Goal: Task Accomplishment & Management: Use online tool/utility

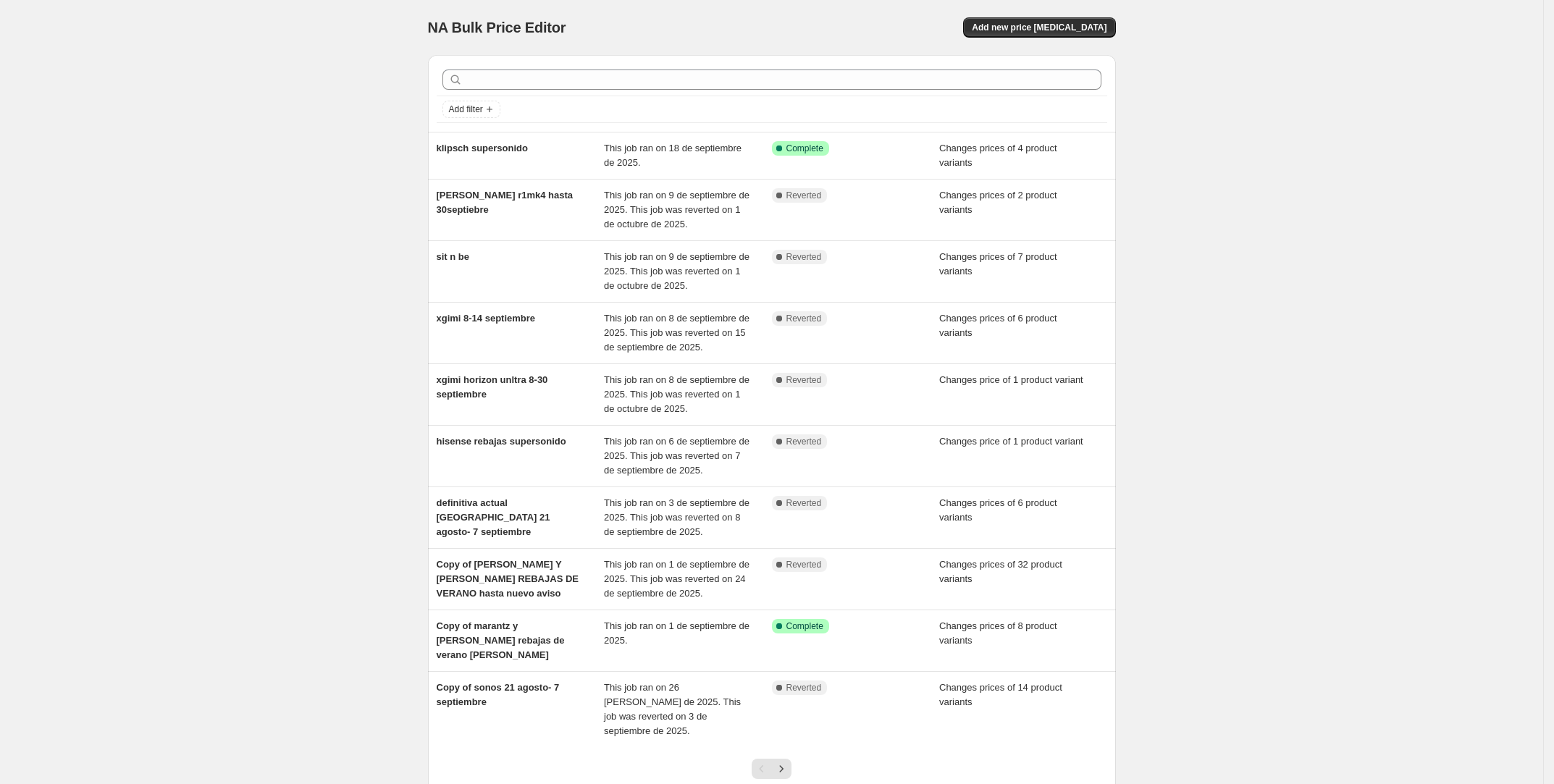
click at [1057, 7] on div "NA Bulk Price Editor. This page is ready NA Bulk Price Editor Add new price [ME…" at bounding box center [771, 28] width 688 height 55
click at [1055, 21] on button "Add new price [MEDICAL_DATA]" at bounding box center [1039, 28] width 152 height 21
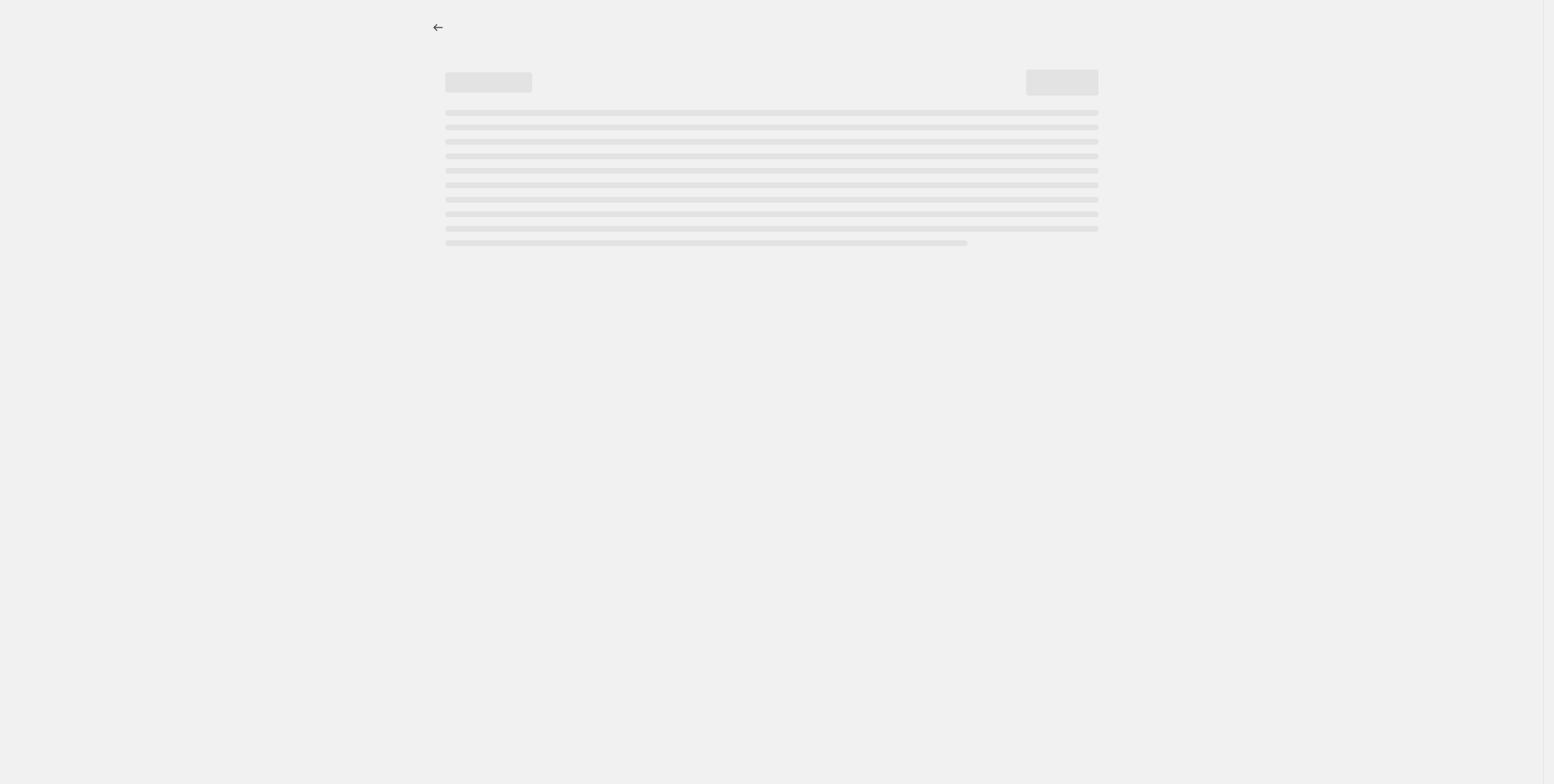
select select "percentage"
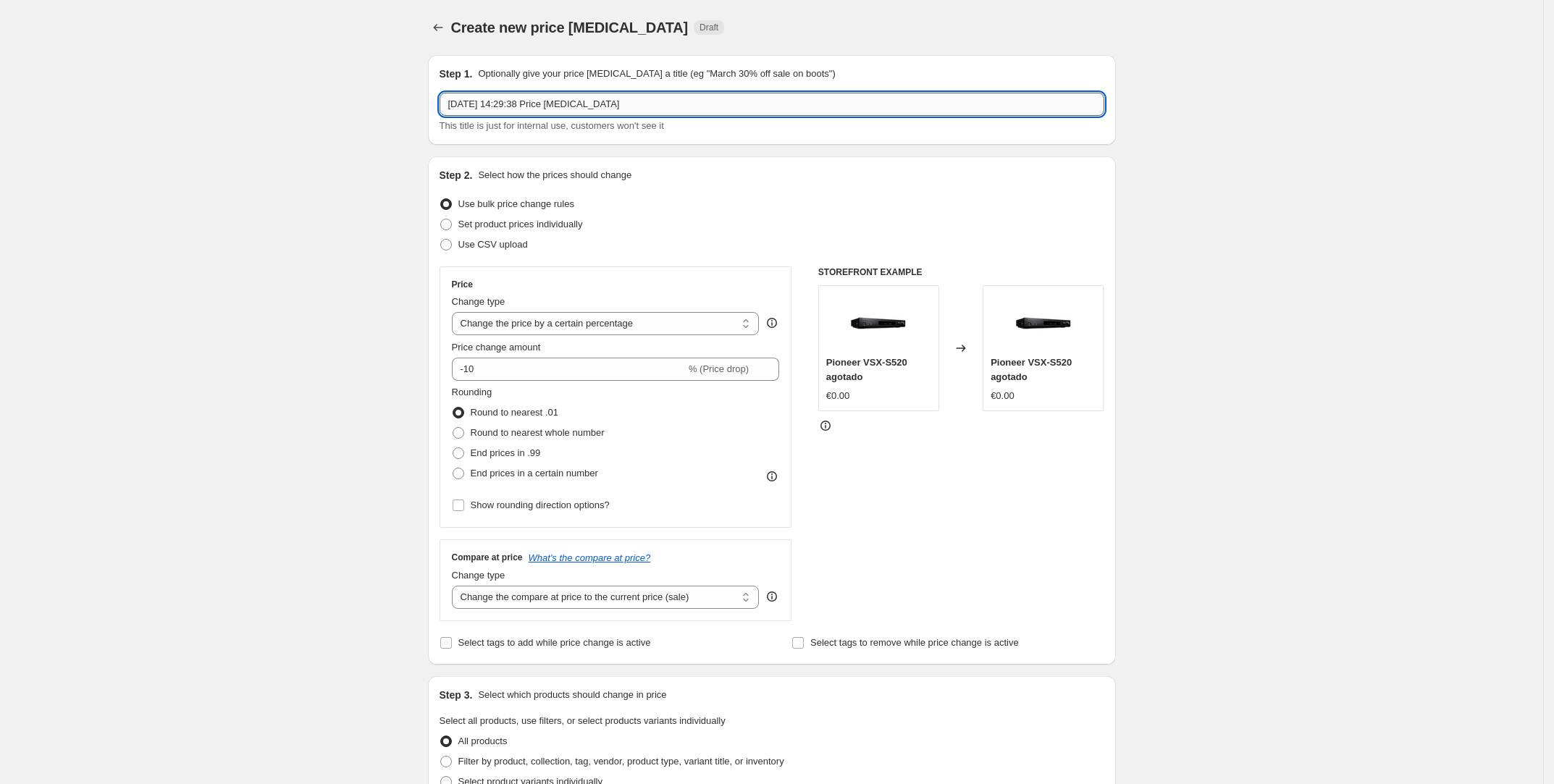
click at [566, 104] on input "[DATE] 14:29:38 Price [MEDICAL_DATA]" at bounding box center [772, 104] width 665 height 23
click at [565, 102] on input "[DATE] 14:29:38 Price [MEDICAL_DATA]" at bounding box center [772, 104] width 665 height 23
click at [531, 145] on div "Step 1. Optionally give your price [MEDICAL_DATA] a title (eg "March 30% off sa…" at bounding box center [766, 701] width 699 height 1315
click at [549, 102] on input "[DATE] 14:29:38 Price [MEDICAL_DATA]" at bounding box center [772, 104] width 665 height 23
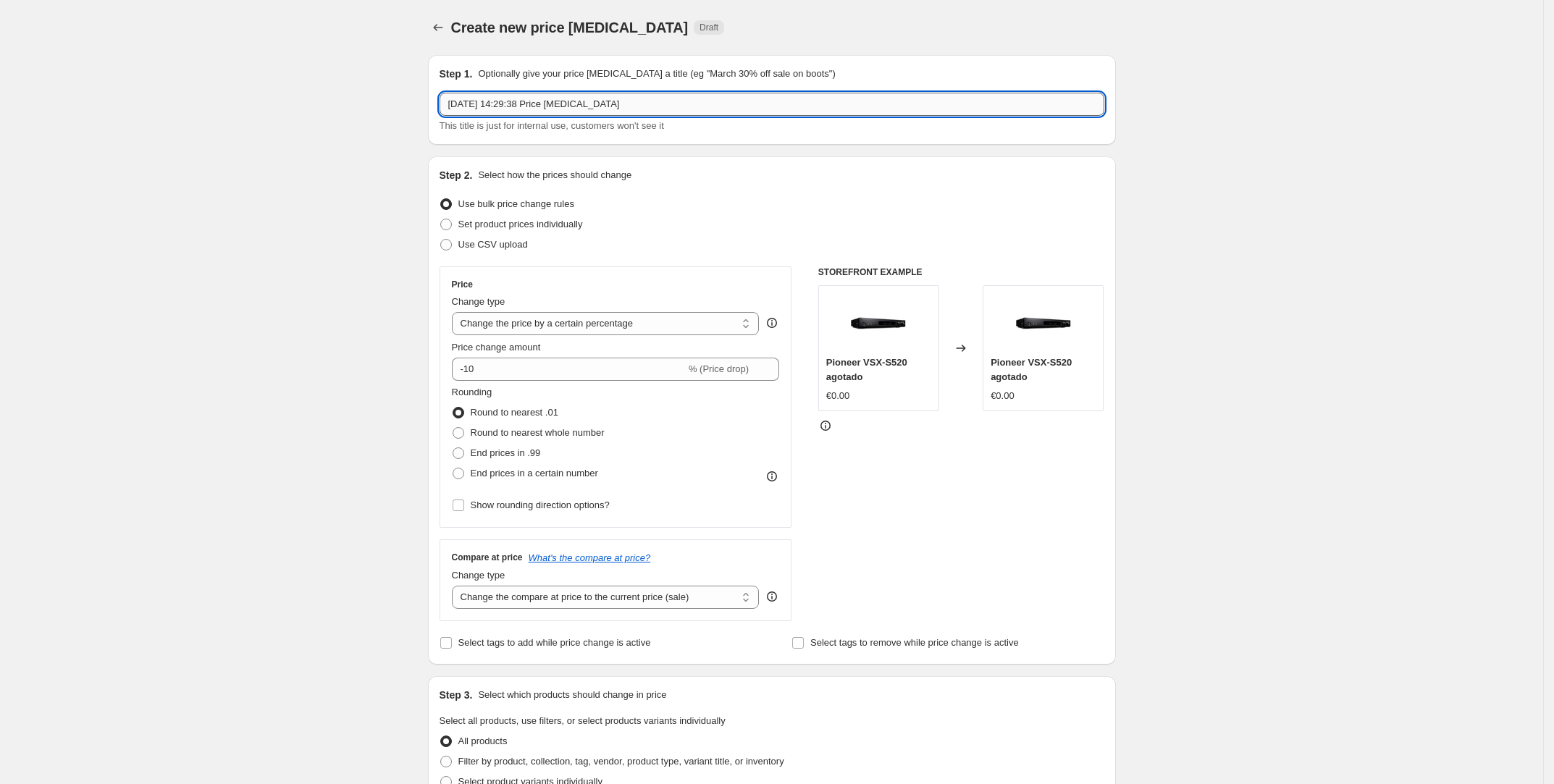
click at [549, 102] on input "[DATE] 14:29:38 Price [MEDICAL_DATA]" at bounding box center [772, 104] width 665 height 23
type input "SONOS 7-12 OCTUBRE"
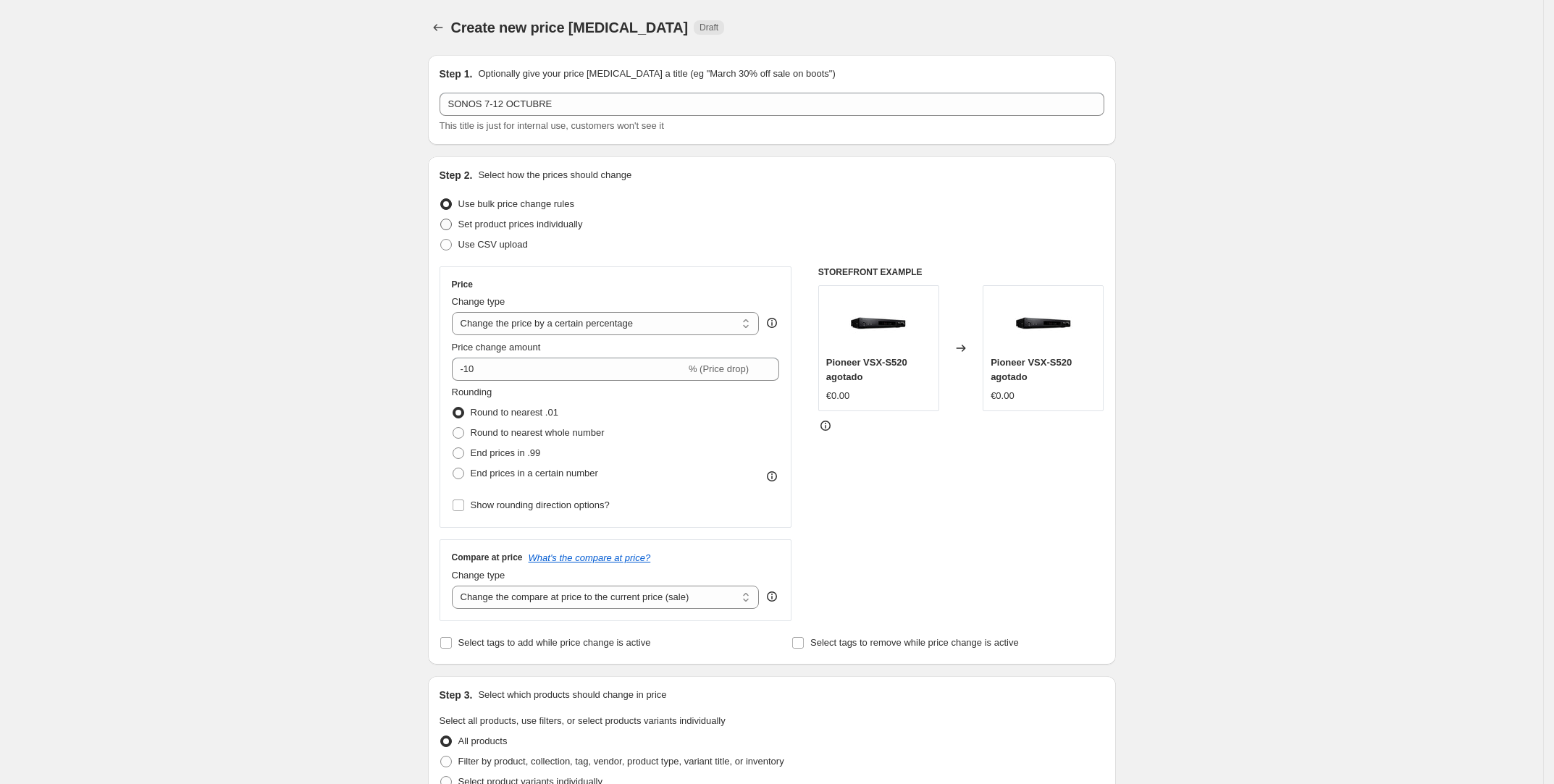
click at [472, 215] on label "Set product prices individually" at bounding box center [511, 225] width 144 height 21
click at [441, 219] on input "Set product prices individually" at bounding box center [440, 219] width 1 height 1
radio input "true"
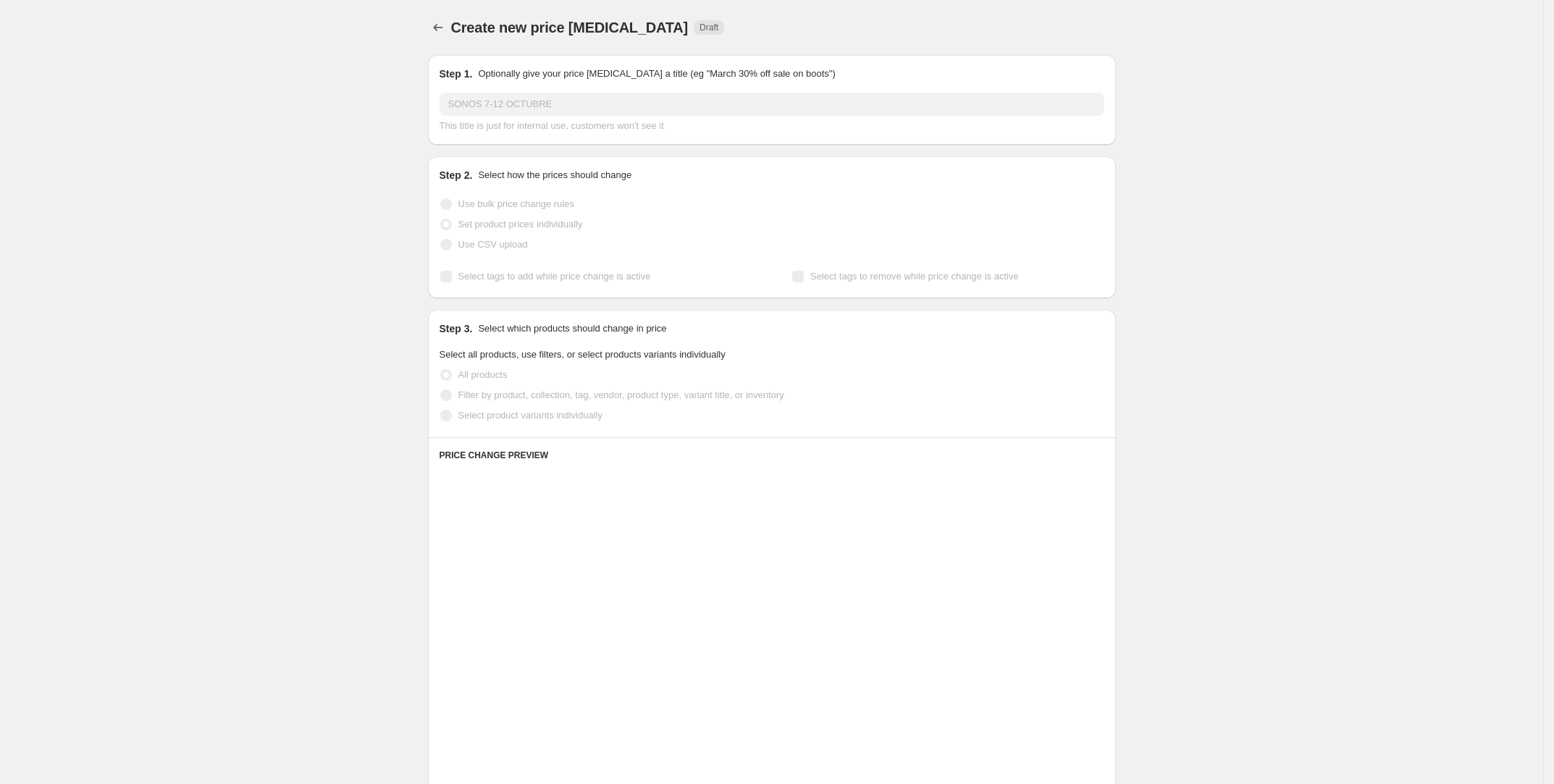
click at [487, 275] on span "Select tags to add while price change is active" at bounding box center [554, 276] width 193 height 11
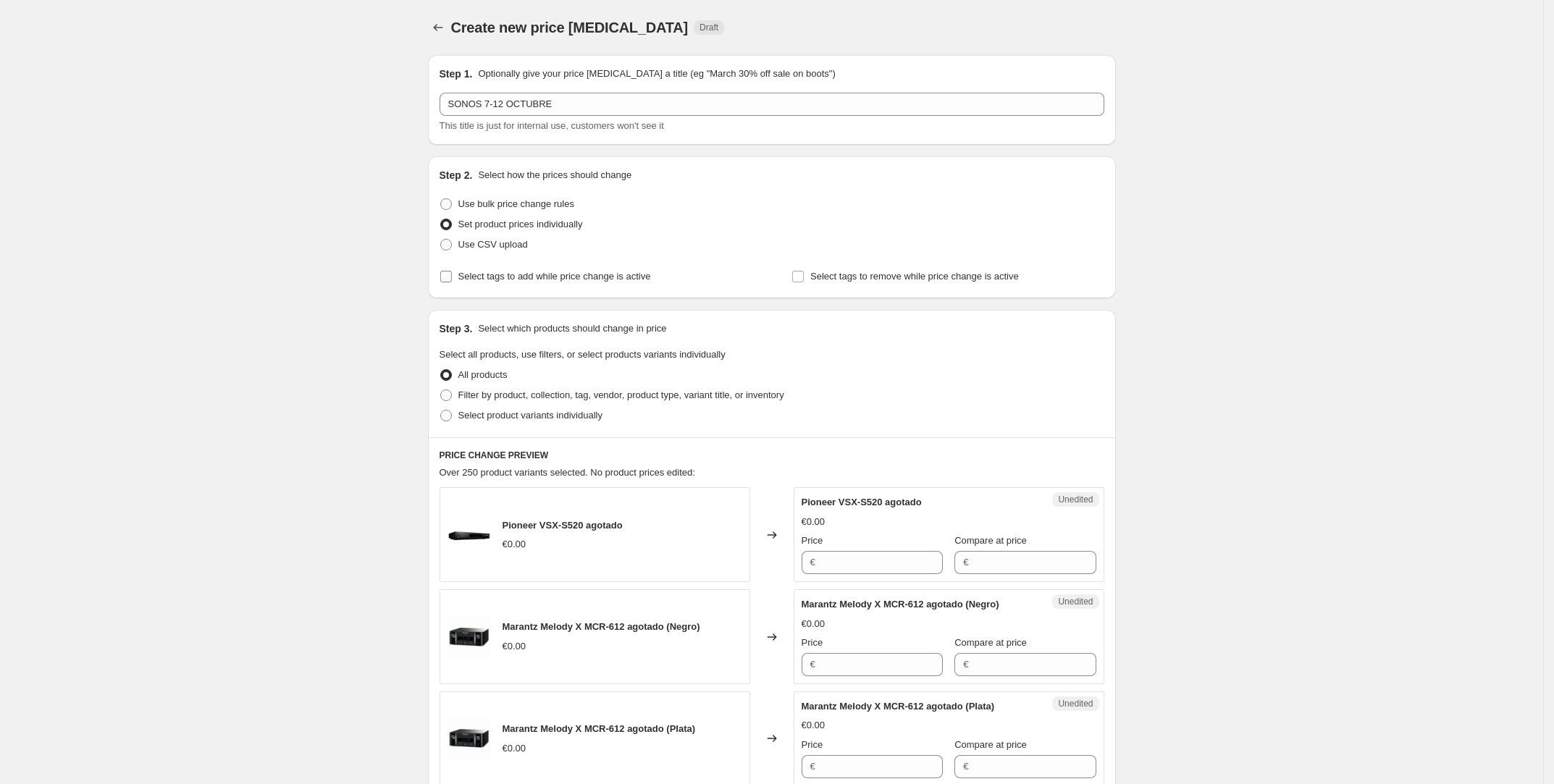
click at [487, 280] on span "Select tags to add while price change is active" at bounding box center [554, 276] width 193 height 11
click at [452, 280] on input "Select tags to add while price change is active" at bounding box center [445, 276] width 11 height 11
checkbox input "true"
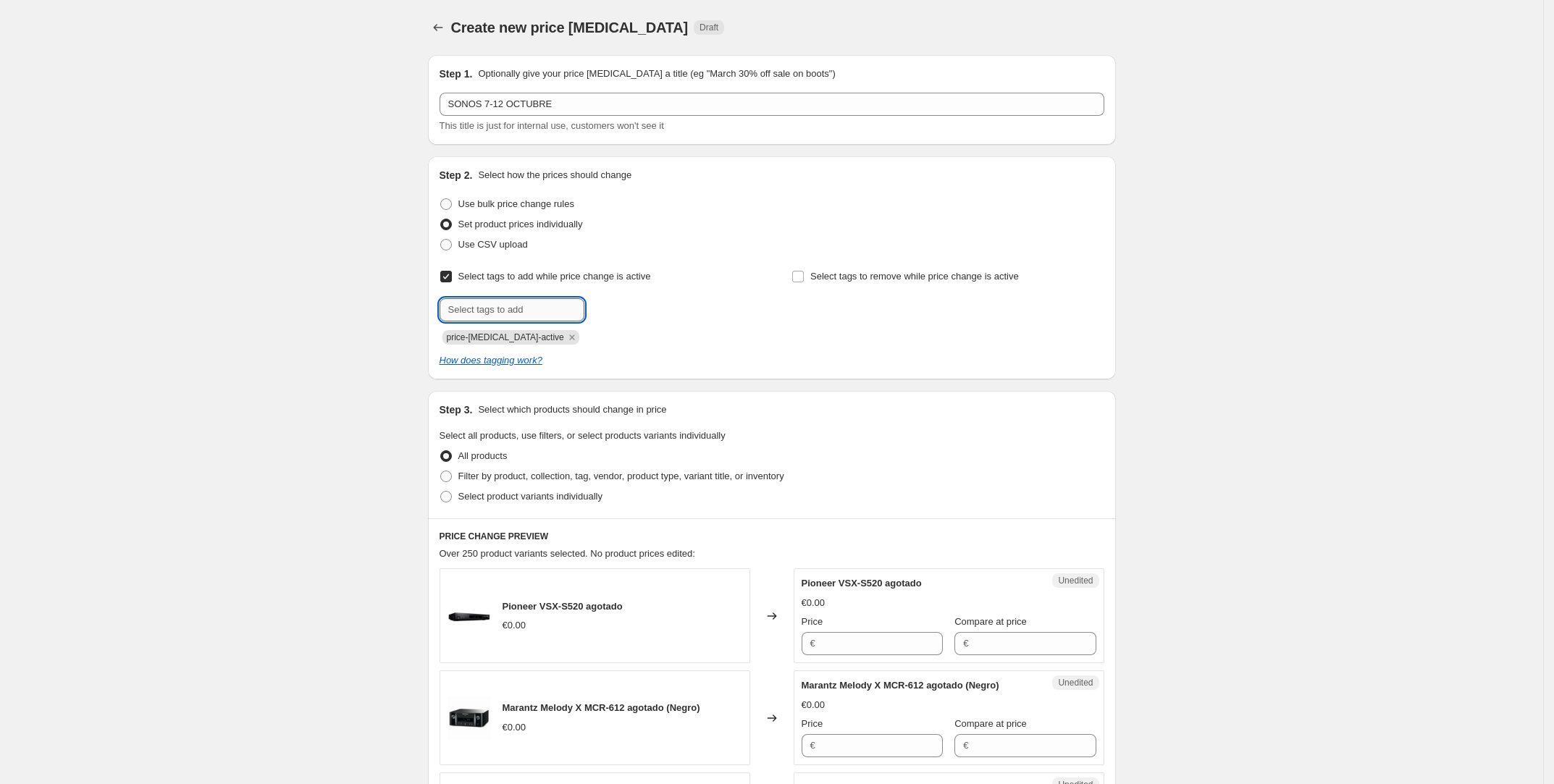
click at [486, 306] on input "text" at bounding box center [512, 310] width 145 height 23
type input "ofertas"
click at [440, 157] on button "Submit" at bounding box center [461, 164] width 41 height 15
type input "ofertas"
click at [695, 310] on div "ofertas Add ofertas" at bounding box center [596, 310] width 312 height 23
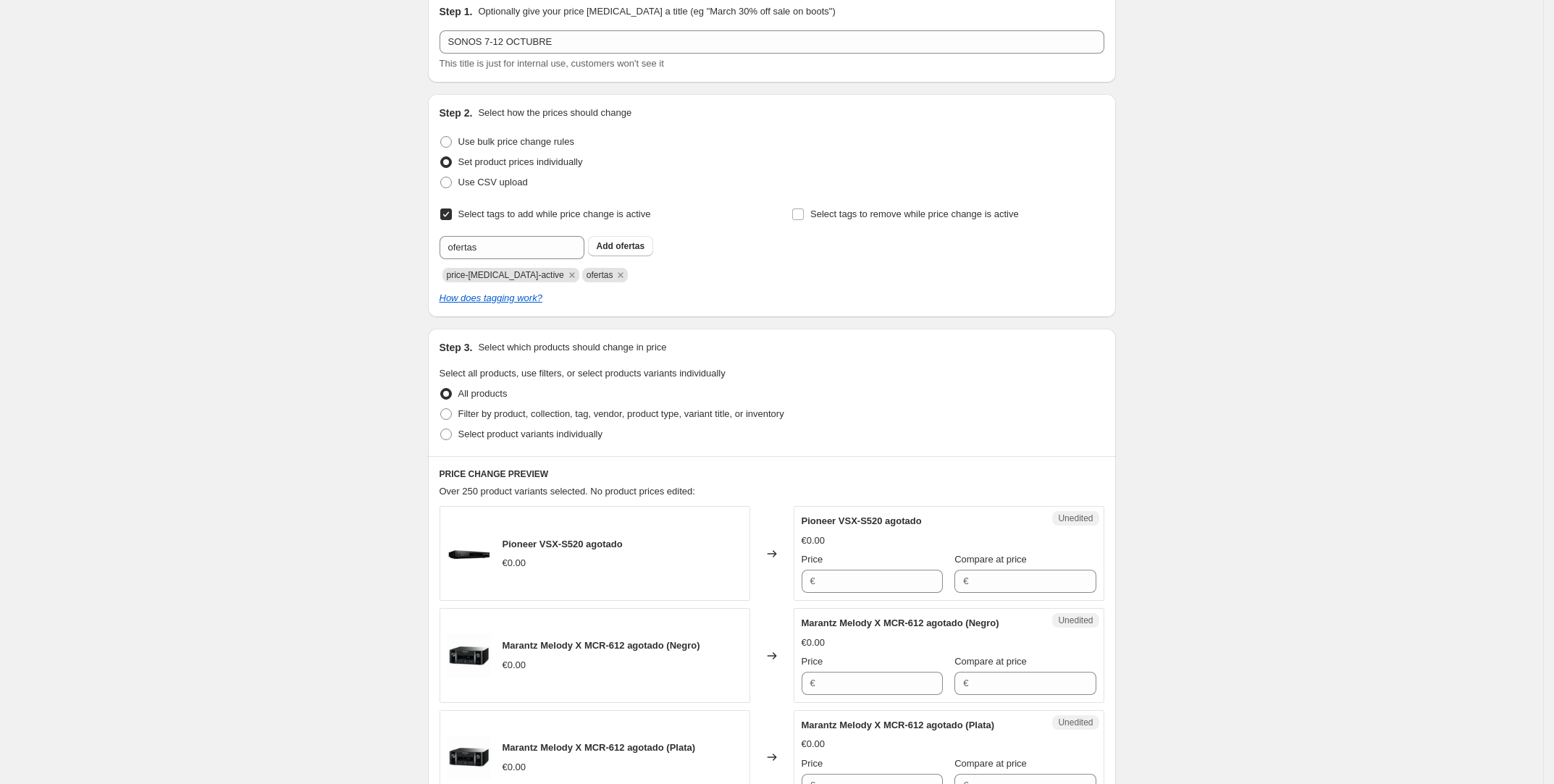
scroll to position [106, 0]
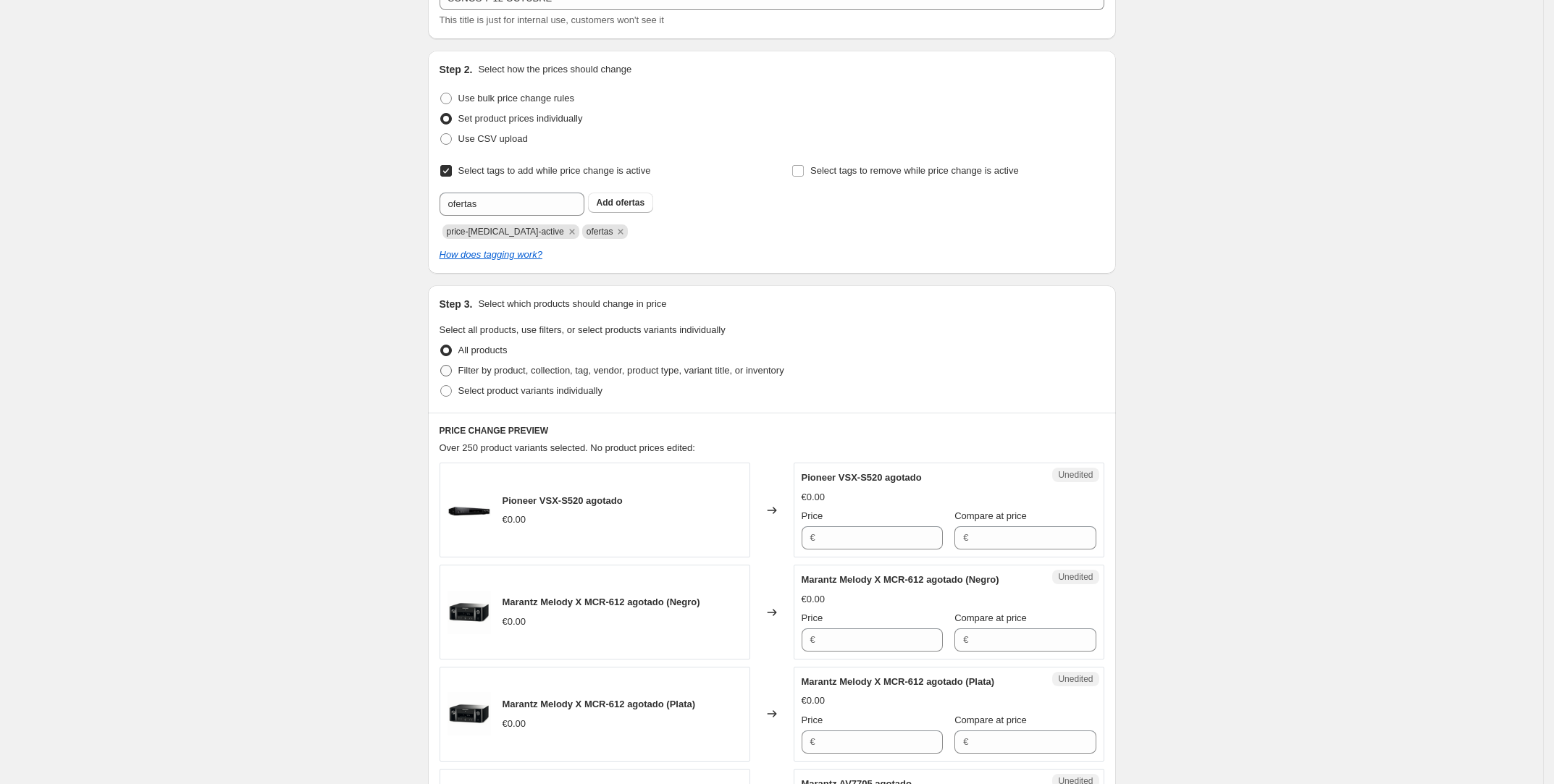
click at [573, 374] on span "Filter by product, collection, tag, vendor, product type, variant title, or inv…" at bounding box center [621, 370] width 325 height 11
click at [441, 366] on input "Filter by product, collection, tag, vendor, product type, variant title, or inv…" at bounding box center [440, 365] width 1 height 1
radio input "true"
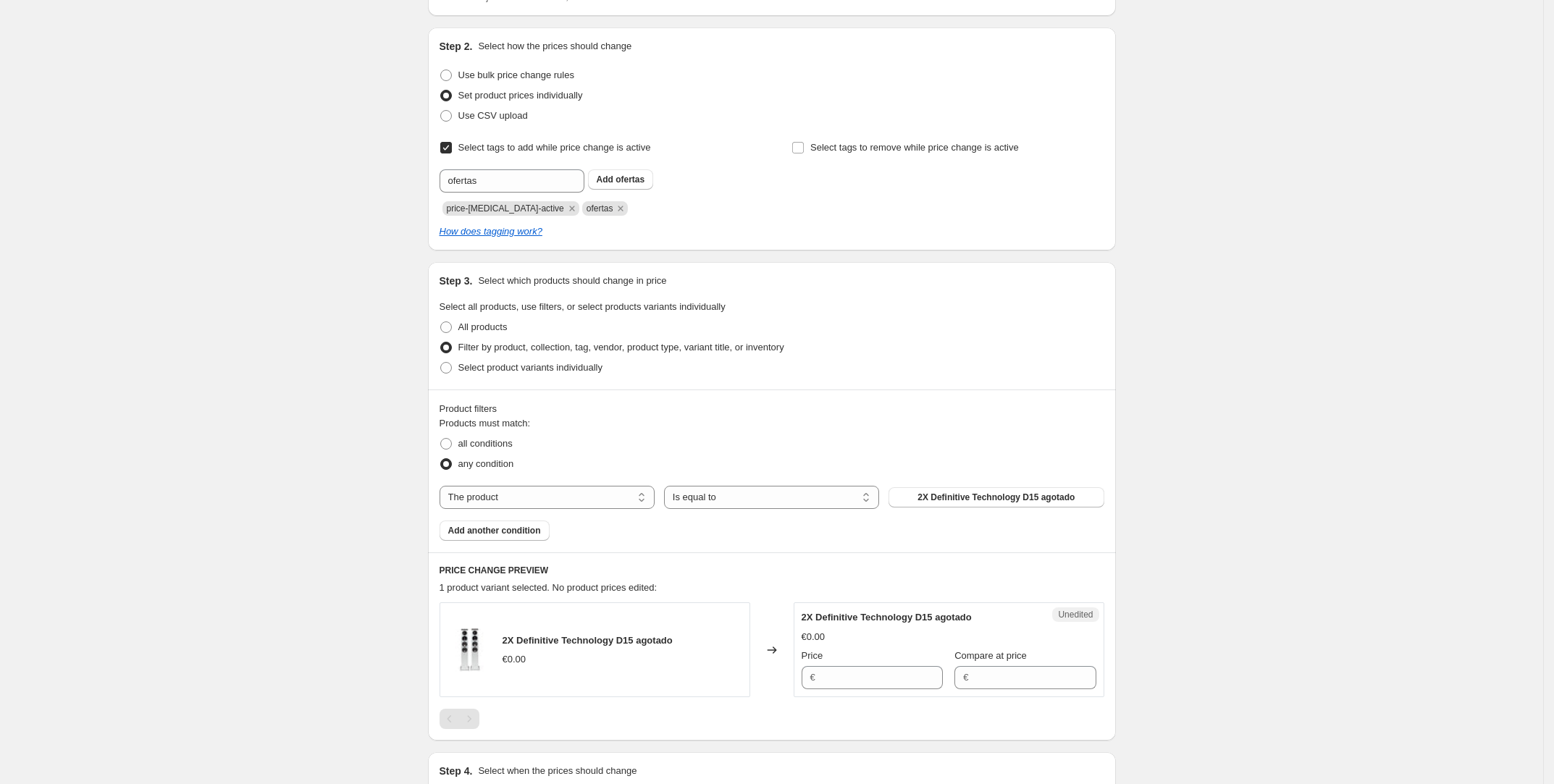
scroll to position [212, 0]
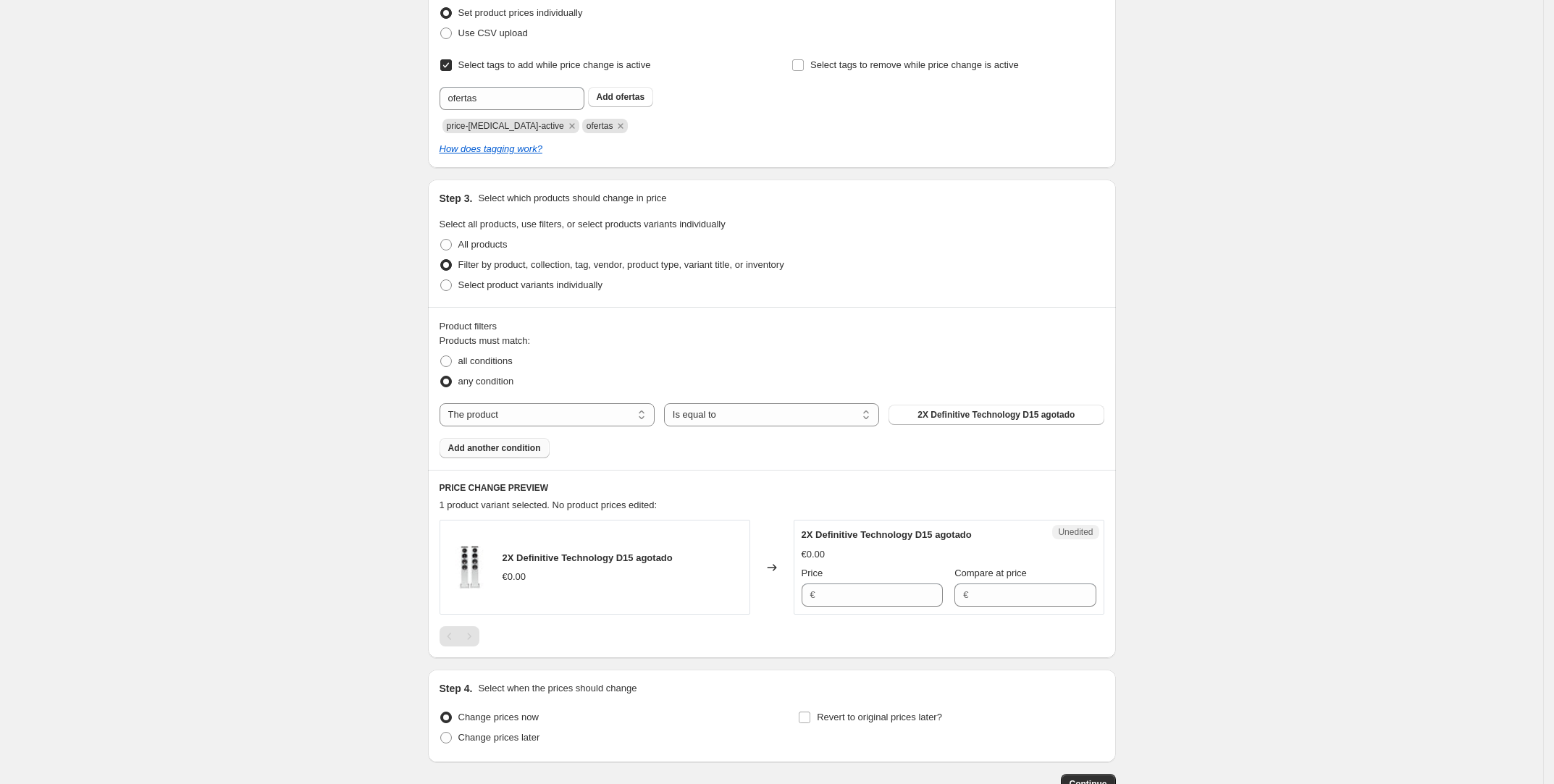
click at [515, 446] on span "Add another condition" at bounding box center [495, 448] width 93 height 11
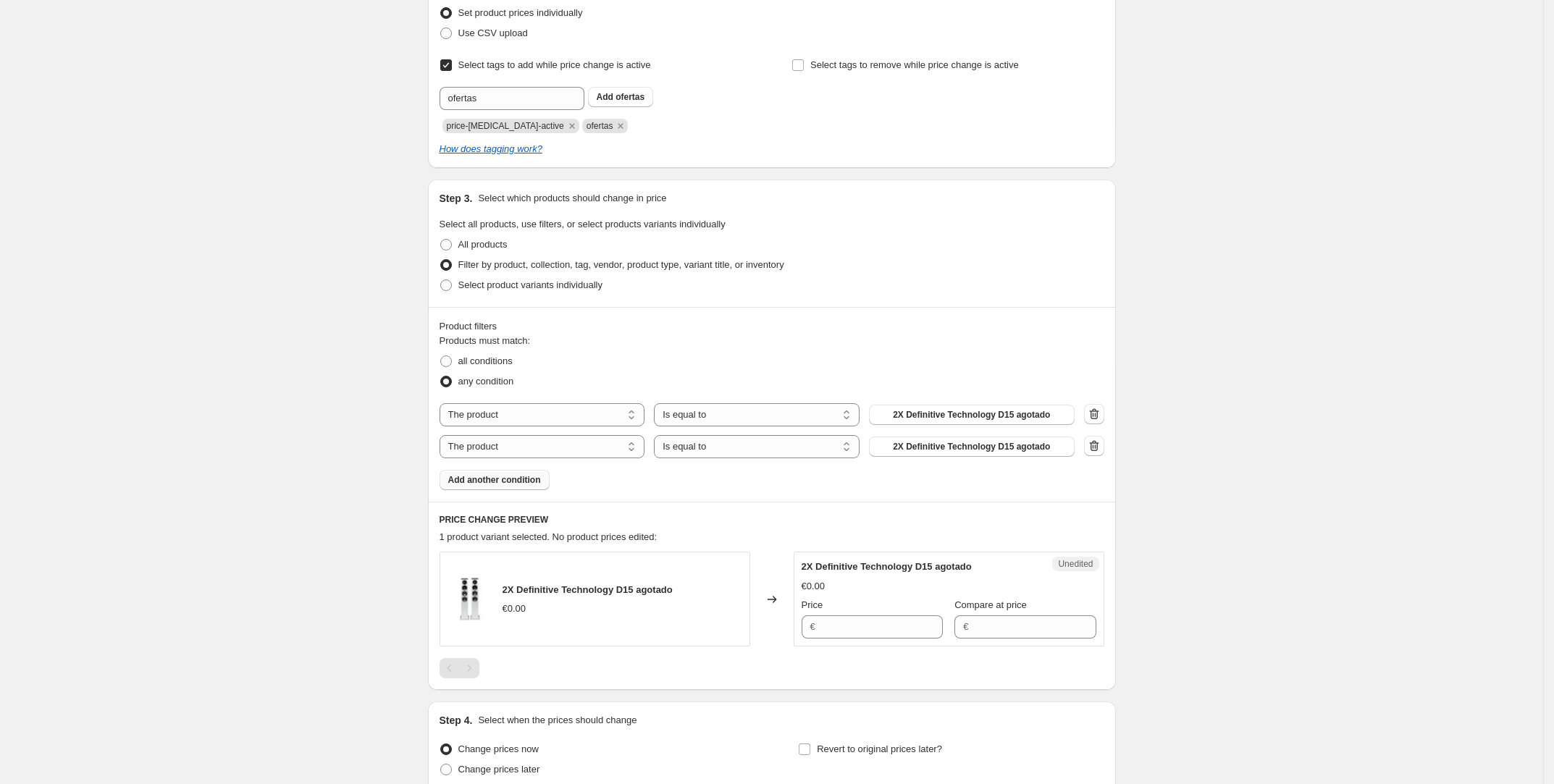
click at [536, 485] on span "Add another condition" at bounding box center [495, 479] width 93 height 11
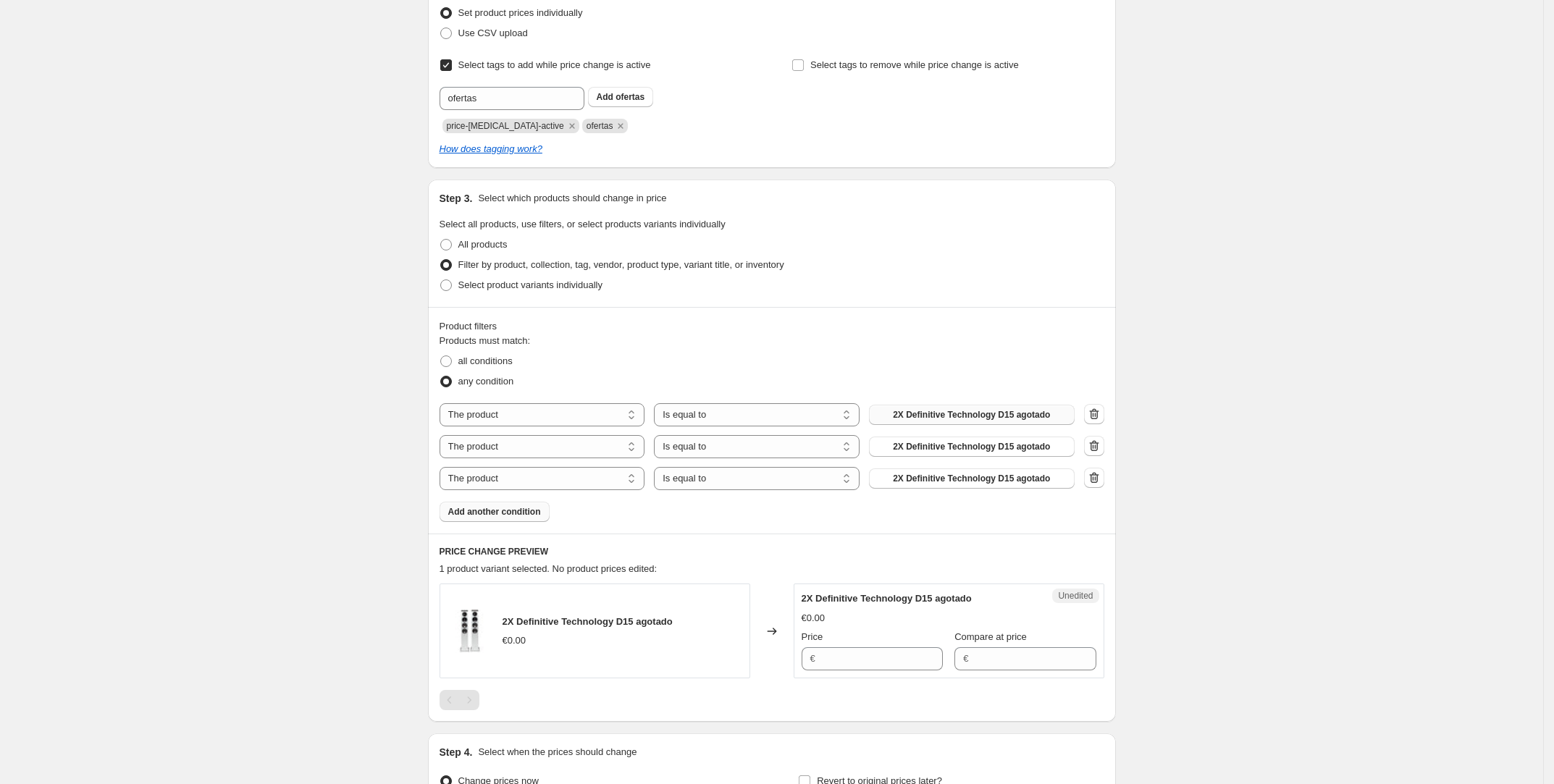
click at [928, 415] on span "2X Definitive Technology D15 agotado" at bounding box center [971, 414] width 158 height 11
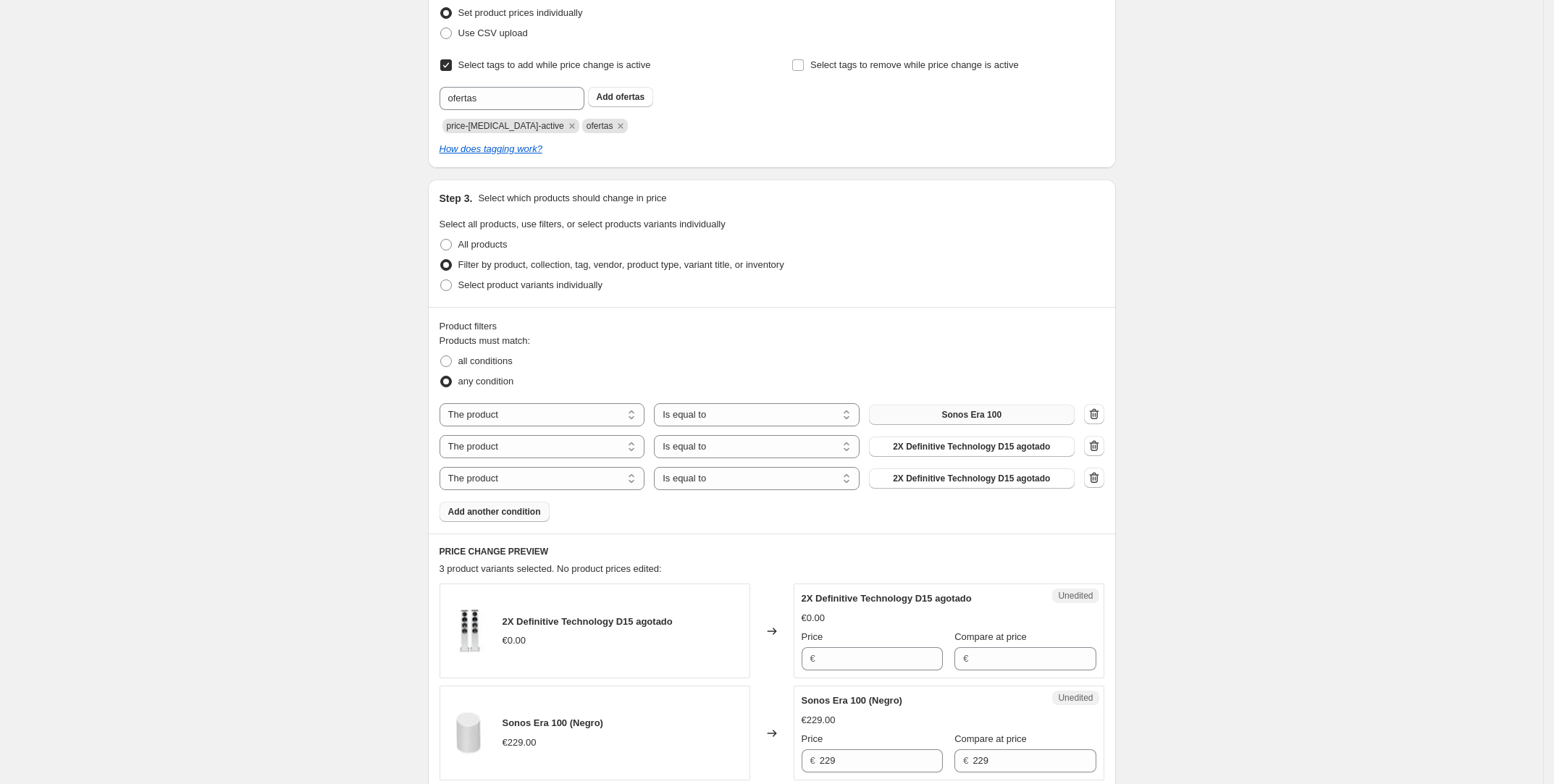
click at [906, 430] on div "The product The product's collection The product's tag The product's vendor The…" at bounding box center [772, 446] width 665 height 87
click at [908, 441] on span "2X Definitive Technology D15 agotado" at bounding box center [971, 446] width 158 height 11
click at [1015, 476] on span "2X Definitive Technology D15 agotado" at bounding box center [971, 478] width 158 height 11
click at [525, 511] on span "Add another condition" at bounding box center [495, 511] width 93 height 11
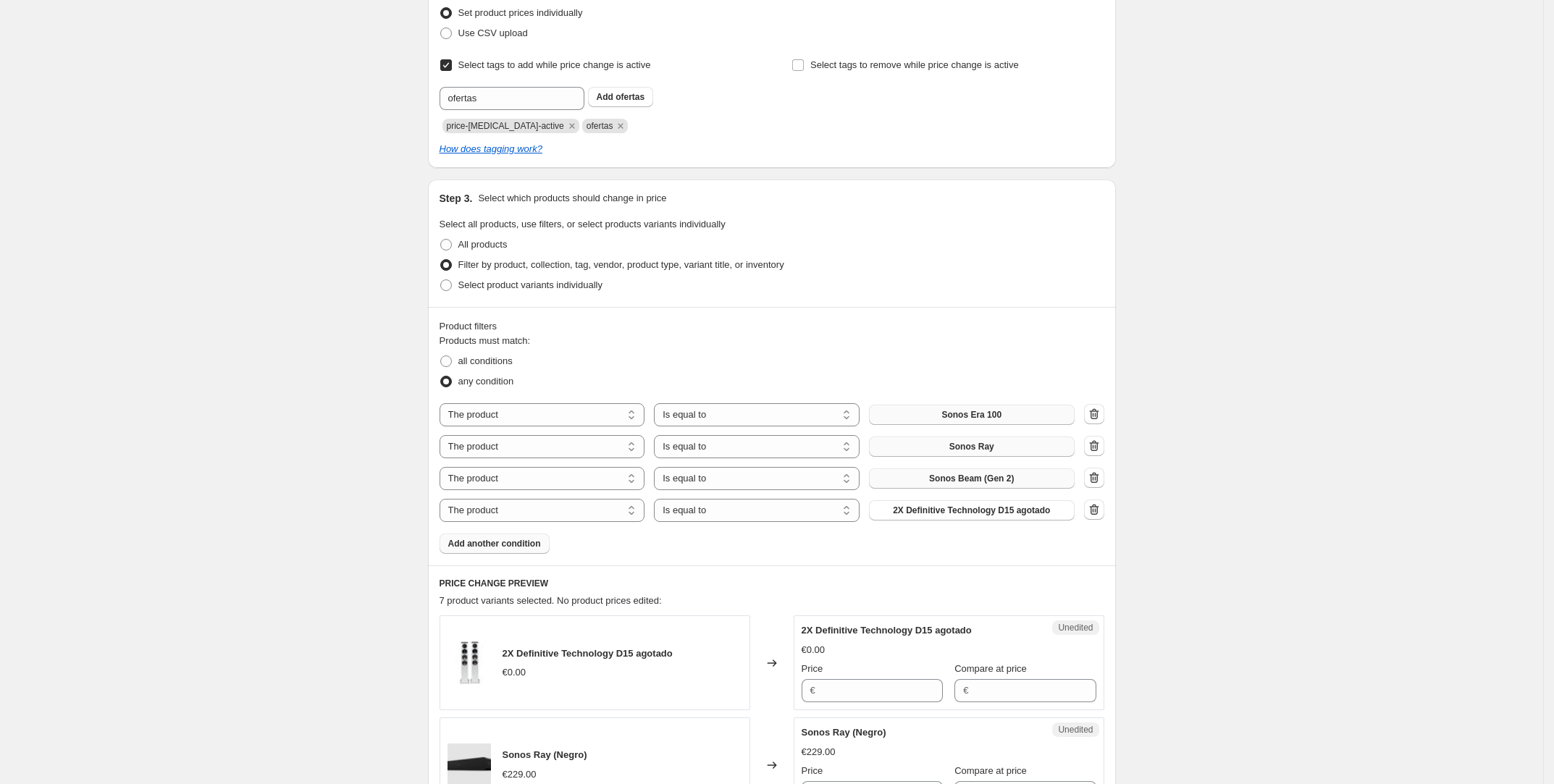
click at [528, 535] on button "Add another condition" at bounding box center [495, 544] width 110 height 21
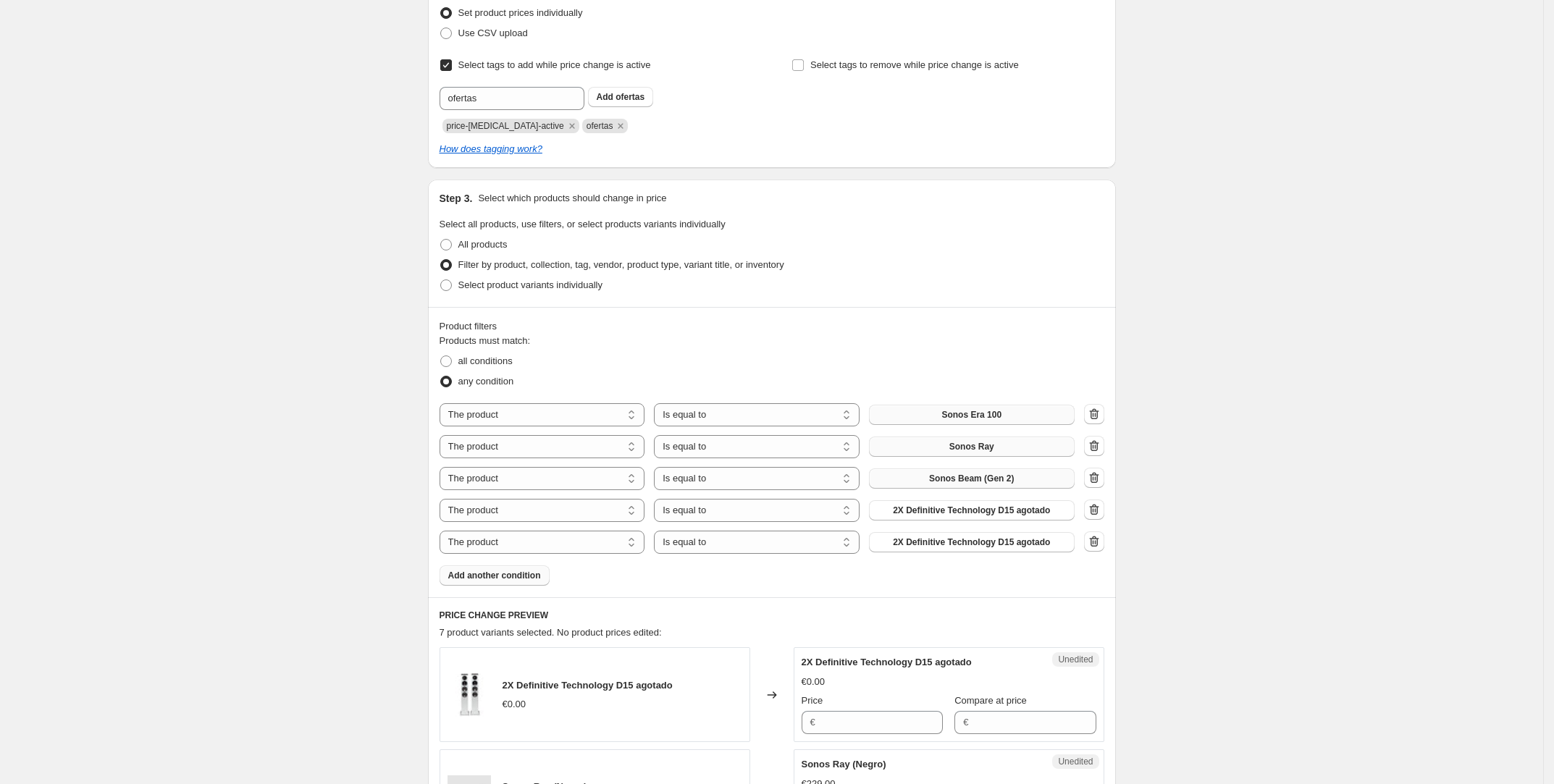
click at [511, 578] on span "Add another condition" at bounding box center [495, 575] width 93 height 11
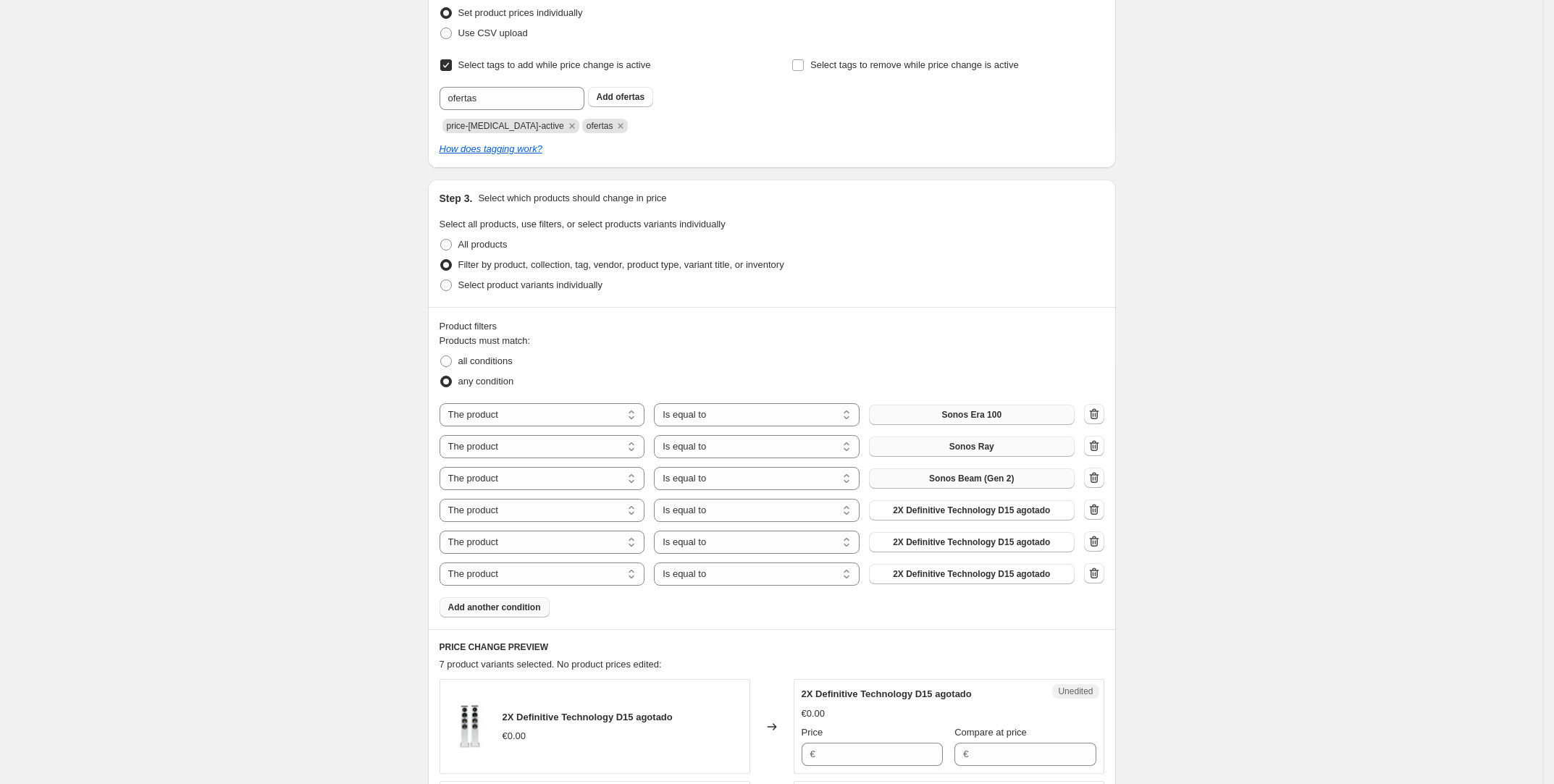
click at [512, 607] on span "Add another condition" at bounding box center [495, 607] width 93 height 11
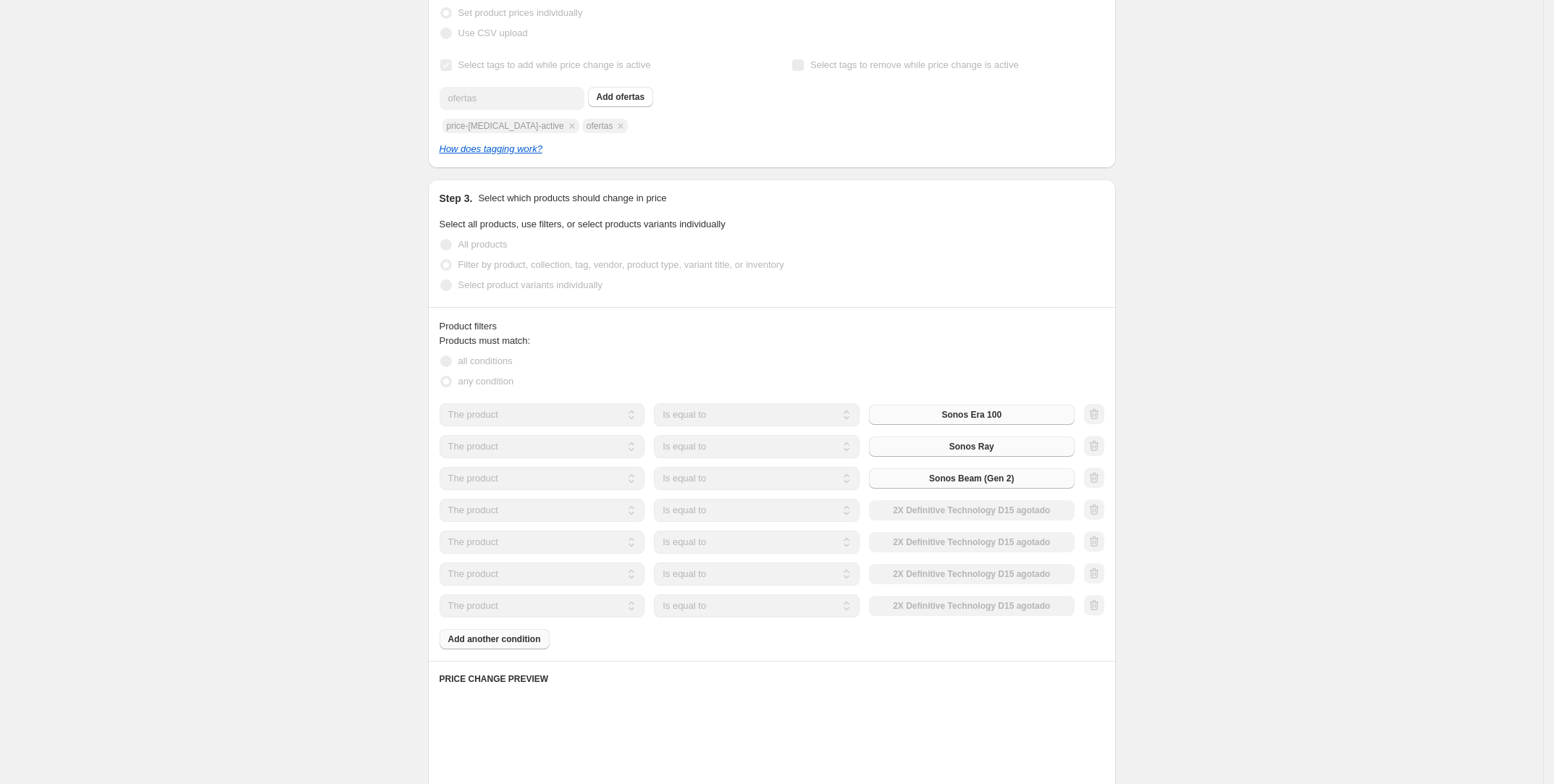
click at [1035, 508] on div "The product The product's collection The product's tag The product's vendor The…" at bounding box center [758, 509] width 635 height 23
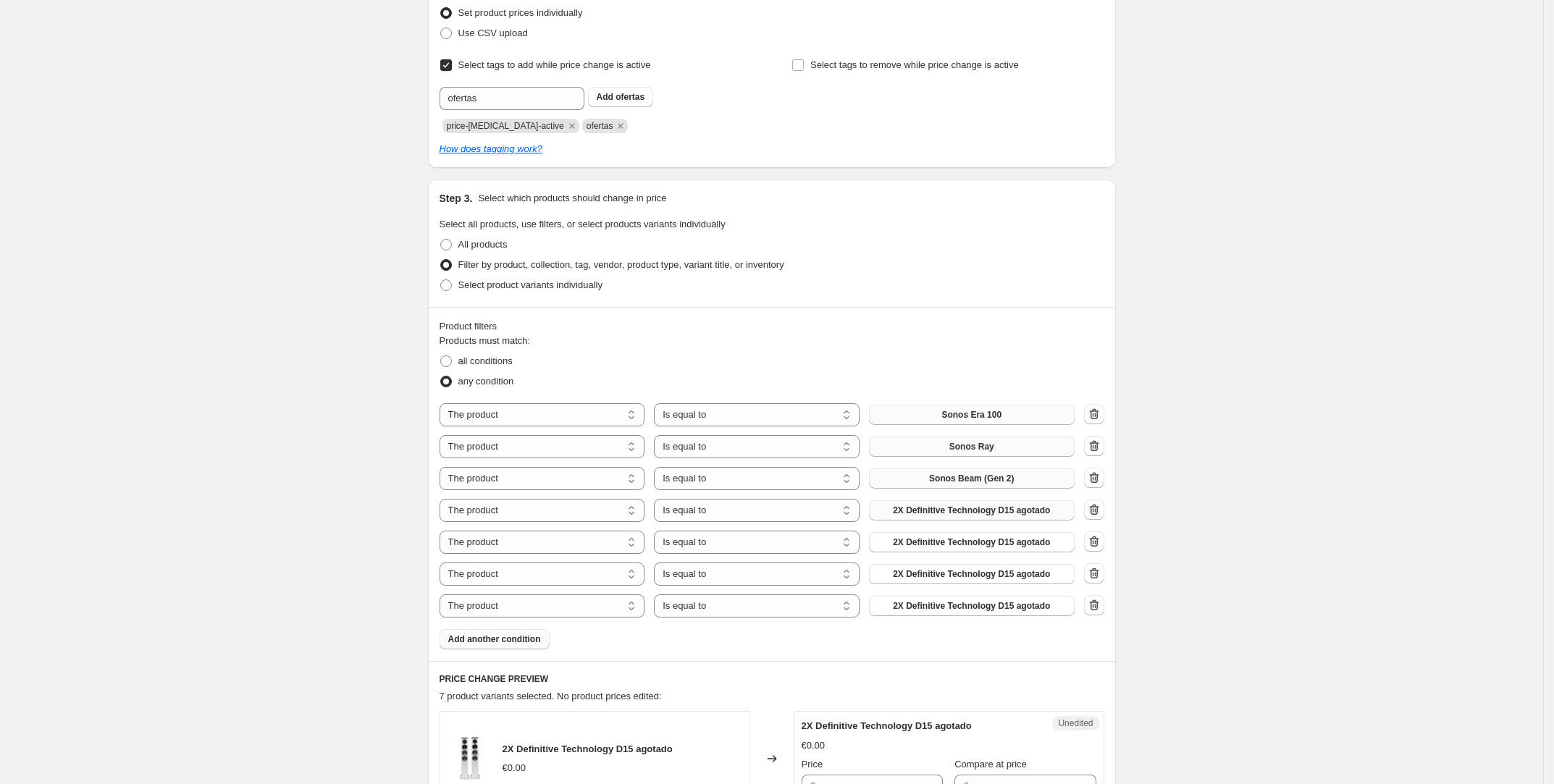
click at [1021, 508] on span "2X Definitive Technology D15 agotado" at bounding box center [971, 509] width 158 height 11
click at [1006, 551] on button "2X Definitive Technology D15 agotado" at bounding box center [971, 542] width 206 height 21
click at [952, 576] on span "2X Definitive Technology D15 agotado" at bounding box center [971, 573] width 158 height 11
click at [941, 610] on span "2X Definitive Technology D15 agotado" at bounding box center [971, 605] width 158 height 11
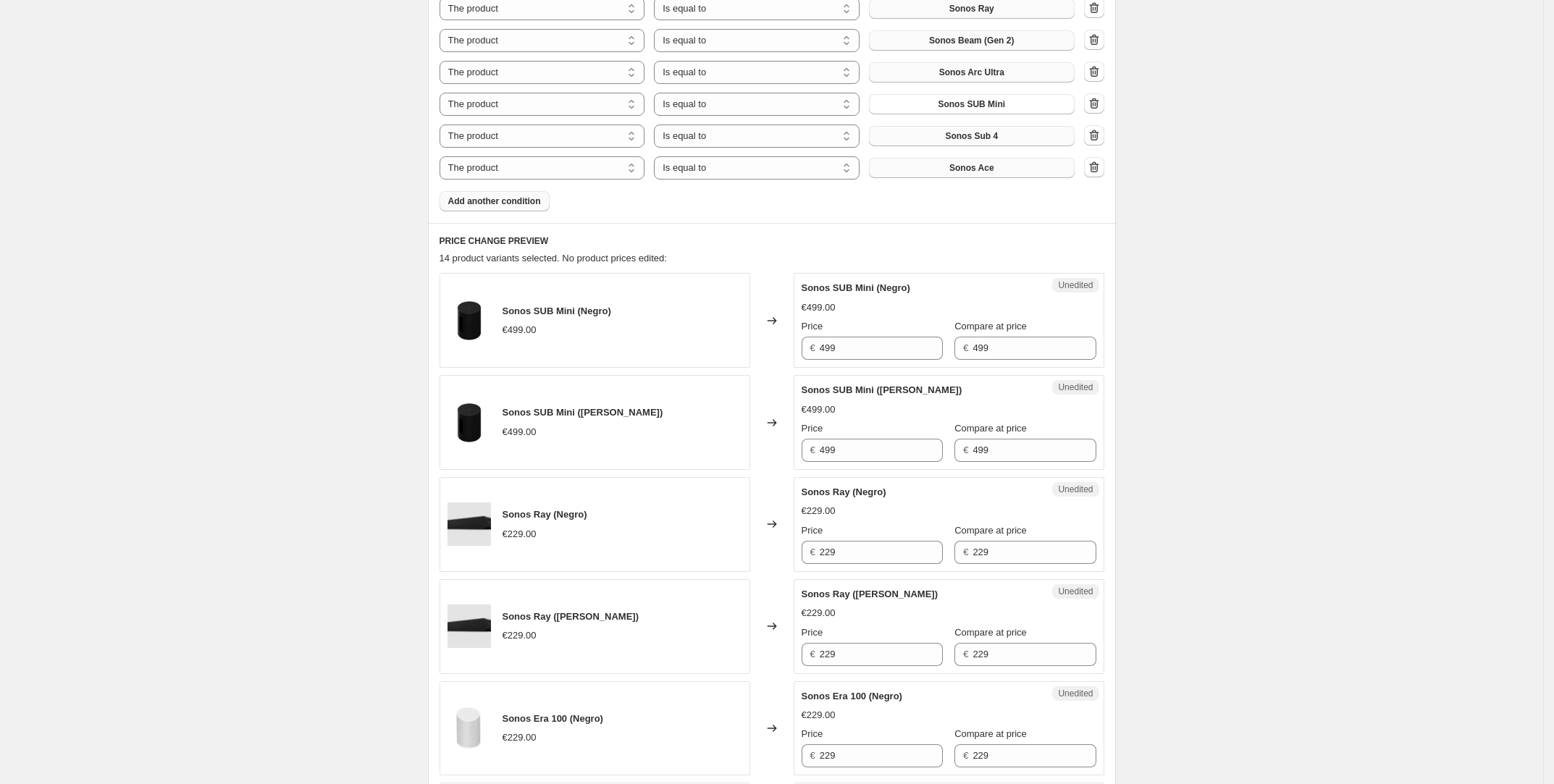
scroll to position [728, 0]
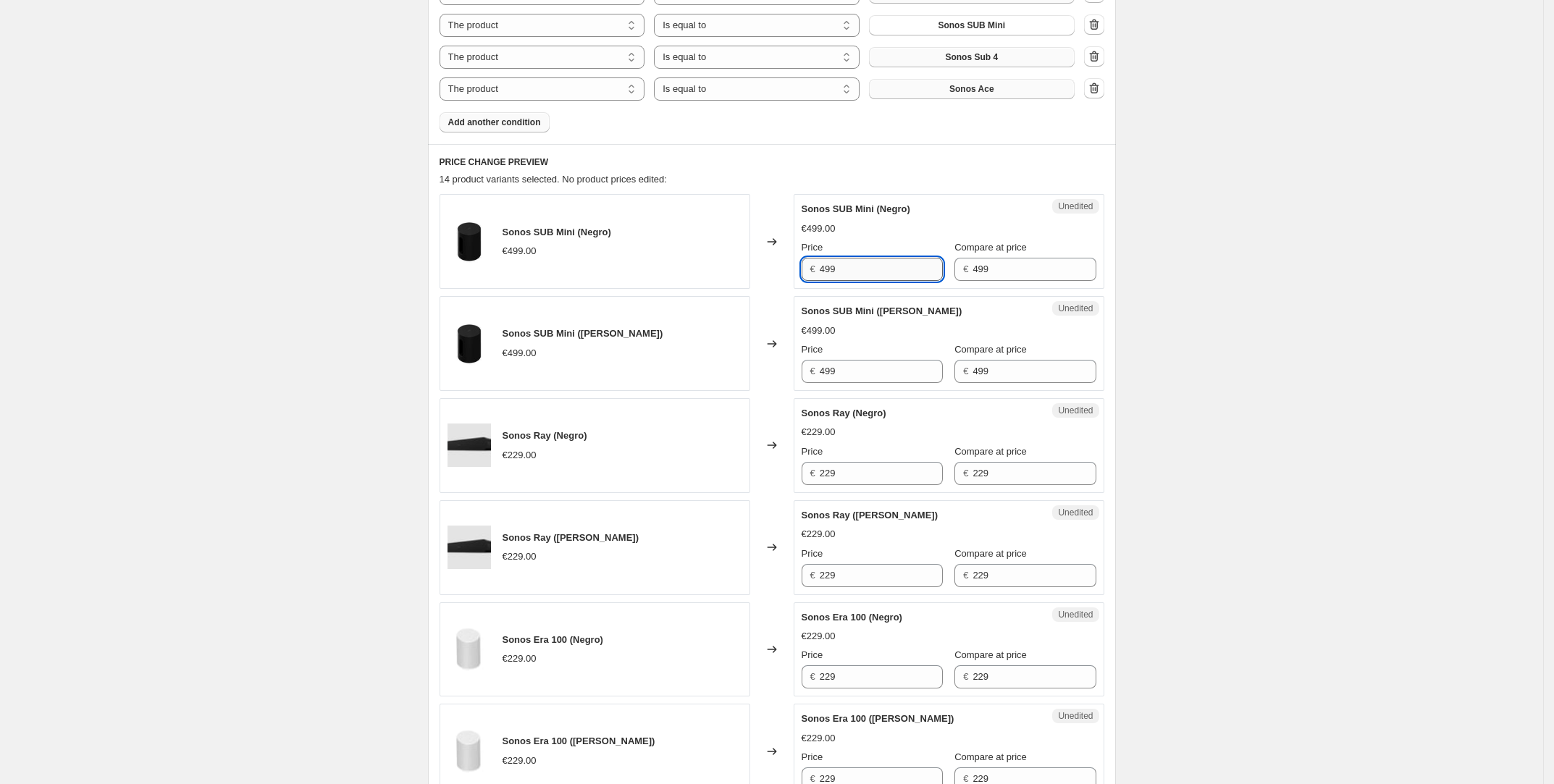
click at [859, 274] on input "499" at bounding box center [881, 269] width 123 height 23
click at [858, 273] on input "499" at bounding box center [881, 269] width 123 height 23
type input "399"
click at [860, 373] on input "499" at bounding box center [881, 371] width 123 height 23
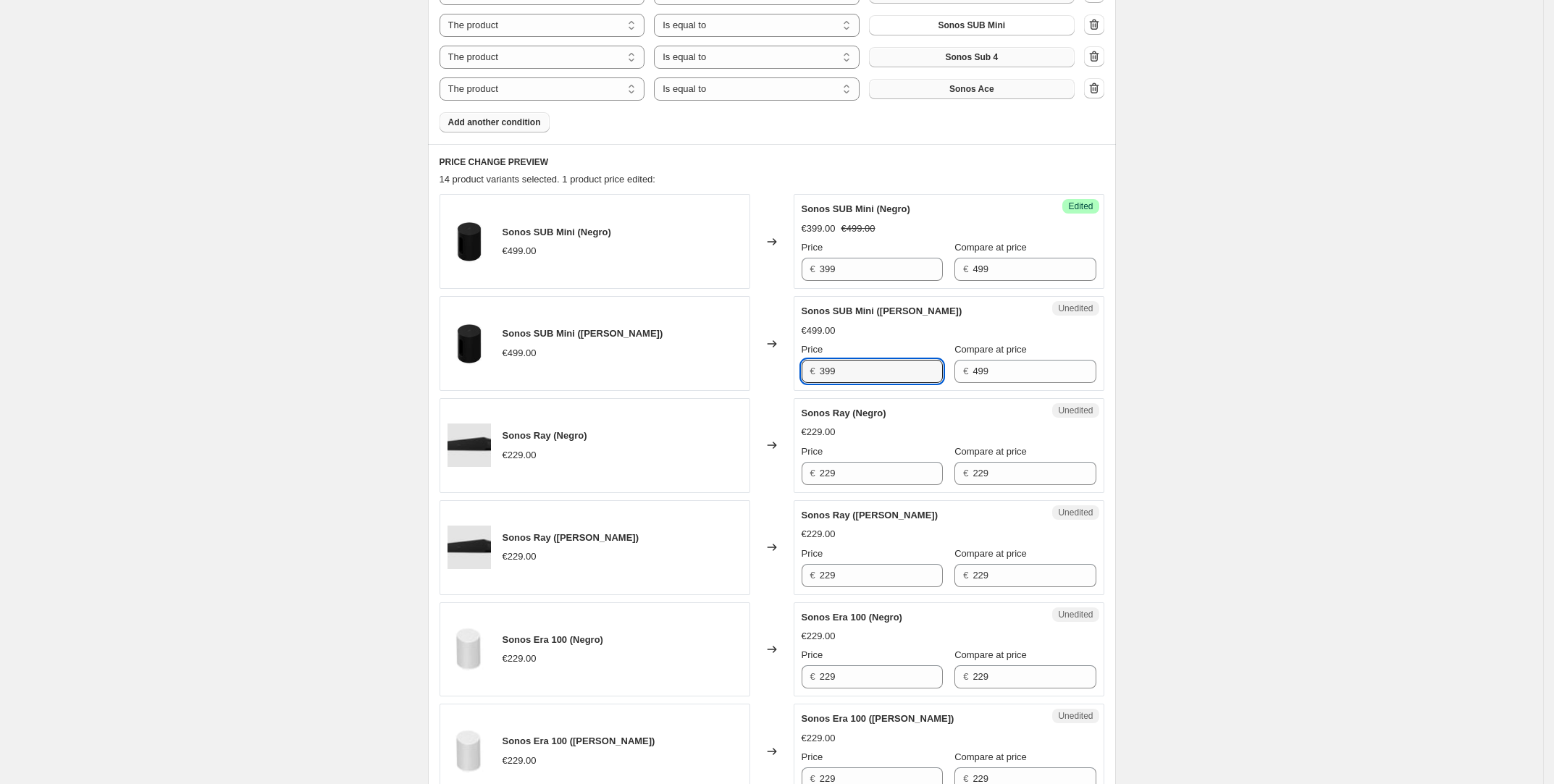
type input "399"
click at [768, 418] on div "Changed to" at bounding box center [771, 446] width 43 height 95
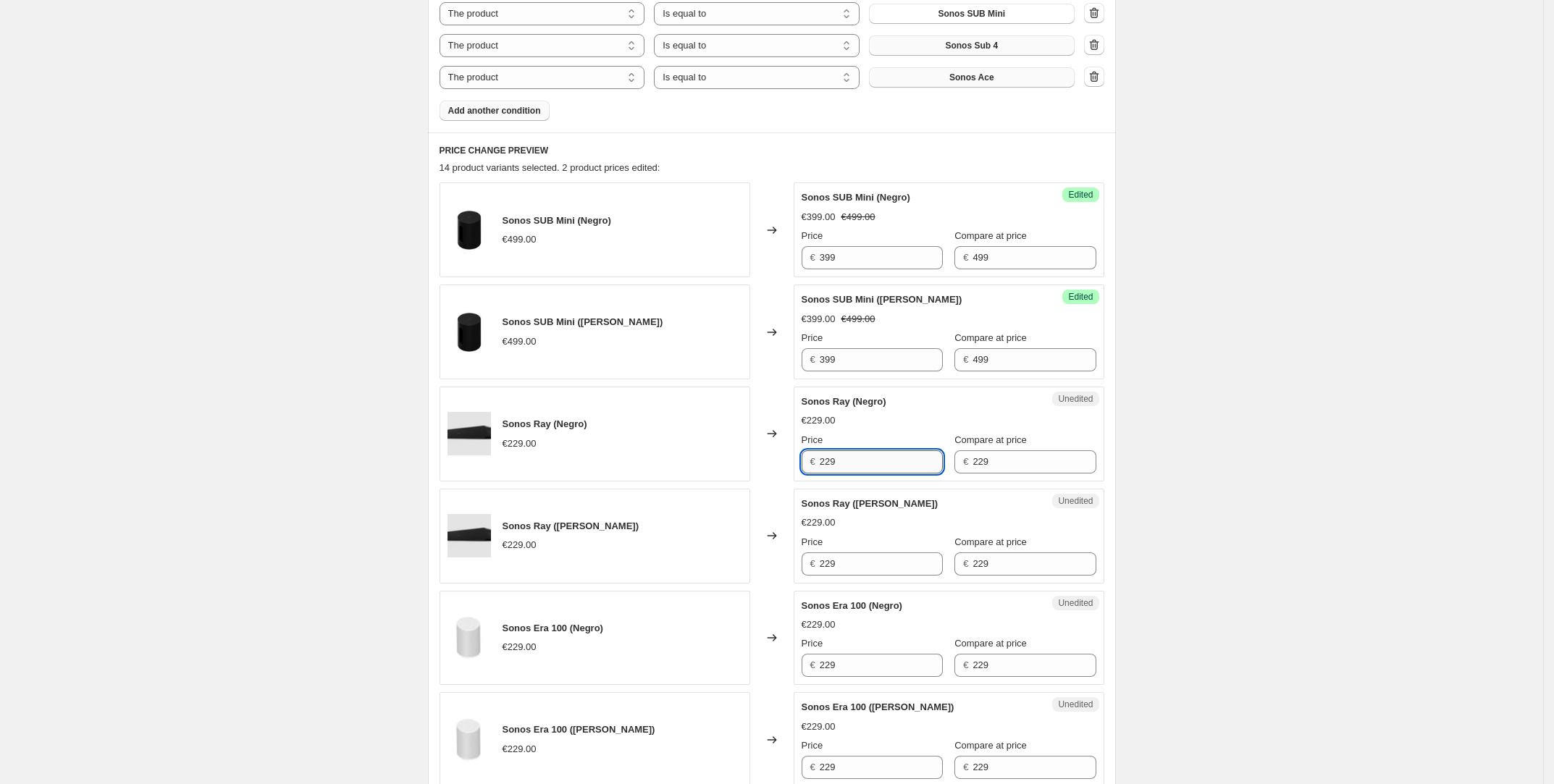
click at [870, 464] on input "229" at bounding box center [881, 461] width 123 height 23
type input "179"
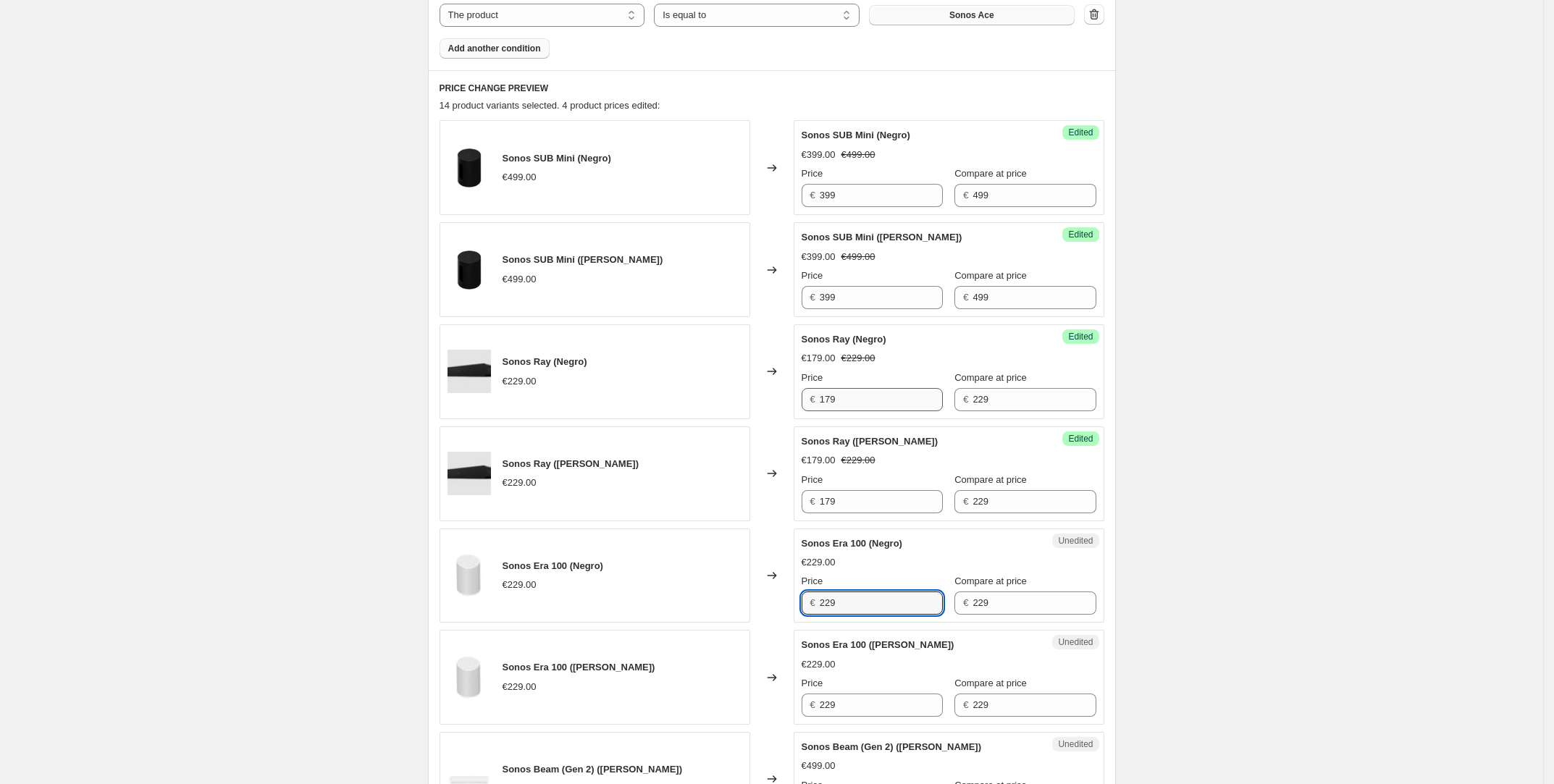
scroll to position [814, 0]
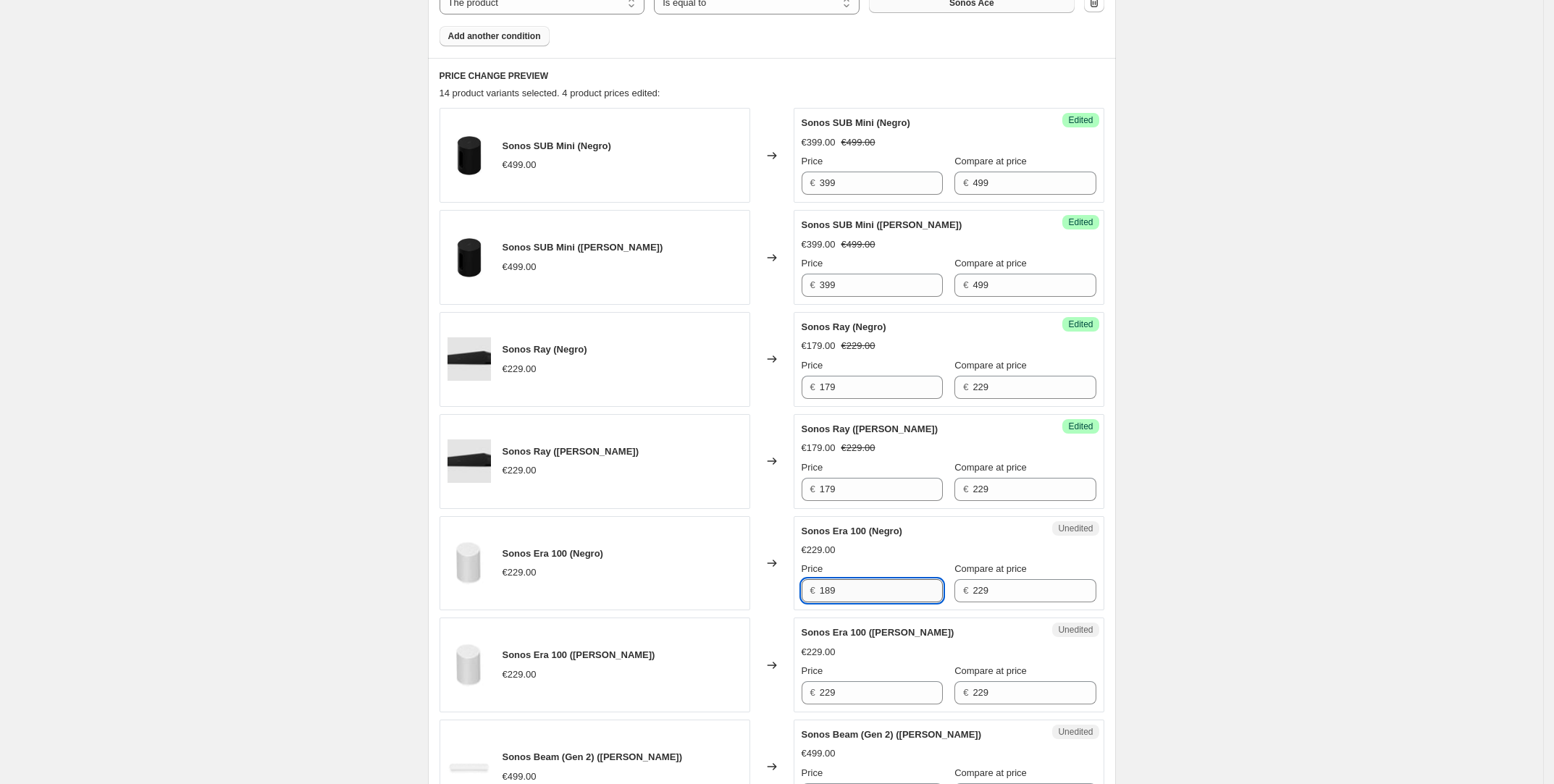
type input "189"
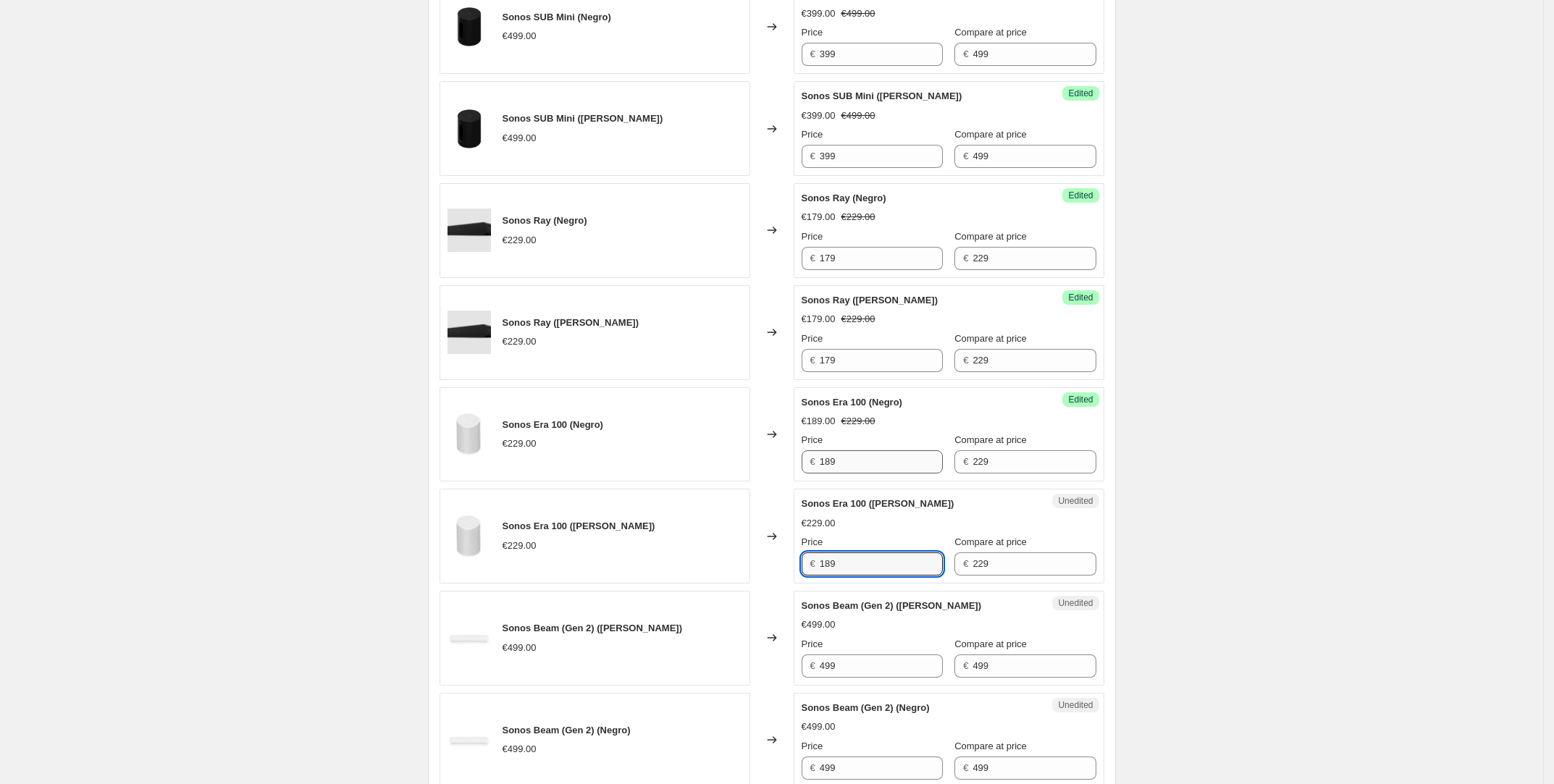
scroll to position [1003, 0]
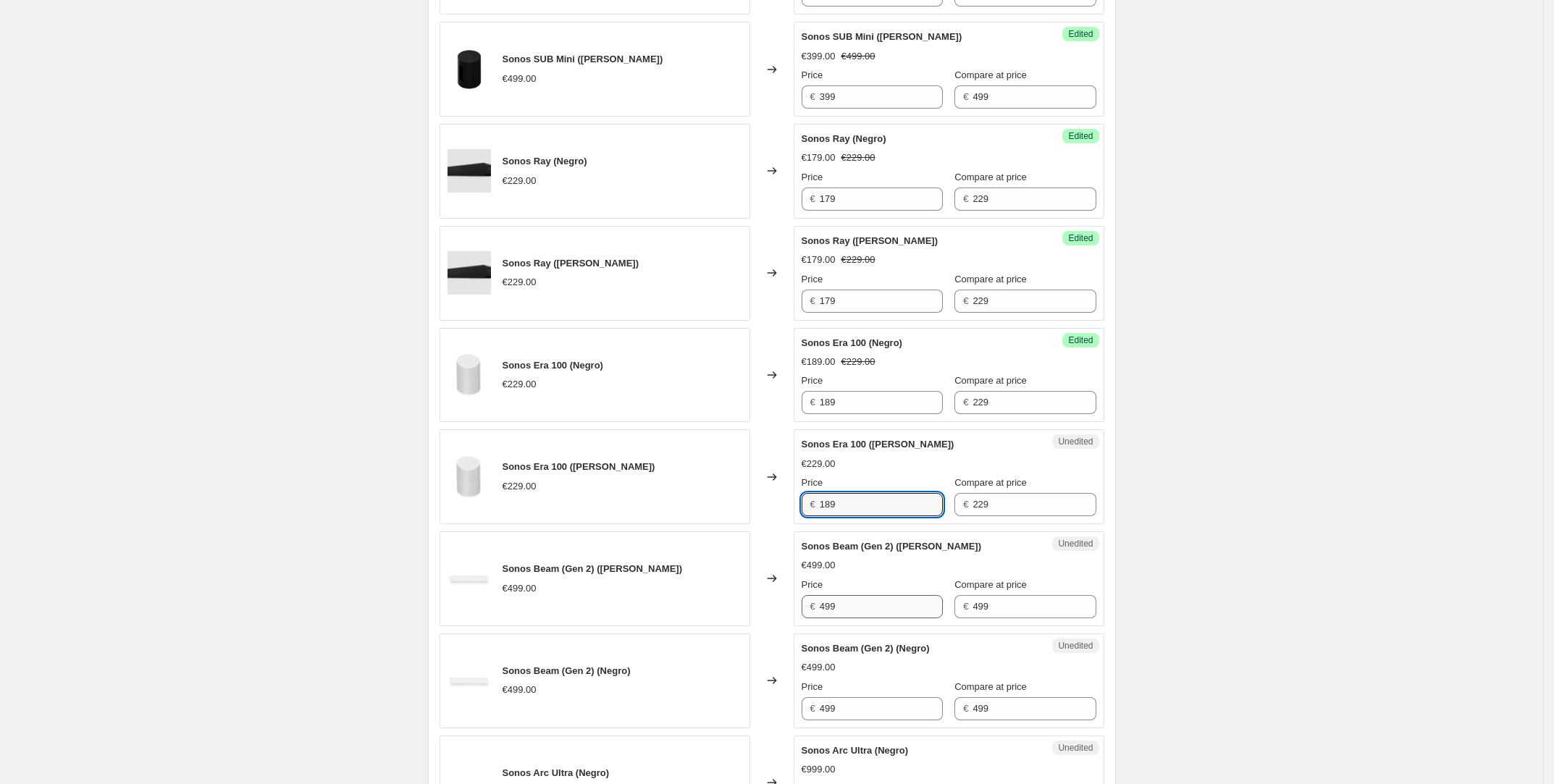
type input "189"
click at [862, 606] on input "499" at bounding box center [881, 606] width 123 height 23
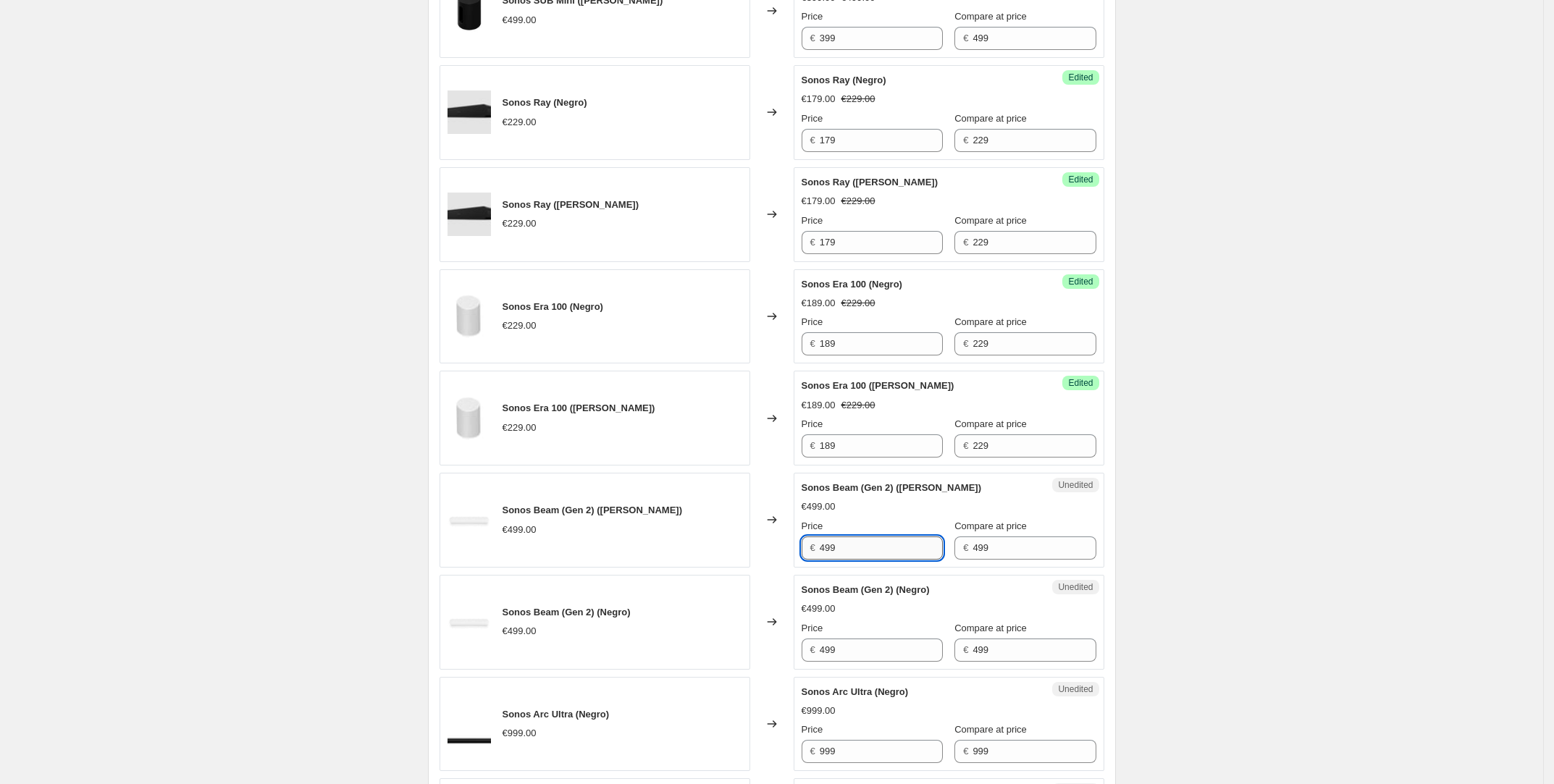
scroll to position [1072, 0]
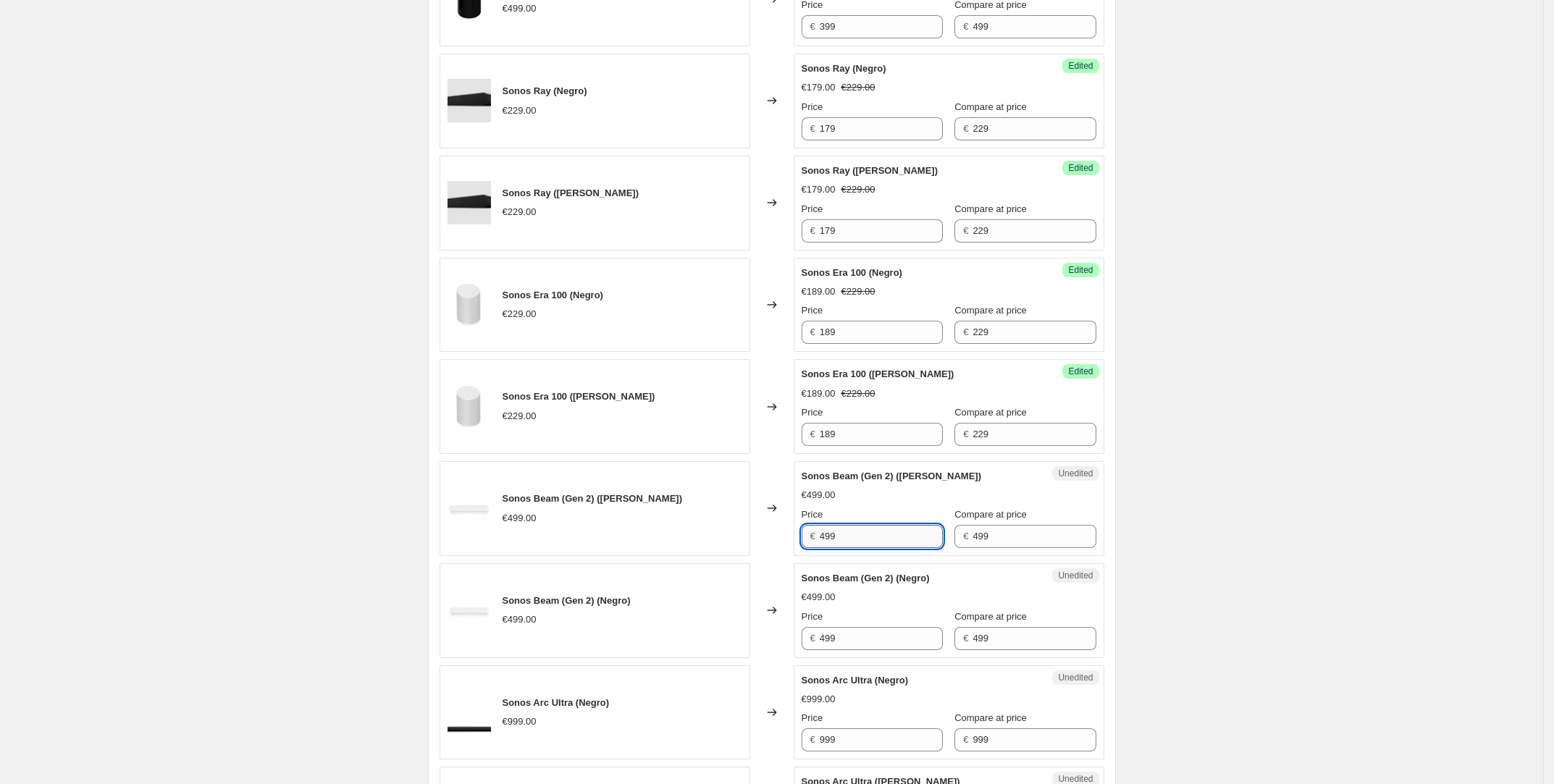
click at [847, 546] on input "499" at bounding box center [881, 536] width 123 height 23
type input "399"
click at [792, 614] on div "Changed to" at bounding box center [771, 610] width 43 height 95
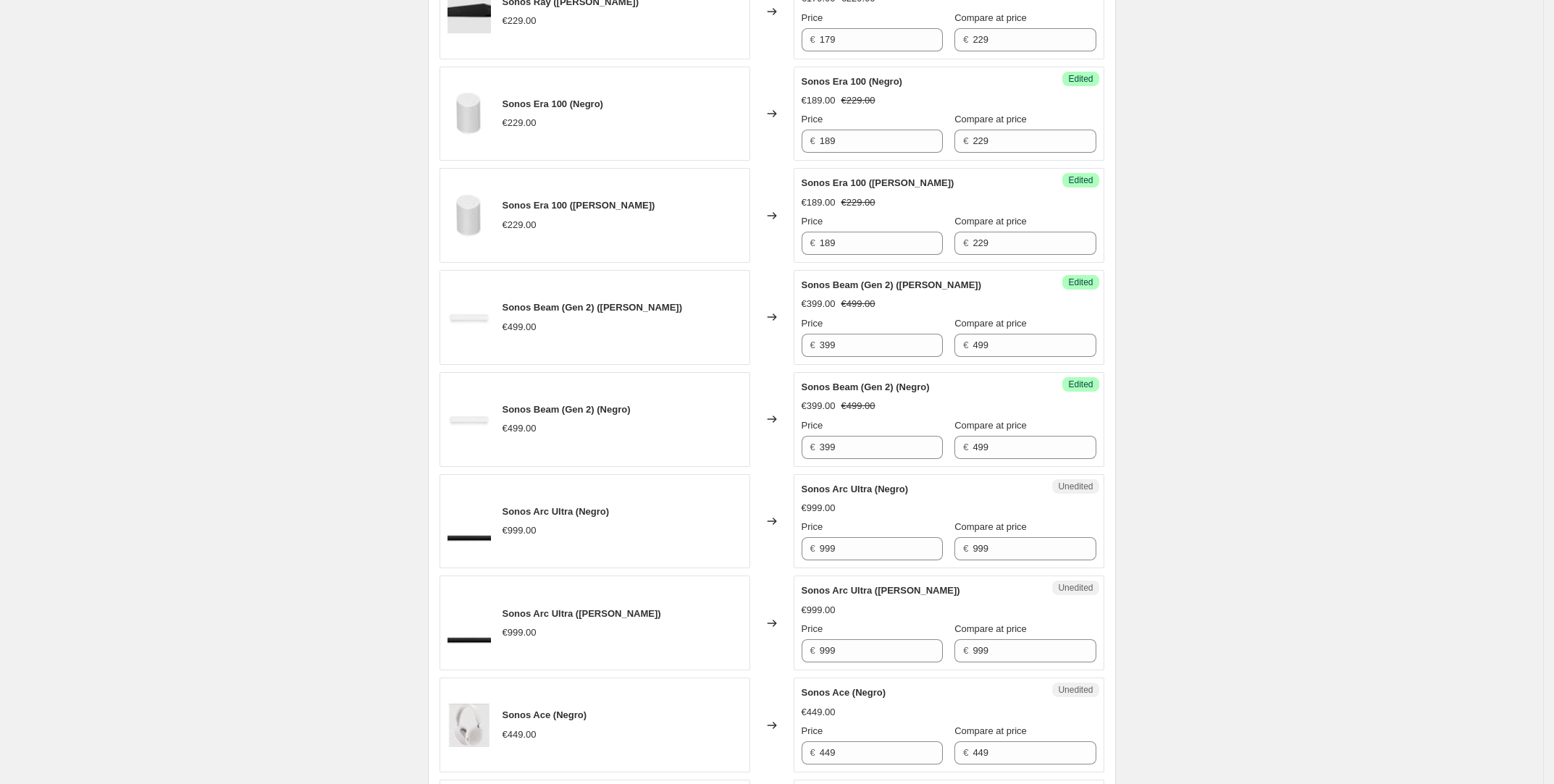
scroll to position [1292, 0]
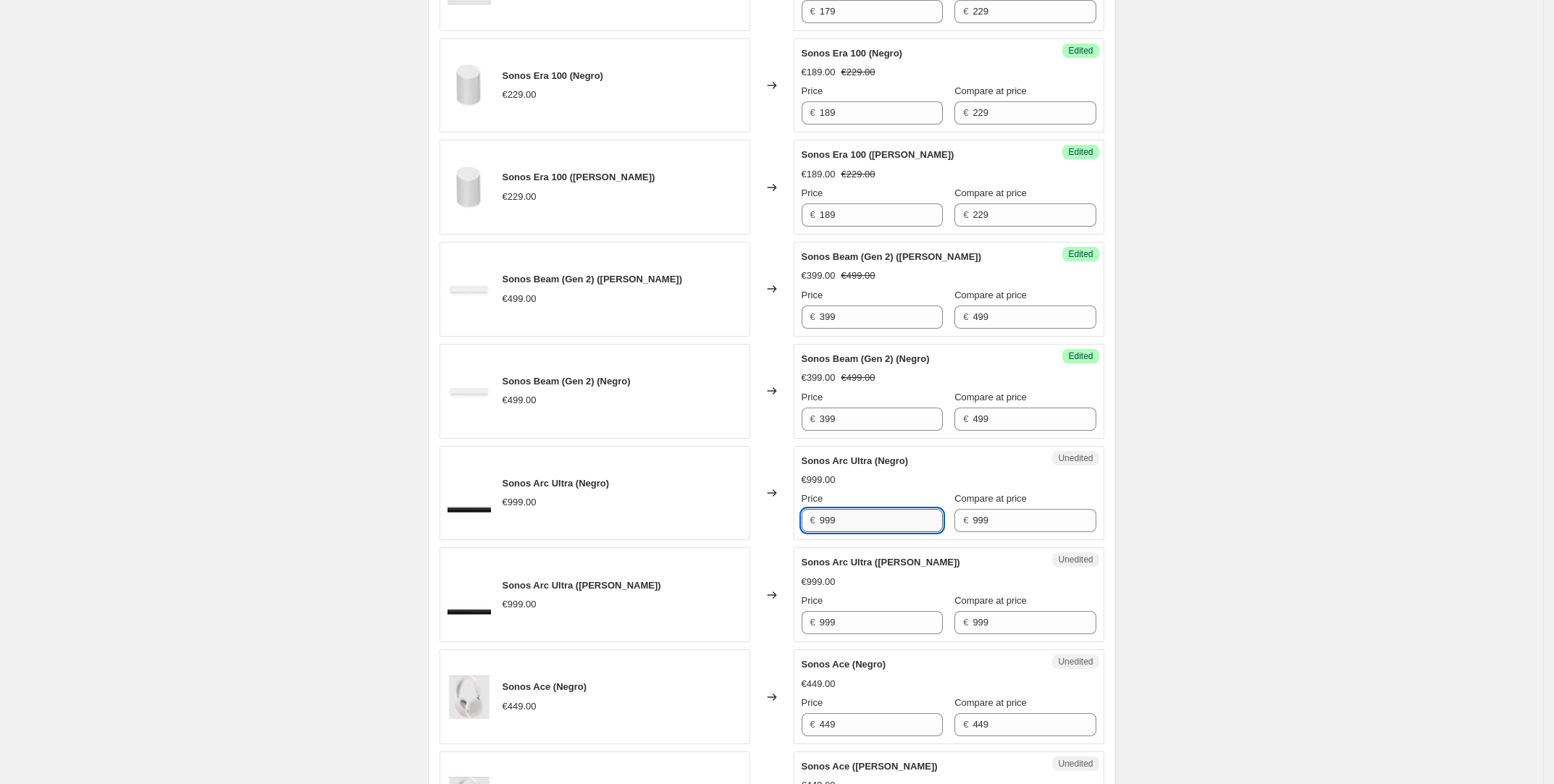
click at [850, 526] on input "999" at bounding box center [881, 520] width 123 height 23
type input "849"
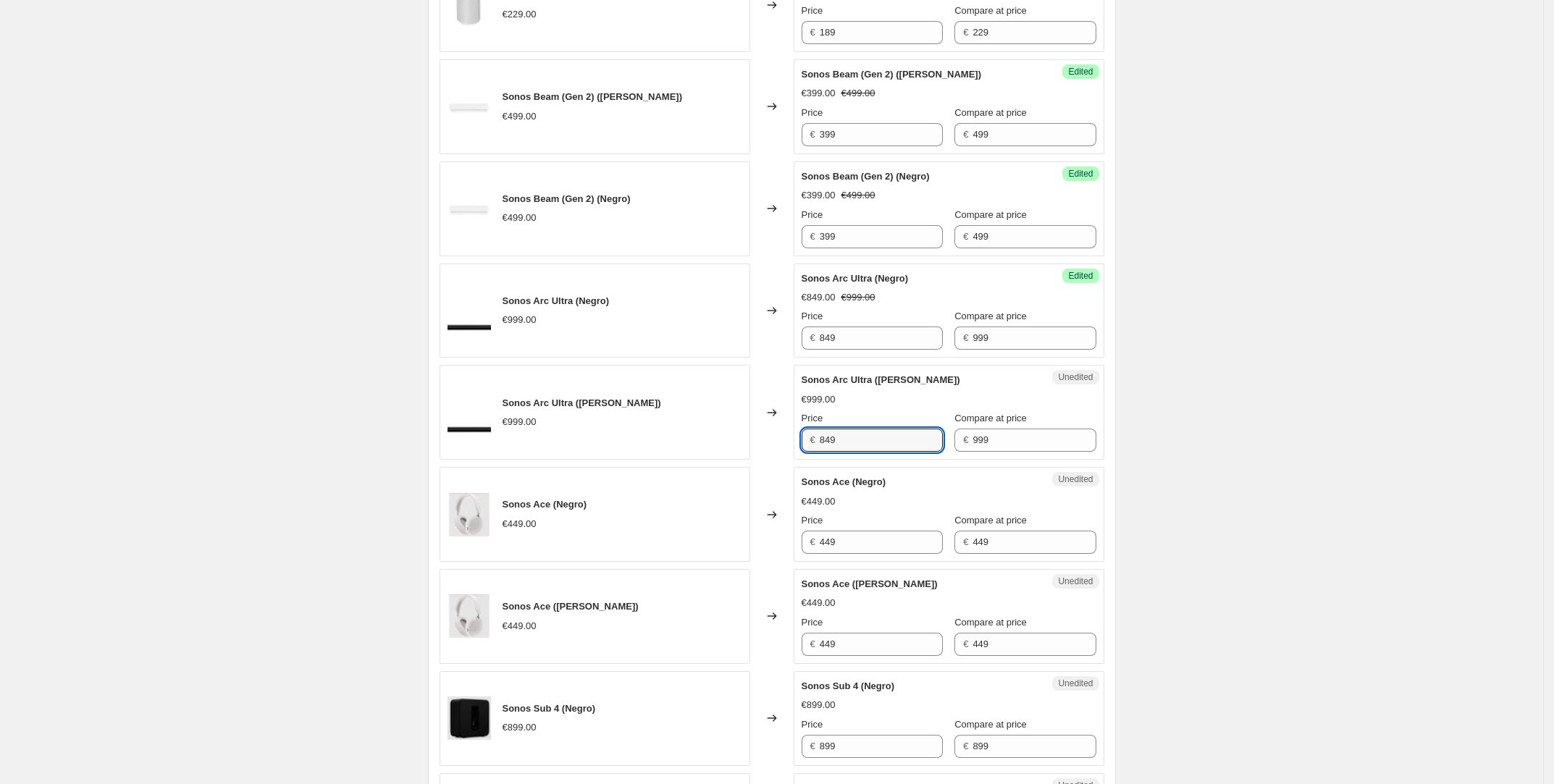
scroll to position [1486, 0]
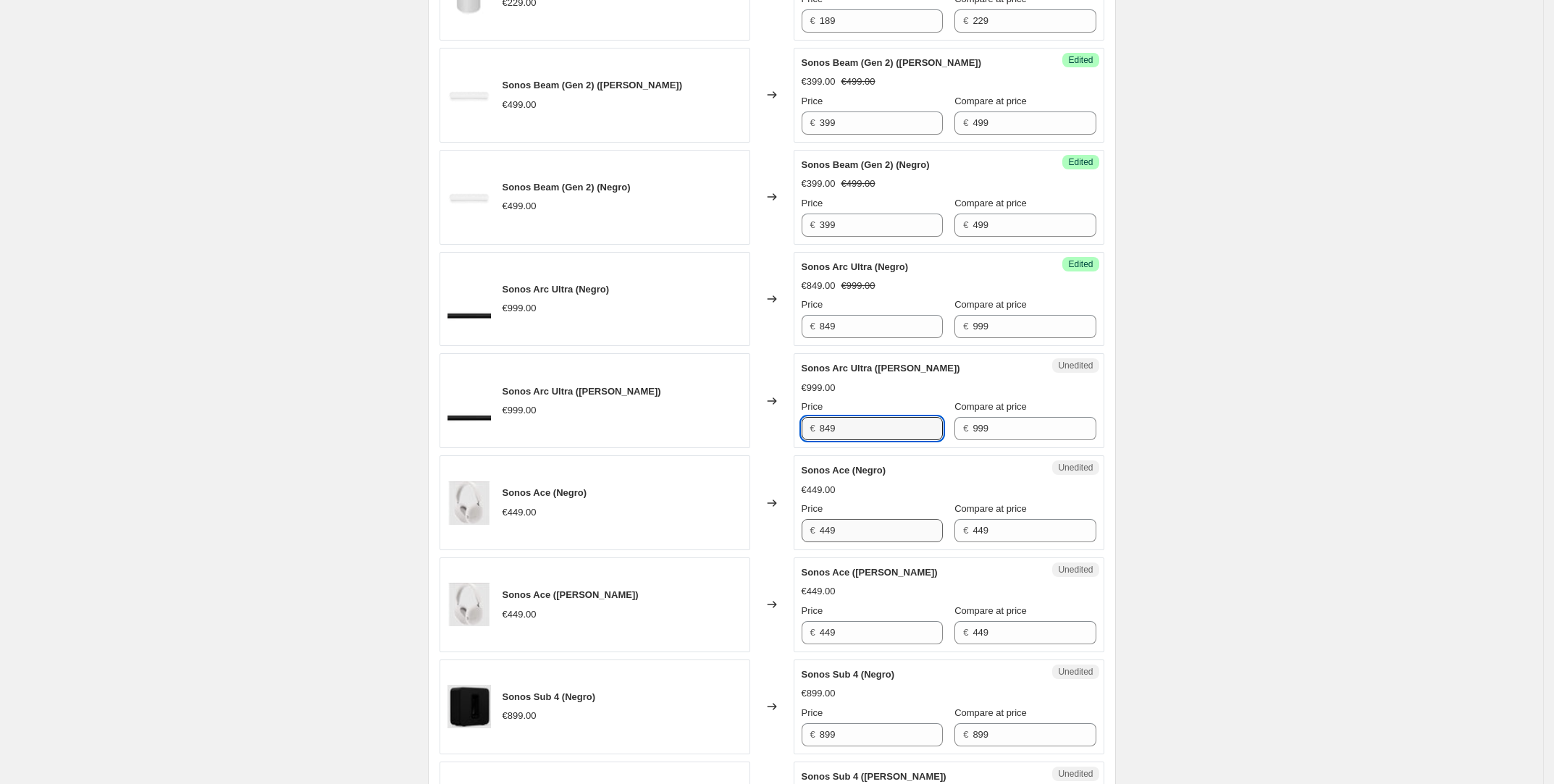
type input "849"
click at [864, 541] on input "449" at bounding box center [881, 530] width 123 height 23
click at [864, 540] on input "449" at bounding box center [881, 530] width 123 height 23
click at [863, 540] on input "449" at bounding box center [881, 530] width 123 height 23
type input "349"
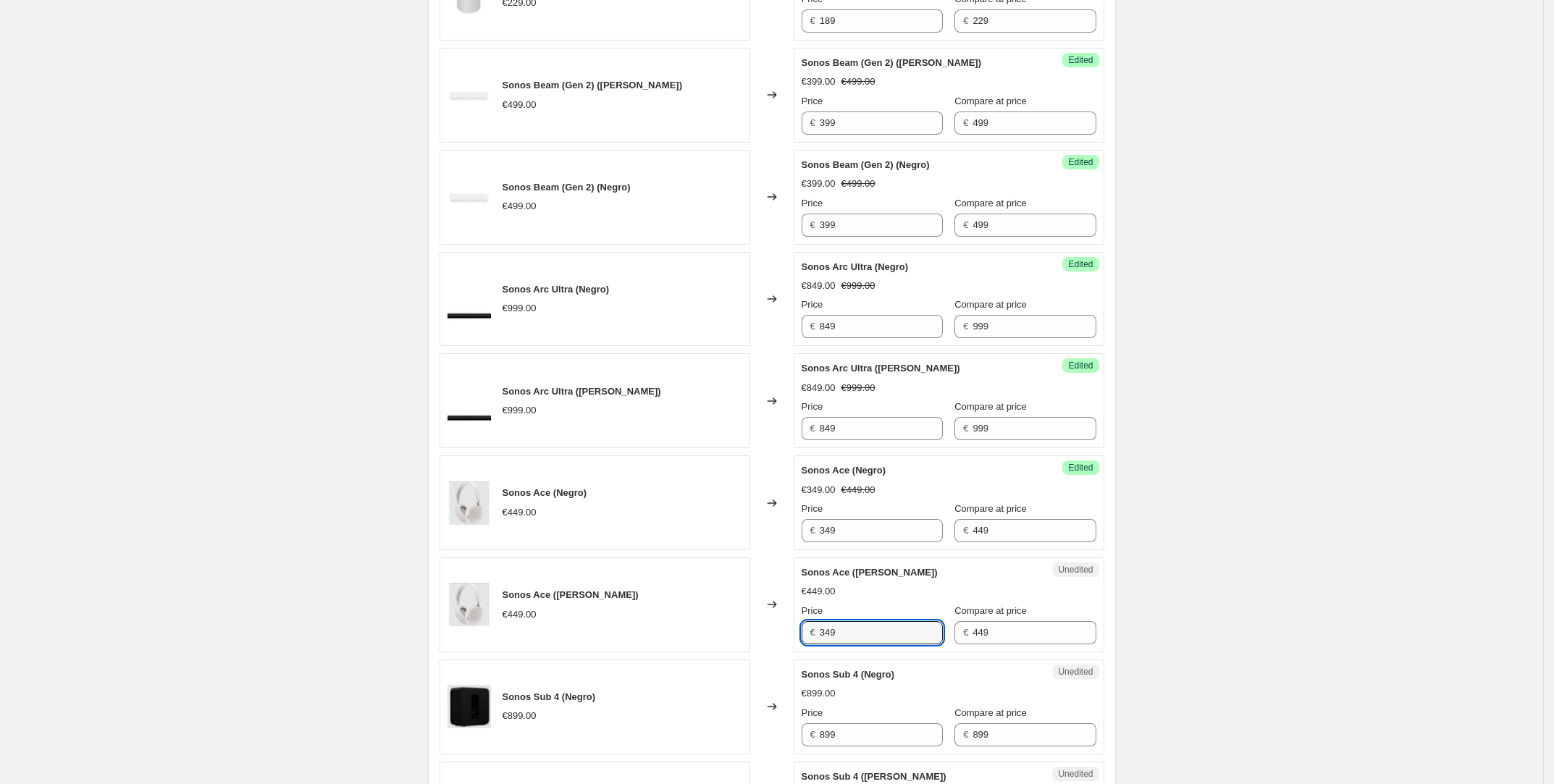
type input "349"
click at [756, 586] on div "Changed to" at bounding box center [771, 605] width 43 height 95
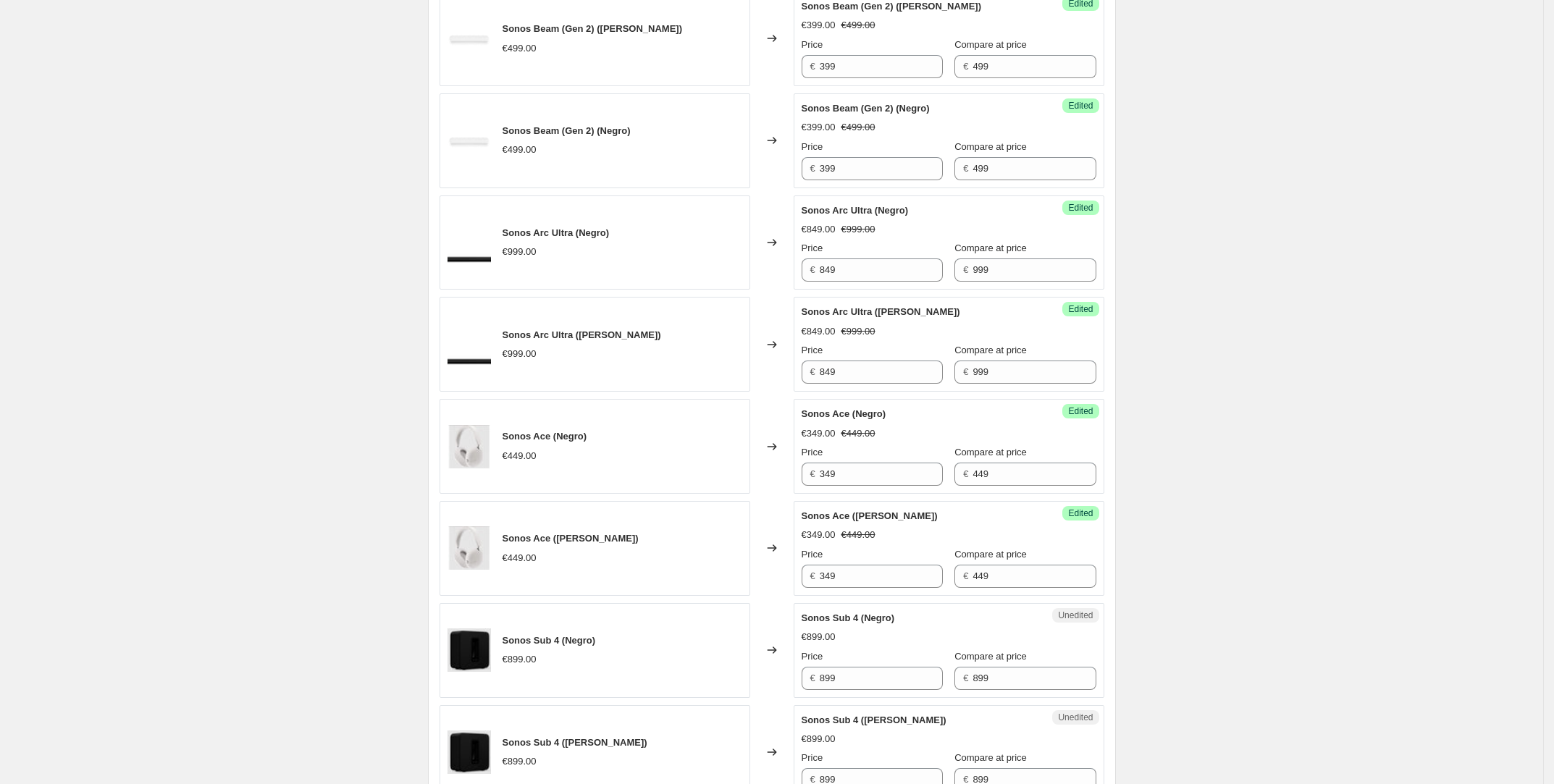
scroll to position [1676, 0]
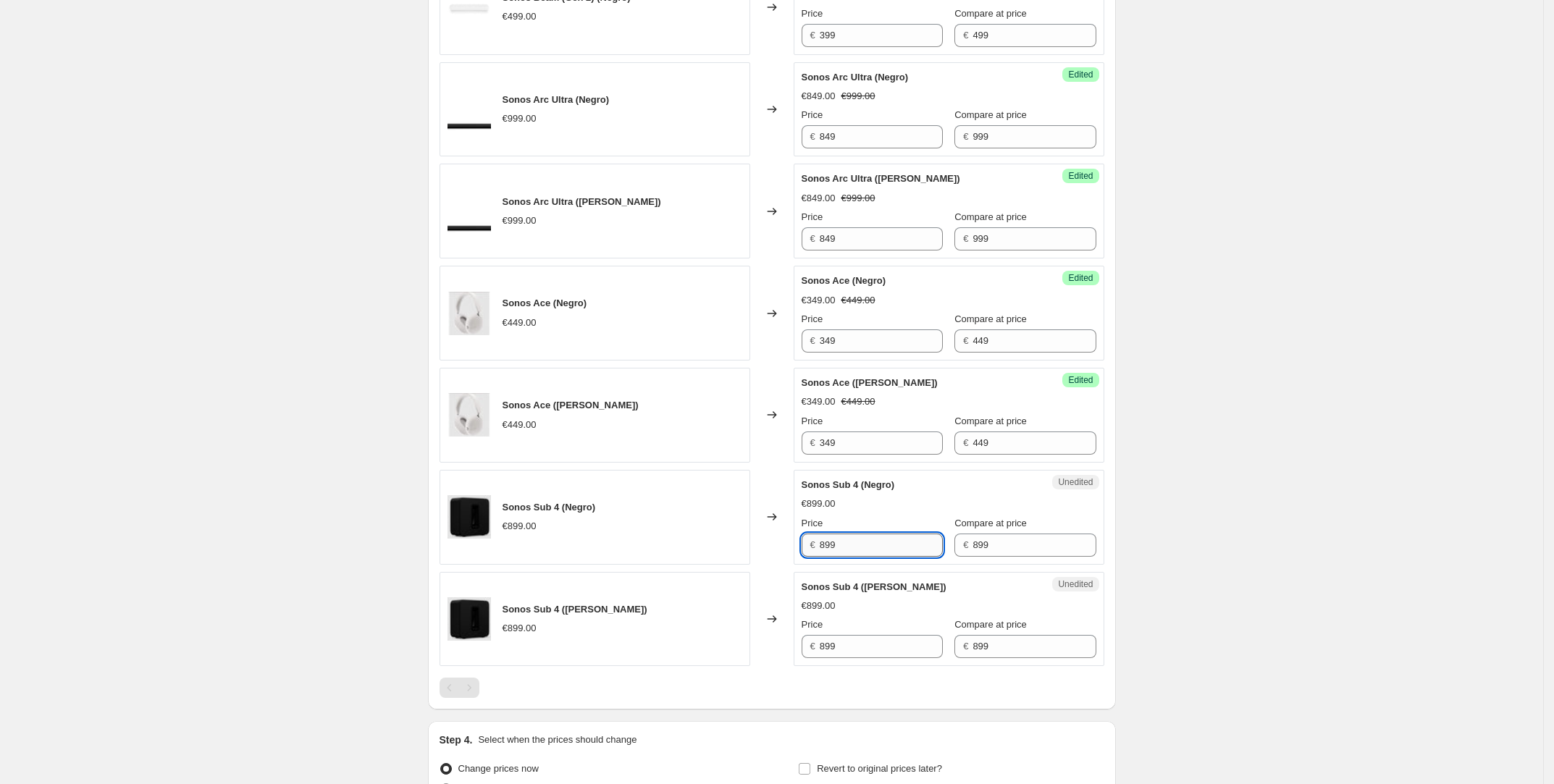
click at [851, 552] on input "899" at bounding box center [881, 545] width 123 height 23
click at [852, 552] on input "899" at bounding box center [881, 545] width 123 height 23
type input "749"
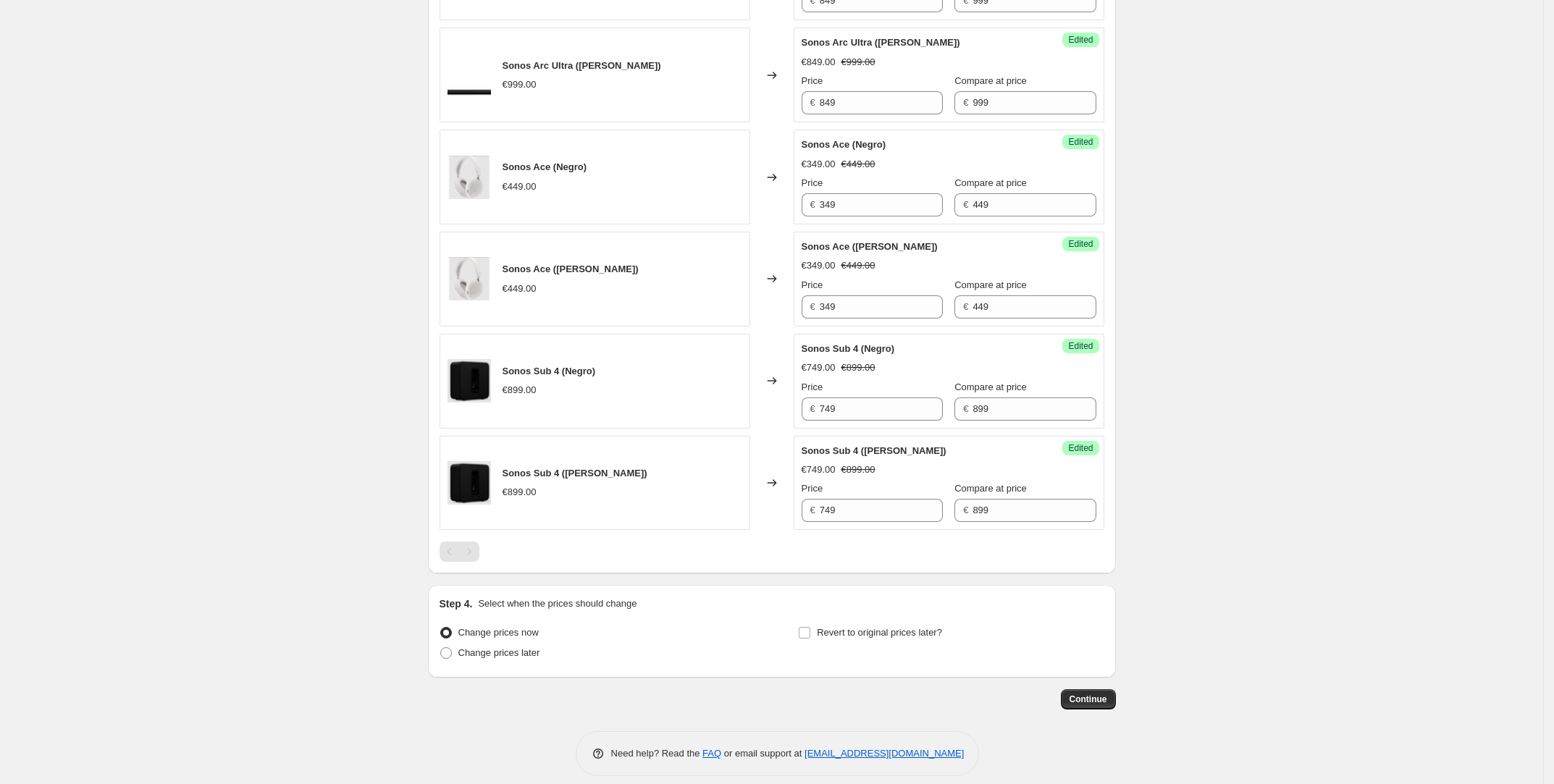
scroll to position [1830, 0]
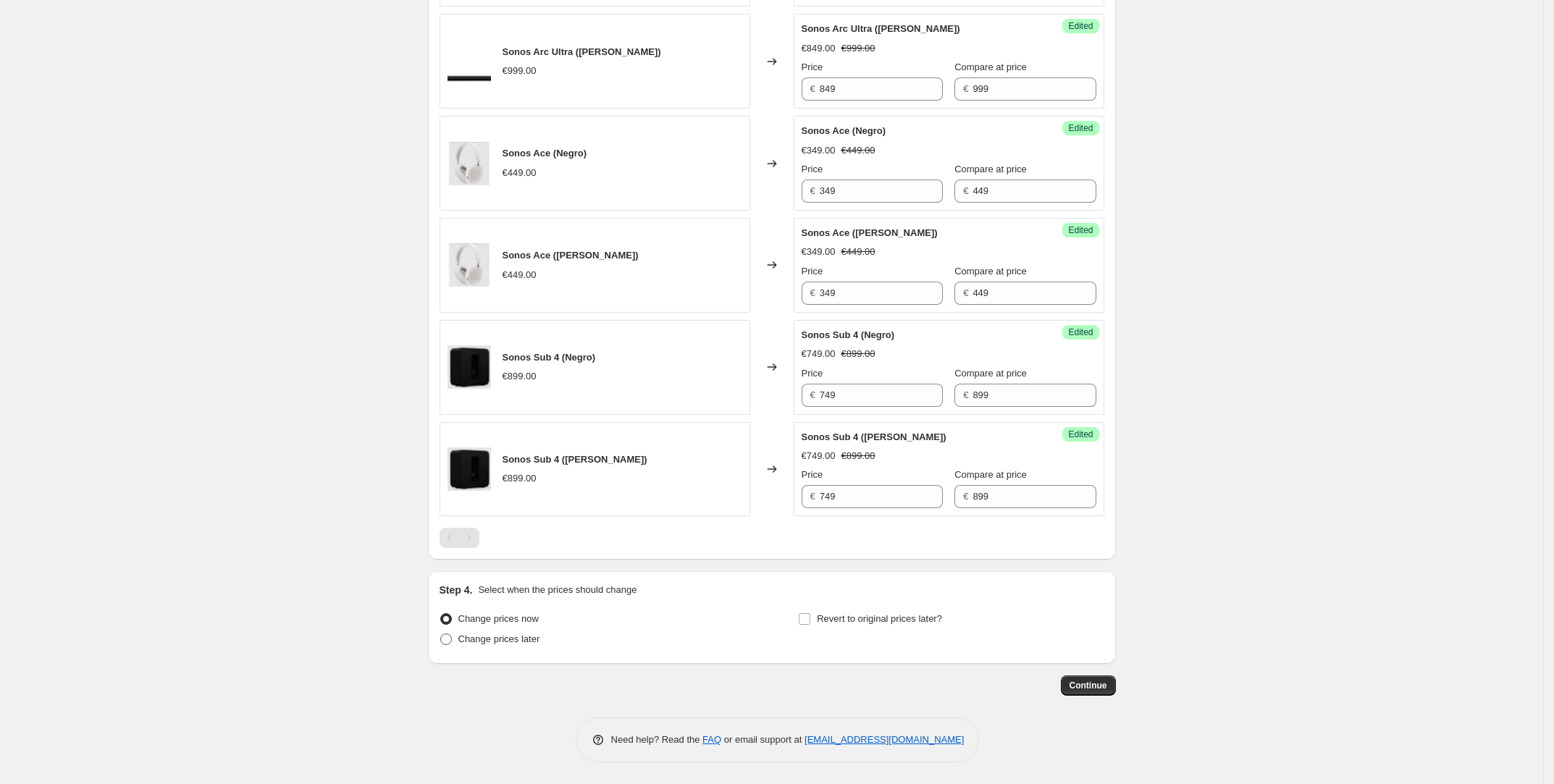
click at [532, 635] on span "Change prices later" at bounding box center [498, 639] width 82 height 11
click at [441, 634] on input "Change prices later" at bounding box center [440, 633] width 1 height 1
radio input "true"
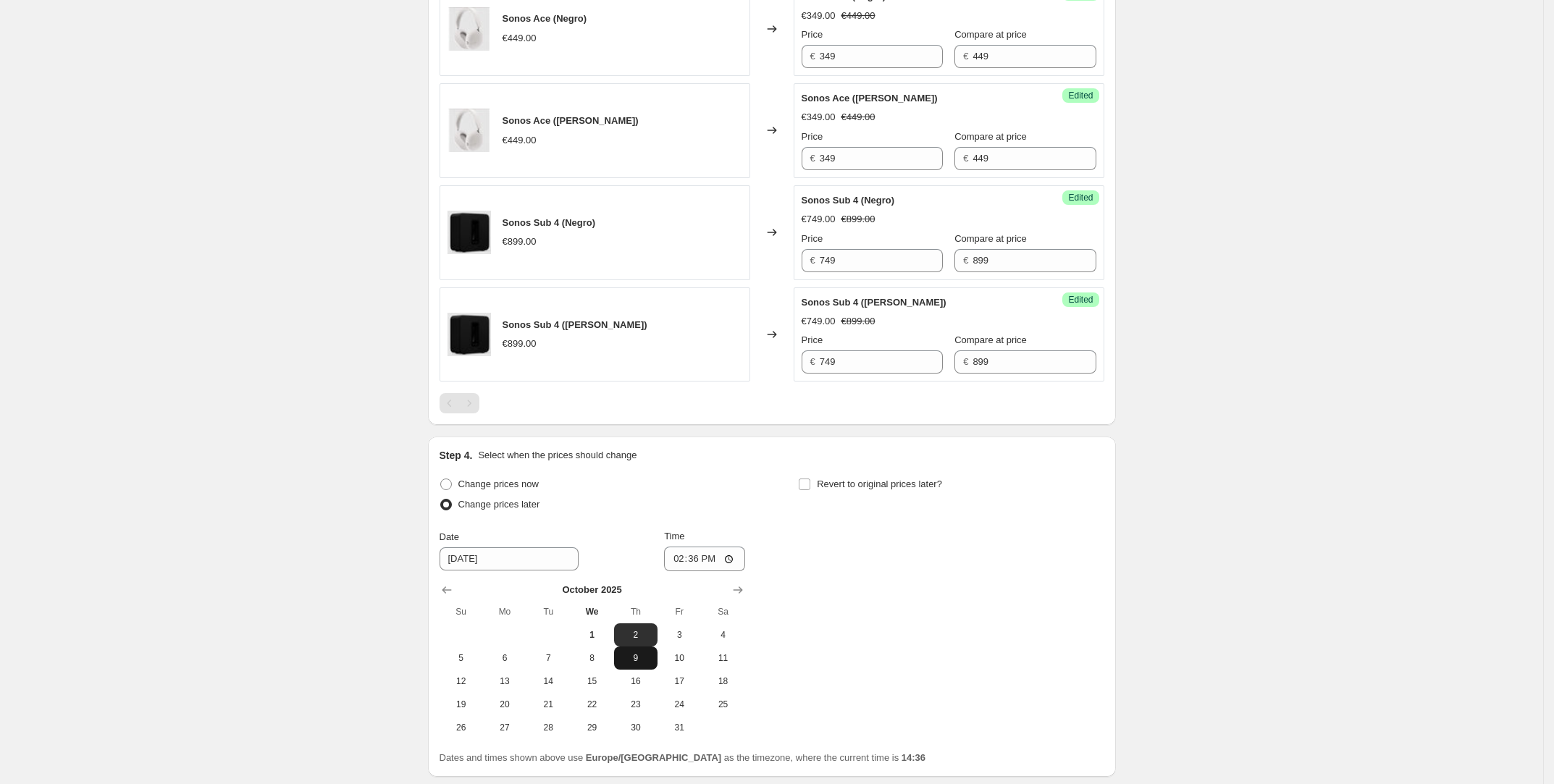
scroll to position [1984, 0]
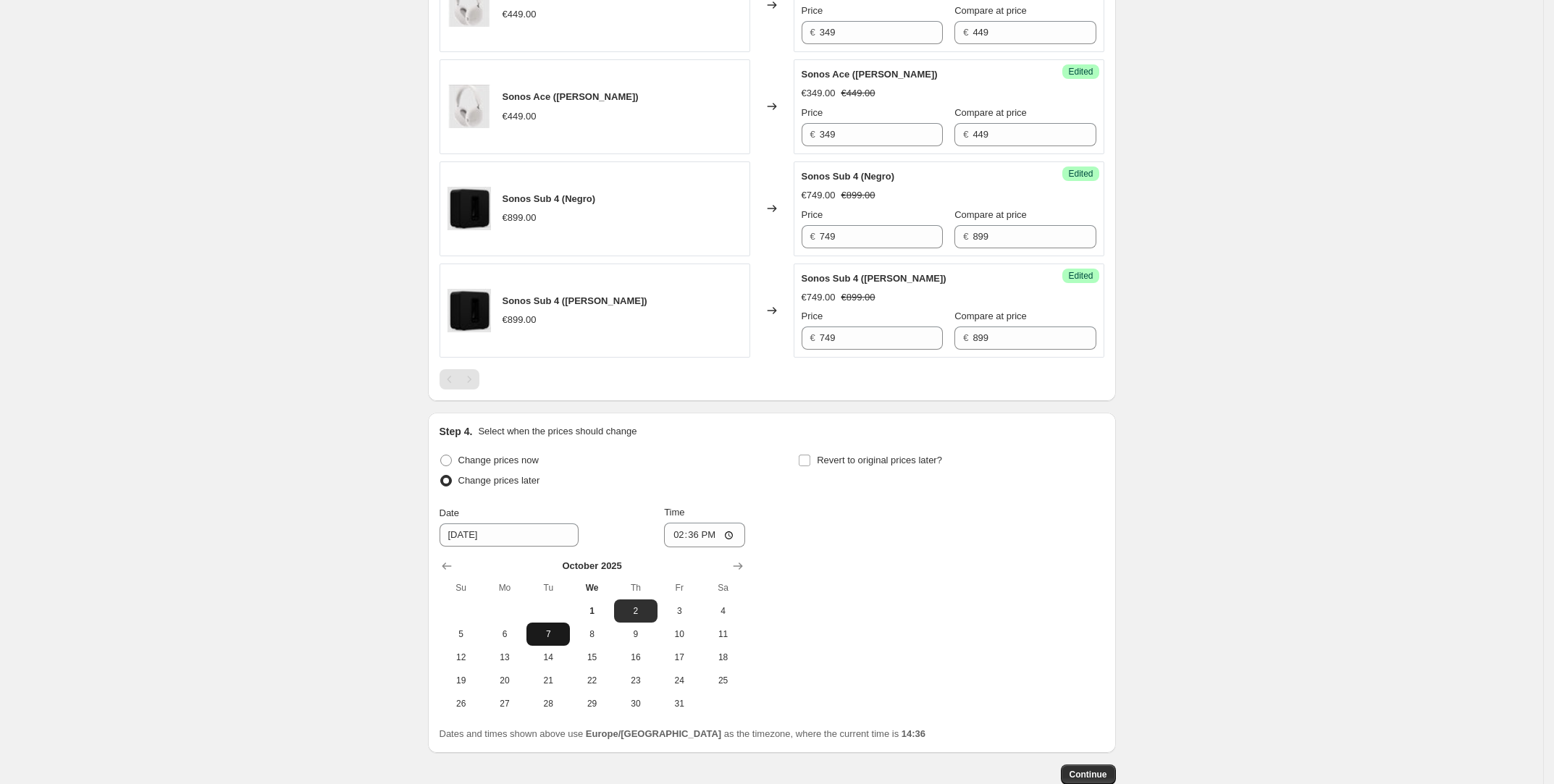
click at [548, 632] on span "7" at bounding box center [548, 633] width 32 height 11
type input "[DATE]"
click at [697, 538] on input "14:36" at bounding box center [704, 534] width 81 height 25
type input "00:00"
click at [811, 466] on span at bounding box center [804, 460] width 13 height 13
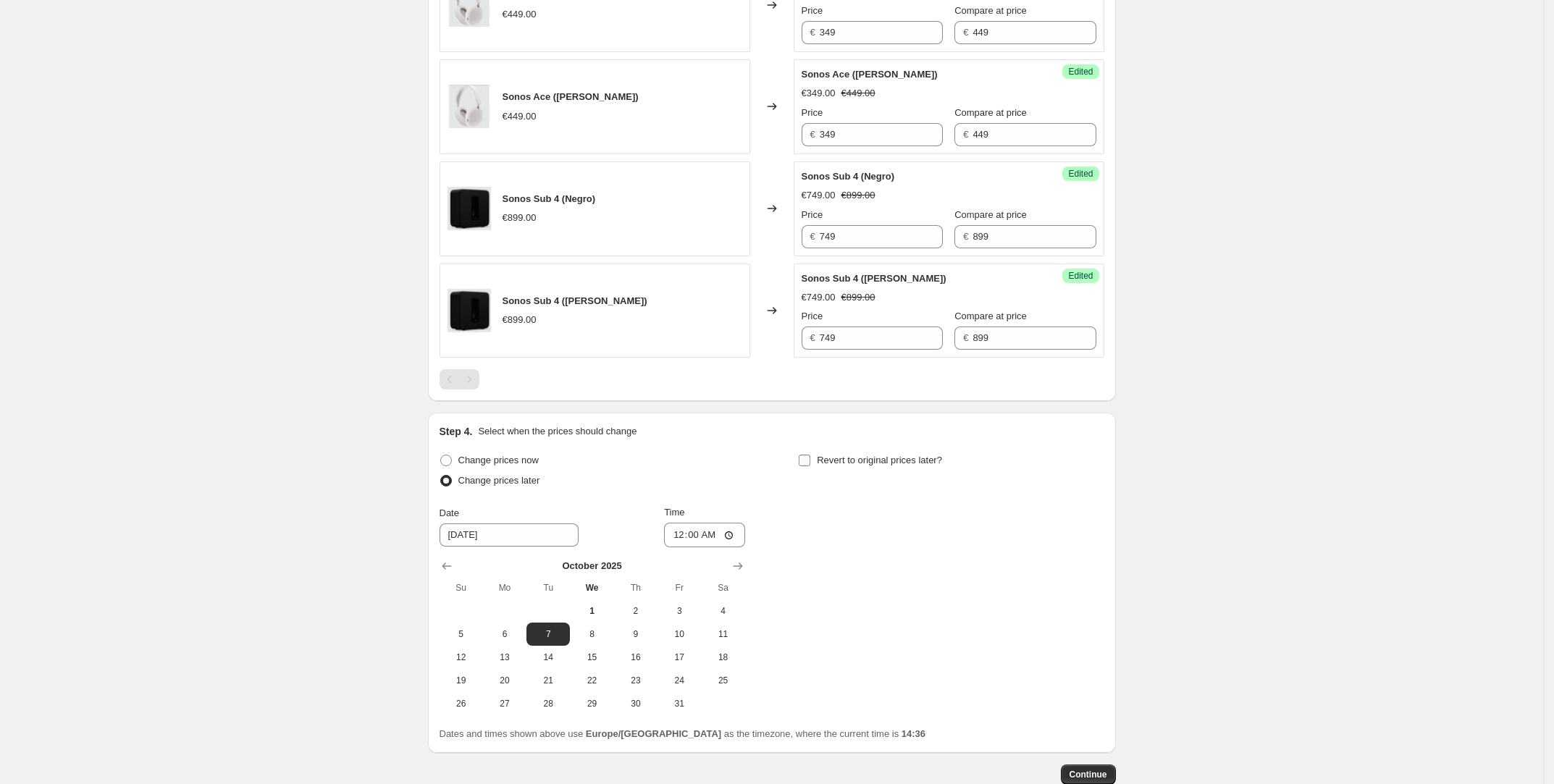
click at [810, 466] on input "Revert to original prices later?" at bounding box center [804, 460] width 11 height 11
checkbox input "true"
click at [836, 653] on button "12" at bounding box center [820, 657] width 43 height 23
click at [869, 660] on span "13" at bounding box center [864, 657] width 32 height 11
type input "[DATE]"
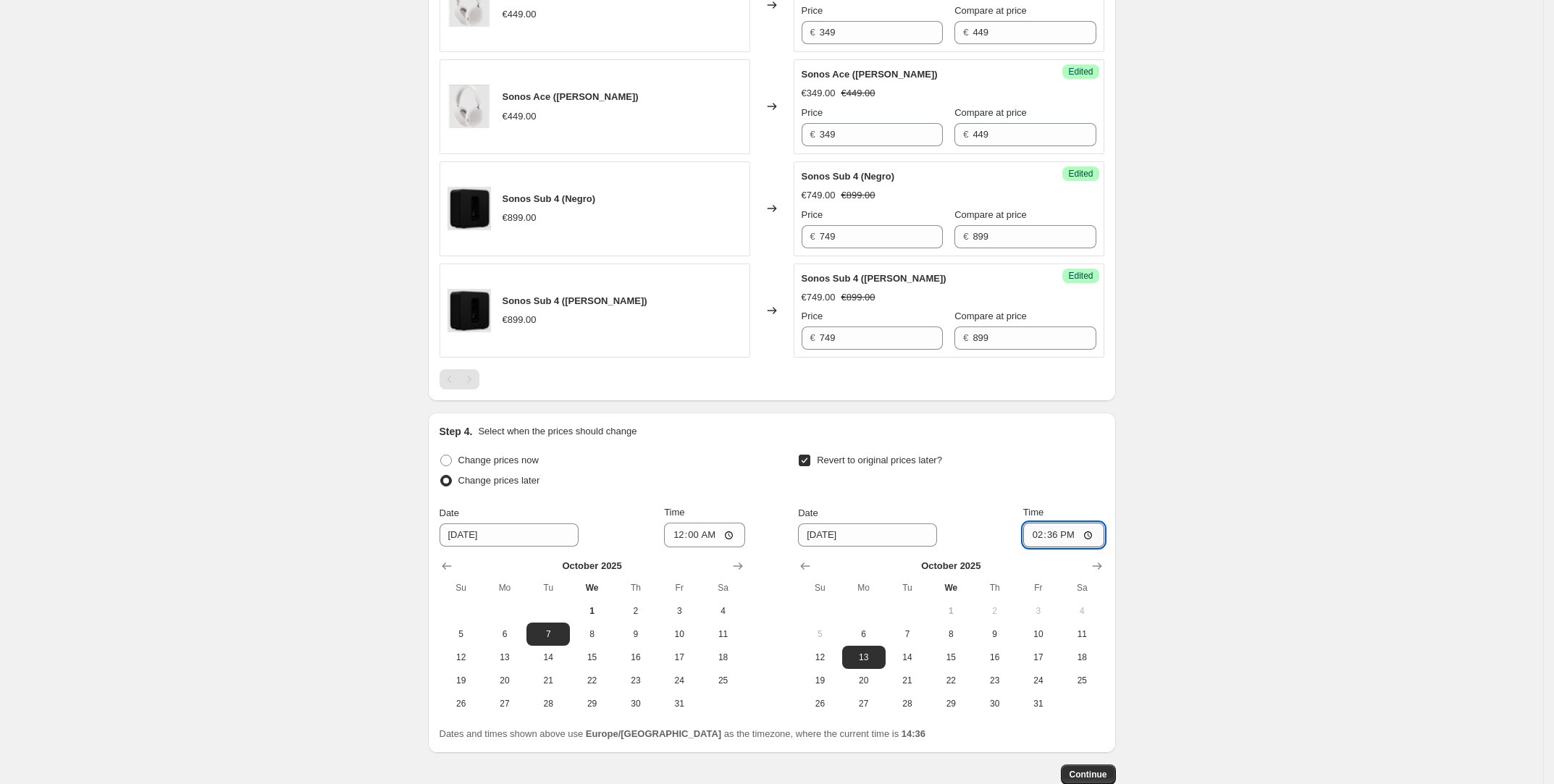
click at [1048, 534] on input "14:36" at bounding box center [1063, 534] width 81 height 25
type input "00:00"
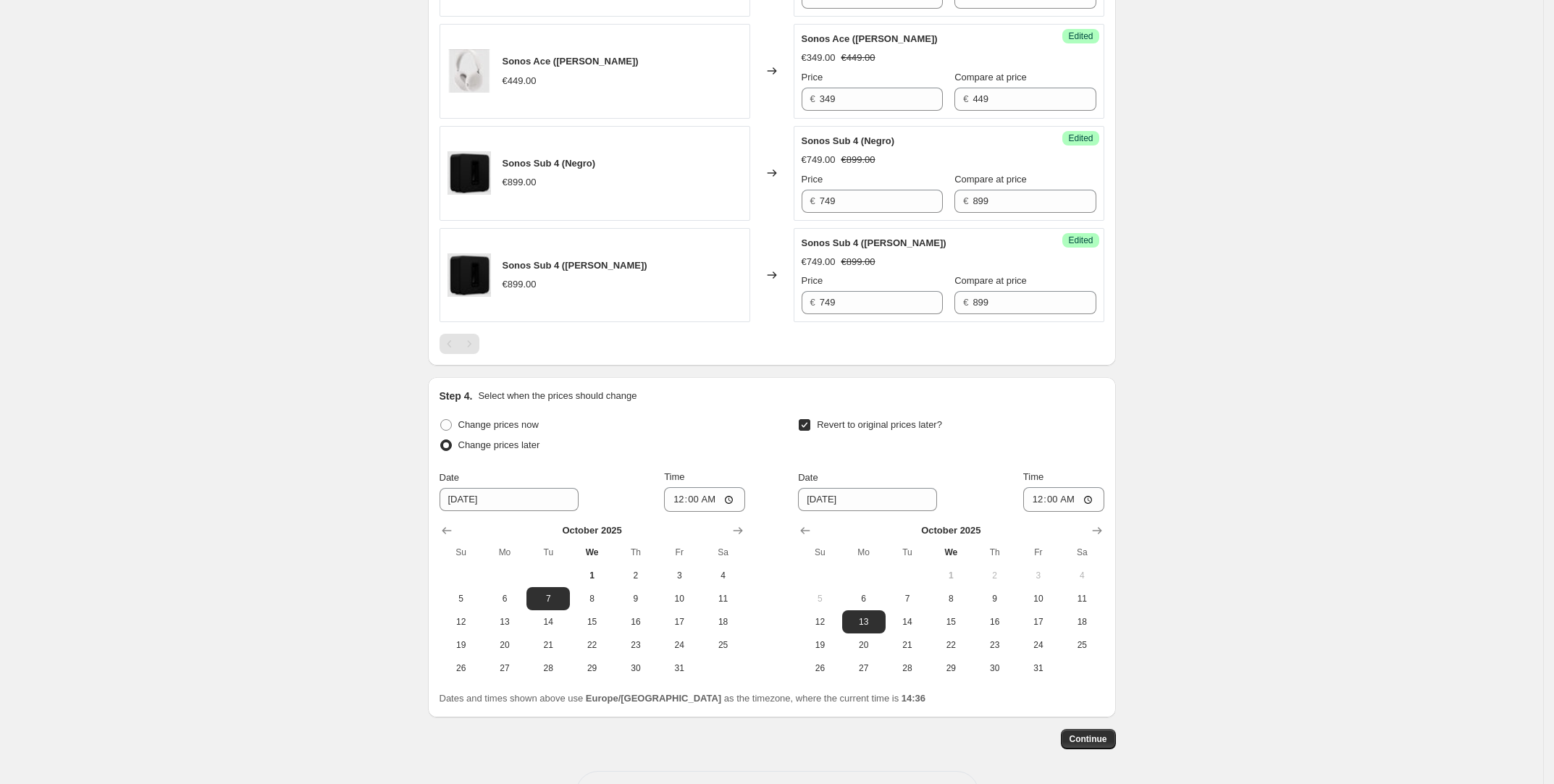
scroll to position [2048, 0]
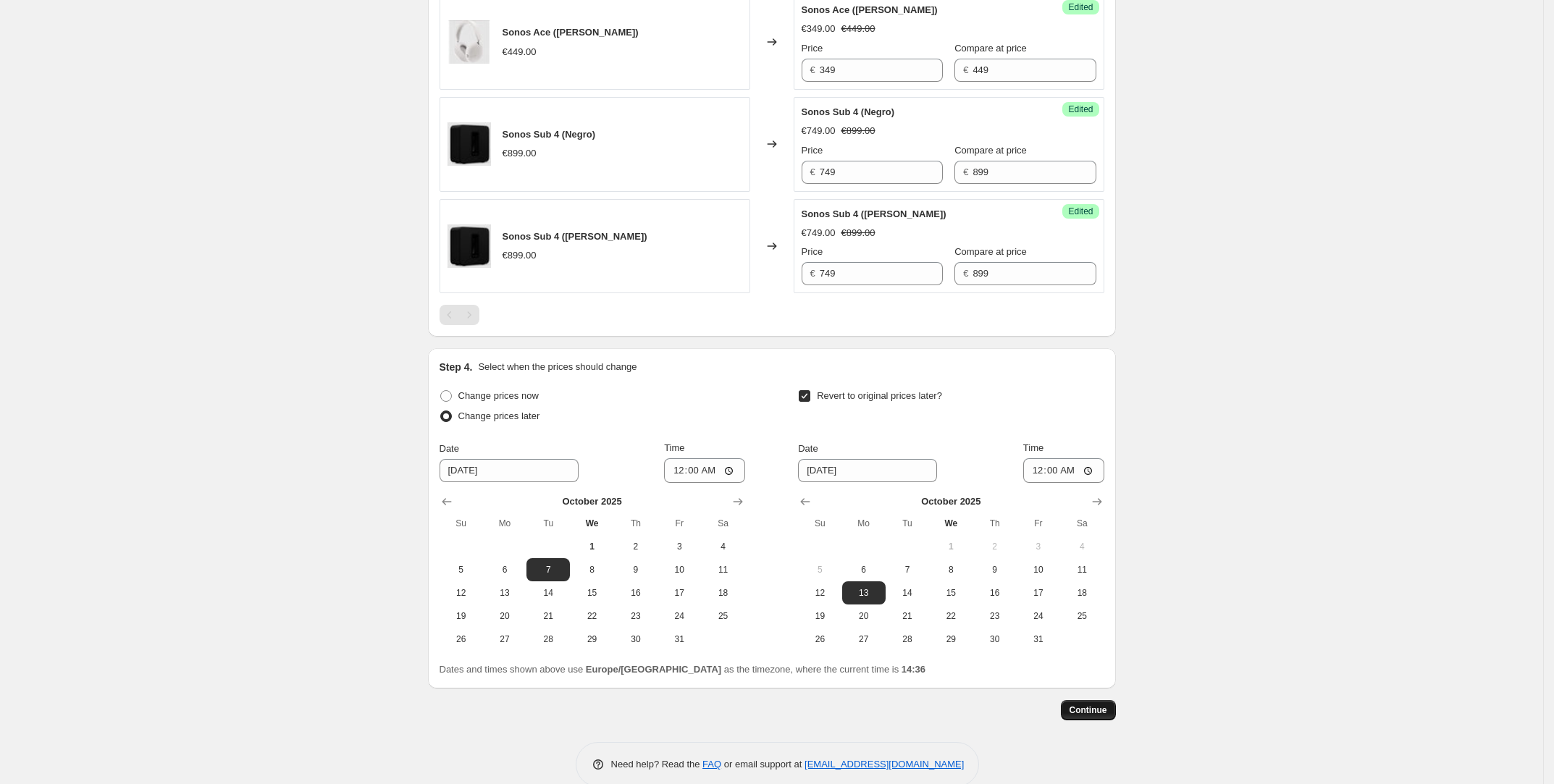
click at [1091, 715] on span "Continue" at bounding box center [1088, 709] width 38 height 11
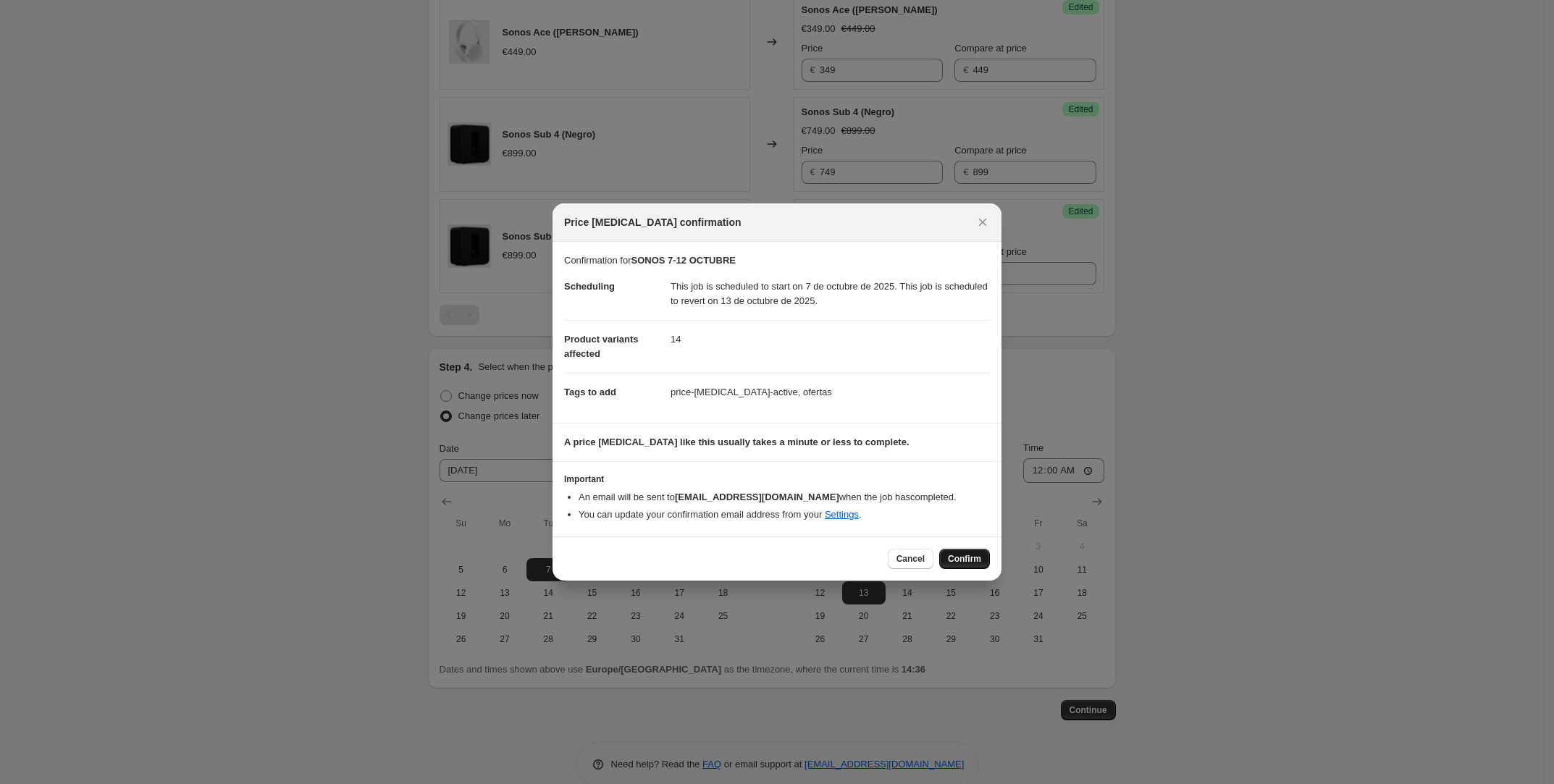
click at [957, 558] on span "Confirm" at bounding box center [964, 559] width 34 height 11
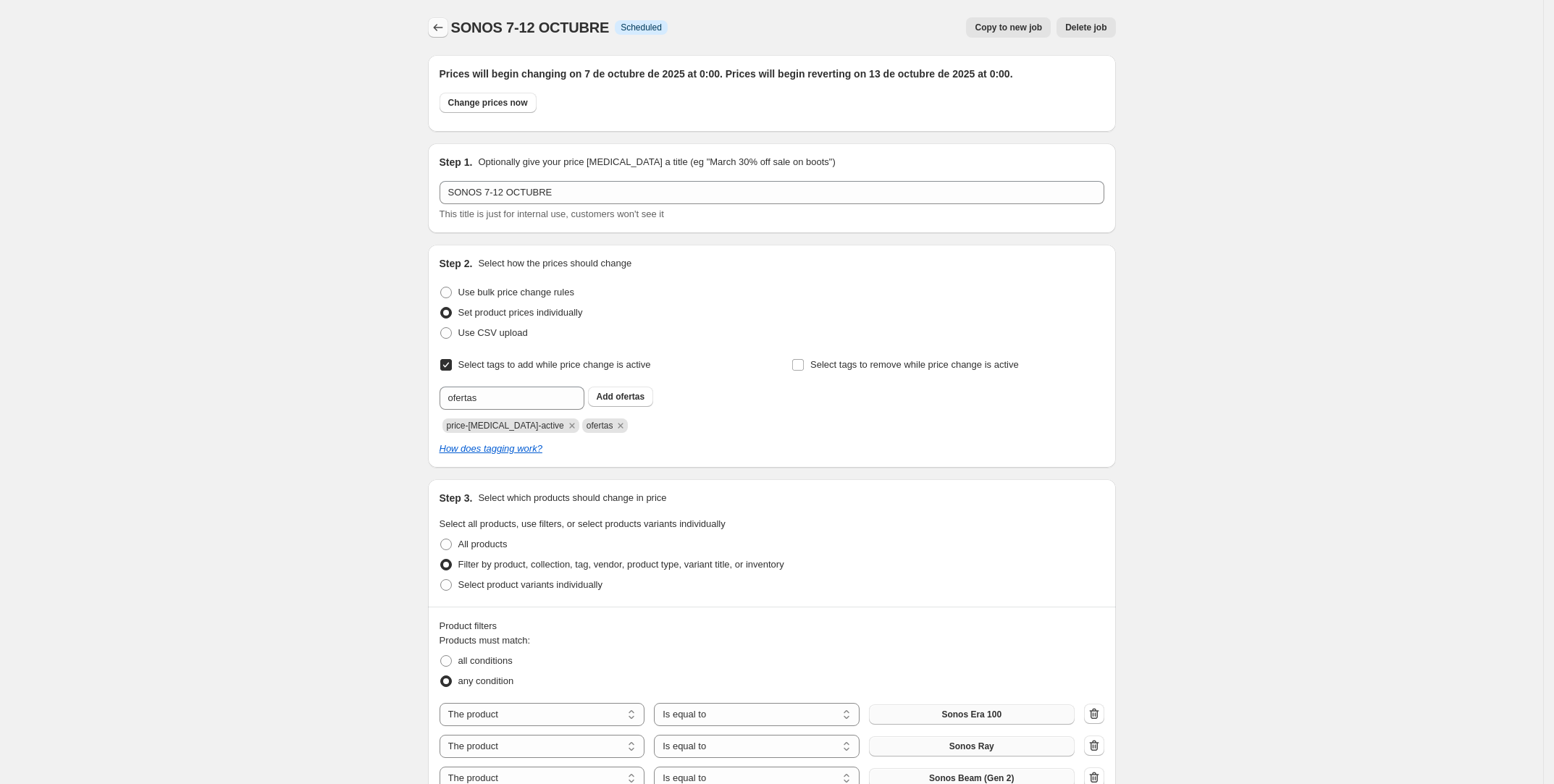
click at [438, 27] on icon "Price change jobs" at bounding box center [437, 28] width 15 height 15
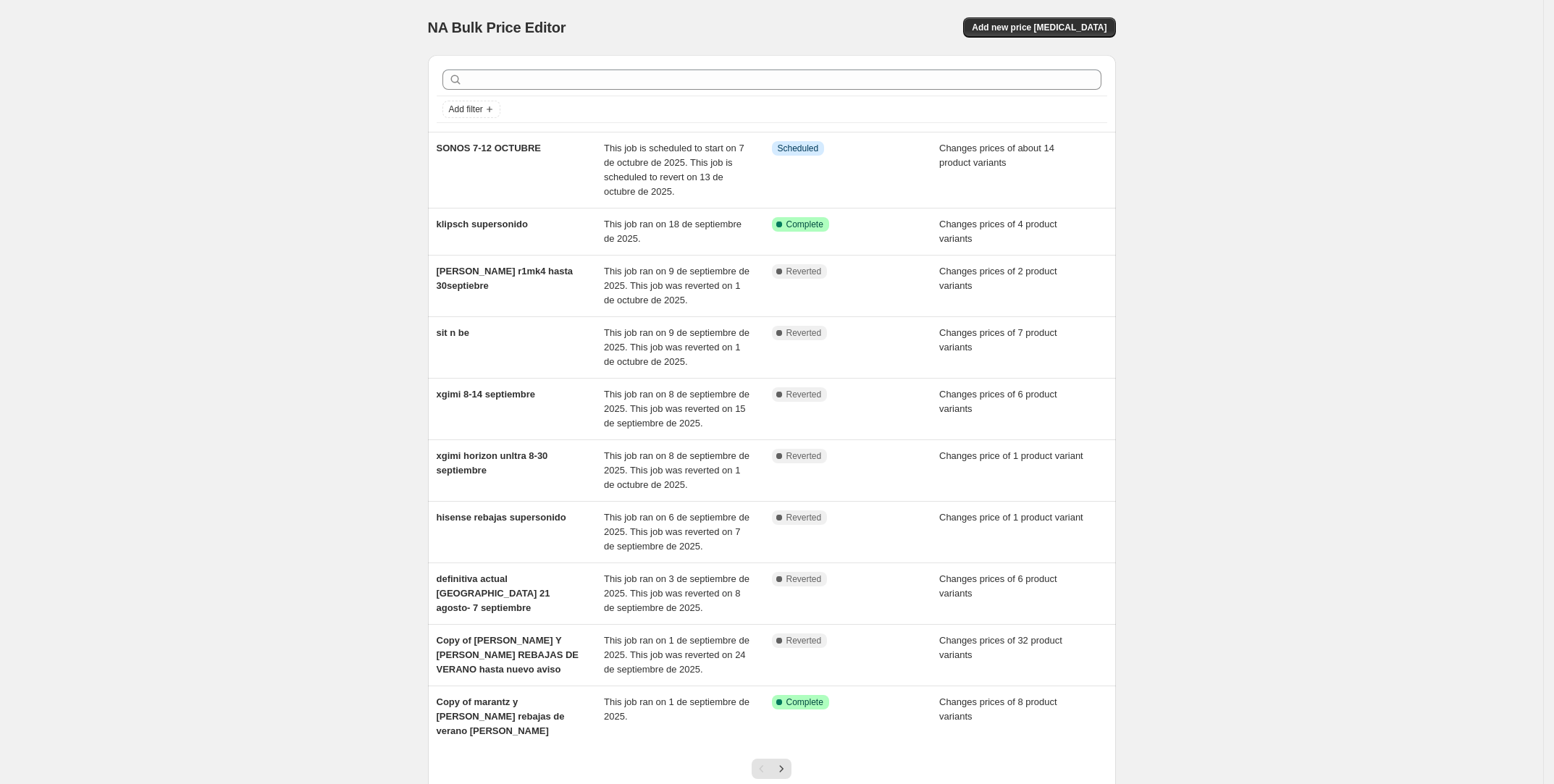
click at [990, 34] on div "Add new price [MEDICAL_DATA]" at bounding box center [943, 28] width 345 height 21
click at [995, 31] on button "Add new price [MEDICAL_DATA]" at bounding box center [1039, 28] width 152 height 21
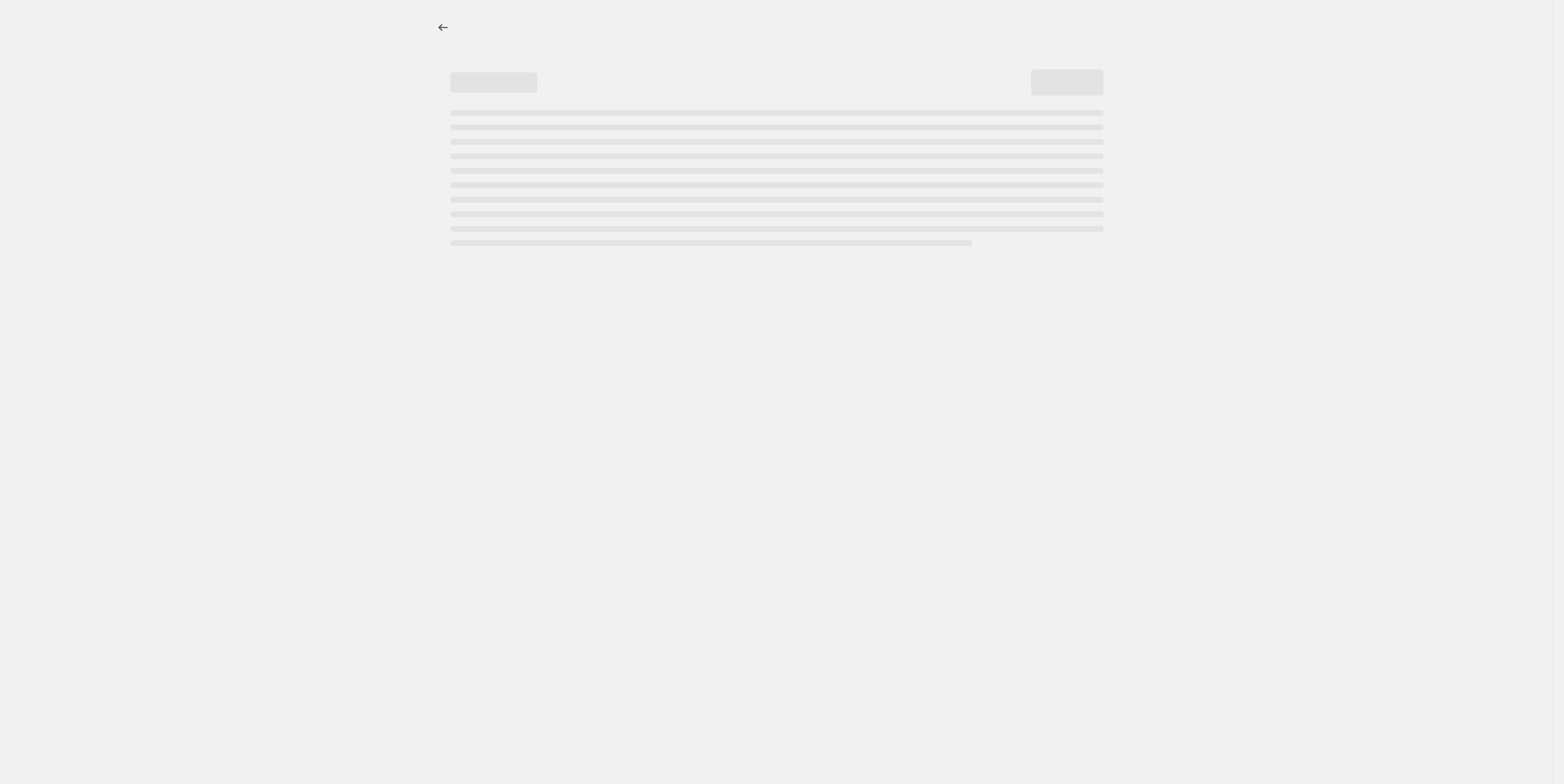
select select "percentage"
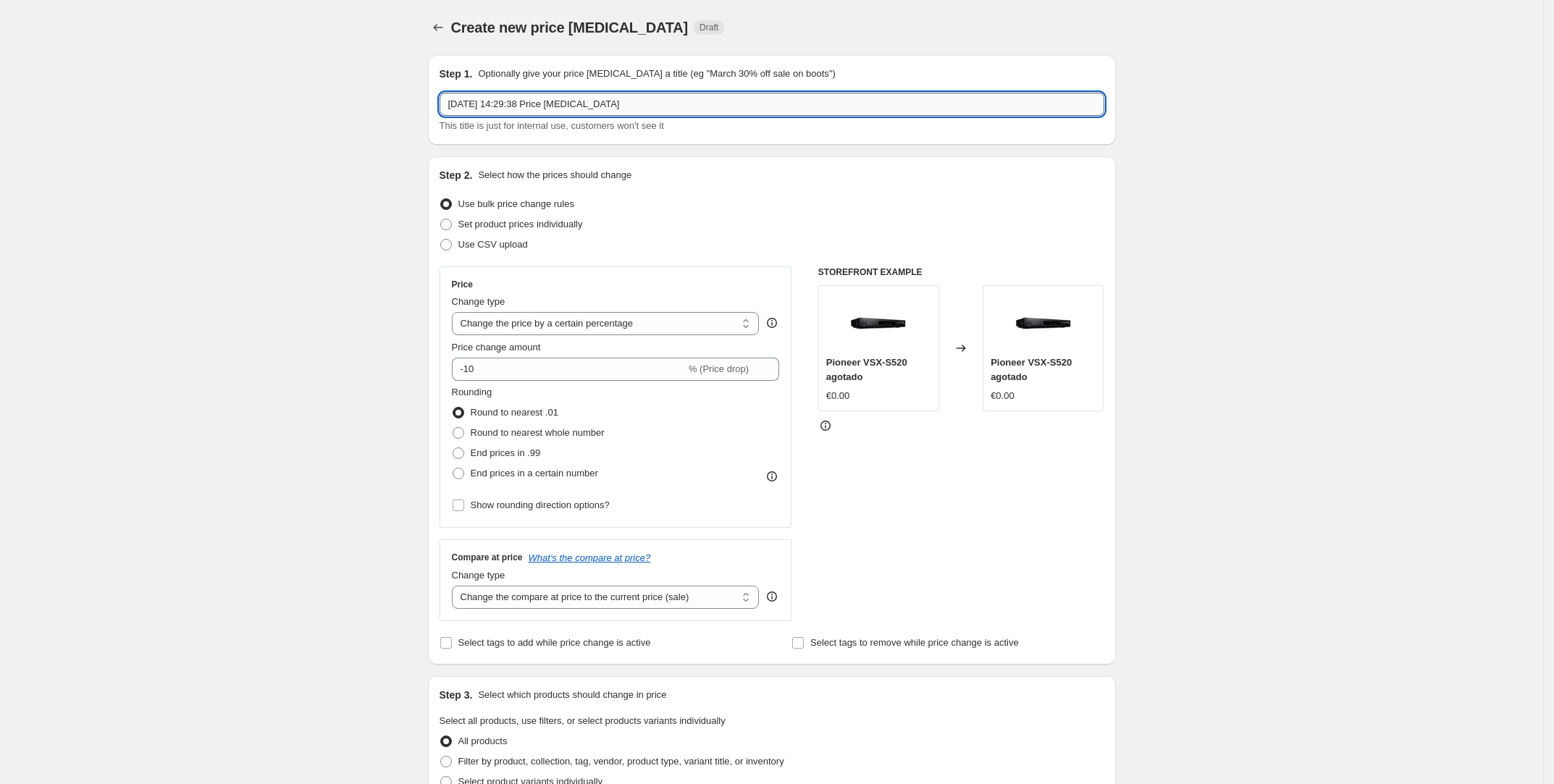
click at [569, 98] on input "[DATE] 14:29:38 Price [MEDICAL_DATA]" at bounding box center [772, 104] width 665 height 23
click at [569, 99] on input "[DATE] 14:29:38 Price [MEDICAL_DATA]" at bounding box center [772, 104] width 665 height 23
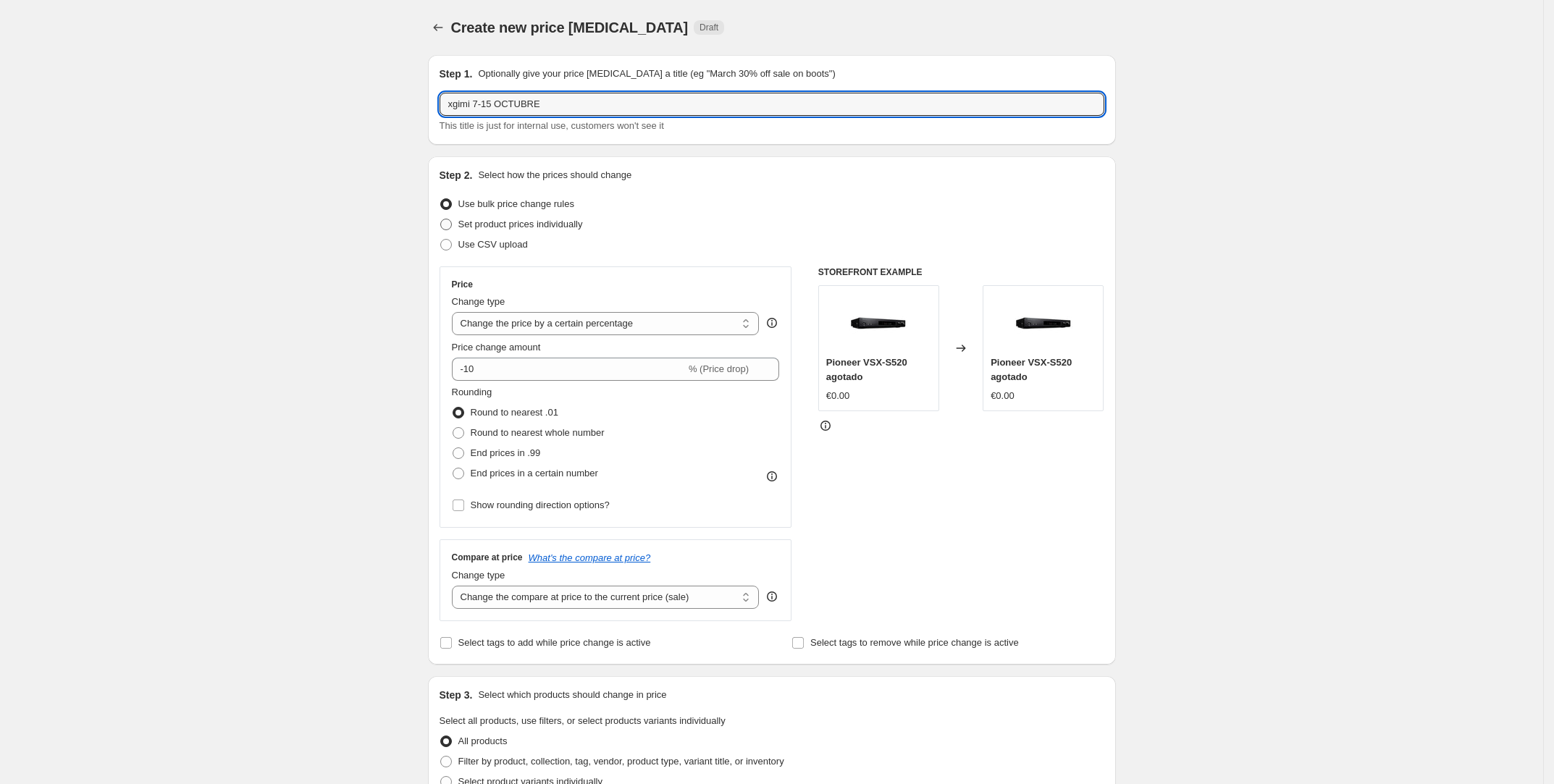
type input "xgimi 7-15 OCTUBRE"
click at [522, 223] on span "Set product prices individually" at bounding box center [520, 224] width 125 height 11
click at [441, 219] on input "Set product prices individually" at bounding box center [440, 219] width 1 height 1
radio input "true"
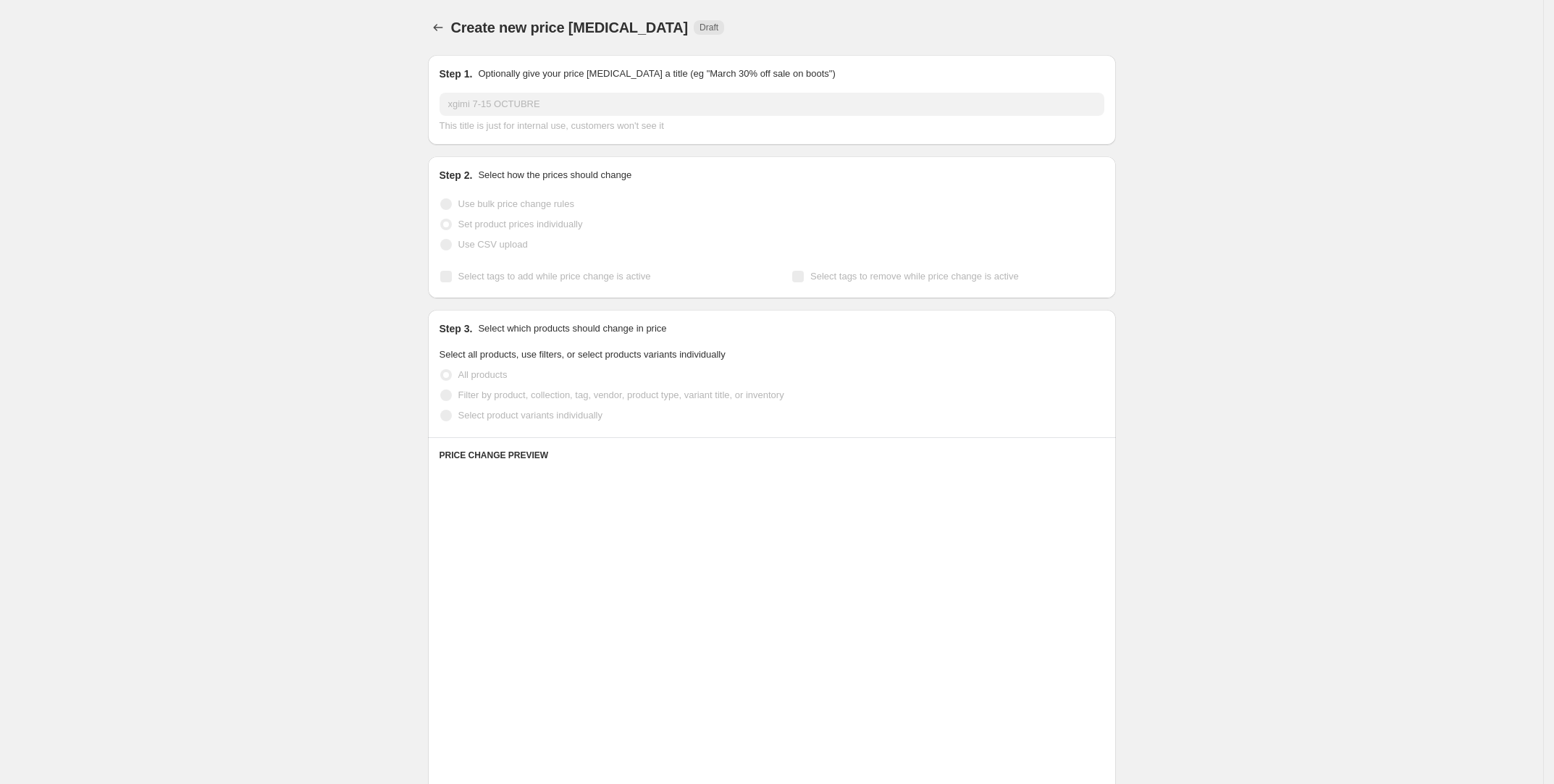
scroll to position [11, 0]
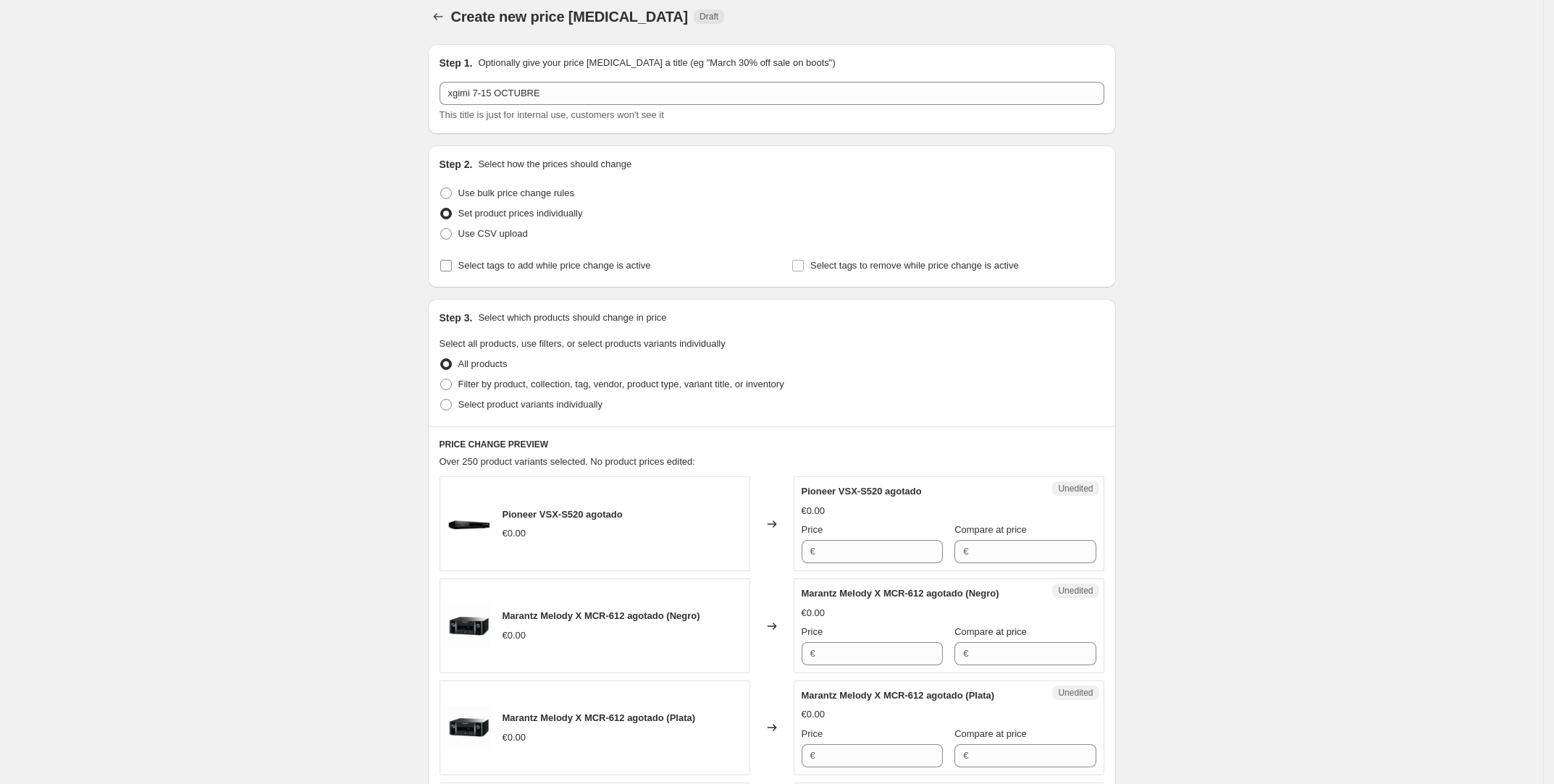
click at [543, 271] on span "Select tags to add while price change is active" at bounding box center [554, 265] width 193 height 15
click at [452, 271] on input "Select tags to add while price change is active" at bounding box center [445, 265] width 11 height 11
checkbox input "true"
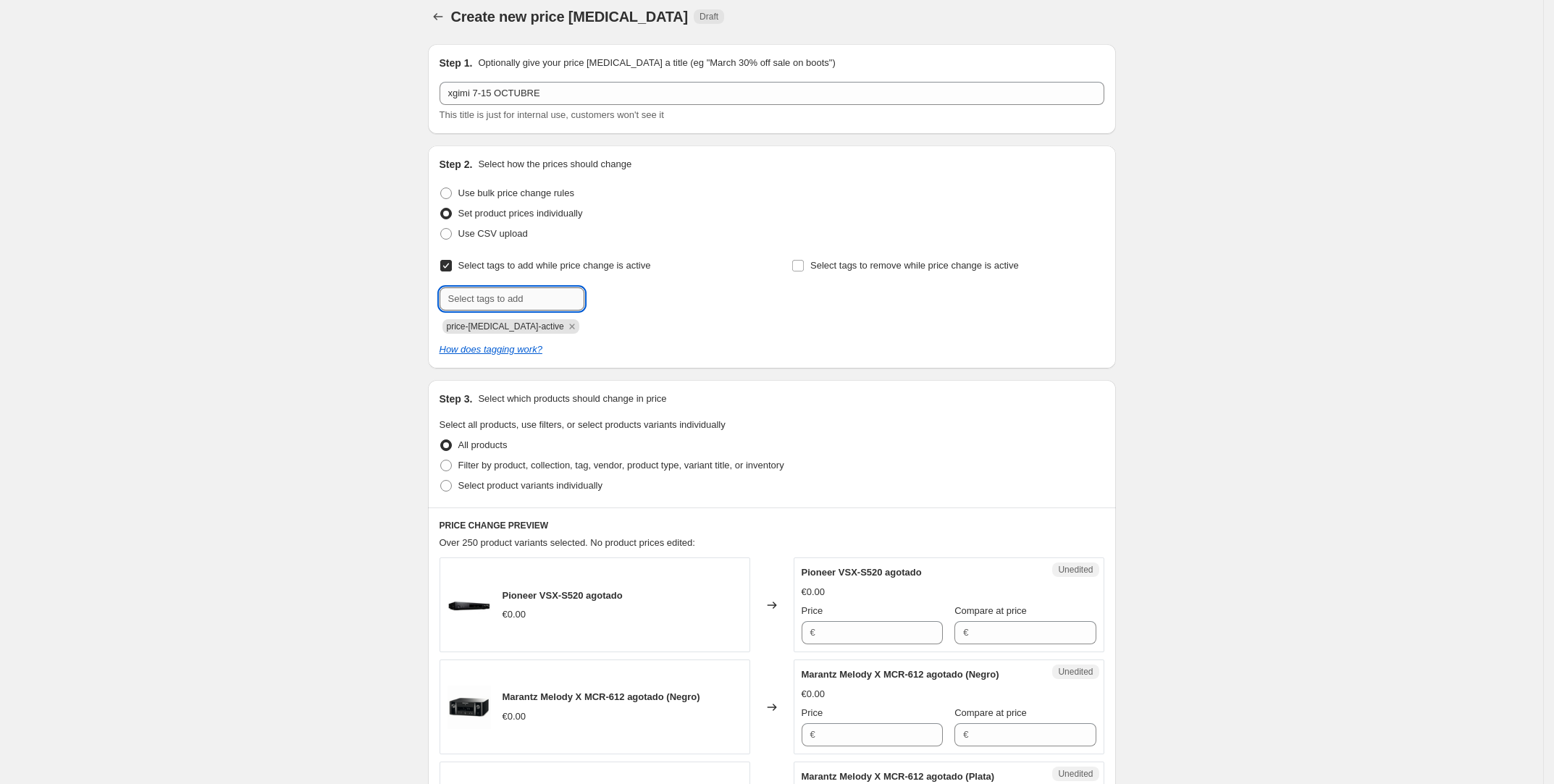
click at [558, 299] on input "text" at bounding box center [512, 299] width 145 height 23
type input "ofertas"
click at [440, 145] on button "Submit" at bounding box center [461, 153] width 41 height 15
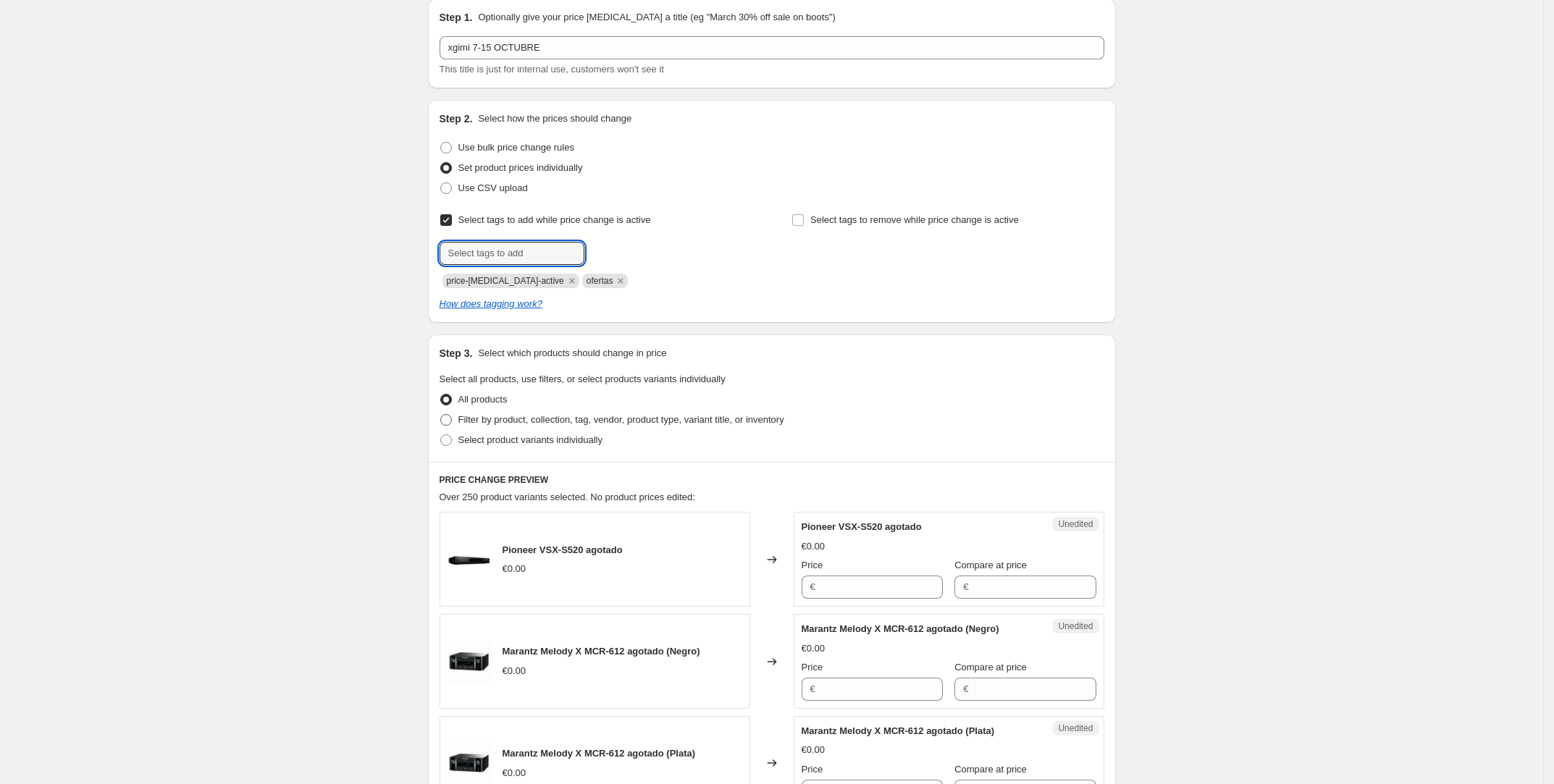
scroll to position [69, 0]
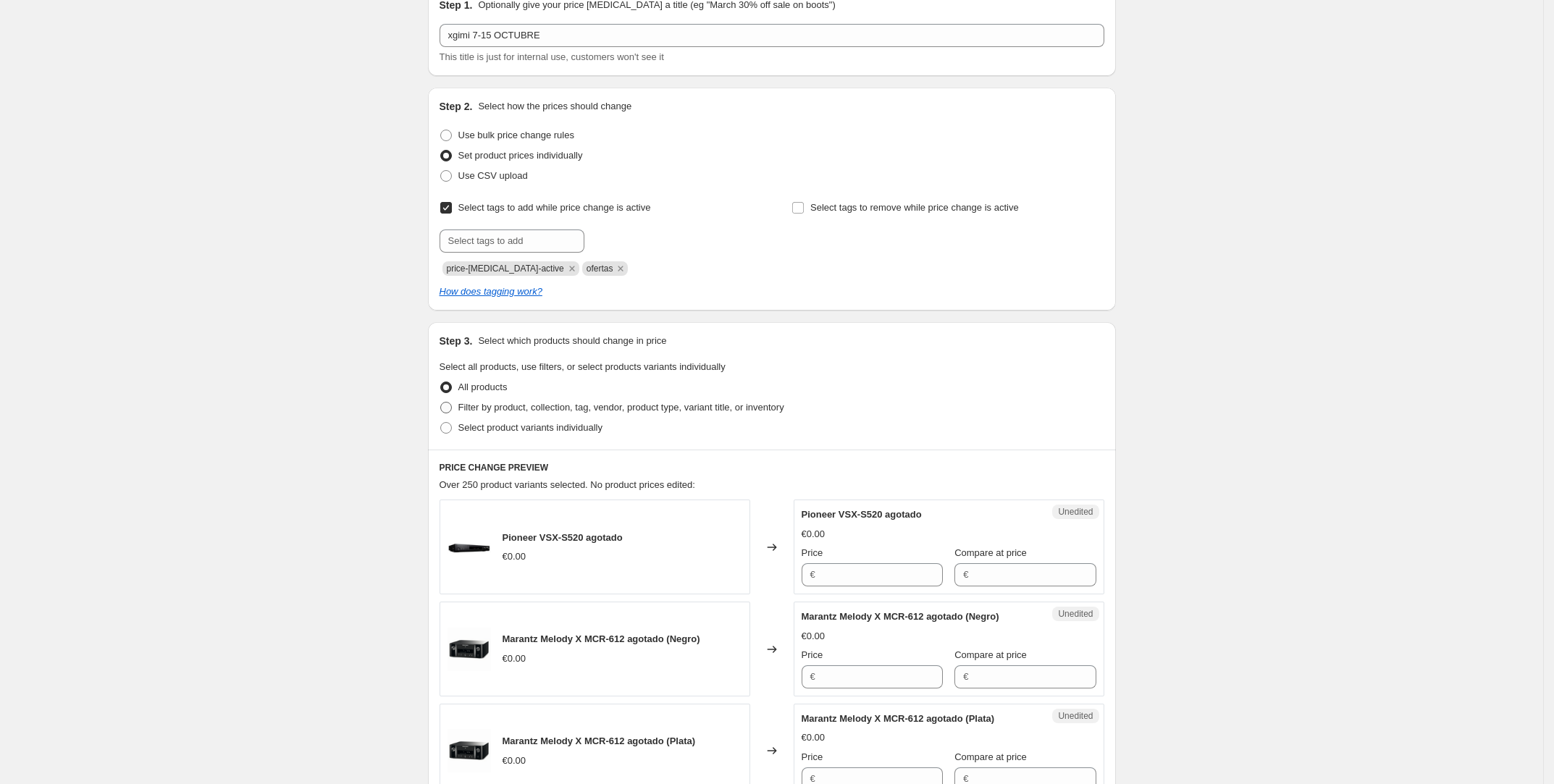
click at [537, 412] on span "Filter by product, collection, tag, vendor, product type, variant title, or inv…" at bounding box center [621, 407] width 325 height 11
click at [441, 403] on input "Filter by product, collection, tag, vendor, product type, variant title, or inv…" at bounding box center [440, 402] width 1 height 1
radio input "true"
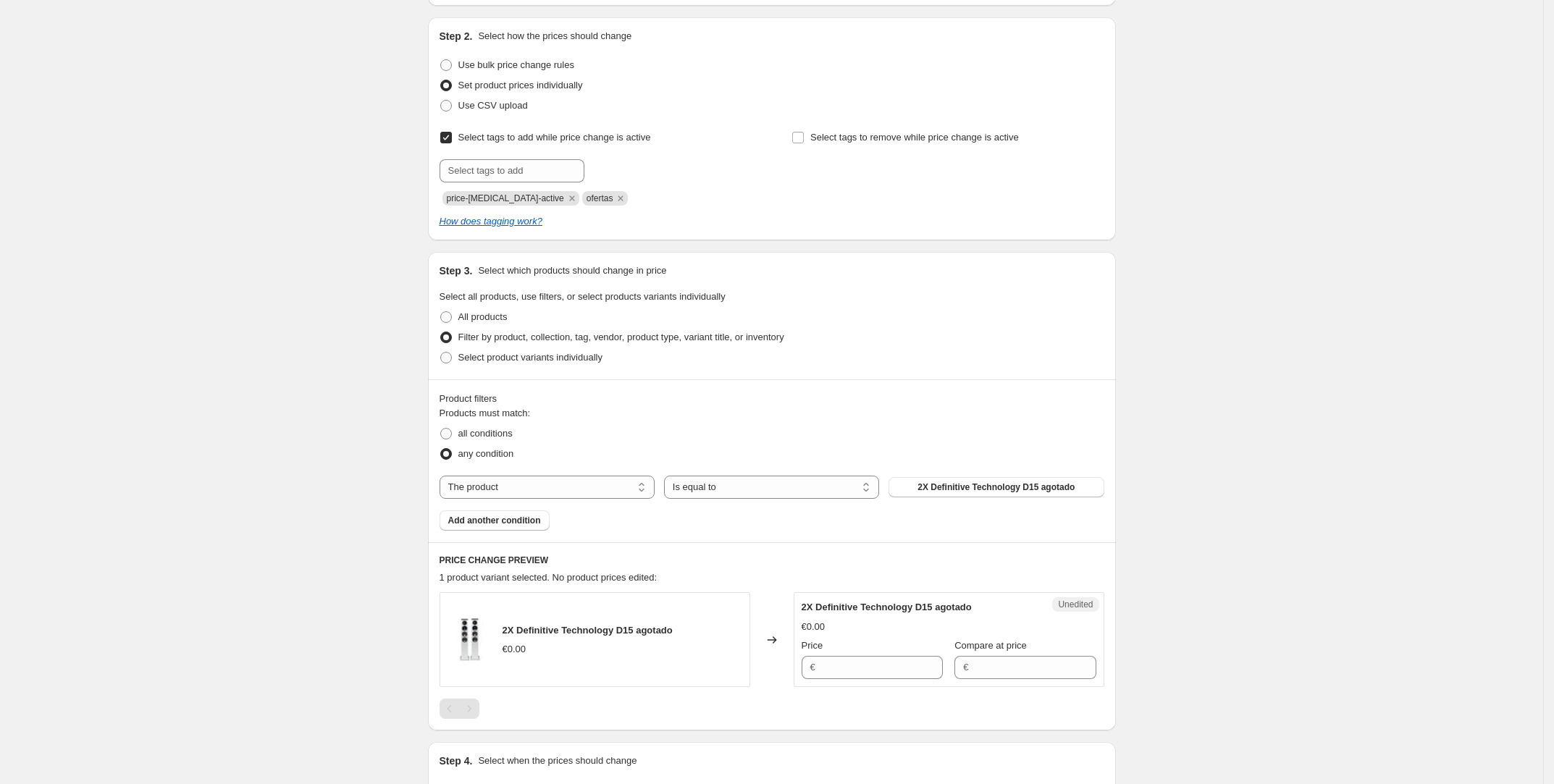
scroll to position [151, 0]
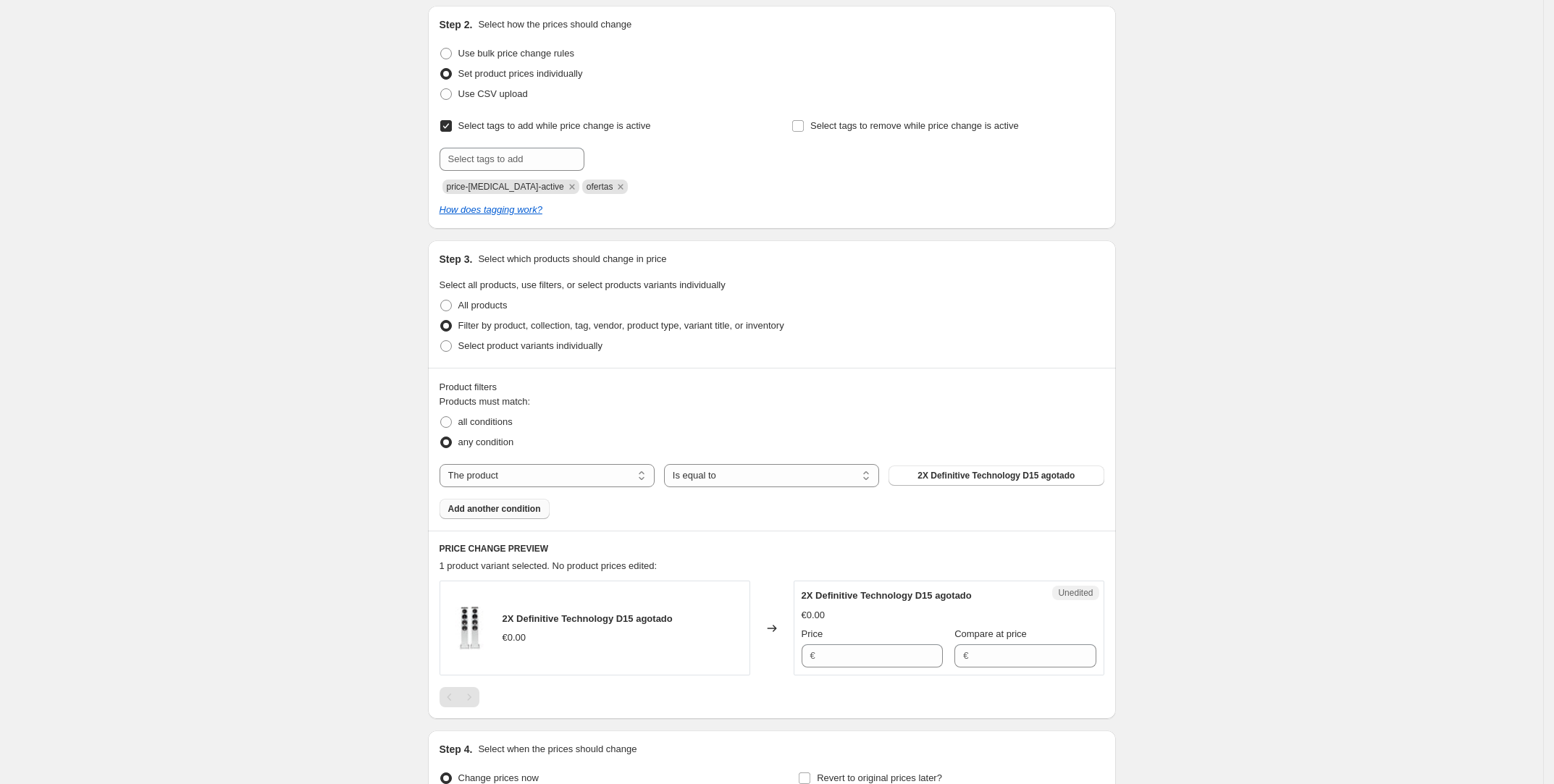
click at [511, 509] on span "Add another condition" at bounding box center [495, 509] width 93 height 11
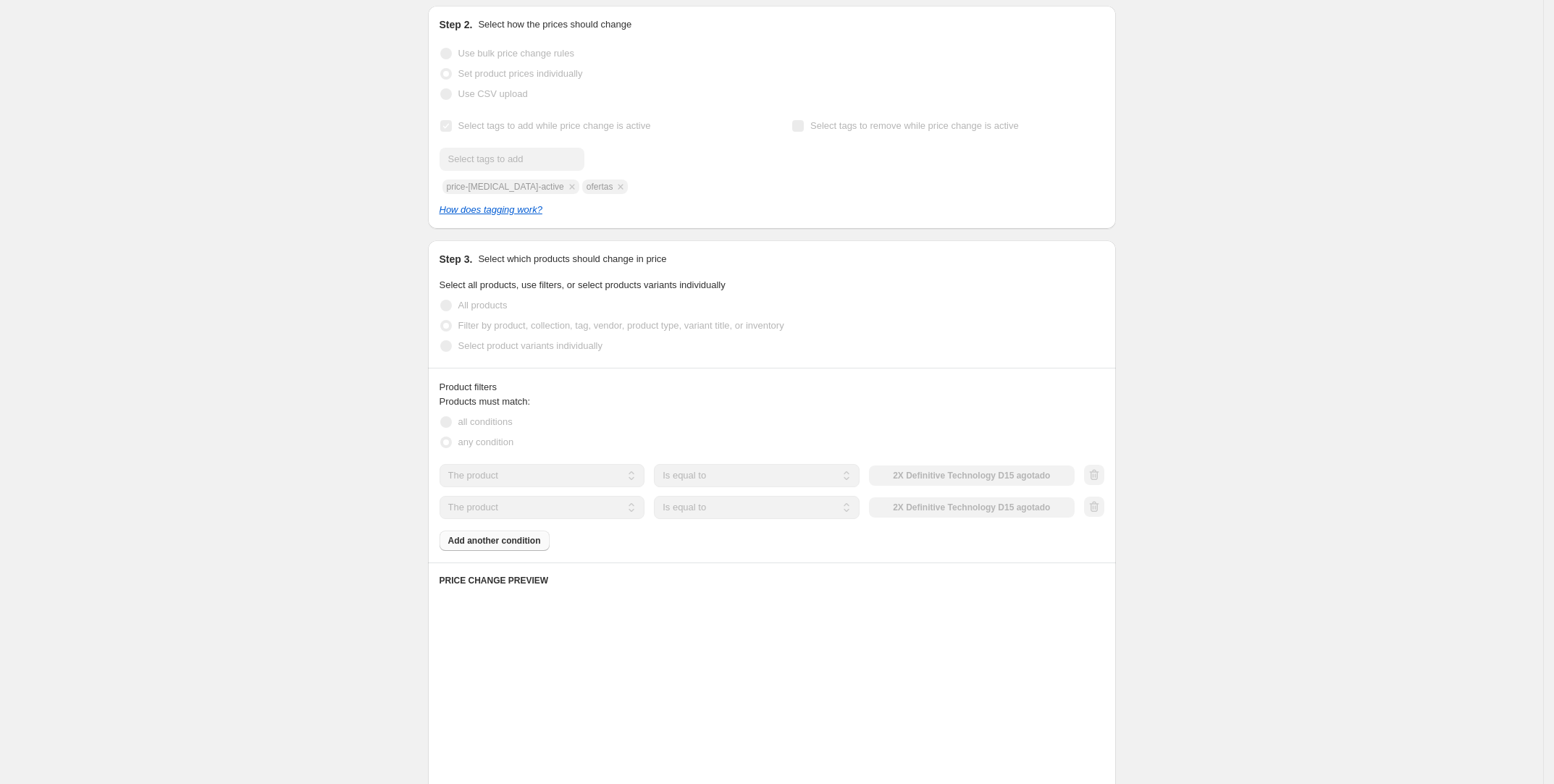
click at [512, 541] on div "Products must match: all conditions any condition The product The product's col…" at bounding box center [772, 472] width 665 height 157
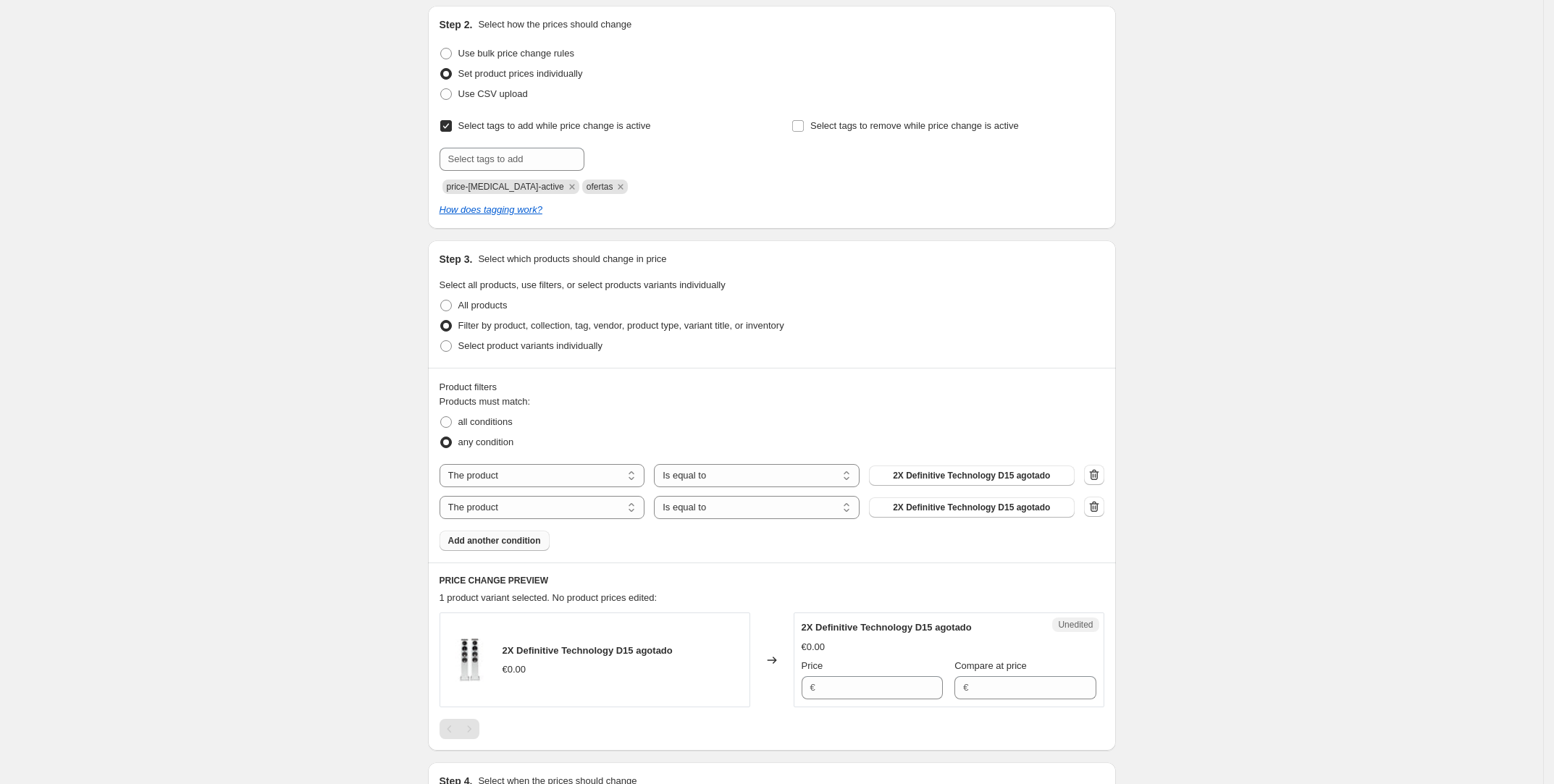
click at [512, 542] on span "Add another condition" at bounding box center [495, 540] width 93 height 11
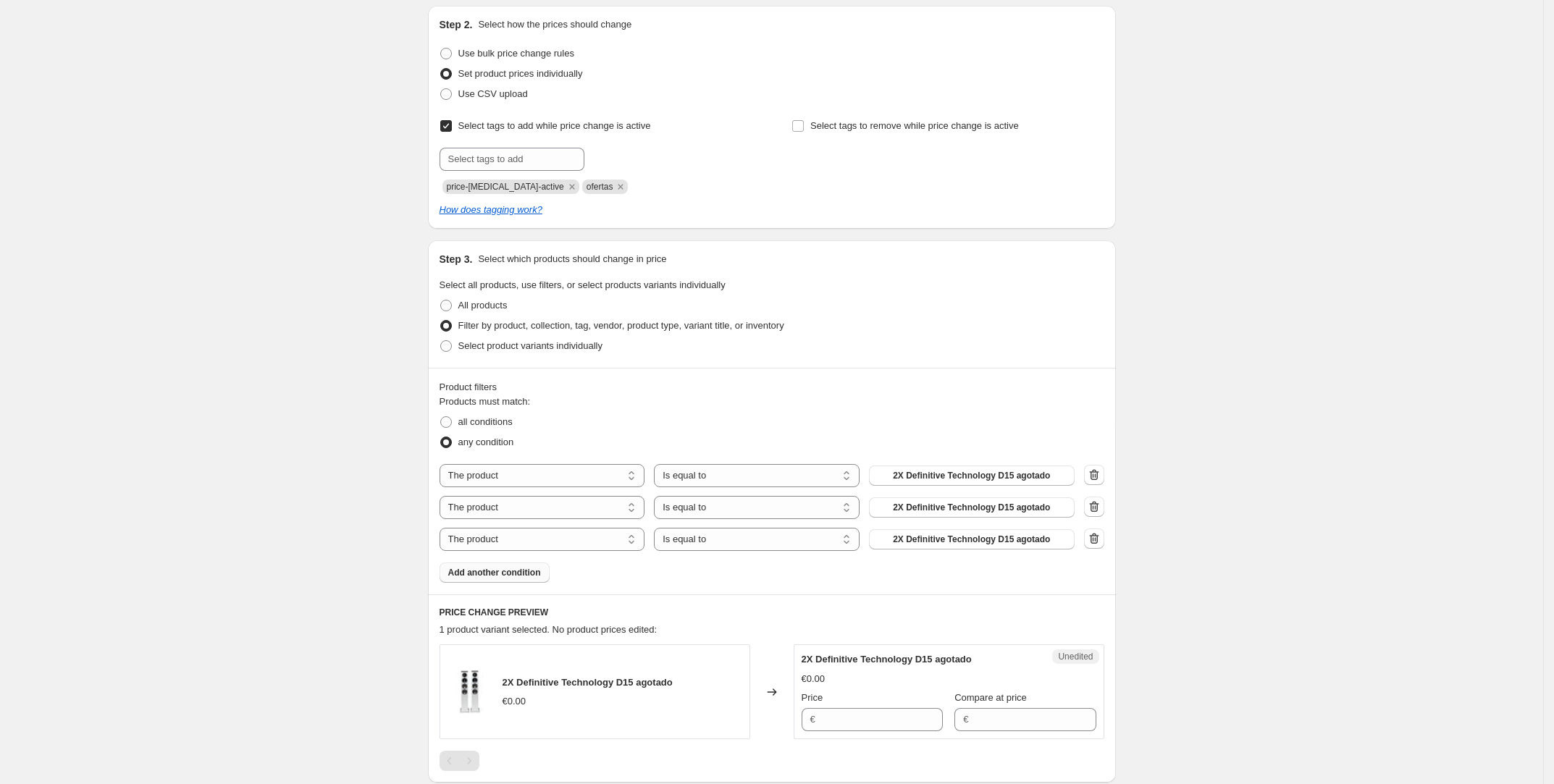
click at [511, 577] on button "Add another condition" at bounding box center [495, 573] width 110 height 21
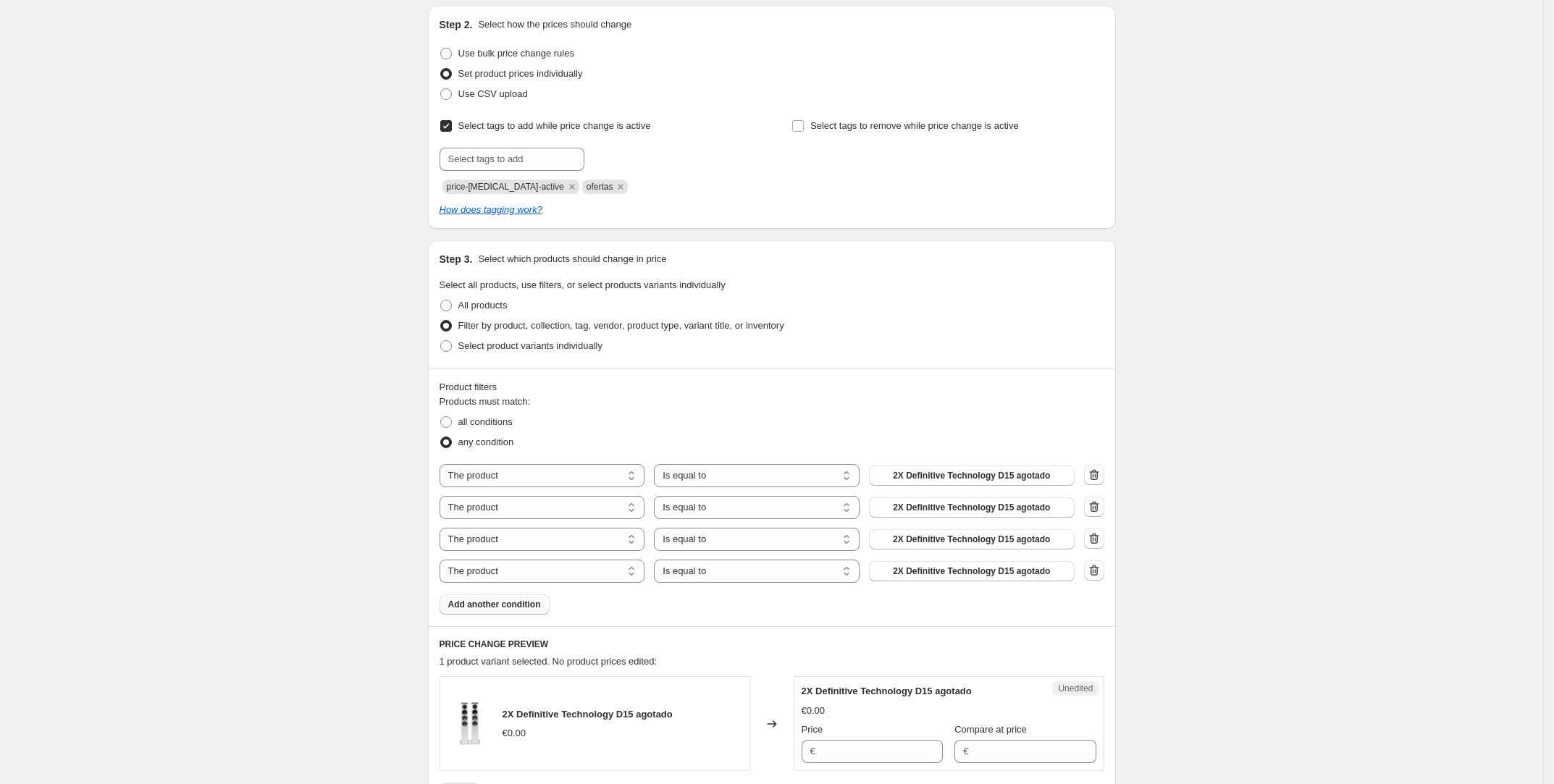
click at [523, 608] on span "Add another condition" at bounding box center [495, 604] width 93 height 11
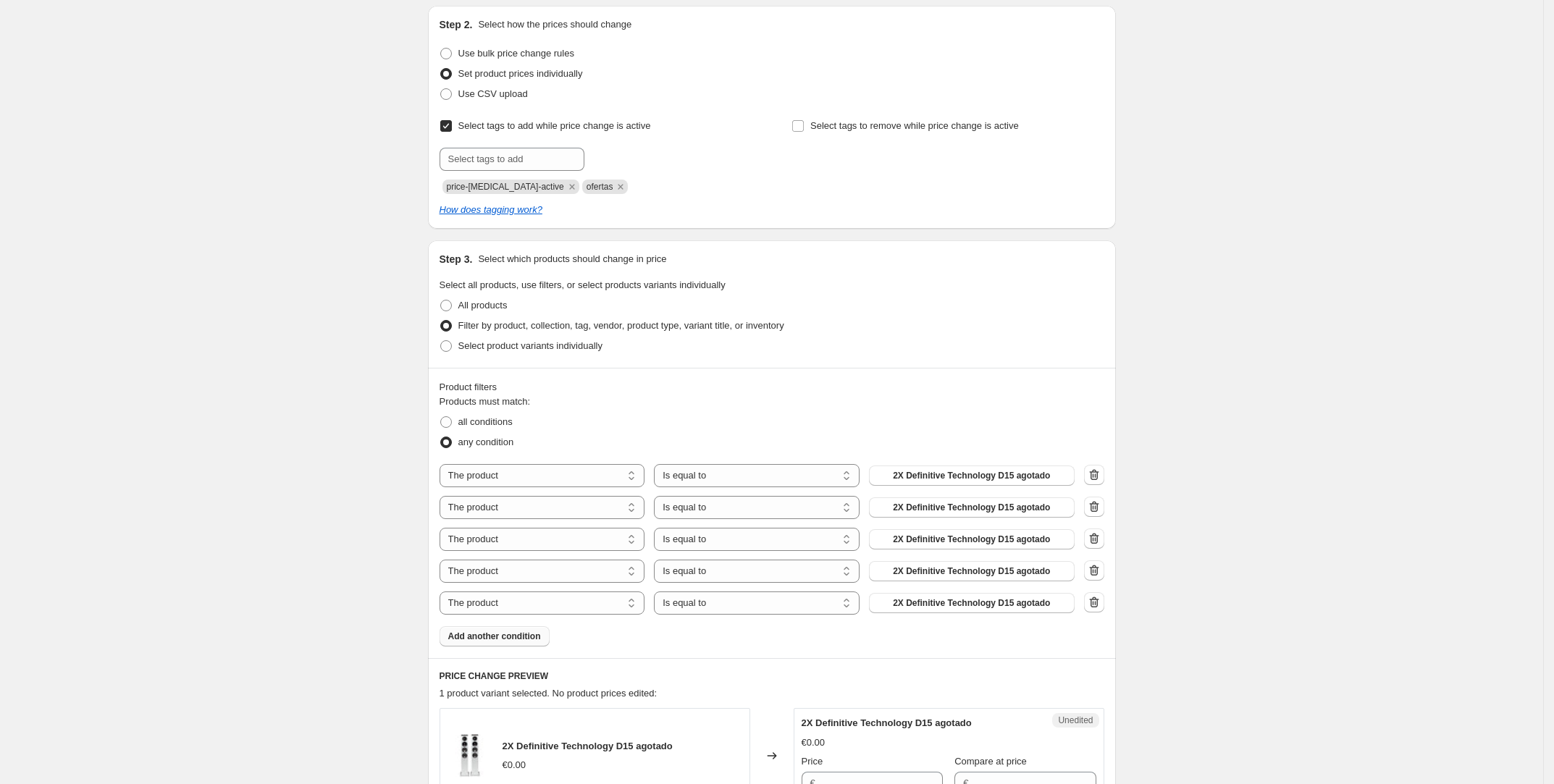
click at [517, 639] on span "Add another condition" at bounding box center [495, 636] width 93 height 11
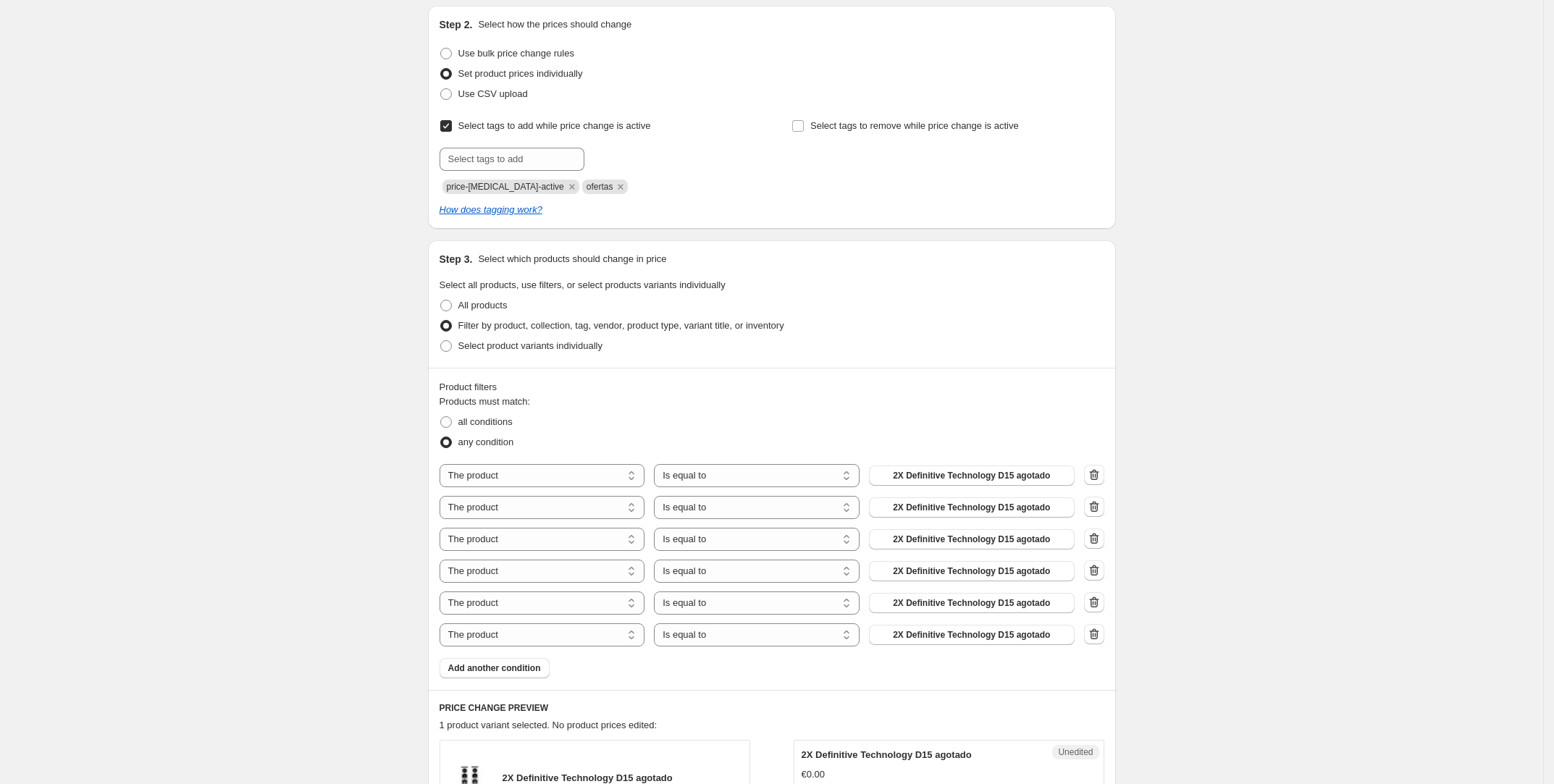
click at [512, 669] on span "Add another condition" at bounding box center [495, 668] width 93 height 11
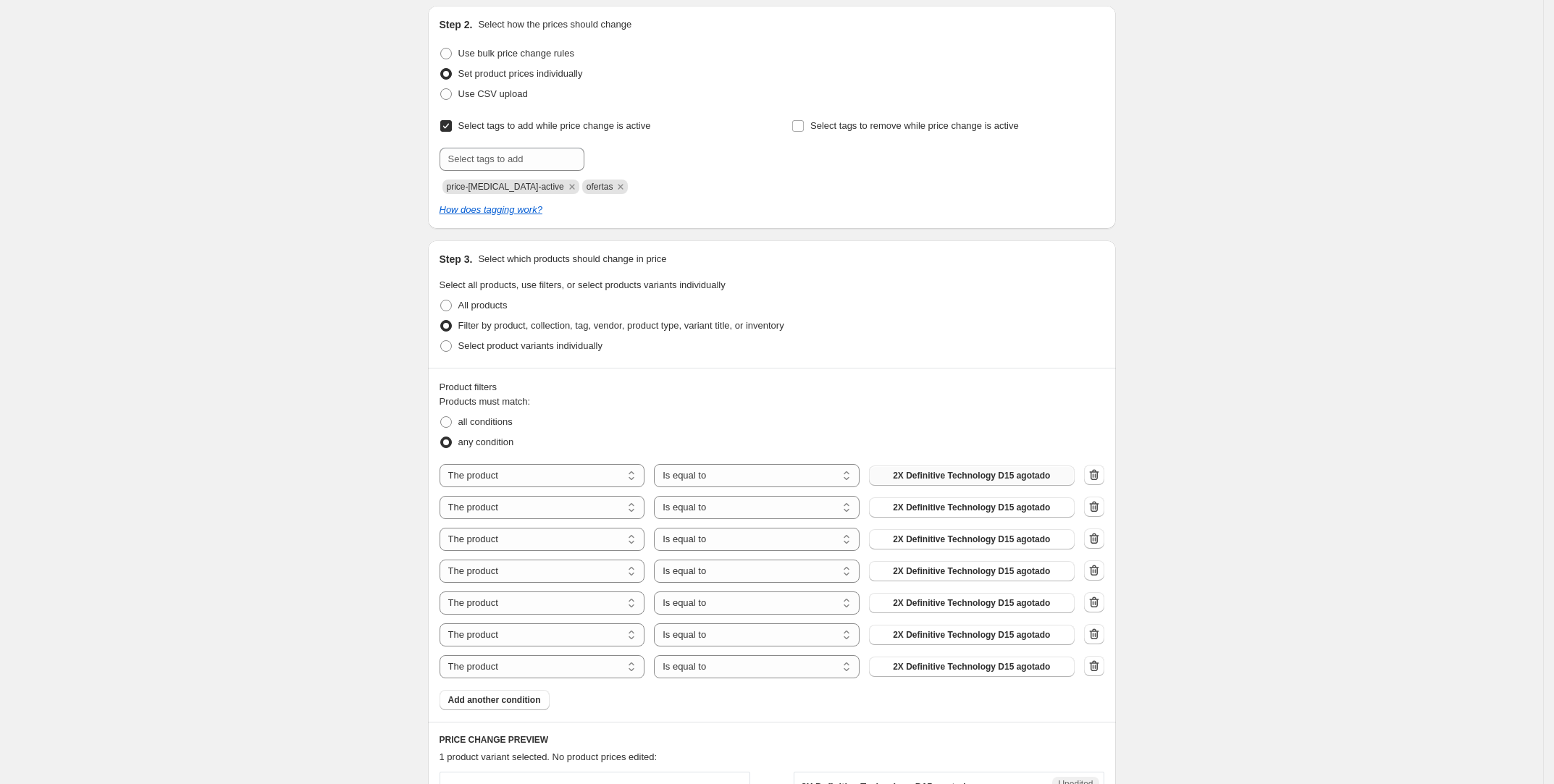
click at [925, 473] on span "2X Definitive Technology D15 agotado" at bounding box center [971, 475] width 158 height 11
click at [998, 506] on span "2X Definitive Technology D15 agotado" at bounding box center [971, 507] width 158 height 11
click at [961, 532] on button "2X Definitive Technology D15 agotado" at bounding box center [971, 540] width 206 height 21
click at [931, 572] on span "2X Definitive Technology D15 agotado" at bounding box center [971, 571] width 158 height 11
click at [977, 602] on span "2X Definitive Technology D15 agotado" at bounding box center [971, 602] width 158 height 11
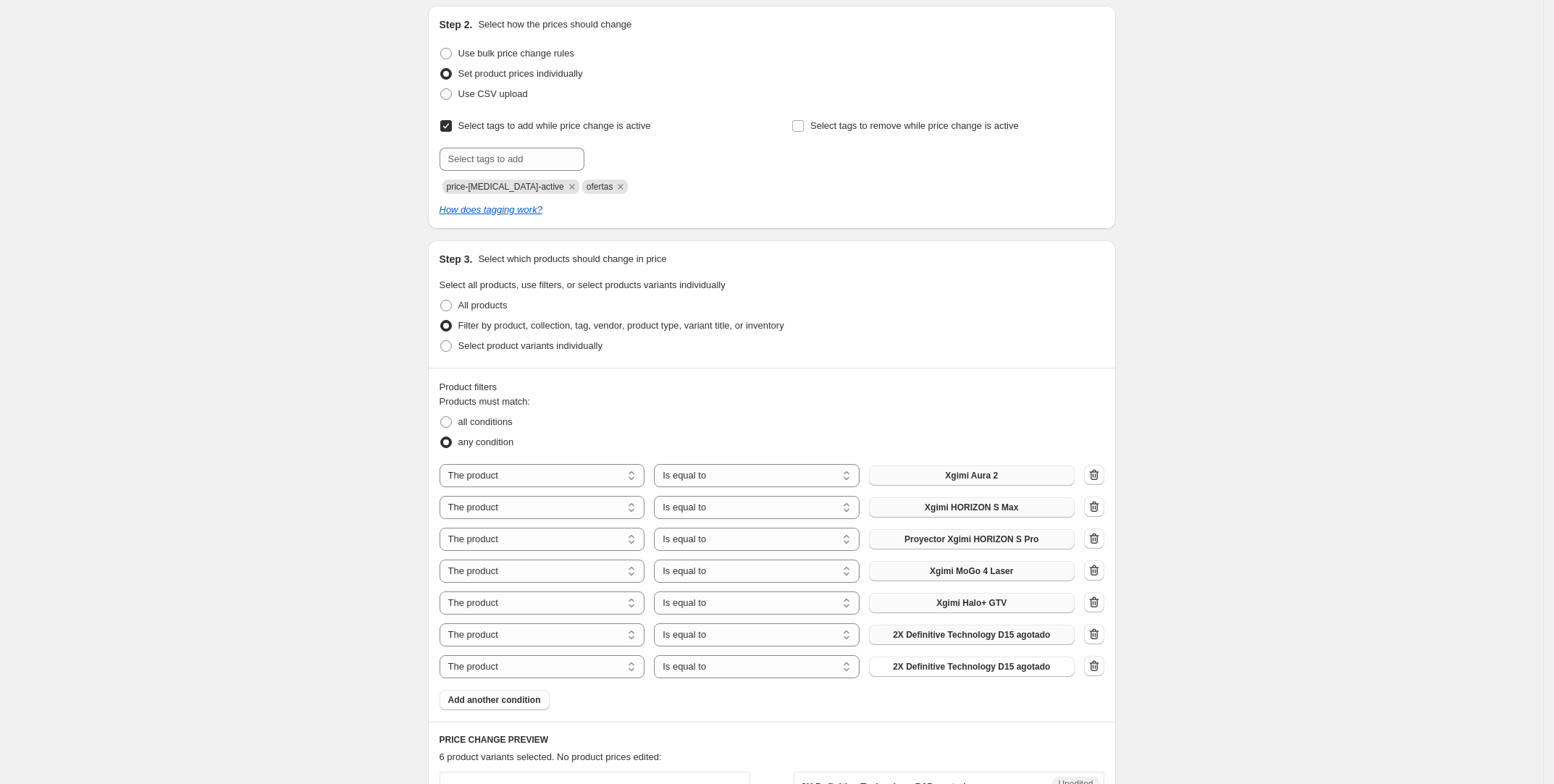
click at [948, 639] on span "2X Definitive Technology D15 agotado" at bounding box center [971, 634] width 158 height 11
click at [966, 670] on span "2X Definitive Technology D15 agotado" at bounding box center [971, 666] width 158 height 11
click at [520, 701] on span "Add another condition" at bounding box center [495, 700] width 93 height 11
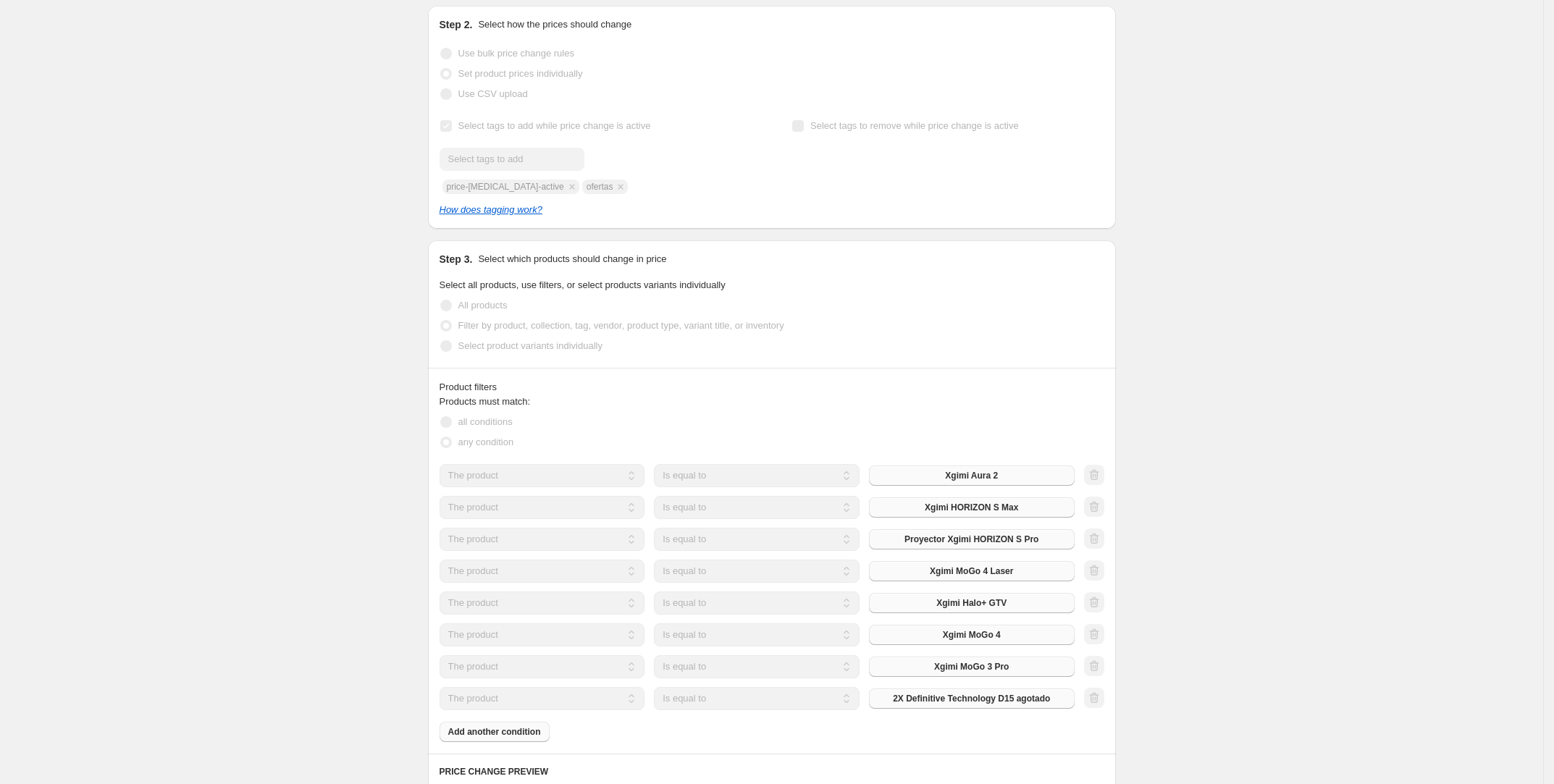
click at [944, 688] on div "The product The product's collection The product's tag The product's vendor The…" at bounding box center [758, 698] width 635 height 23
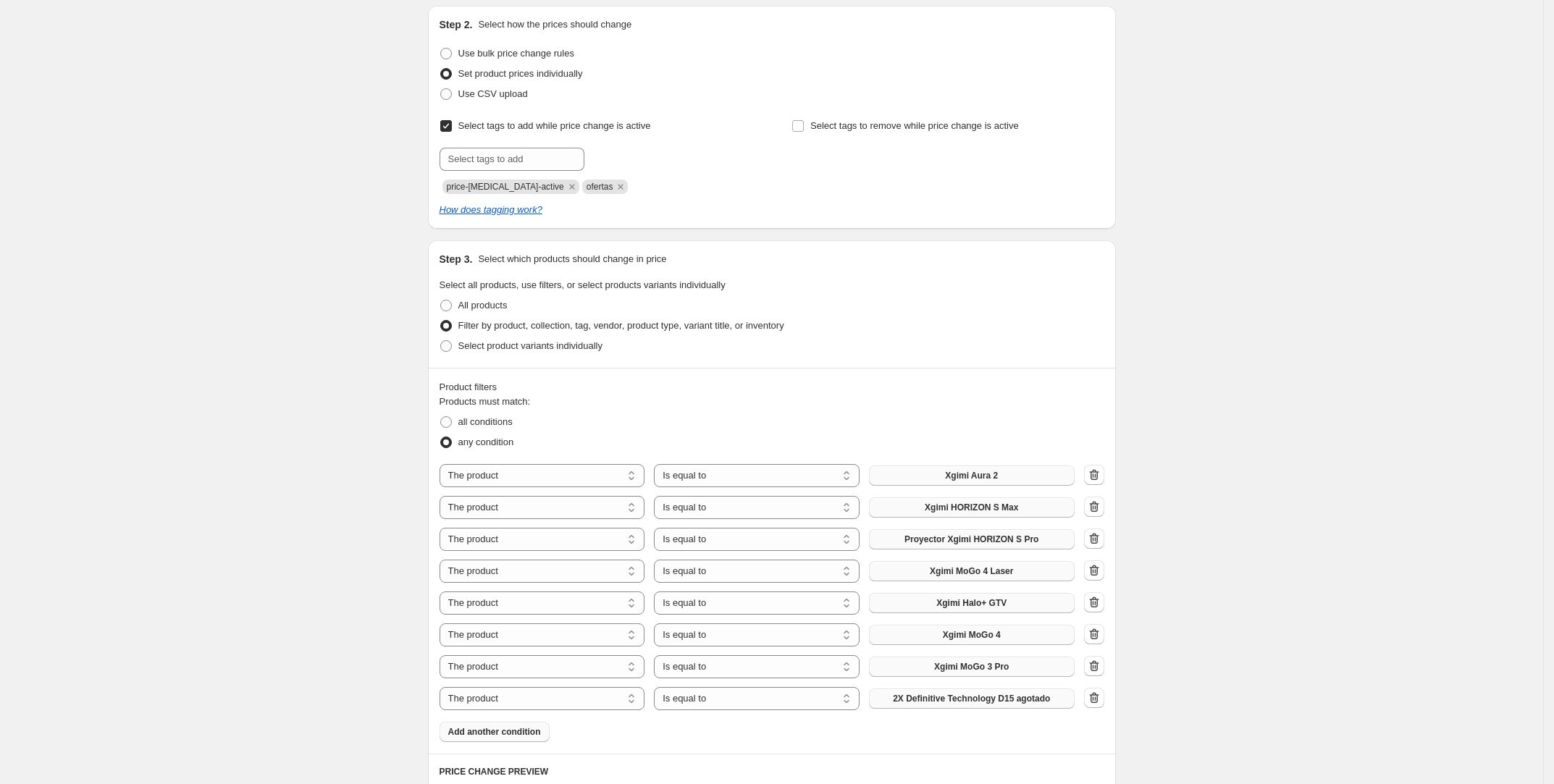
click at [945, 694] on span "2X Definitive Technology D15 agotado" at bounding box center [971, 698] width 158 height 11
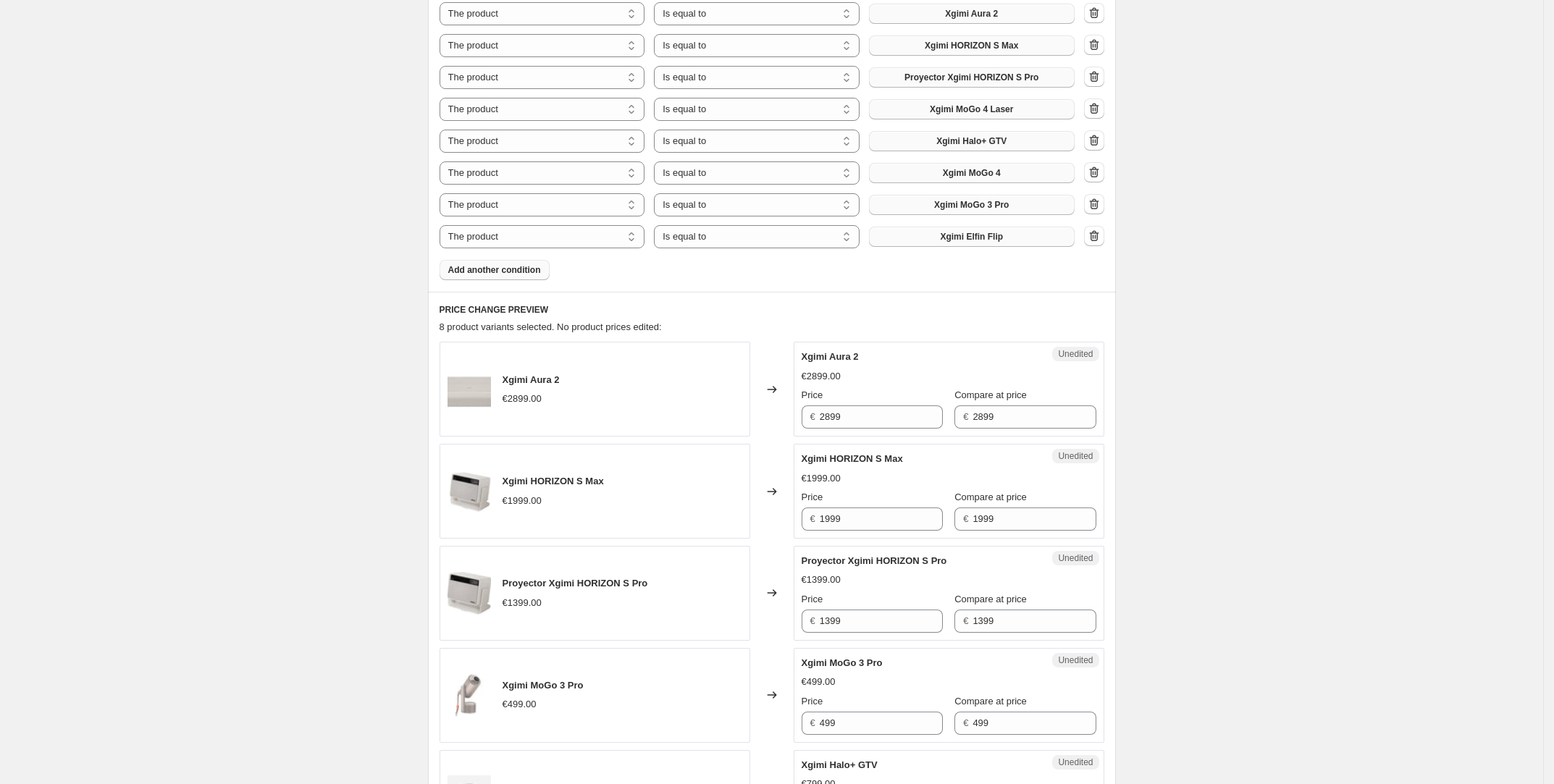
scroll to position [713, 0]
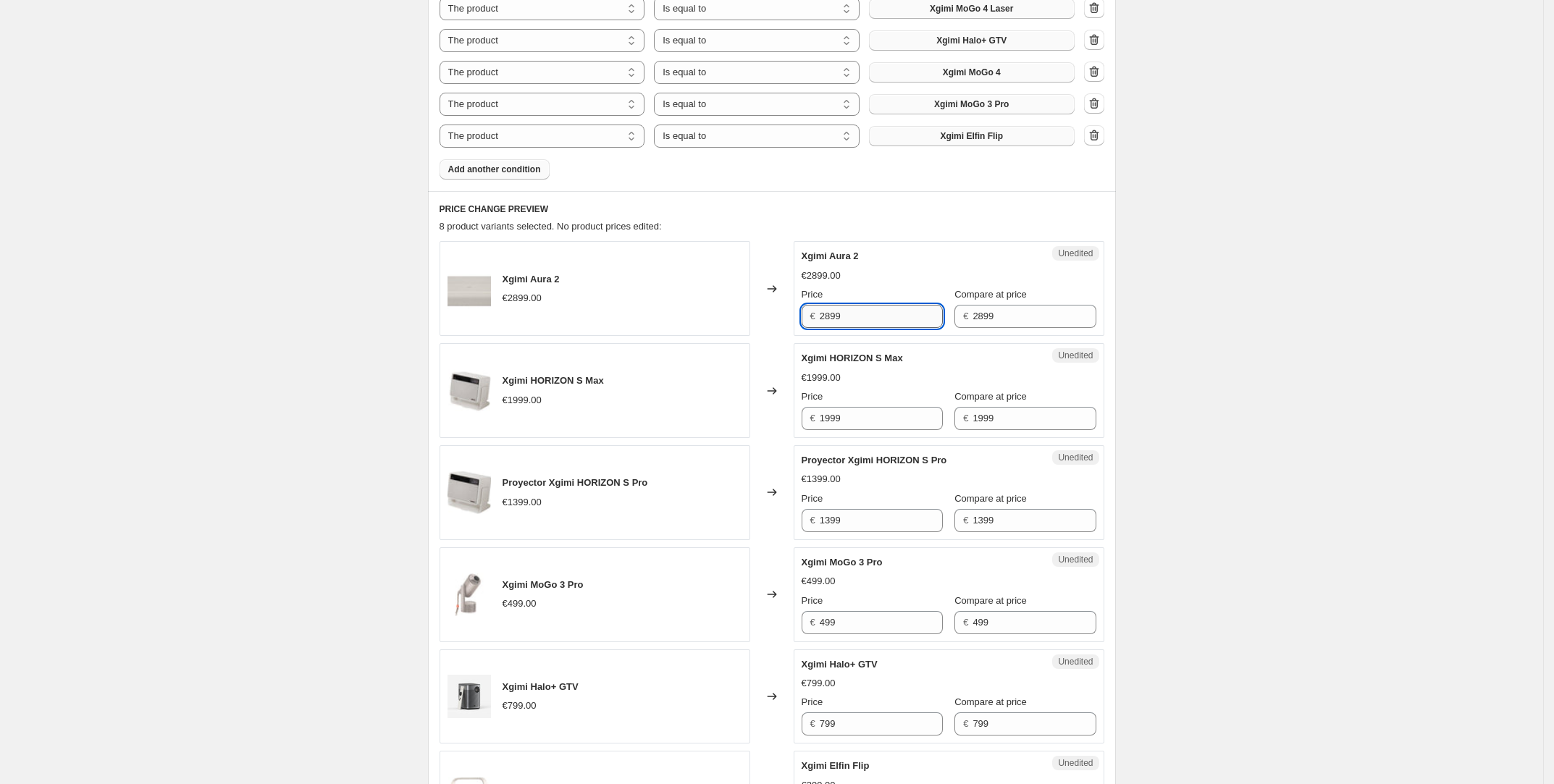
click at [902, 312] on input "2899" at bounding box center [881, 316] width 123 height 23
type input "2399"
type input "1599"
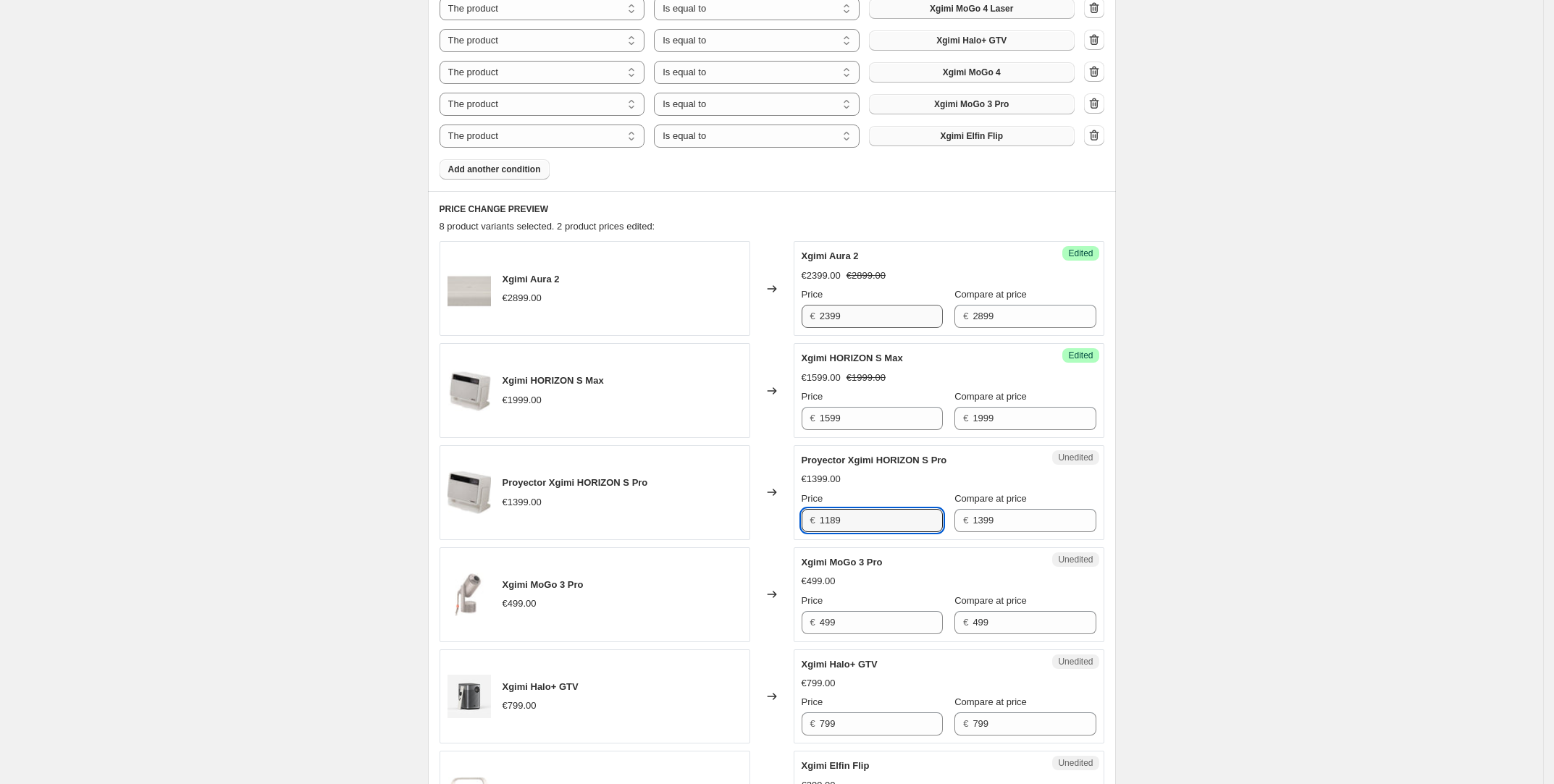
type input "1189"
type input "409"
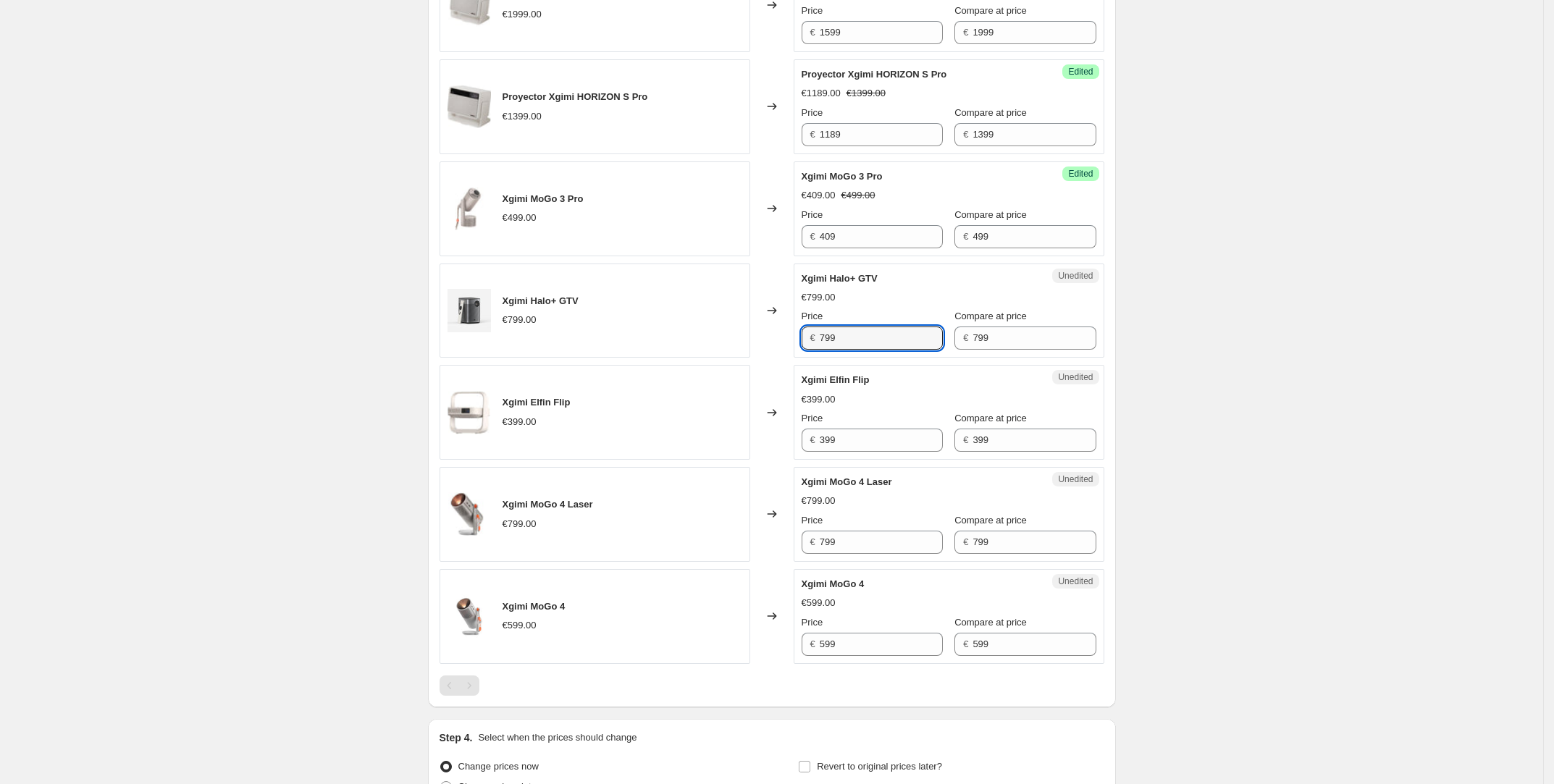
scroll to position [1087, 0]
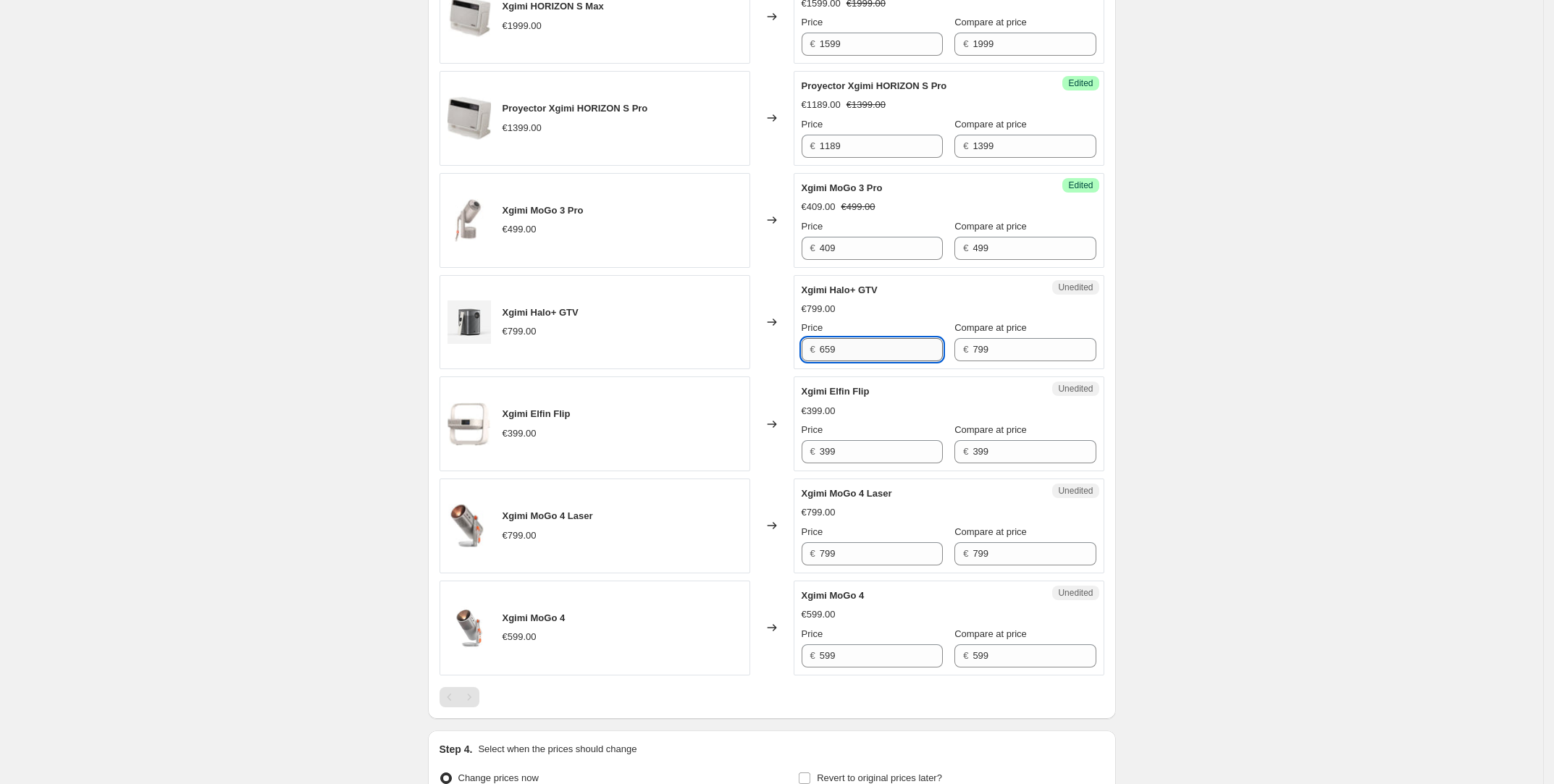
type input "659"
type input "299"
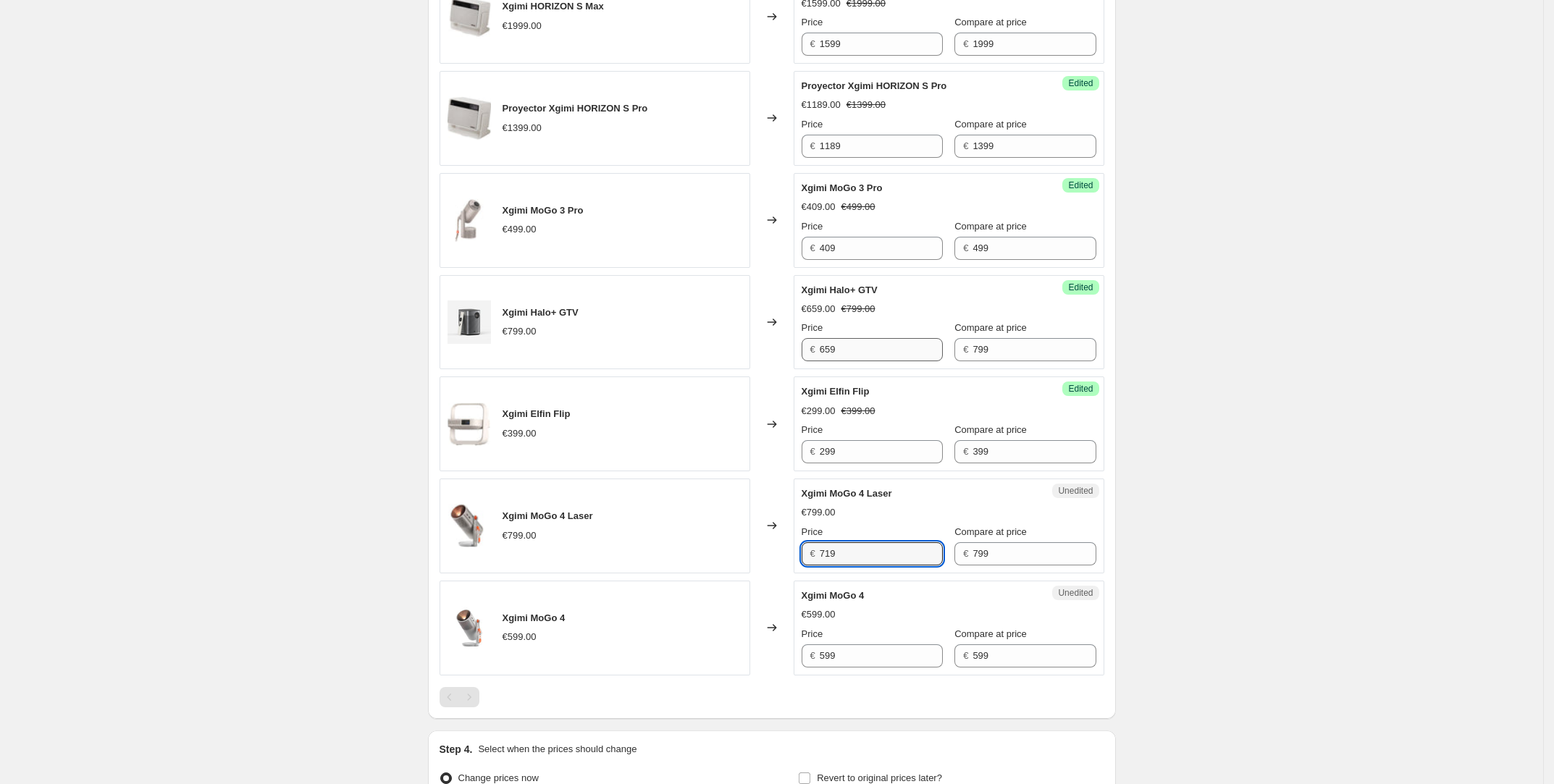
type input "719"
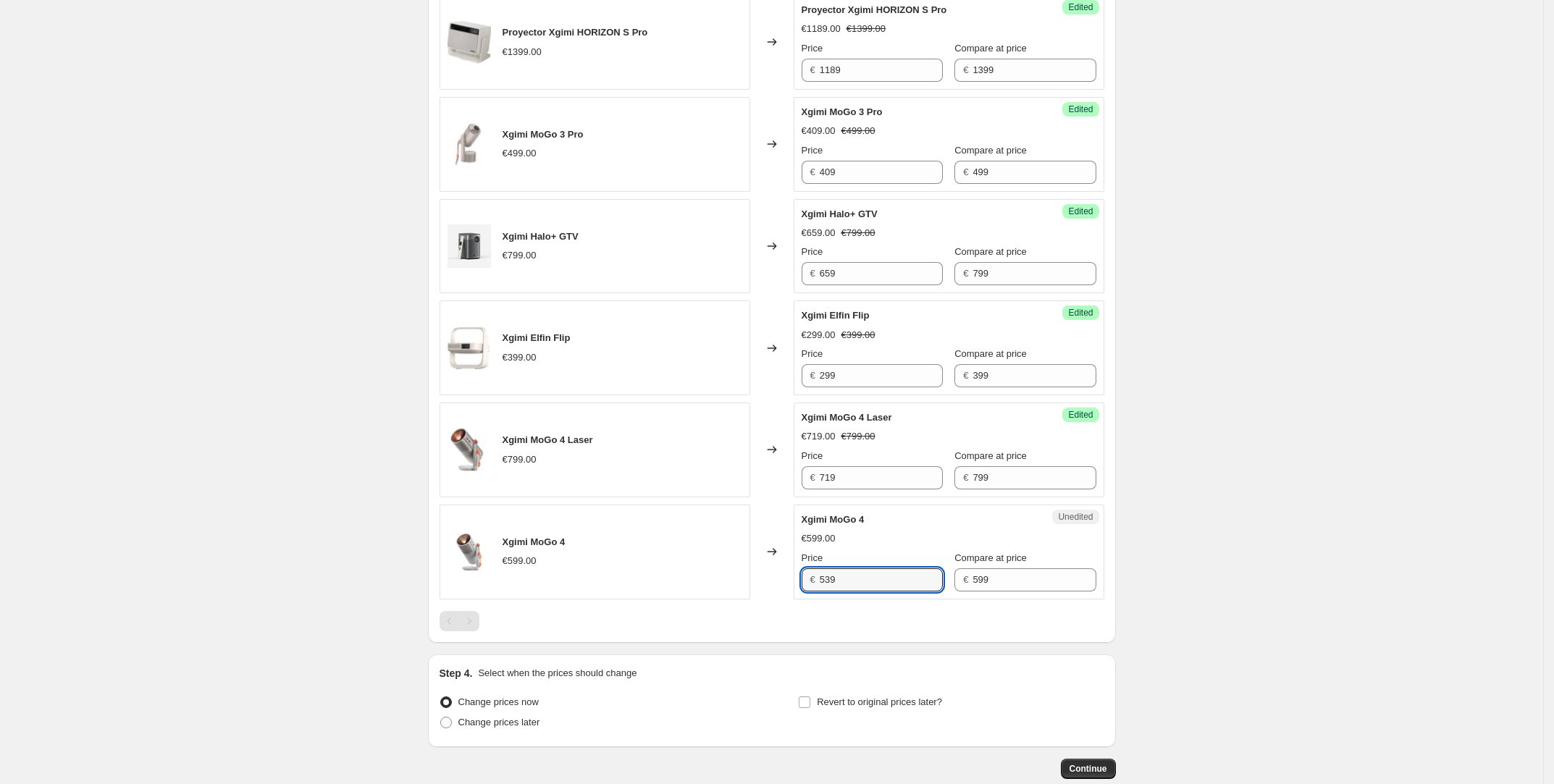
scroll to position [1249, 0]
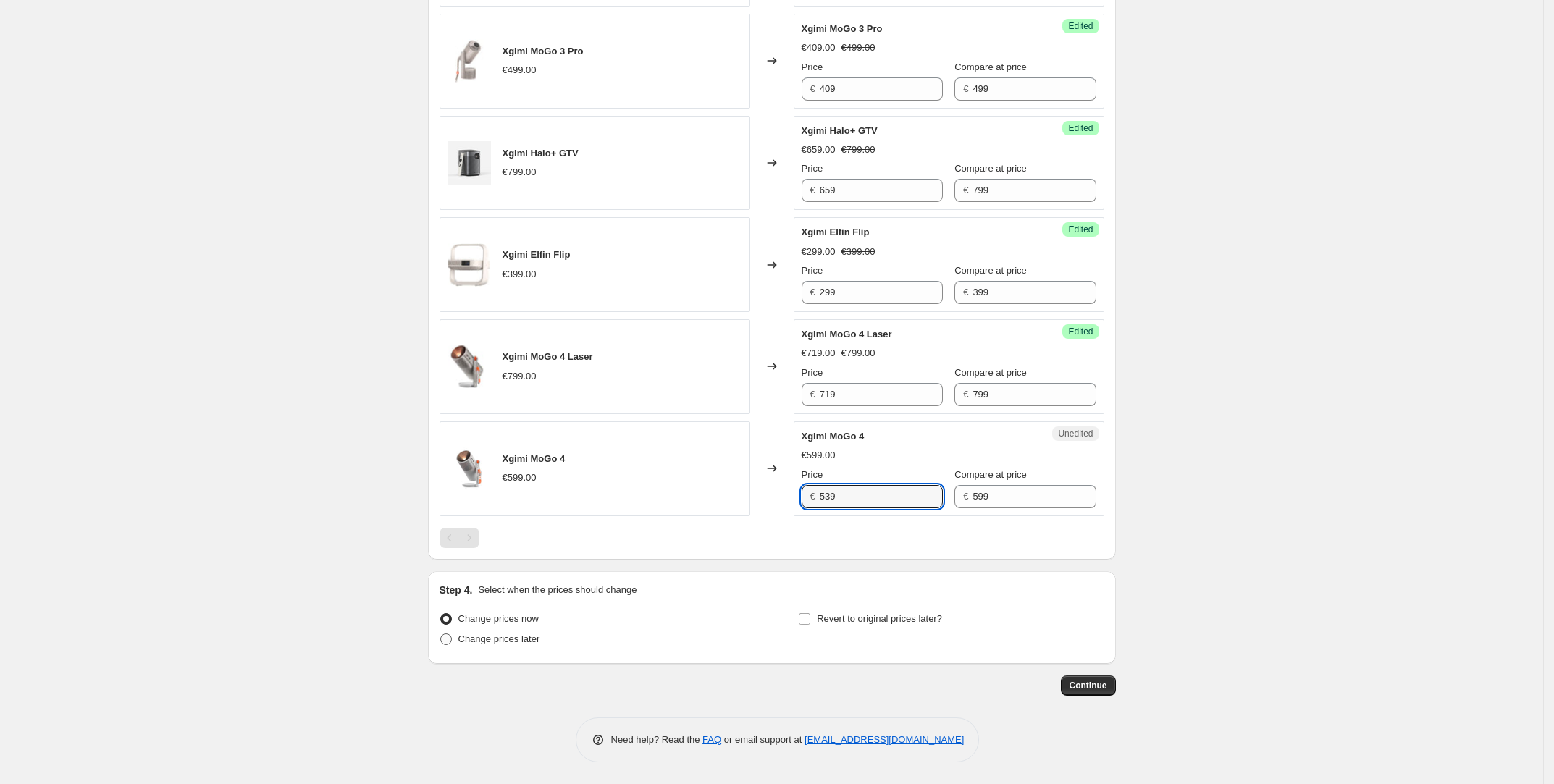
type input "539"
click at [529, 639] on span "Change prices later" at bounding box center [498, 639] width 82 height 11
click at [441, 634] on input "Change prices later" at bounding box center [440, 633] width 1 height 1
radio input "true"
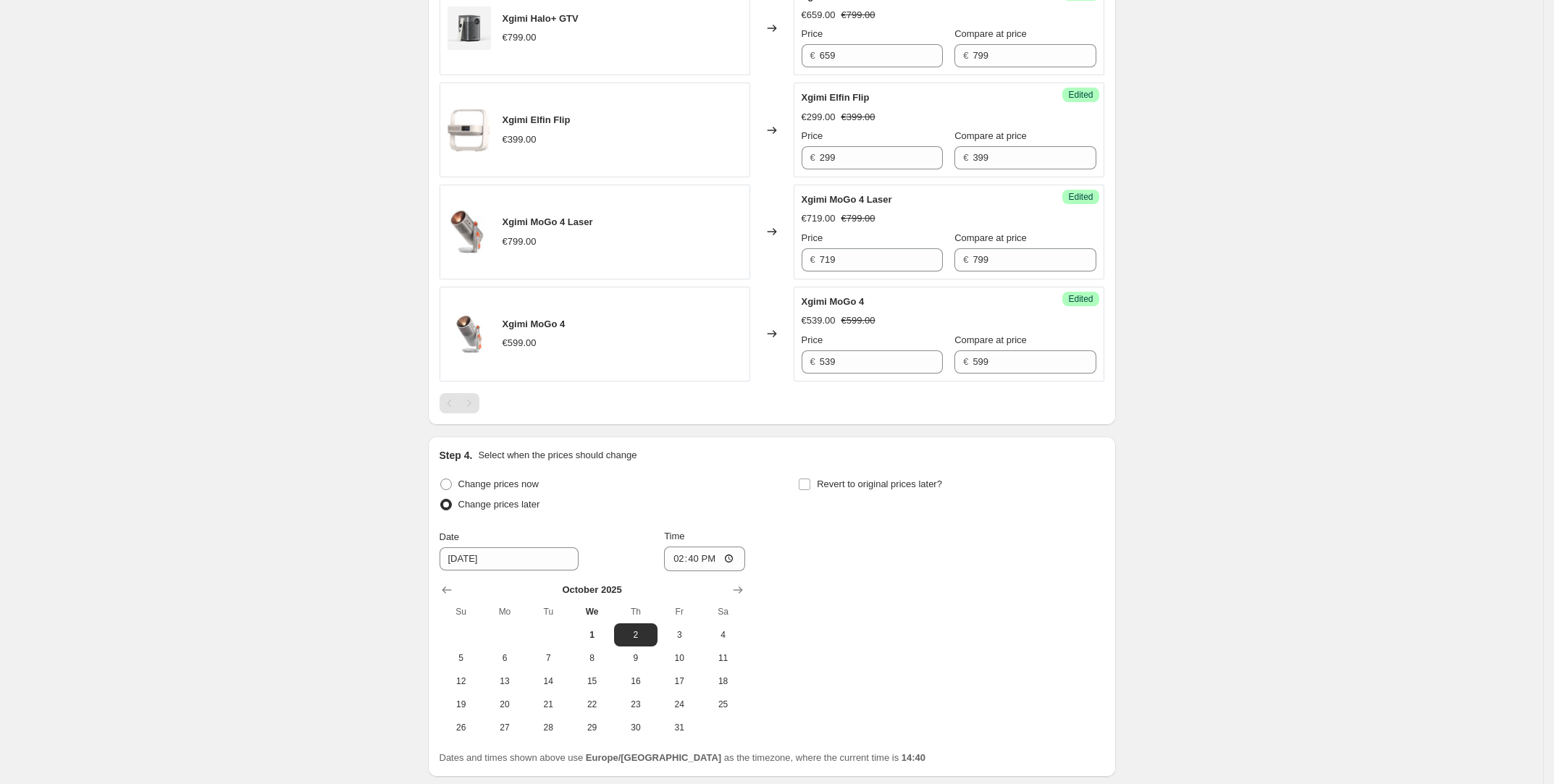
scroll to position [1393, 0]
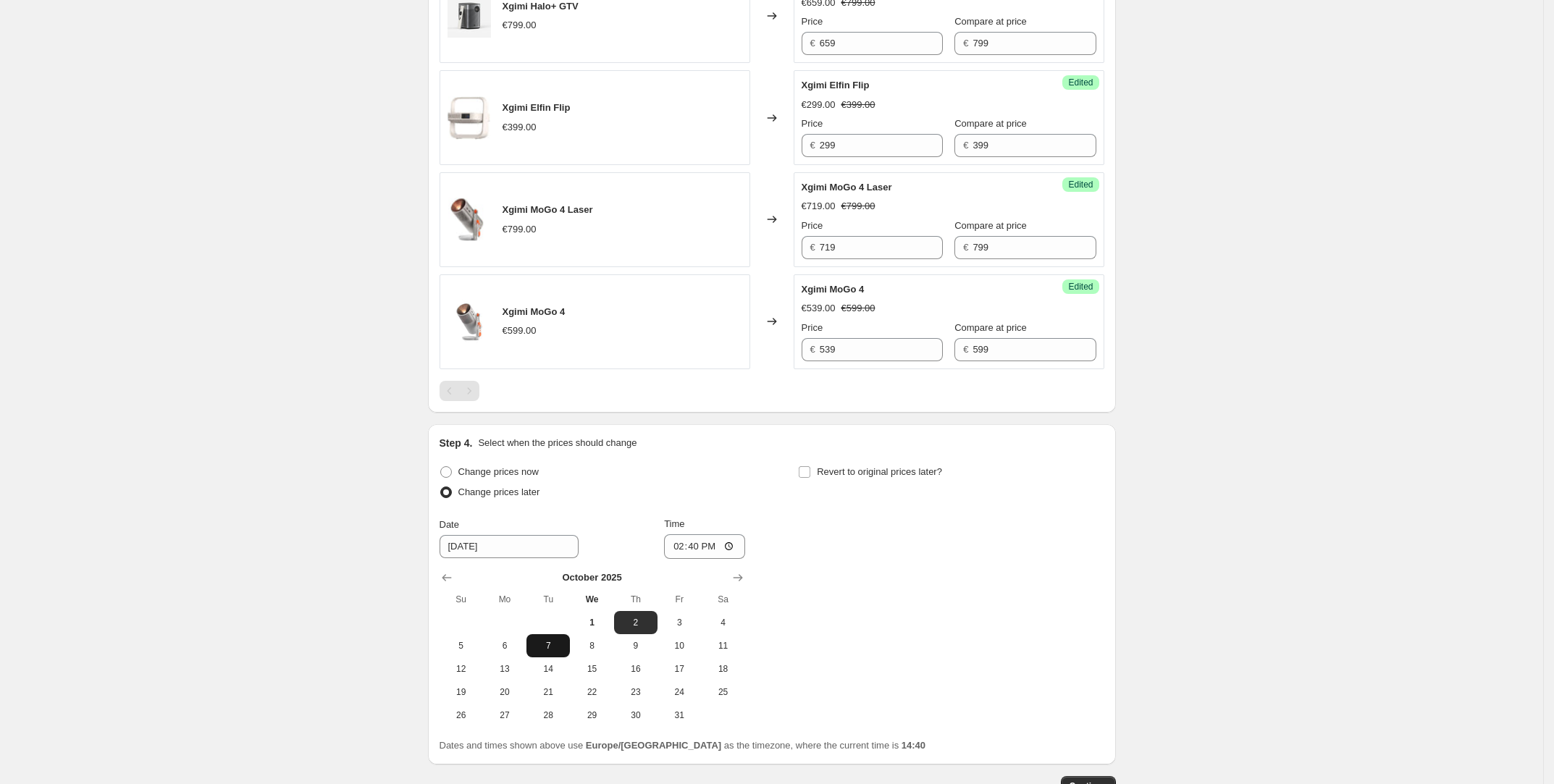
click at [544, 645] on span "7" at bounding box center [548, 645] width 32 height 11
type input "[DATE]"
click at [690, 553] on input "14:40" at bounding box center [704, 546] width 81 height 25
type input "00:00"
click at [859, 473] on span "Revert to original prices later?" at bounding box center [880, 472] width 126 height 11
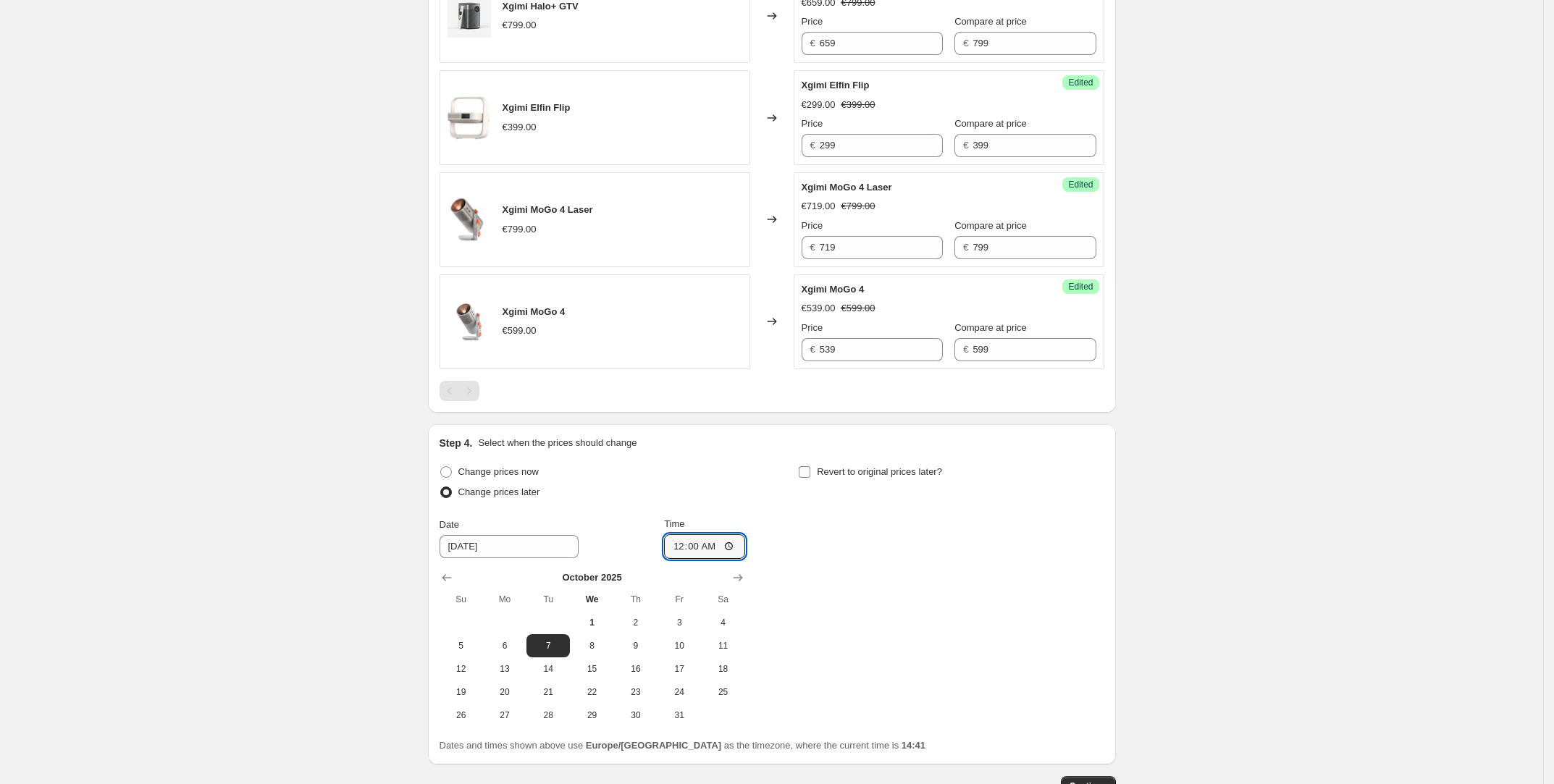
click at [810, 473] on input "Revert to original prices later?" at bounding box center [804, 472] width 11 height 11
checkbox input "true"
click at [1002, 661] on button "16" at bounding box center [994, 669] width 43 height 23
type input "[DATE]"
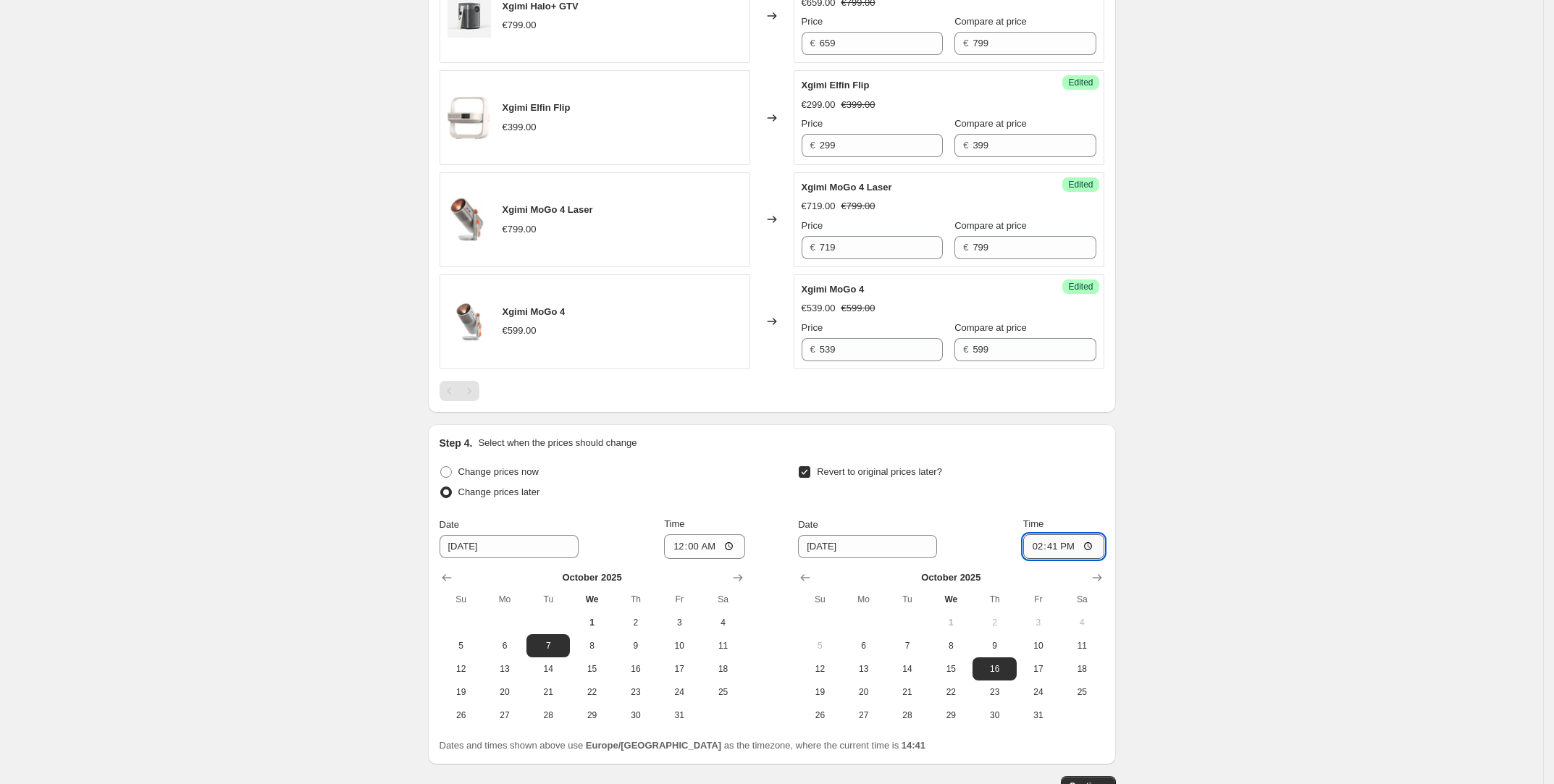
click at [1055, 545] on input "14:41" at bounding box center [1063, 546] width 81 height 25
type input "00:00"
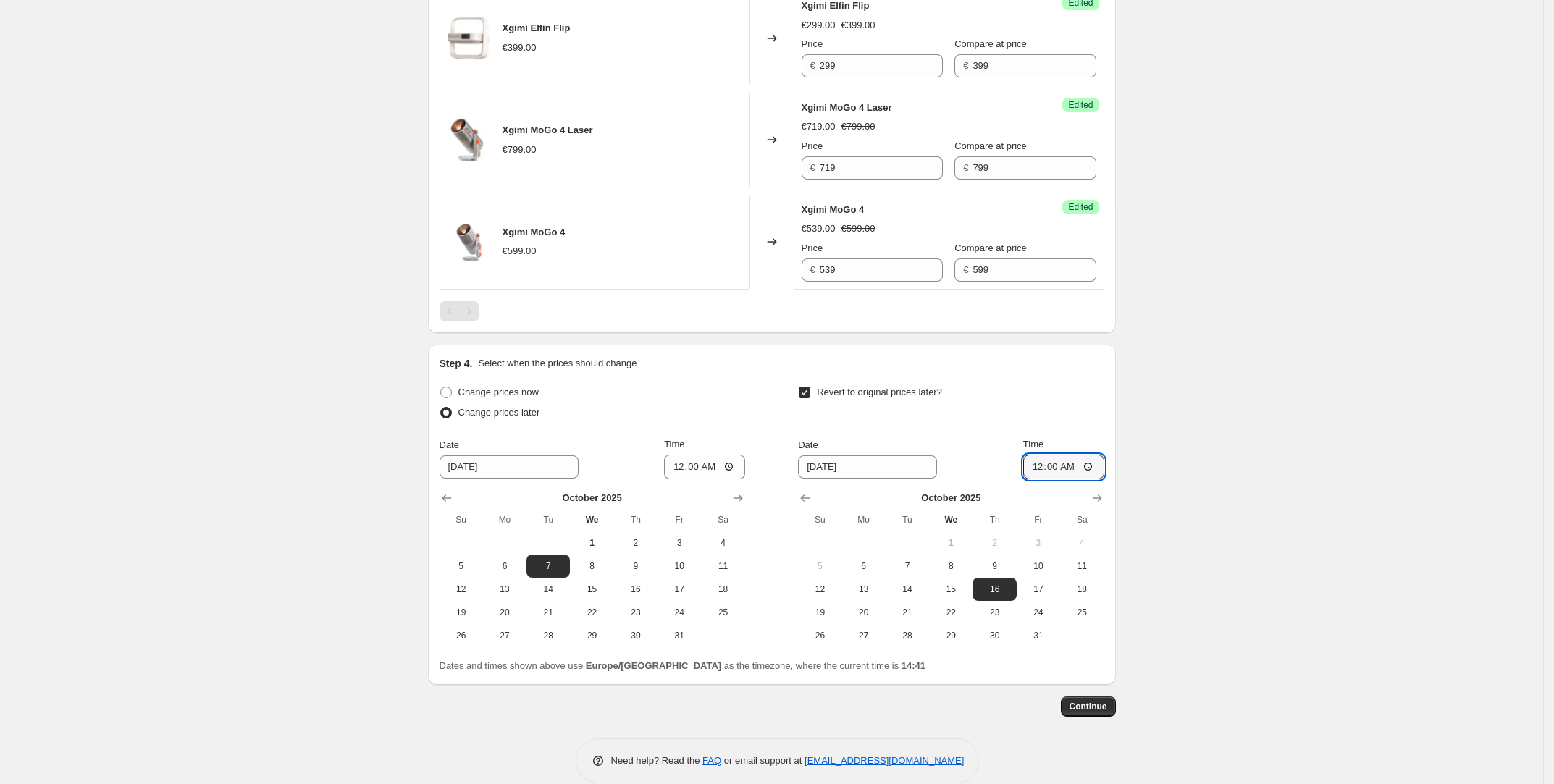
scroll to position [1496, 0]
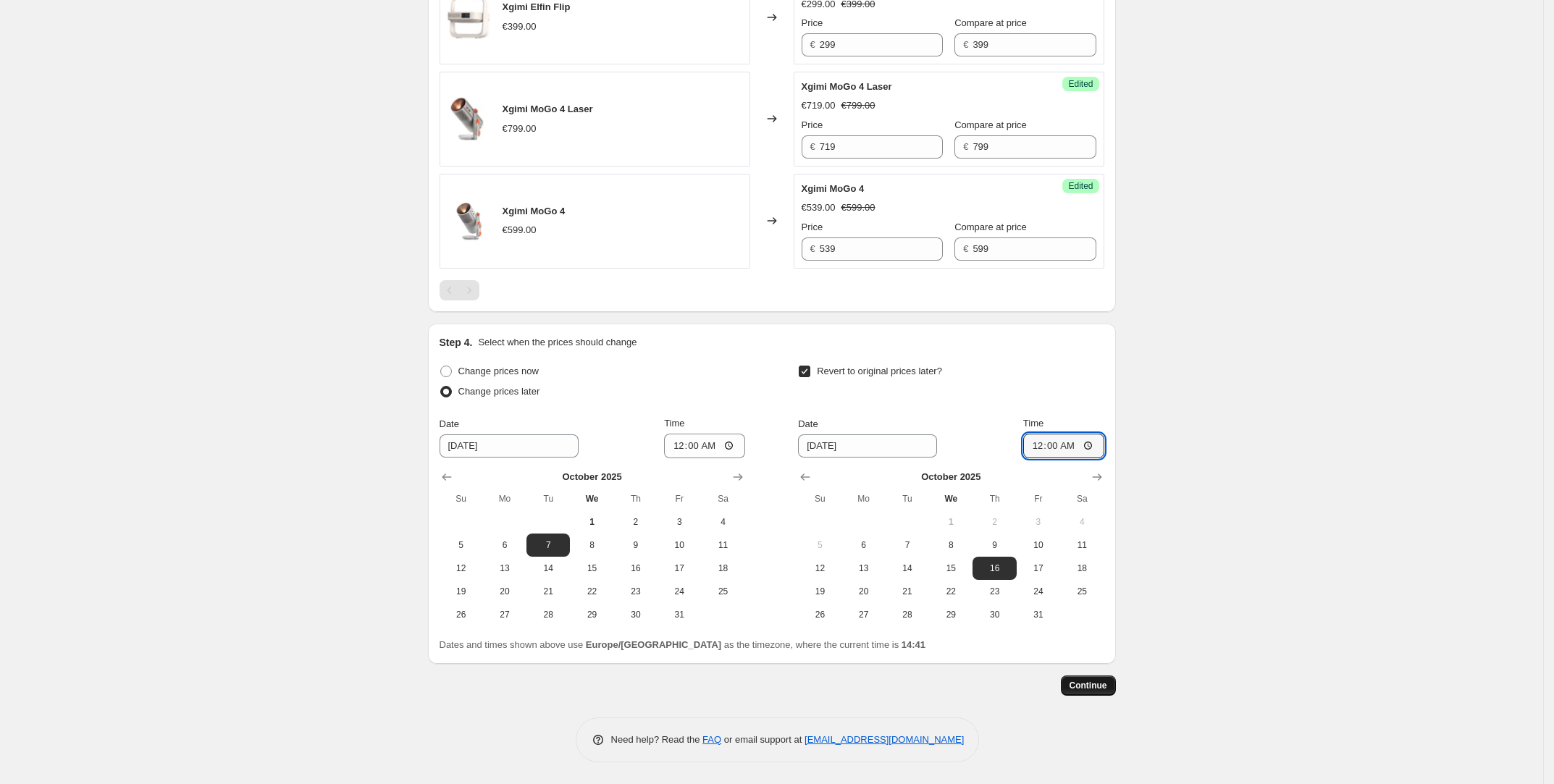
click at [1099, 679] on button "Continue" at bounding box center [1088, 686] width 55 height 21
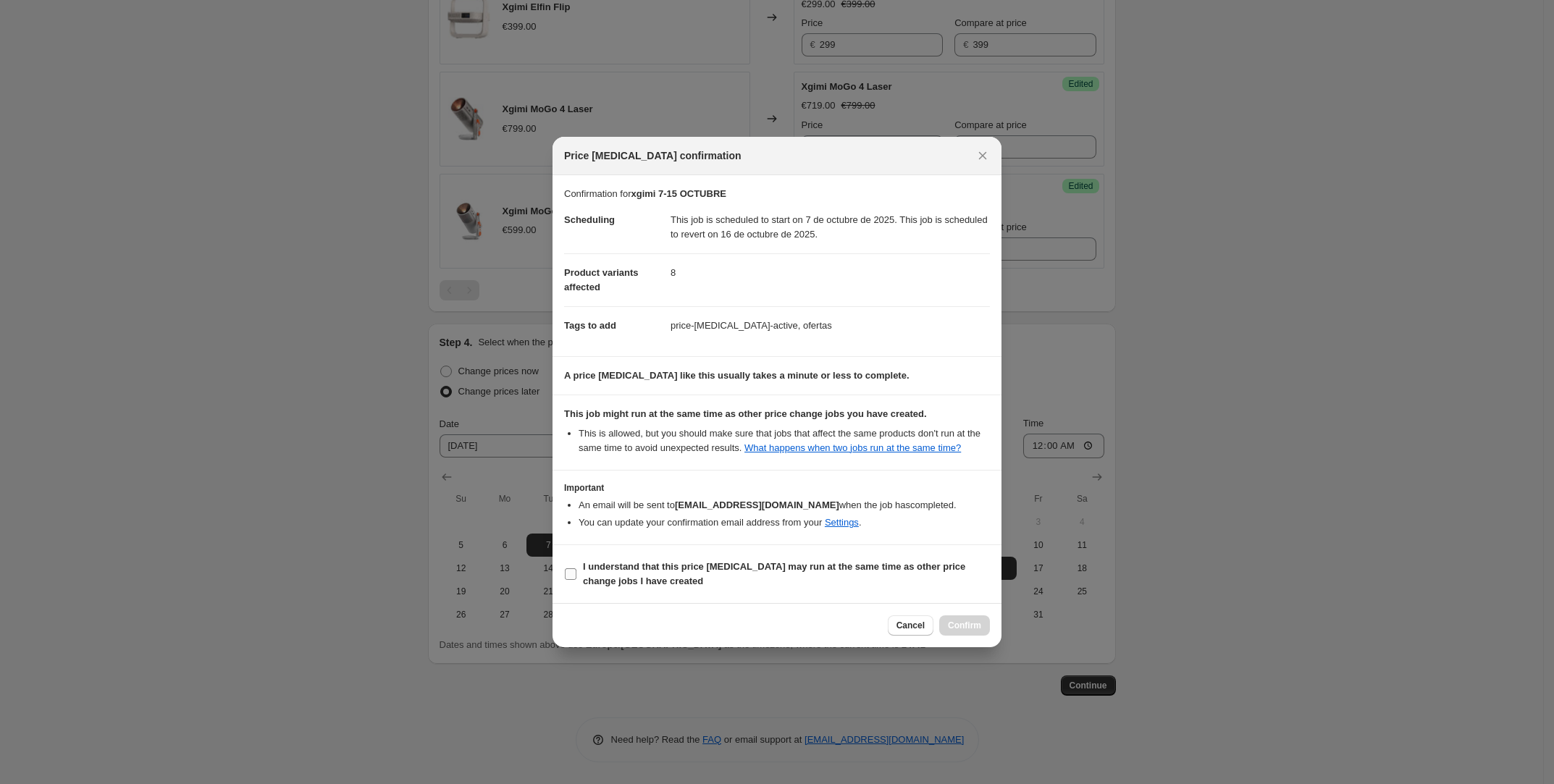
click at [800, 571] on b "I understand that this price [MEDICAL_DATA] may run at the same time as other p…" at bounding box center [774, 573] width 382 height 25
click at [576, 571] on input "I understand that this price [MEDICAL_DATA] may run at the same time as other p…" at bounding box center [570, 573] width 11 height 11
checkbox input "true"
click at [976, 631] on span "Confirm" at bounding box center [964, 625] width 34 height 11
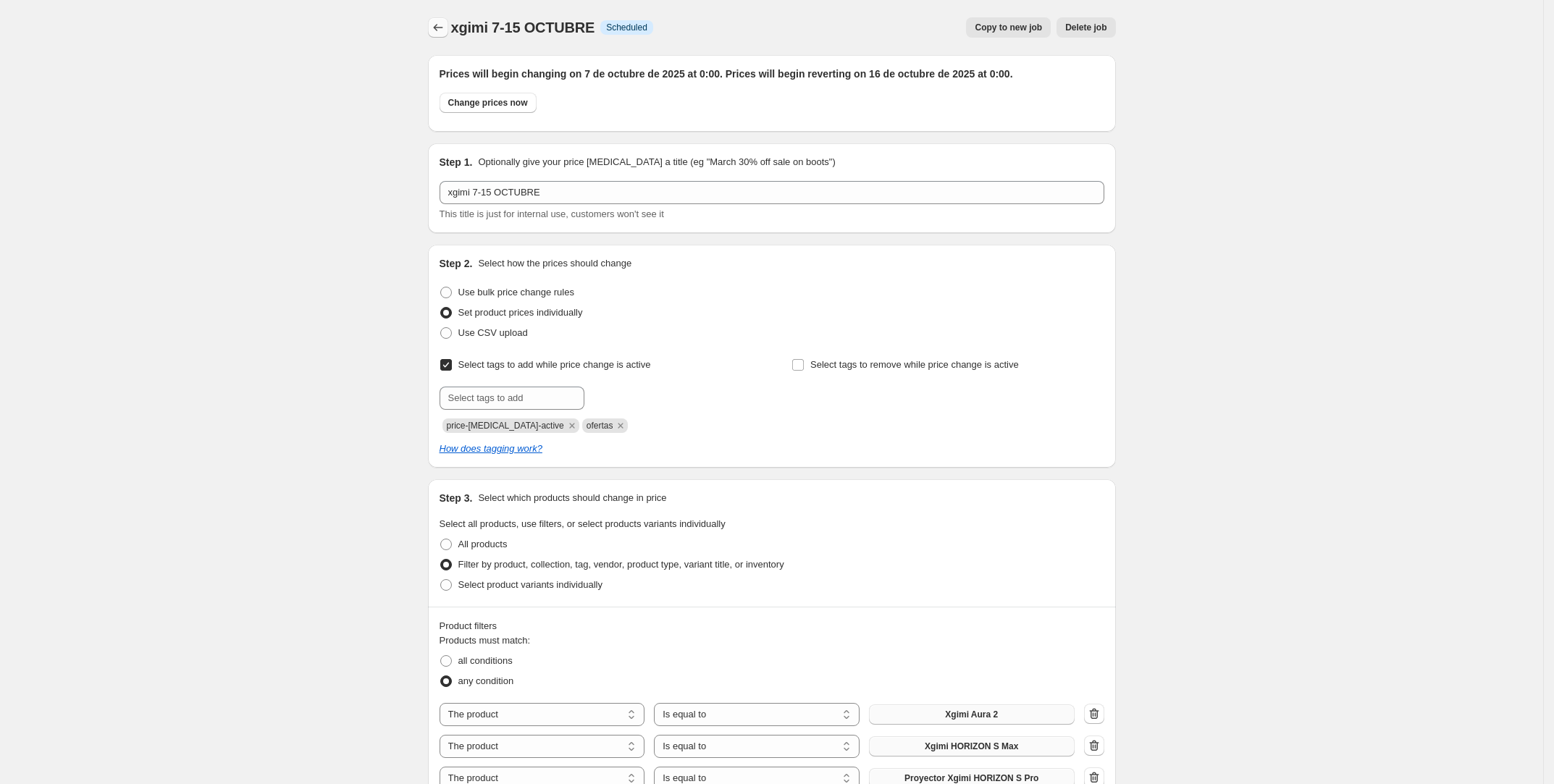
click at [443, 24] on icon "Price change jobs" at bounding box center [437, 28] width 15 height 15
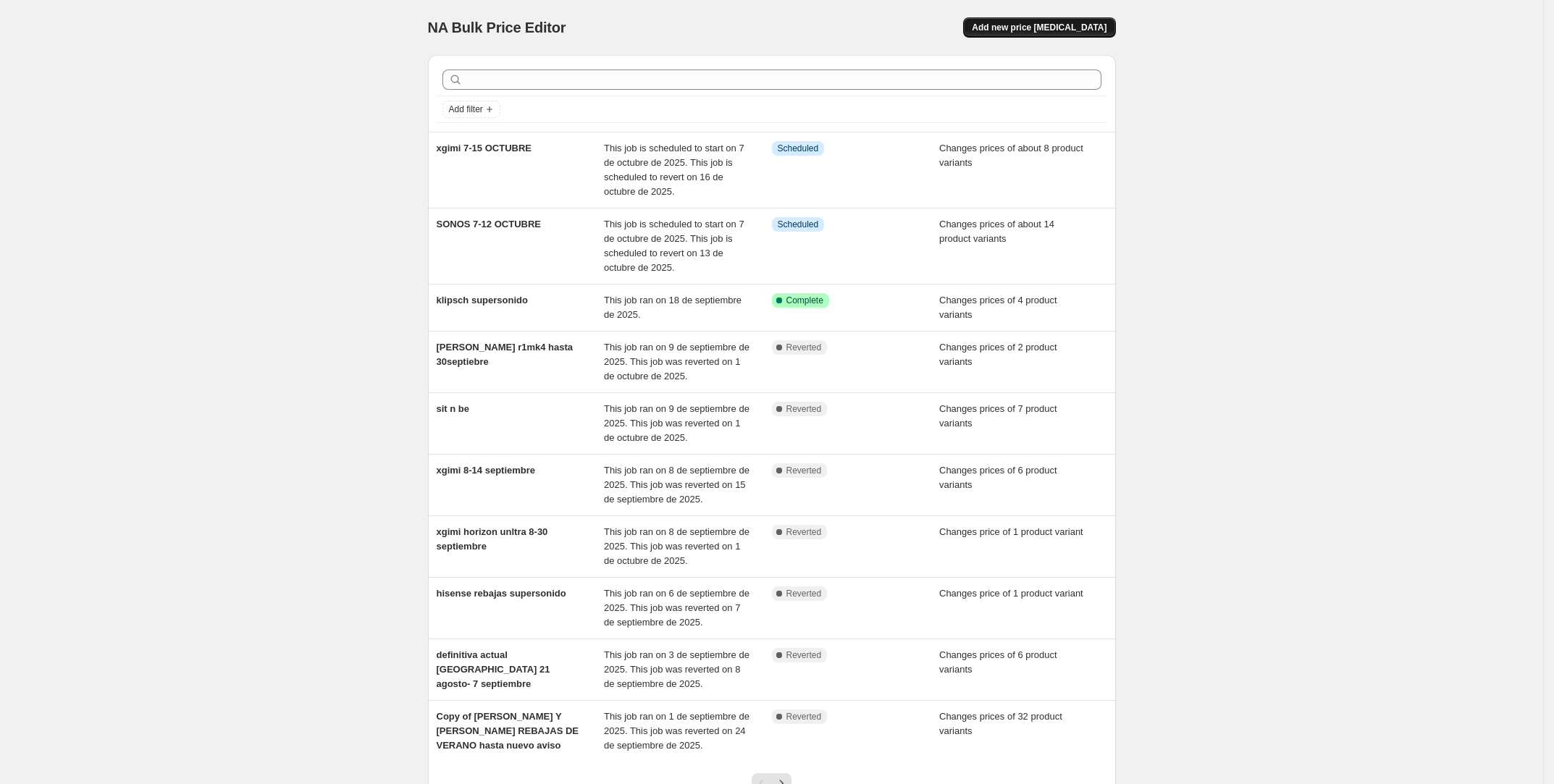
click at [1006, 28] on span "Add new price [MEDICAL_DATA]" at bounding box center [1039, 27] width 134 height 11
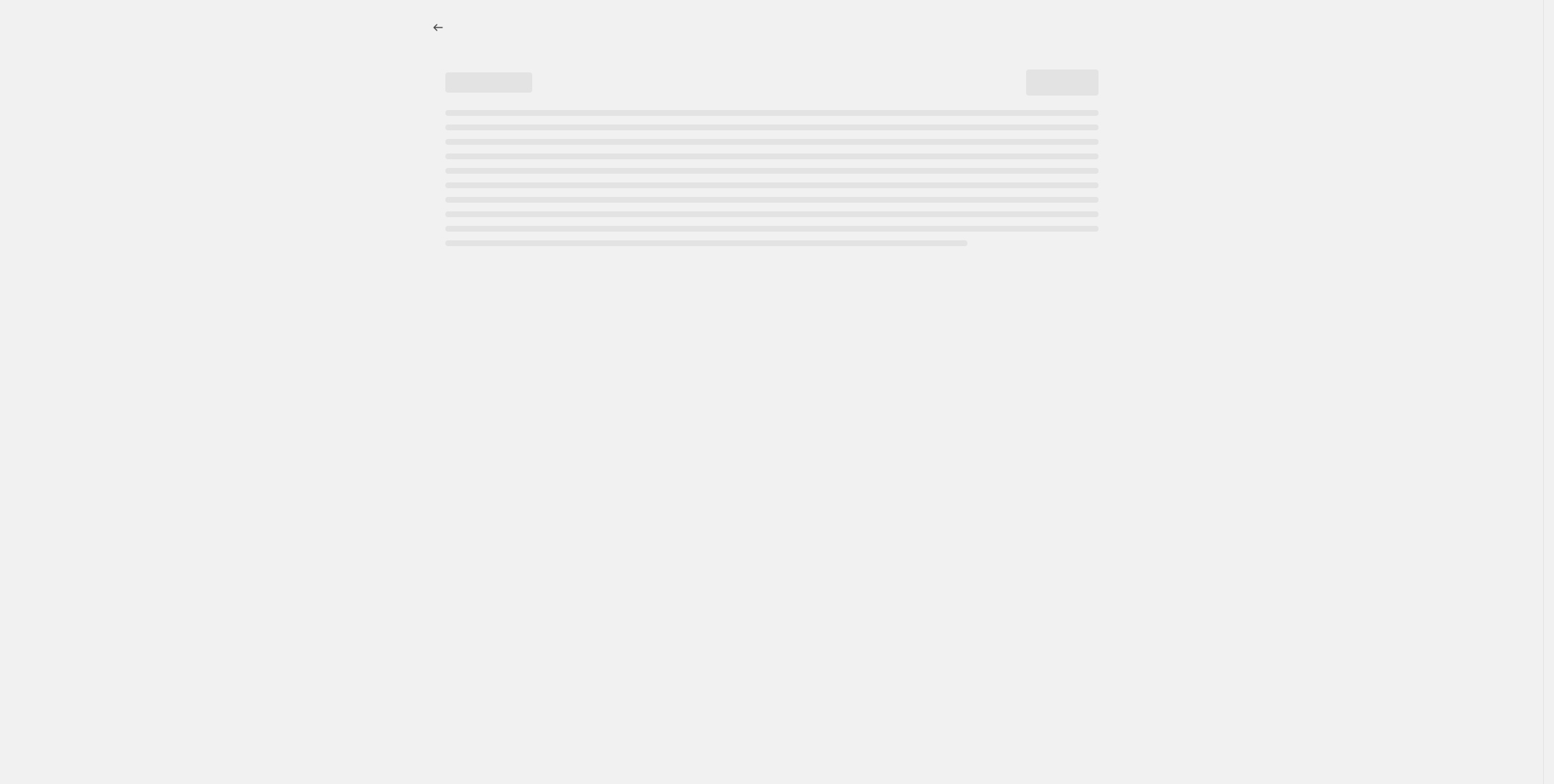
select select "percentage"
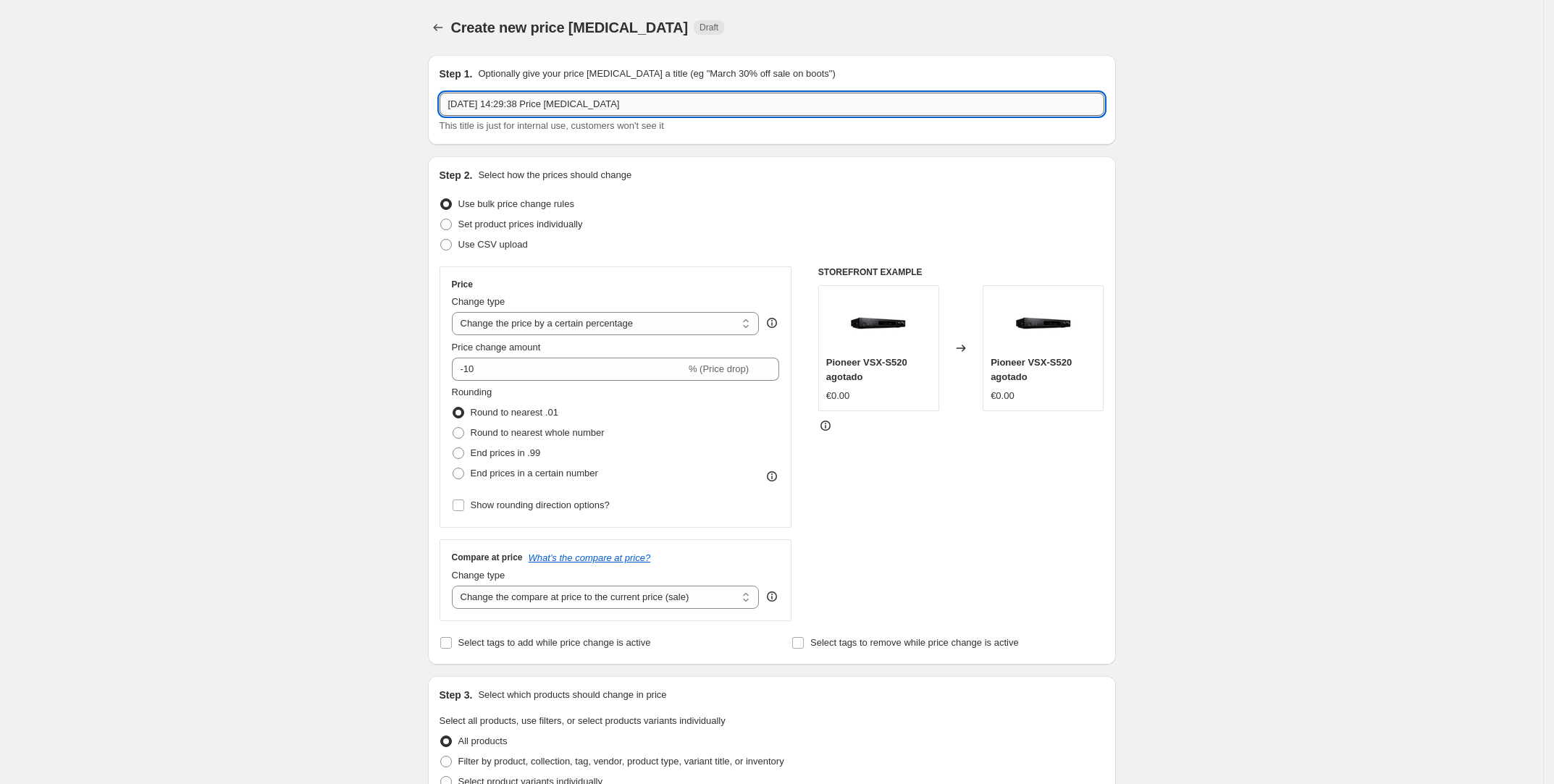
click at [648, 113] on input "[DATE] 14:29:38 Price [MEDICAL_DATA]" at bounding box center [772, 104] width 665 height 23
type input "kef 3-12 octubre"
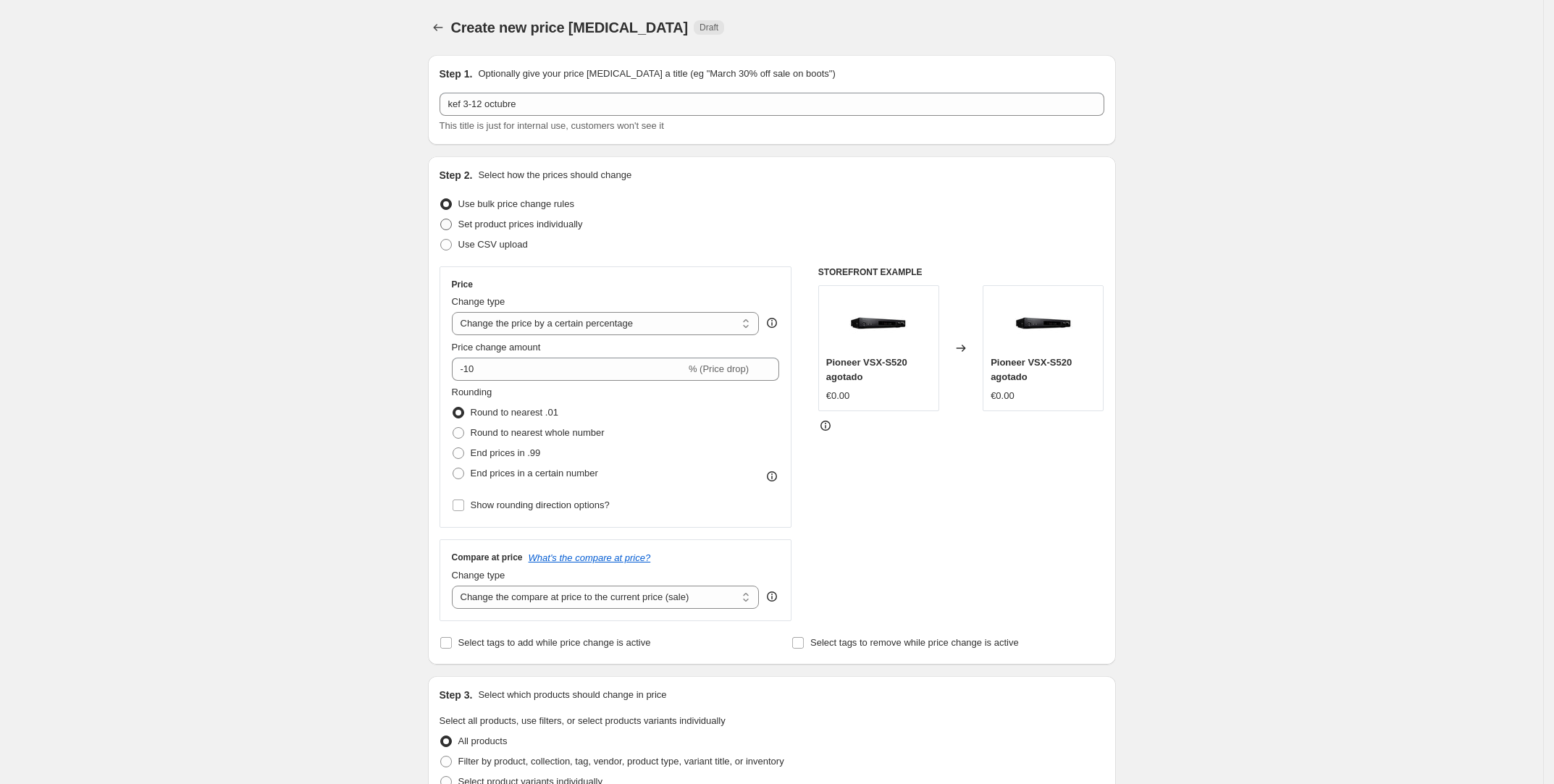
click at [536, 223] on span "Set product prices individually" at bounding box center [520, 224] width 125 height 11
click at [441, 219] on input "Set product prices individually" at bounding box center [440, 219] width 1 height 1
radio input "true"
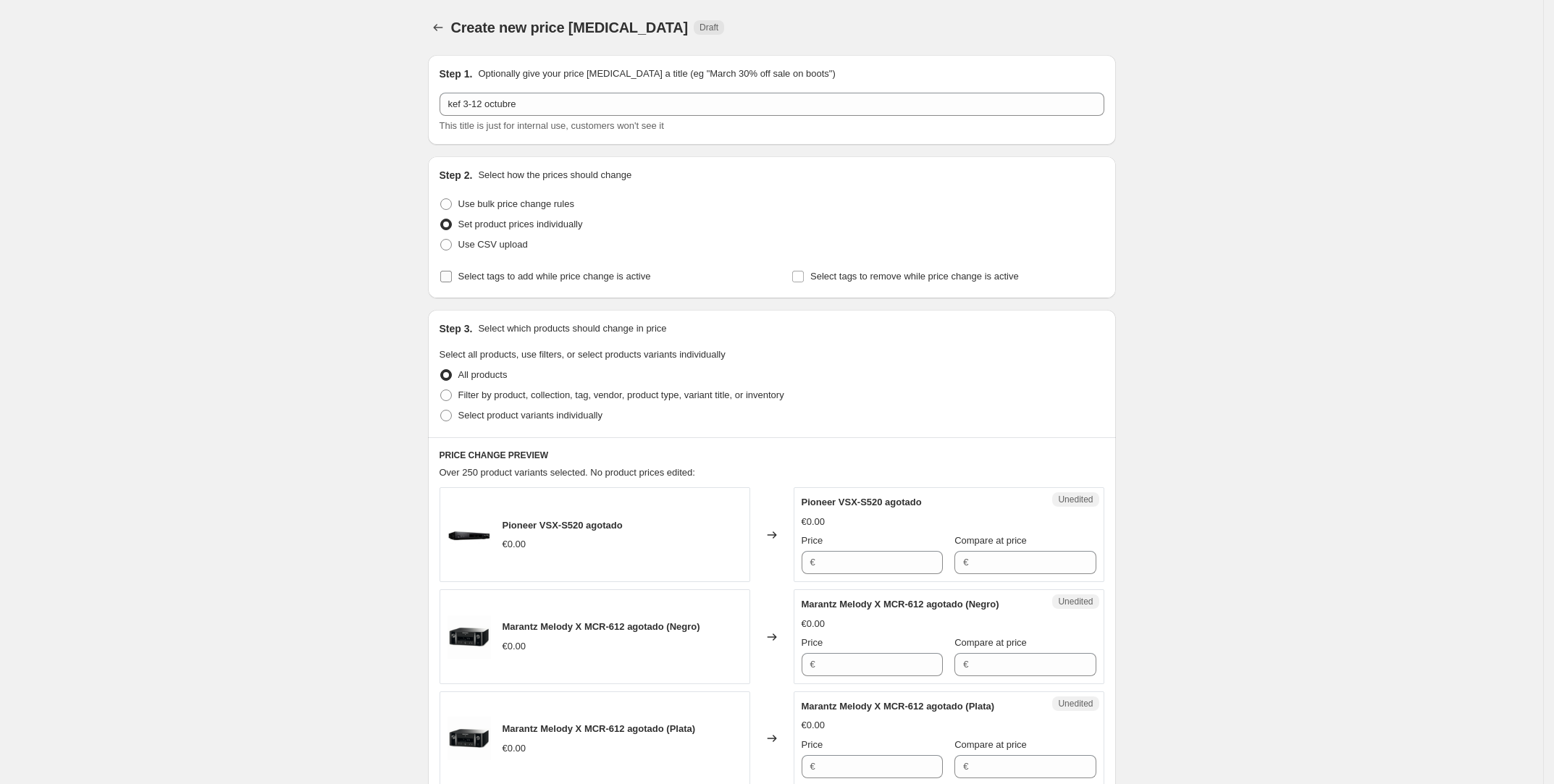
click at [563, 280] on span "Select tags to add while price change is active" at bounding box center [554, 276] width 193 height 11
click at [452, 280] on input "Select tags to add while price change is active" at bounding box center [445, 276] width 11 height 11
checkbox input "true"
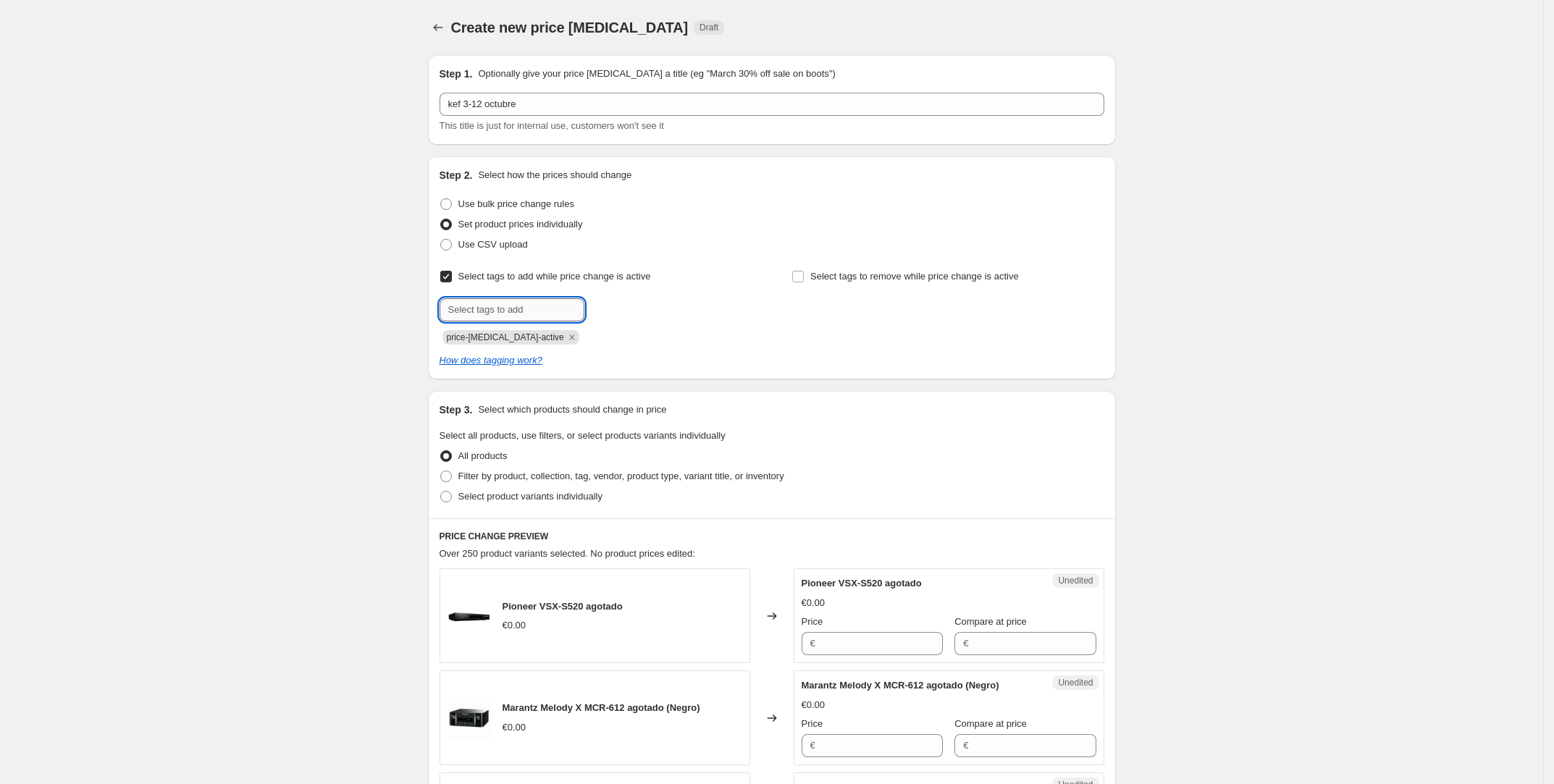
click at [570, 317] on input "text" at bounding box center [512, 310] width 145 height 23
type input "ofertas"
click at [440, 157] on button "Submit" at bounding box center [461, 164] width 41 height 15
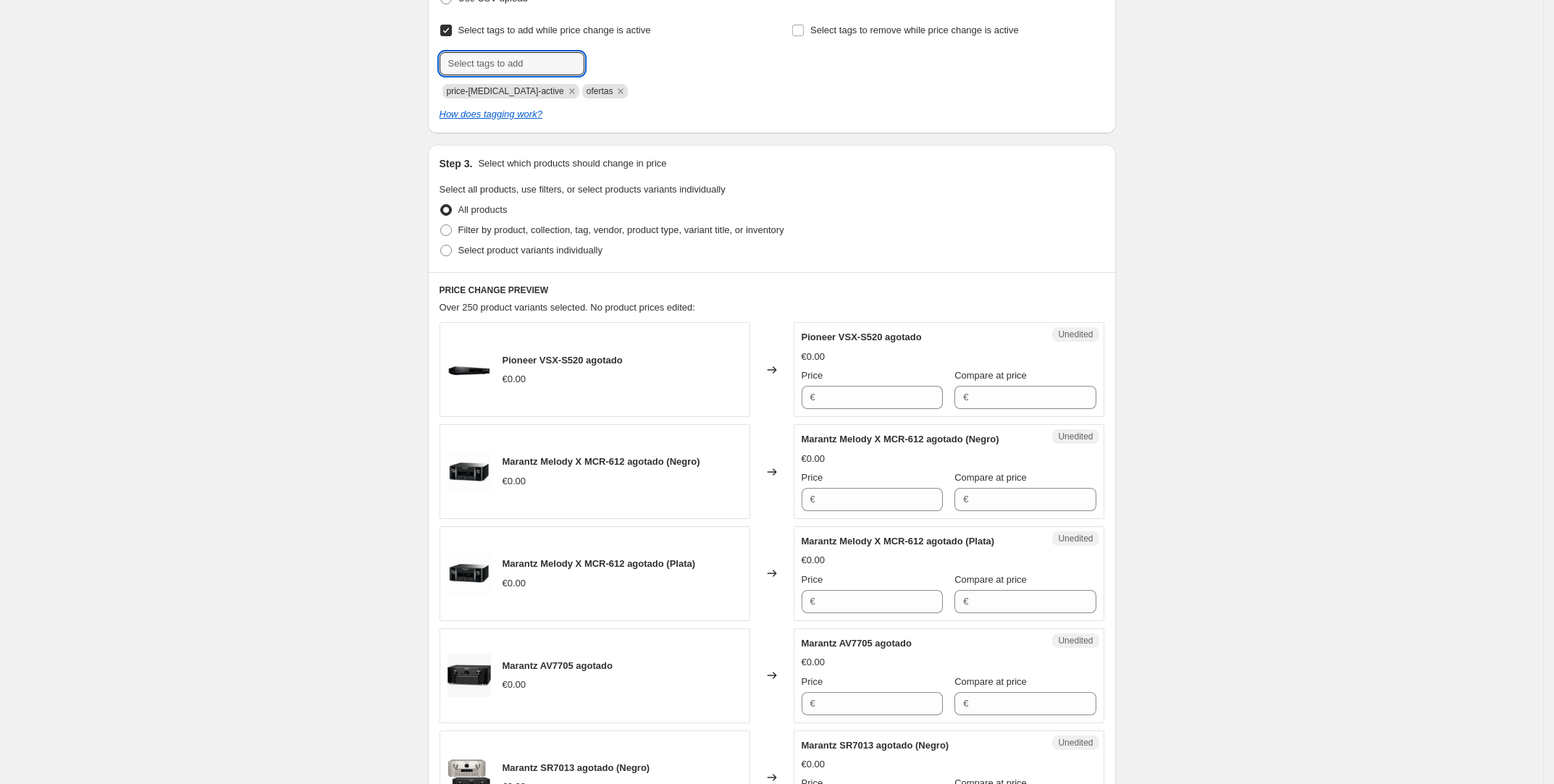
scroll to position [257, 0]
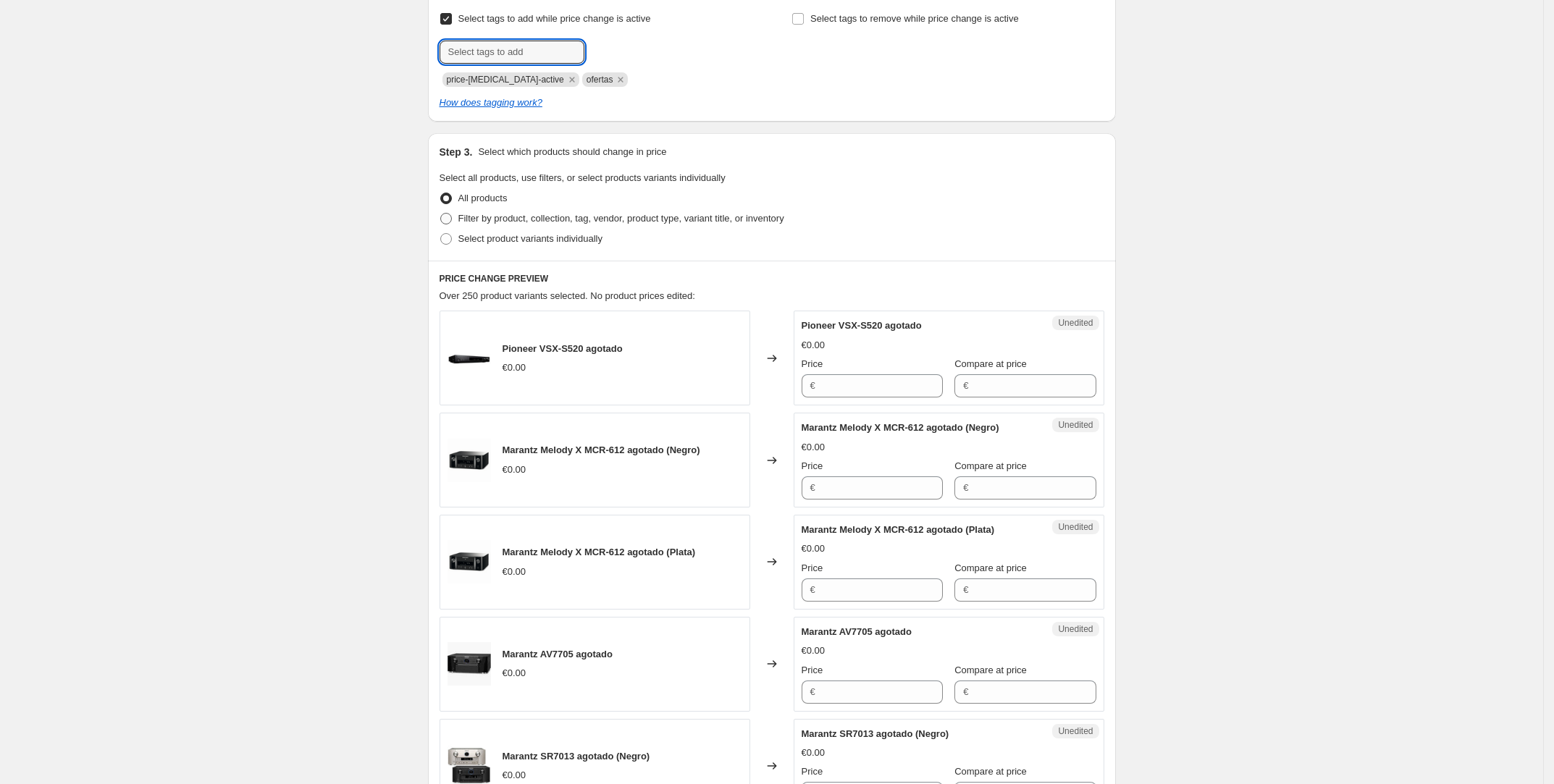
click at [654, 220] on span "Filter by product, collection, tag, vendor, product type, variant title, or inv…" at bounding box center [621, 218] width 325 height 11
click at [441, 213] on input "Filter by product, collection, tag, vendor, product type, variant title, or inv…" at bounding box center [440, 213] width 1 height 1
radio input "true"
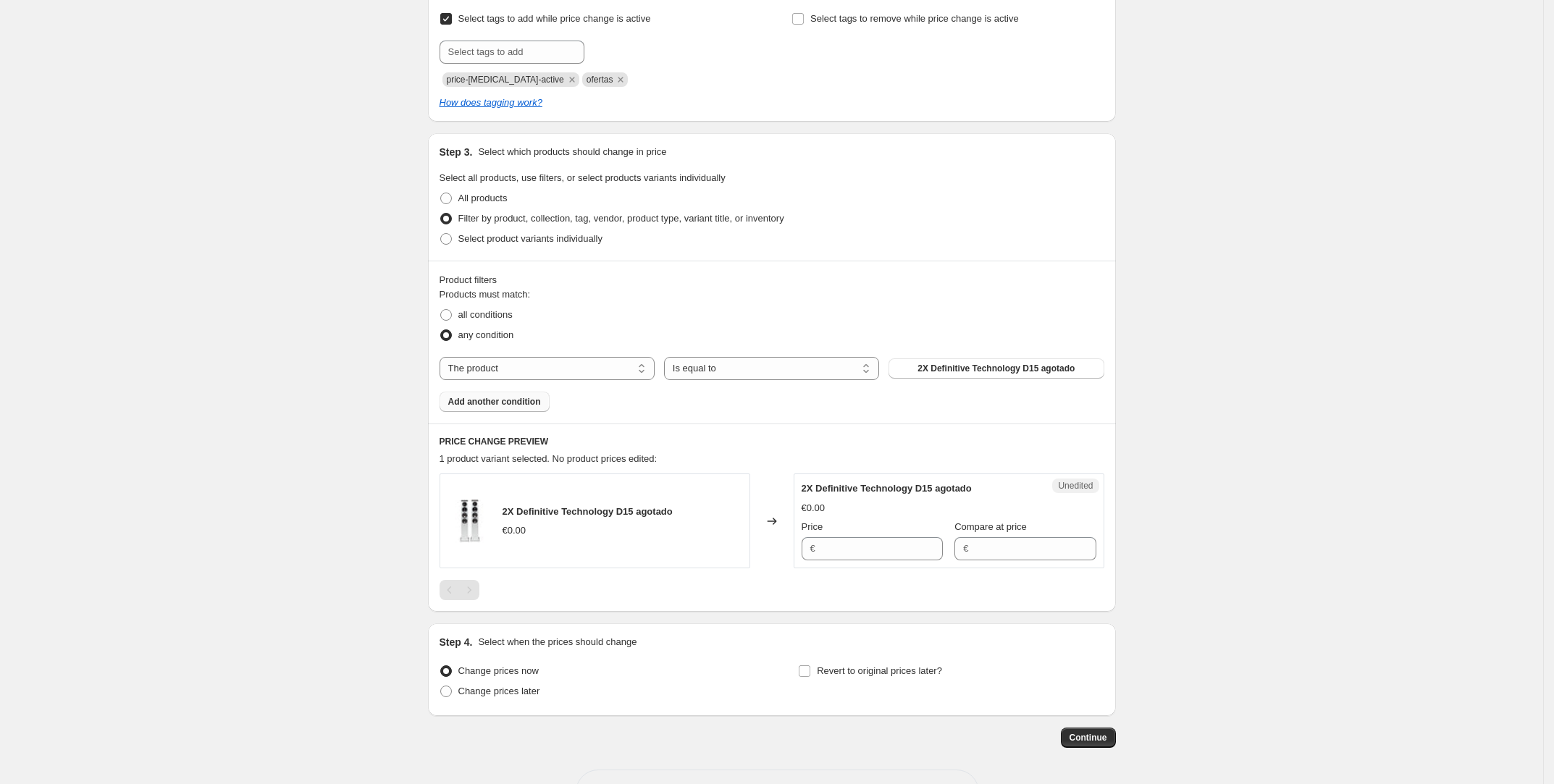
click at [541, 404] on span "Add another condition" at bounding box center [495, 401] width 93 height 11
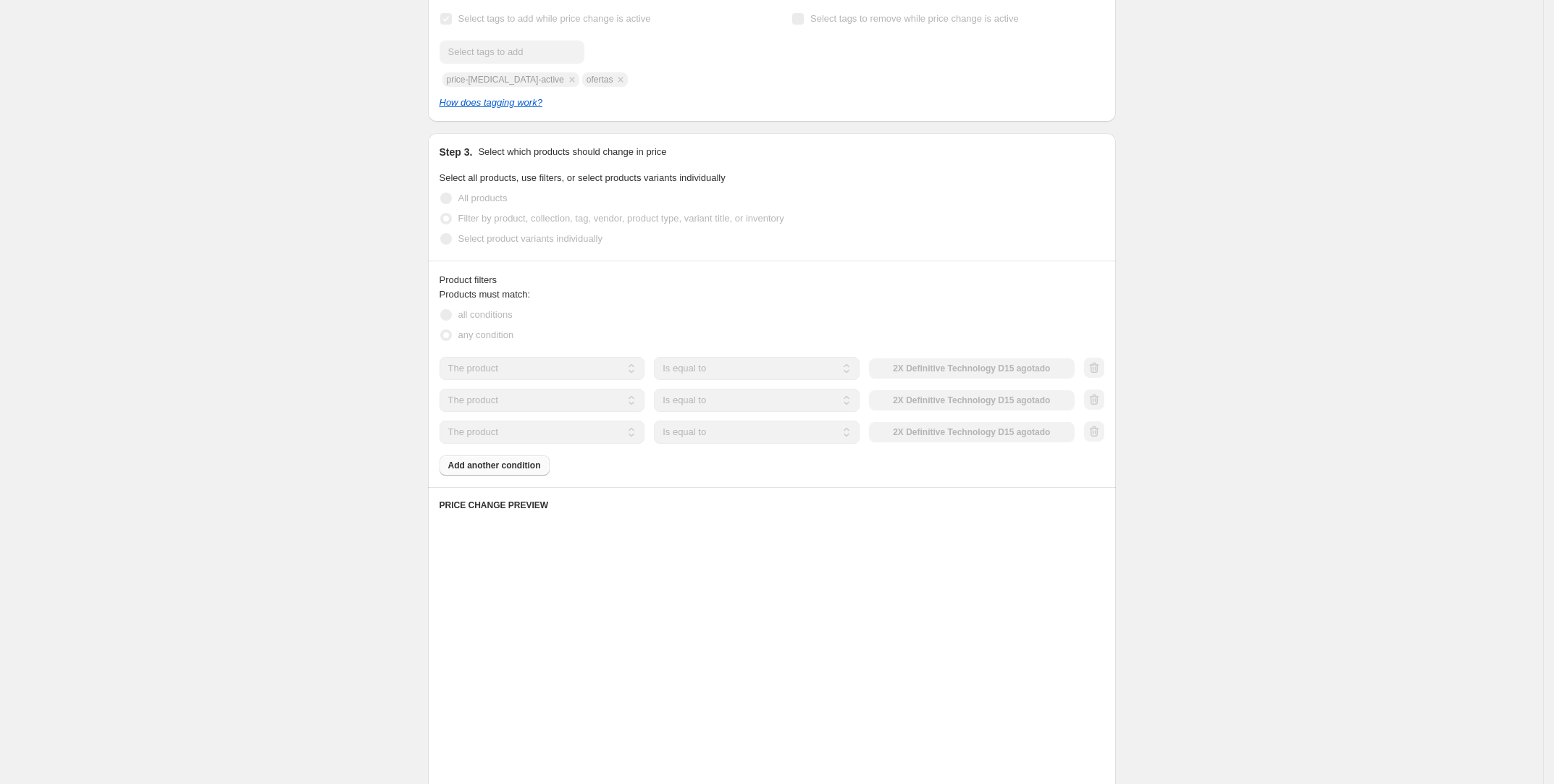
click at [517, 466] on div "Products must match: all conditions any condition The product The product's col…" at bounding box center [772, 381] width 665 height 188
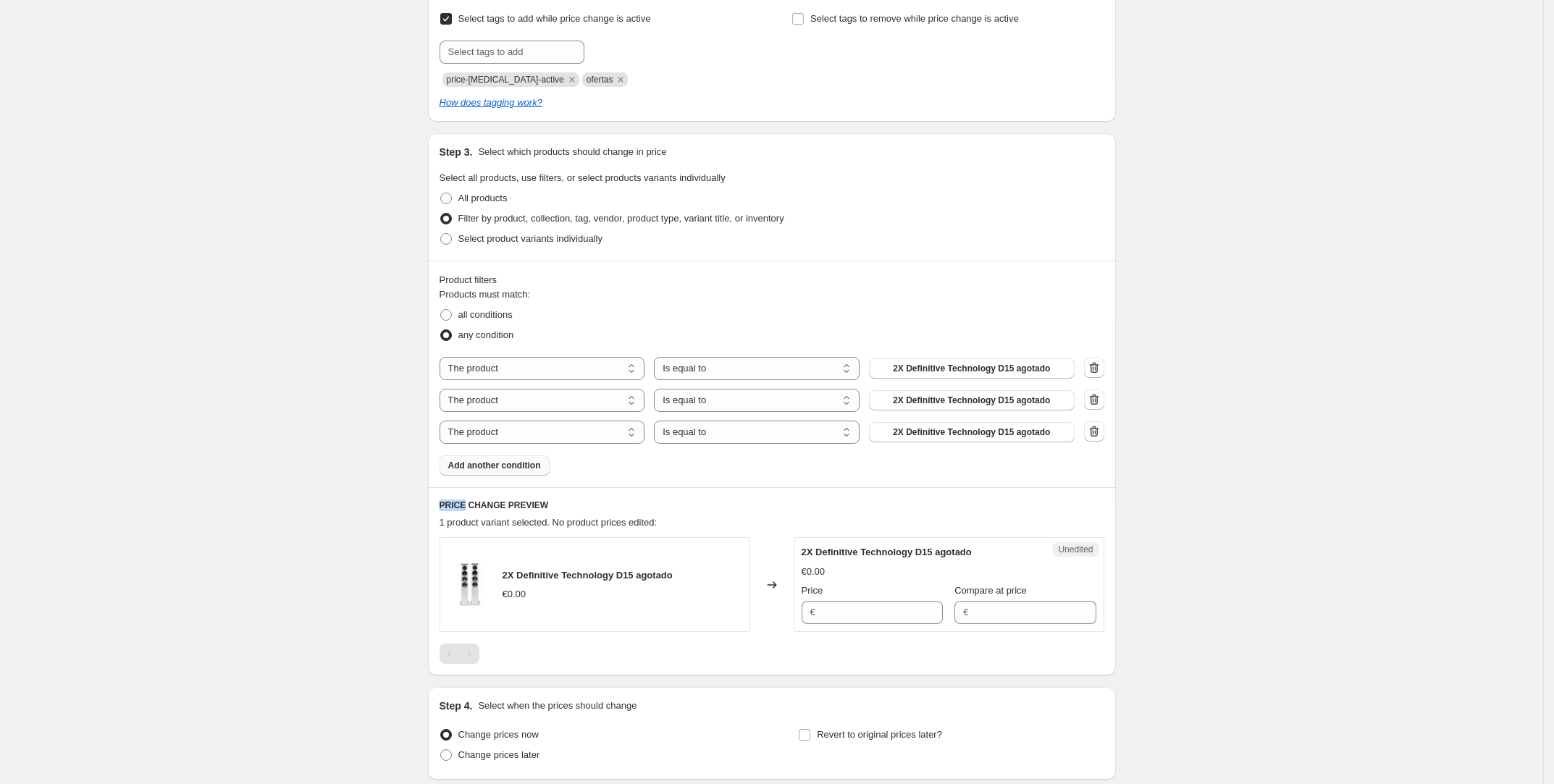
click at [518, 464] on div "Products must match: all conditions any condition The product The product's col…" at bounding box center [772, 381] width 665 height 188
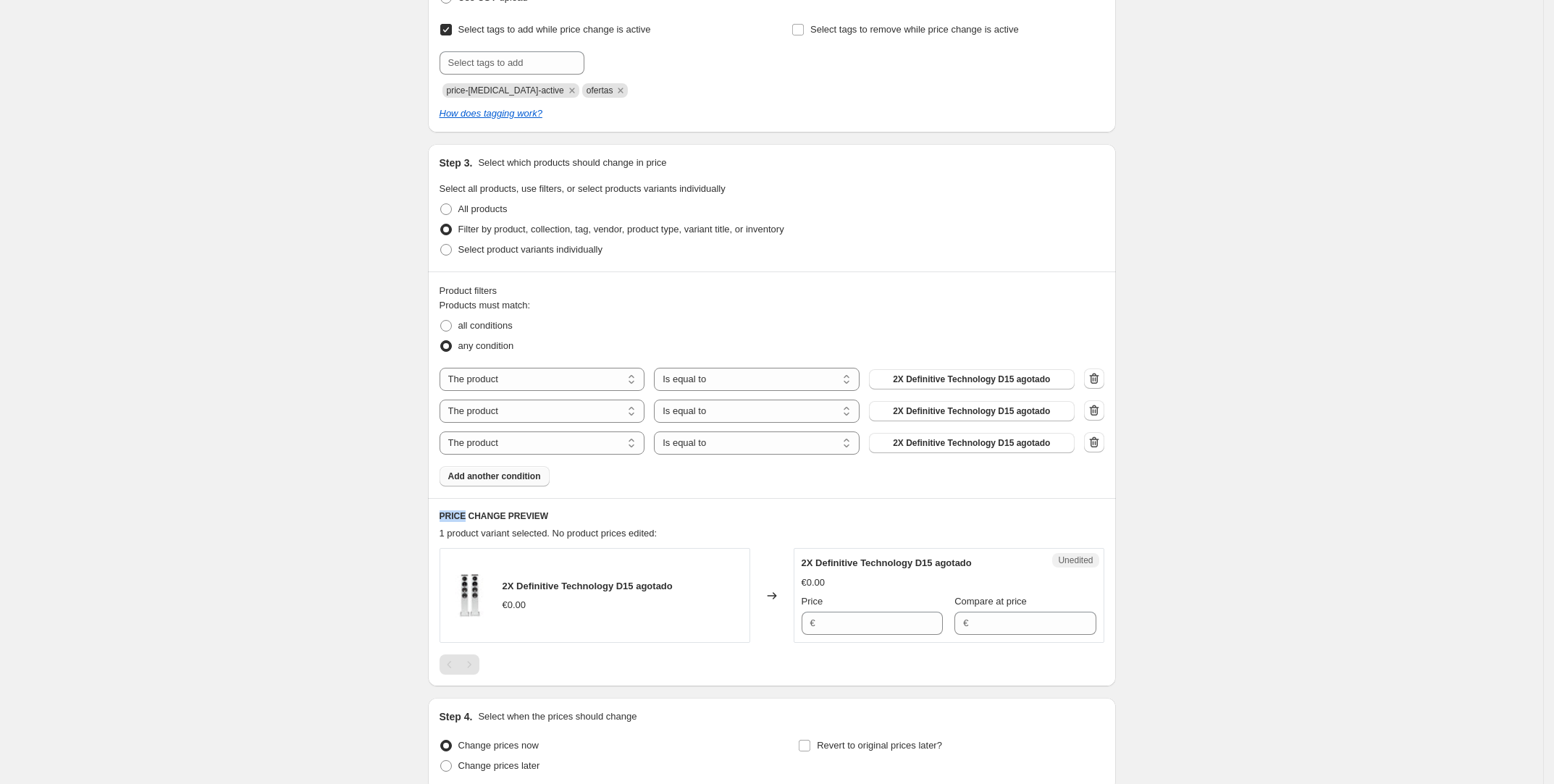
click at [513, 485] on button "Add another condition" at bounding box center [495, 477] width 110 height 21
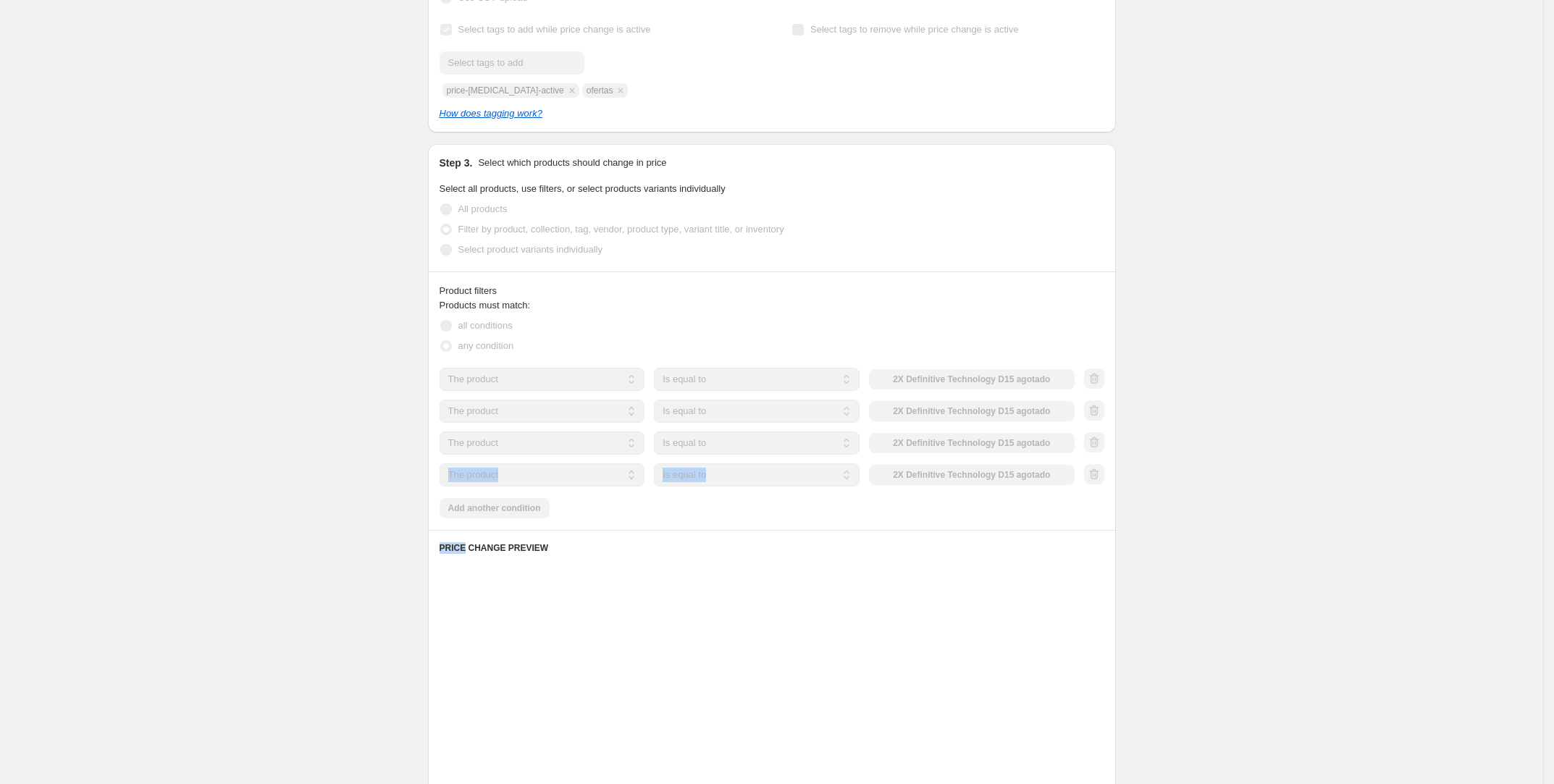
click at [515, 509] on div "Products must match: all conditions any condition The product The product's col…" at bounding box center [772, 409] width 665 height 220
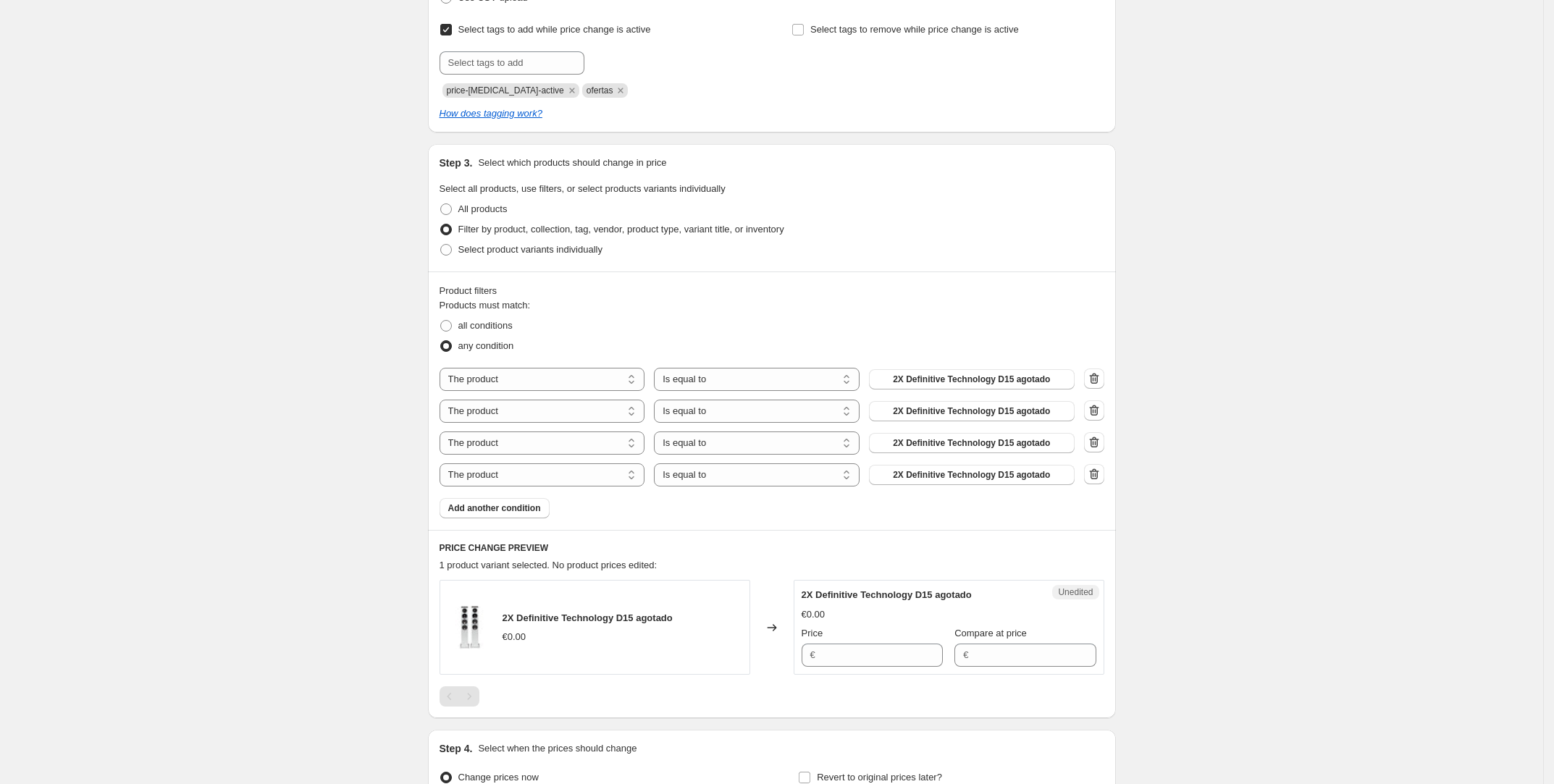
click at [515, 509] on span "Add another condition" at bounding box center [495, 508] width 93 height 11
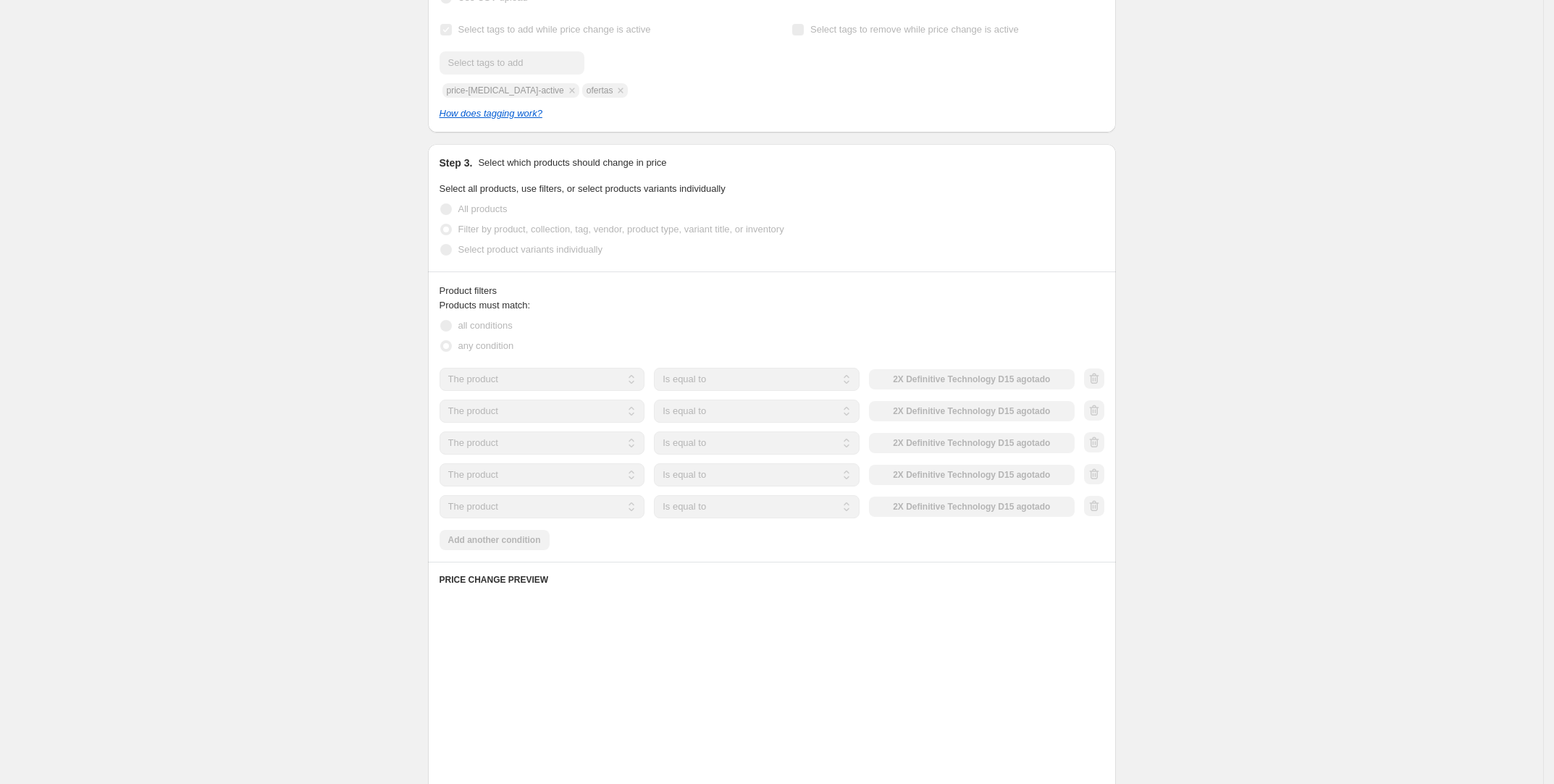
click at [522, 540] on div "Products must match: all conditions any condition The product The product's col…" at bounding box center [772, 424] width 665 height 252
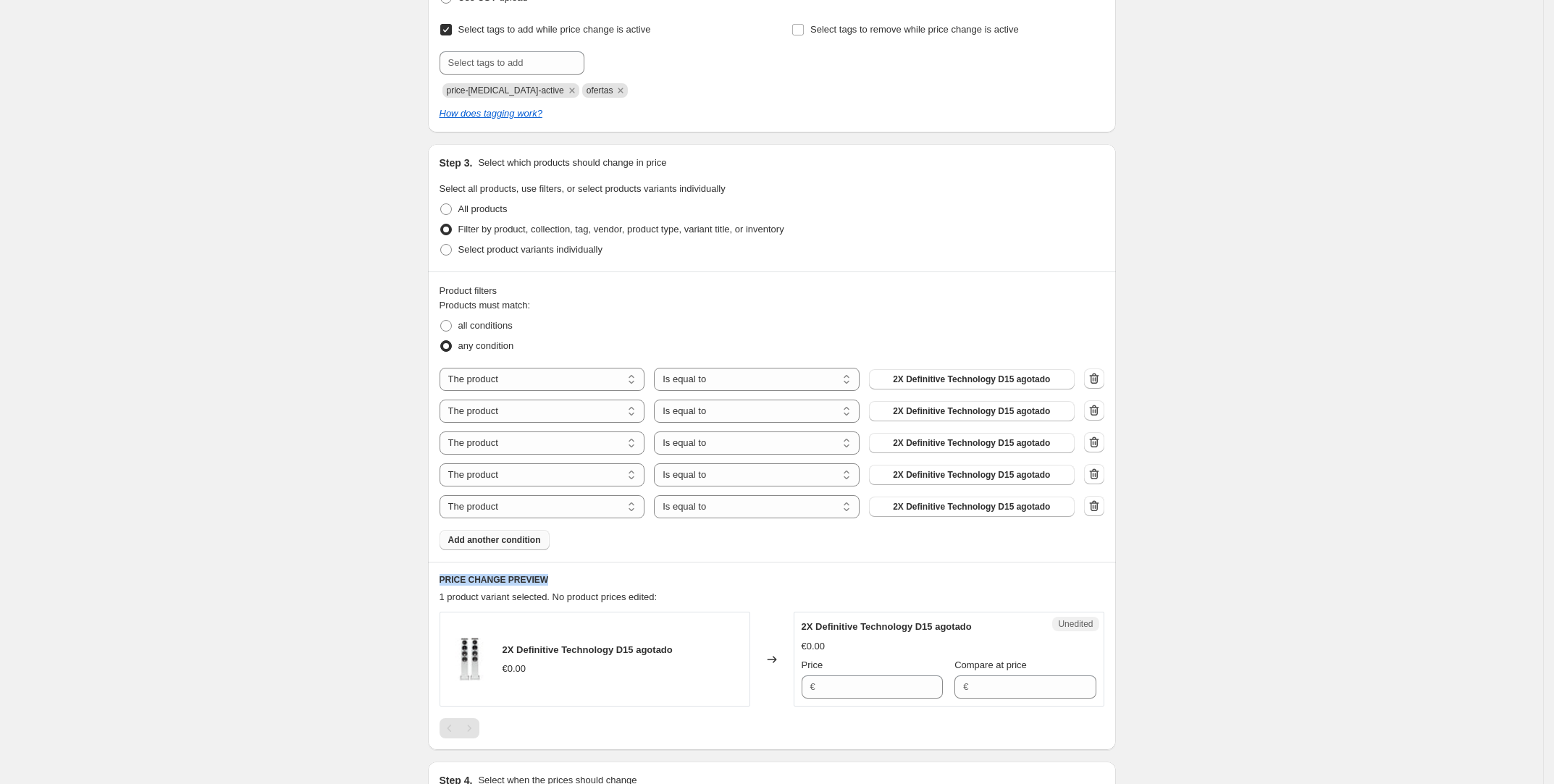
click at [496, 541] on span "Add another condition" at bounding box center [495, 540] width 93 height 11
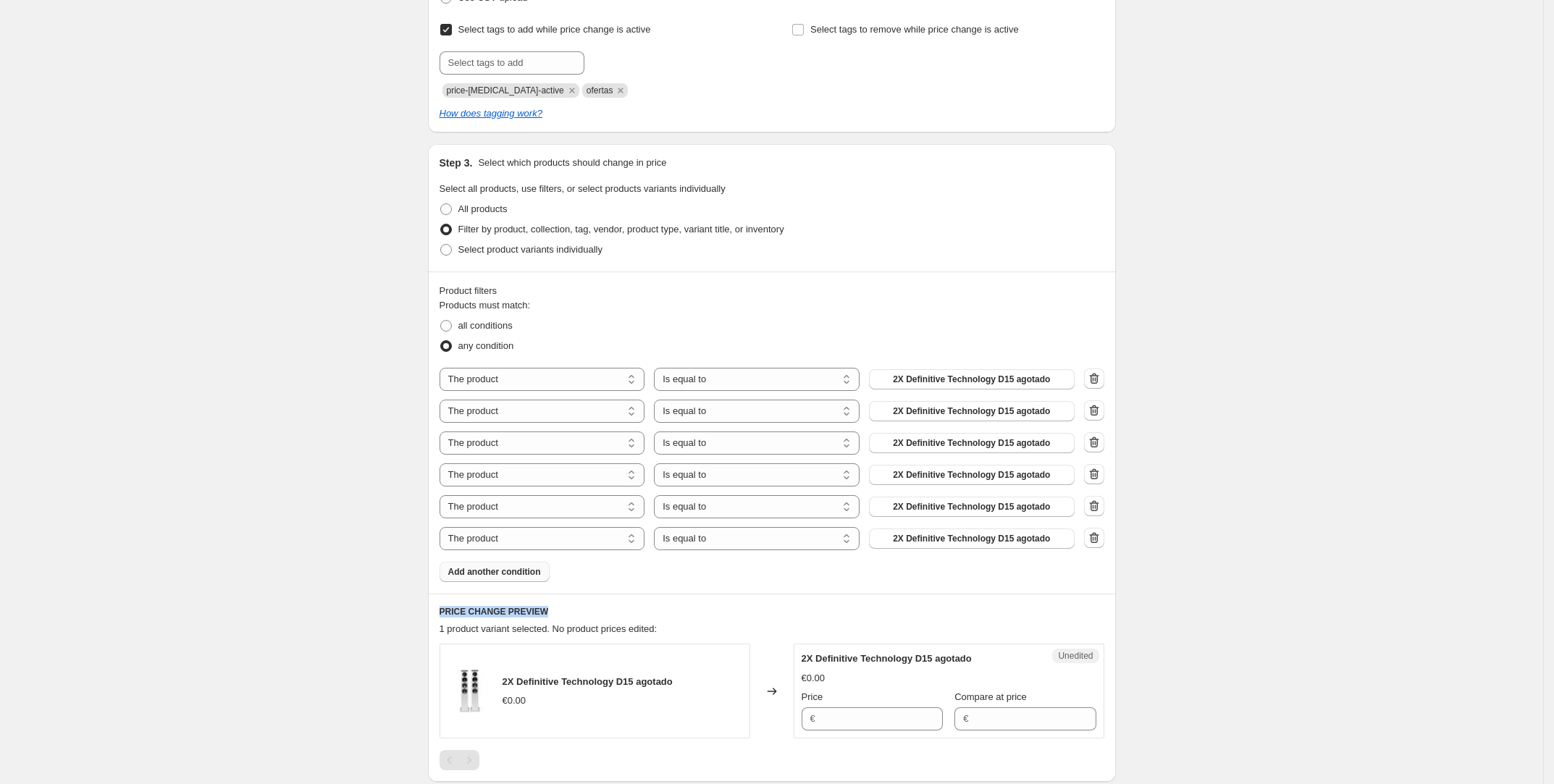
click at [485, 572] on span "Add another condition" at bounding box center [495, 571] width 93 height 11
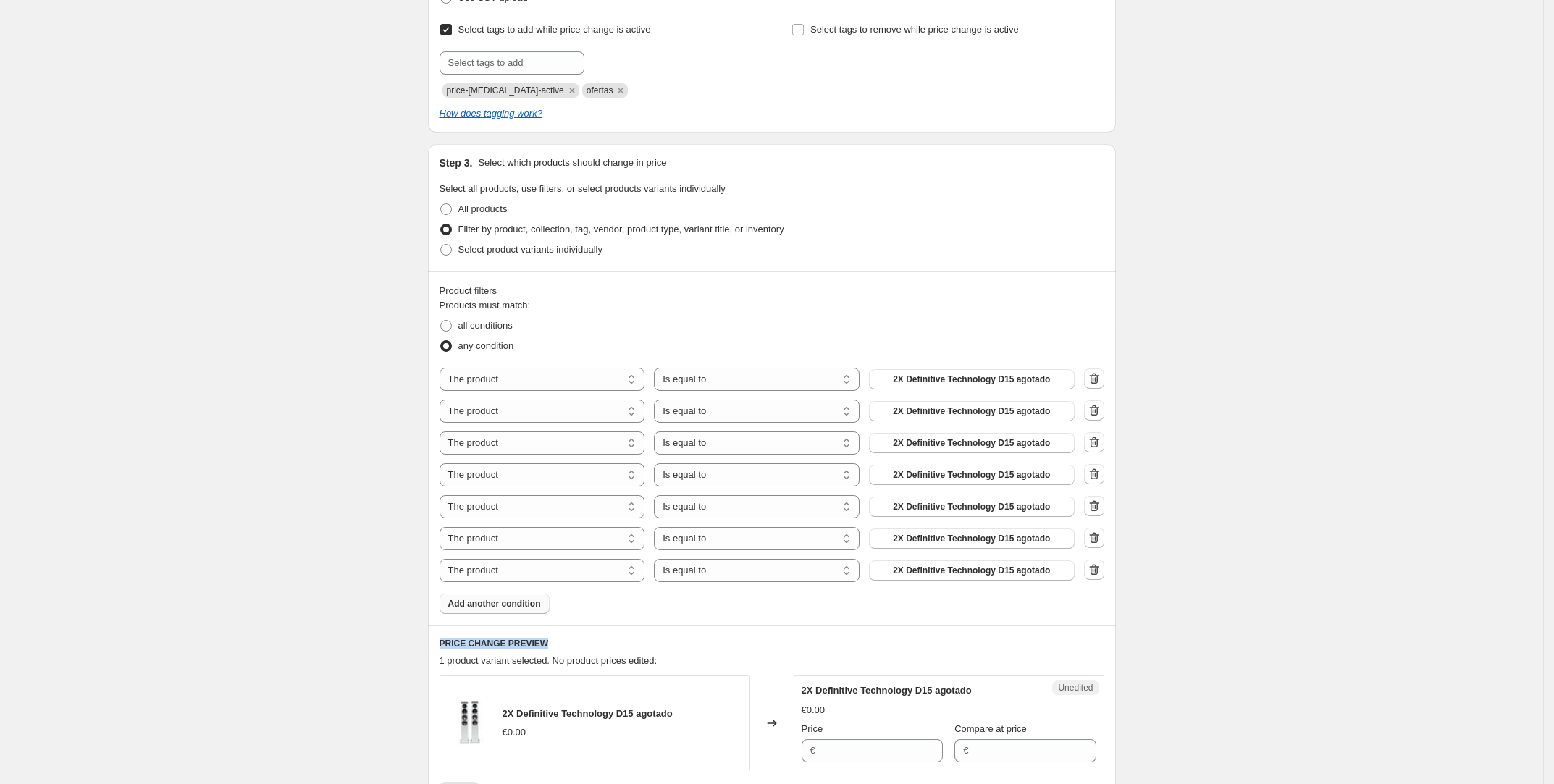
click at [484, 595] on button "Add another condition" at bounding box center [495, 604] width 110 height 21
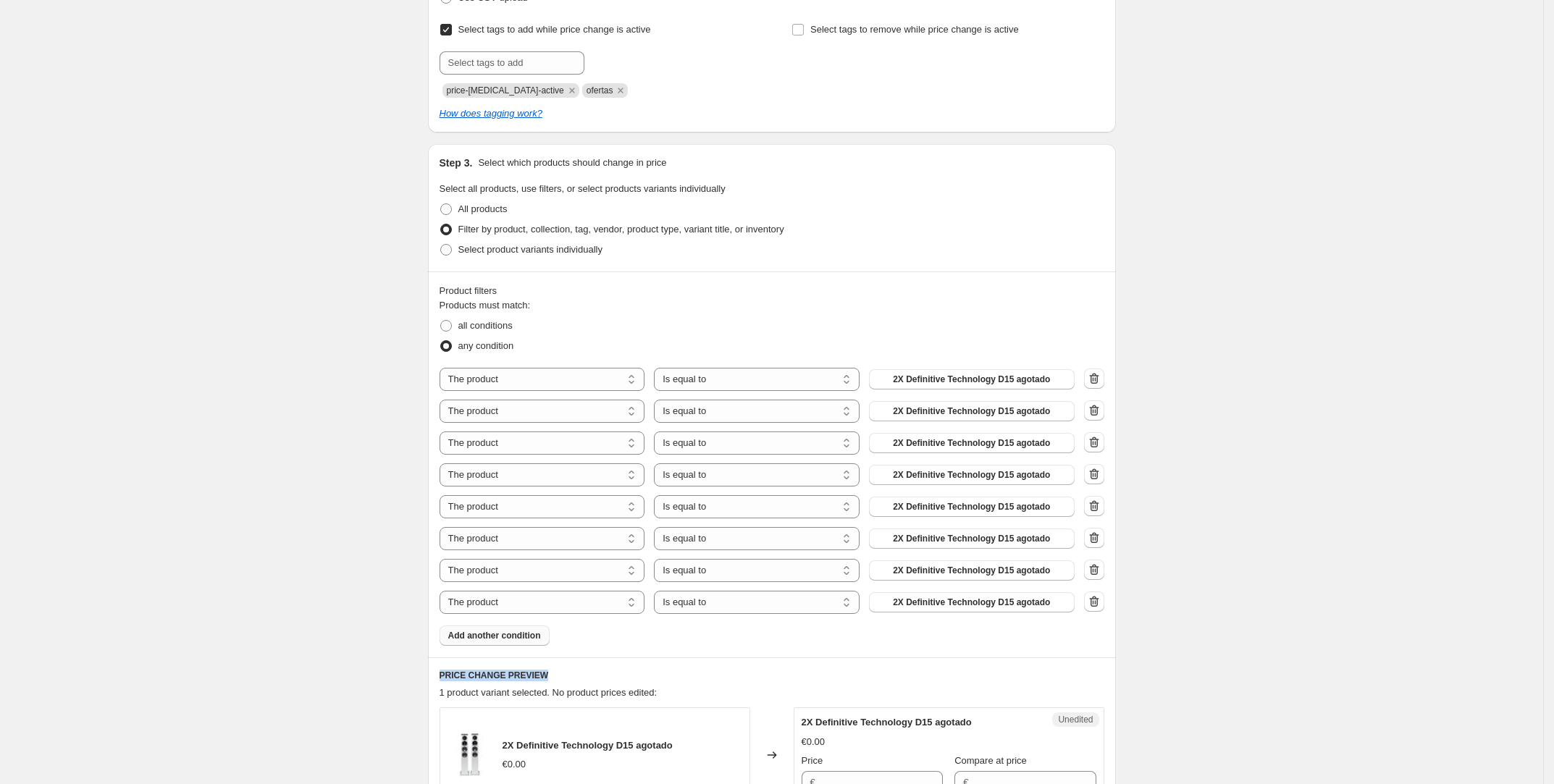
click at [471, 632] on span "Add another condition" at bounding box center [495, 635] width 93 height 11
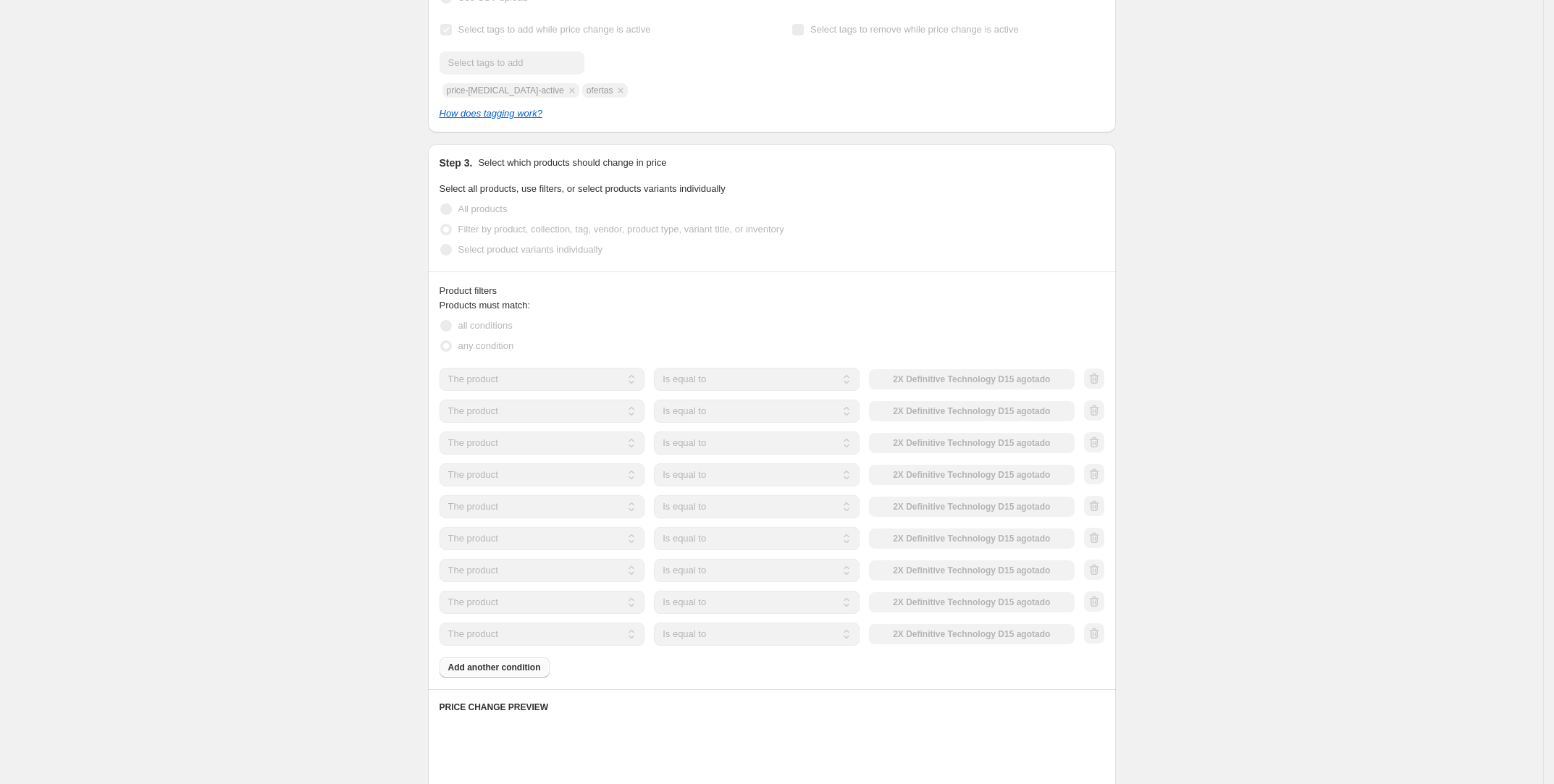
click at [480, 679] on div "Product filters Products must match: all conditions any condition The product T…" at bounding box center [771, 479] width 688 height 417
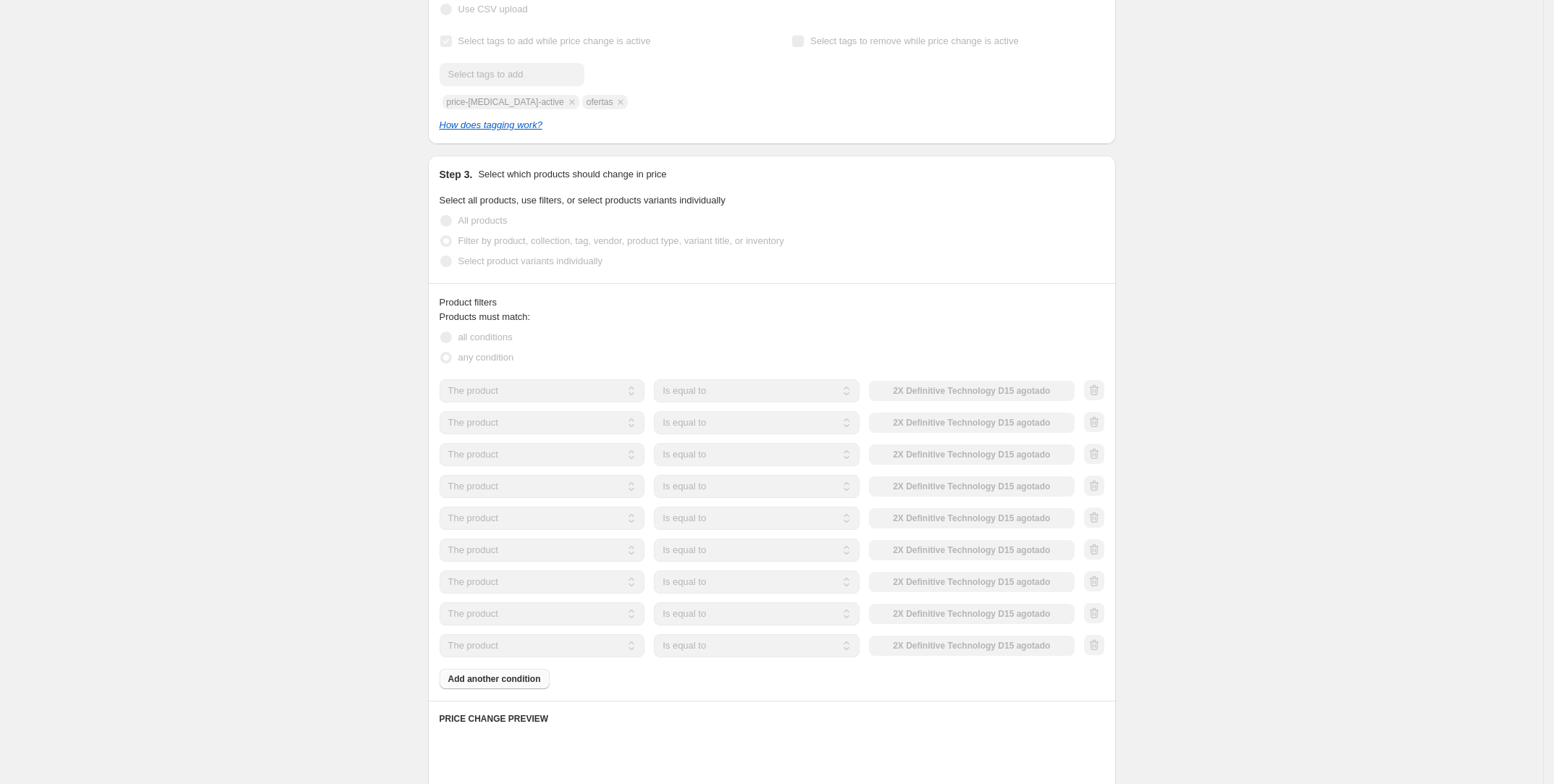
click at [483, 672] on div "Products must match: all conditions any condition The product The product's col…" at bounding box center [772, 499] width 665 height 380
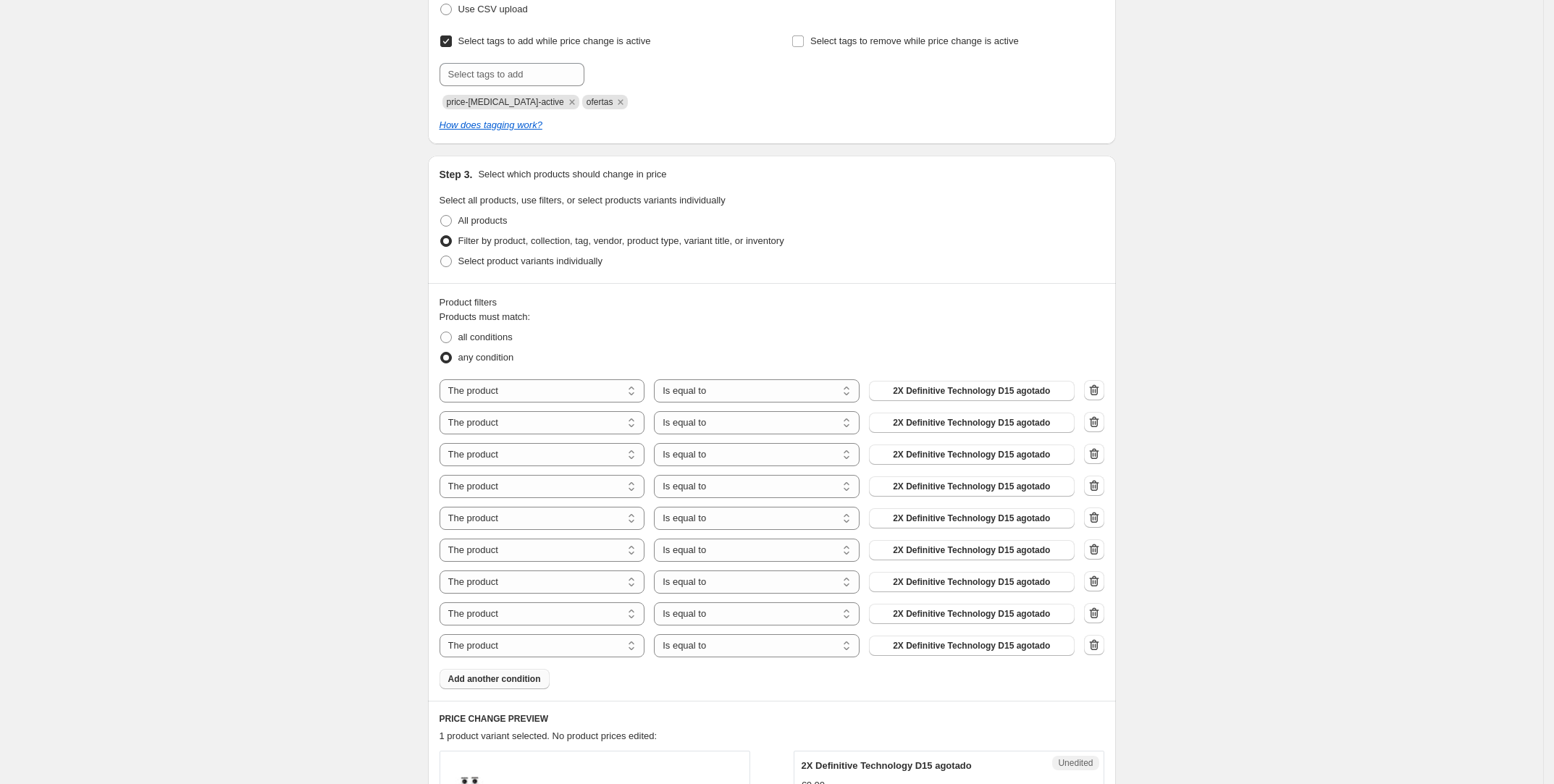
click at [486, 680] on span "Add another condition" at bounding box center [495, 678] width 93 height 11
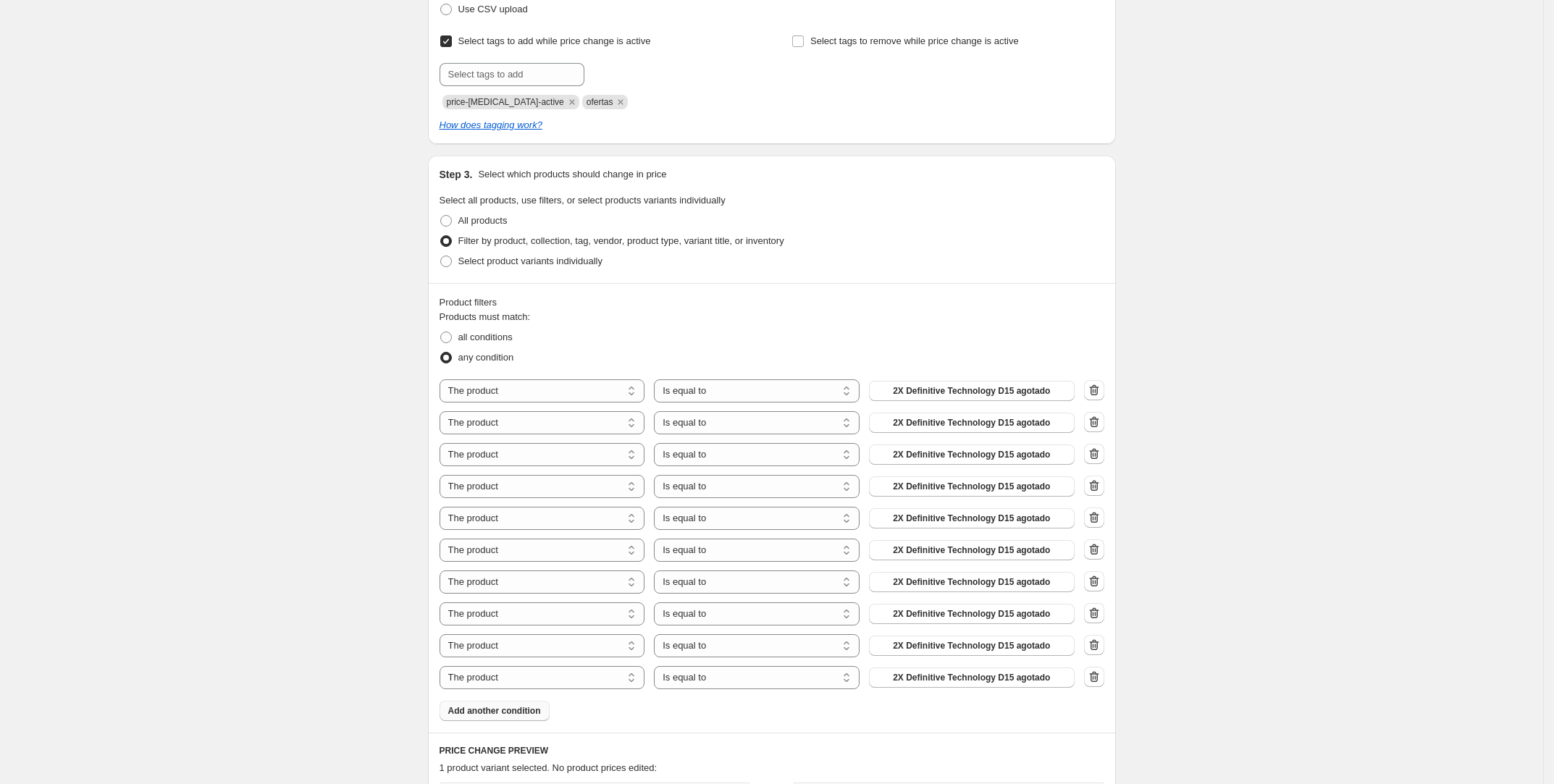
click at [486, 708] on span "Add another condition" at bounding box center [495, 710] width 93 height 11
click at [485, 749] on button "Add another condition" at bounding box center [495, 743] width 110 height 21
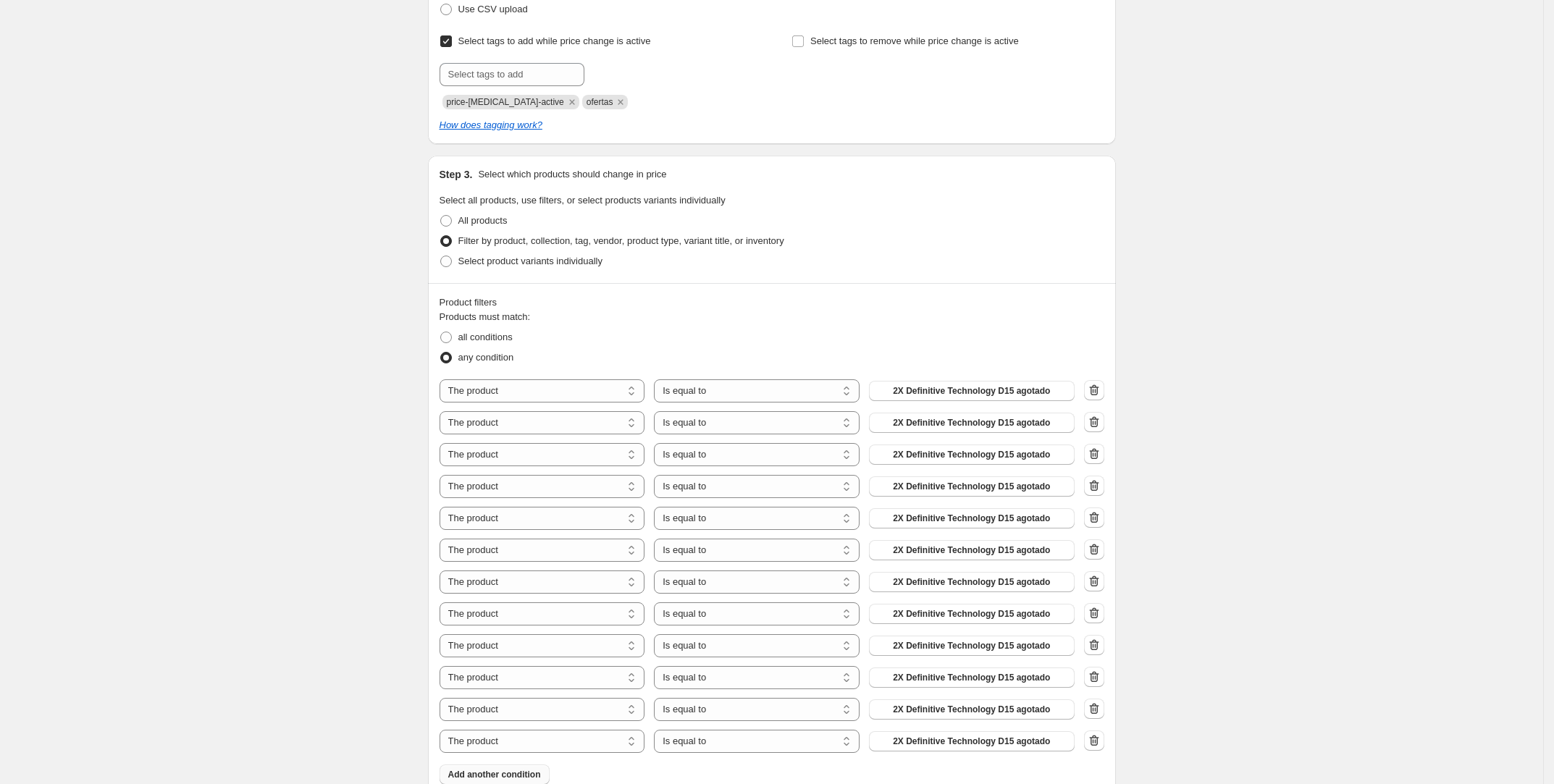
click at [485, 775] on span "Add another condition" at bounding box center [495, 774] width 93 height 11
click at [982, 384] on button "2X Definitive Technology D15 agotado" at bounding box center [971, 391] width 206 height 21
click at [918, 429] on button "2X Definitive Technology D15 agotado" at bounding box center [971, 423] width 206 height 21
click at [979, 453] on span "2X Definitive Technology D15 agotado" at bounding box center [971, 454] width 158 height 11
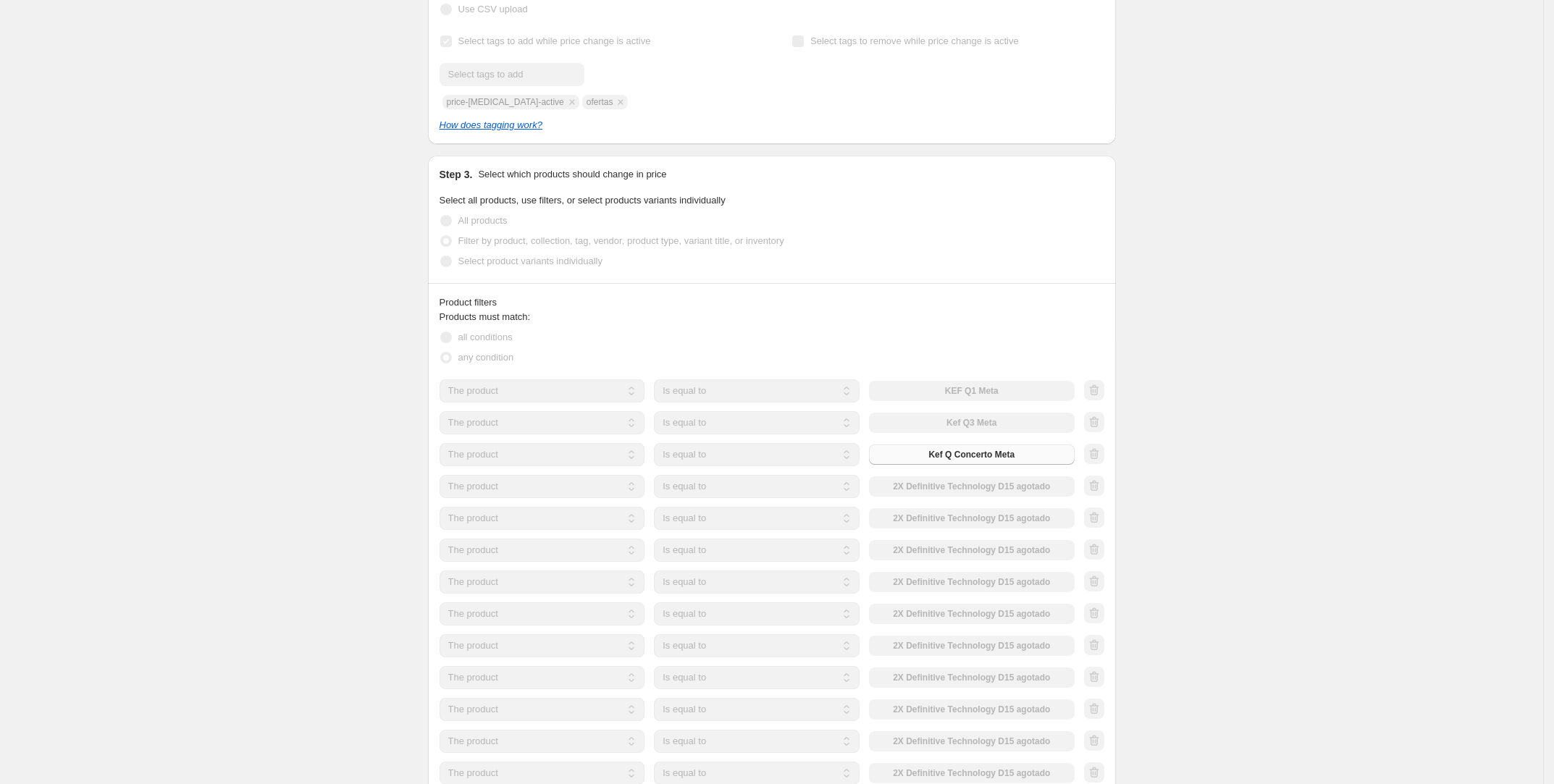
scroll to position [246, 0]
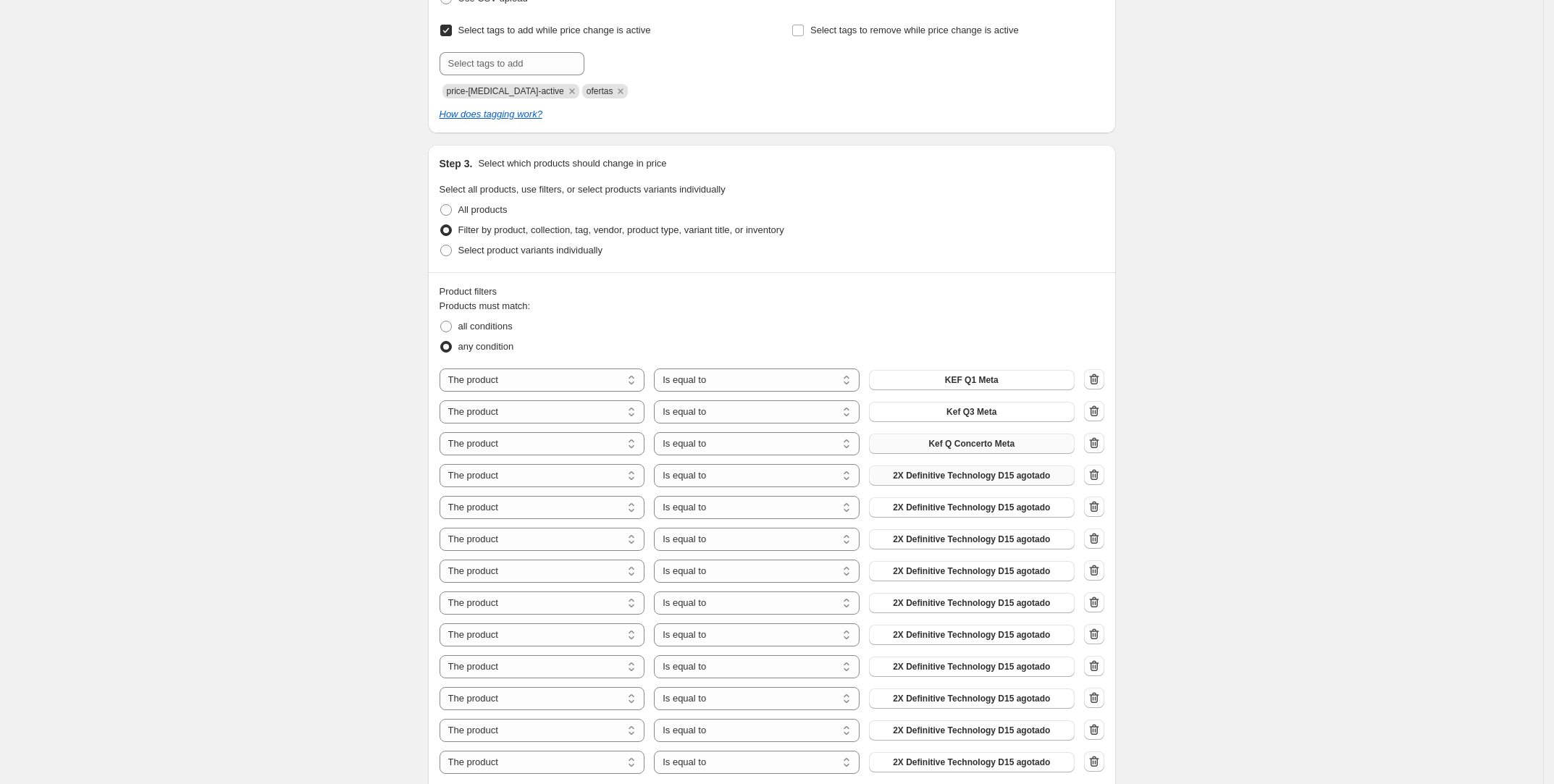
click at [977, 477] on span "2X Definitive Technology D15 agotado" at bounding box center [971, 475] width 158 height 11
click at [996, 507] on span "2X Definitive Technology D15 agotado" at bounding box center [971, 507] width 158 height 11
click at [981, 538] on span "2X Definitive Technology D15 agotado" at bounding box center [971, 539] width 158 height 11
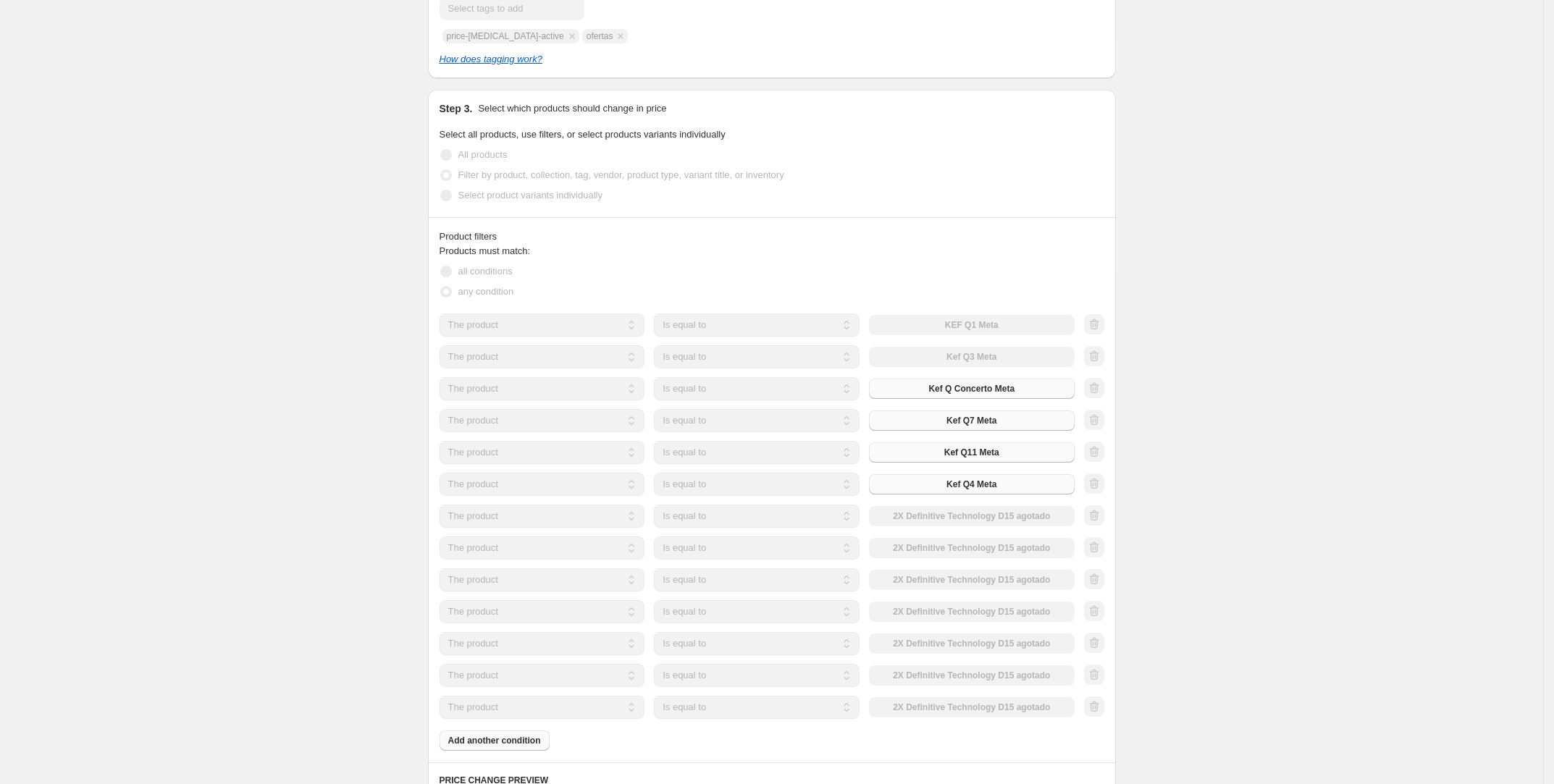
scroll to position [579, 0]
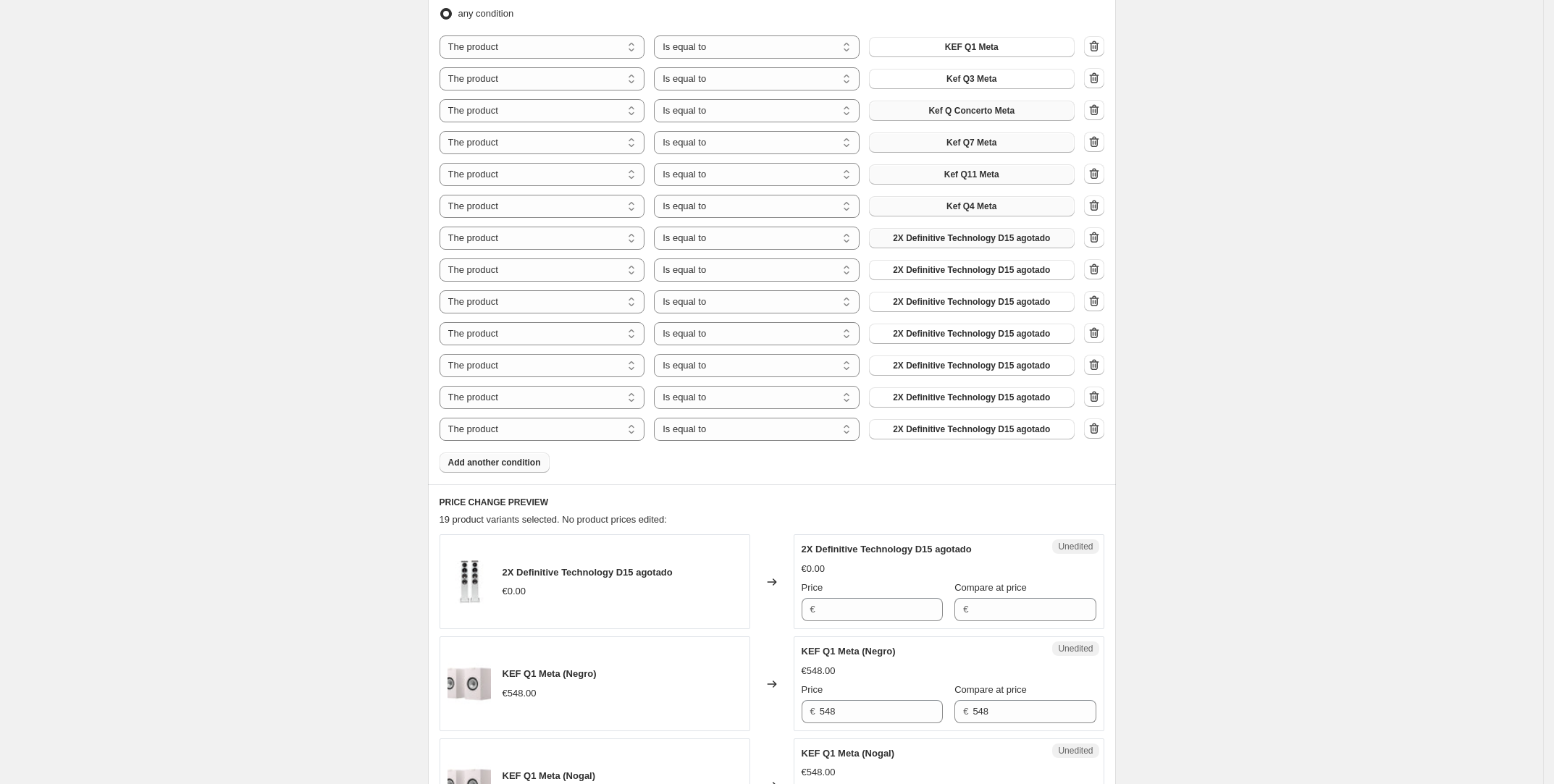
click at [998, 239] on span "2X Definitive Technology D15 agotado" at bounding box center [971, 238] width 158 height 11
click at [983, 270] on span "2X Definitive Technology D15 agotado" at bounding box center [971, 269] width 158 height 11
click at [993, 303] on span "2X Definitive Technology D15 agotado" at bounding box center [971, 301] width 158 height 11
click at [944, 335] on span "2X Definitive Technology D15 agotado" at bounding box center [971, 333] width 158 height 11
click at [963, 371] on button "2X Definitive Technology D15 agotado" at bounding box center [971, 366] width 206 height 21
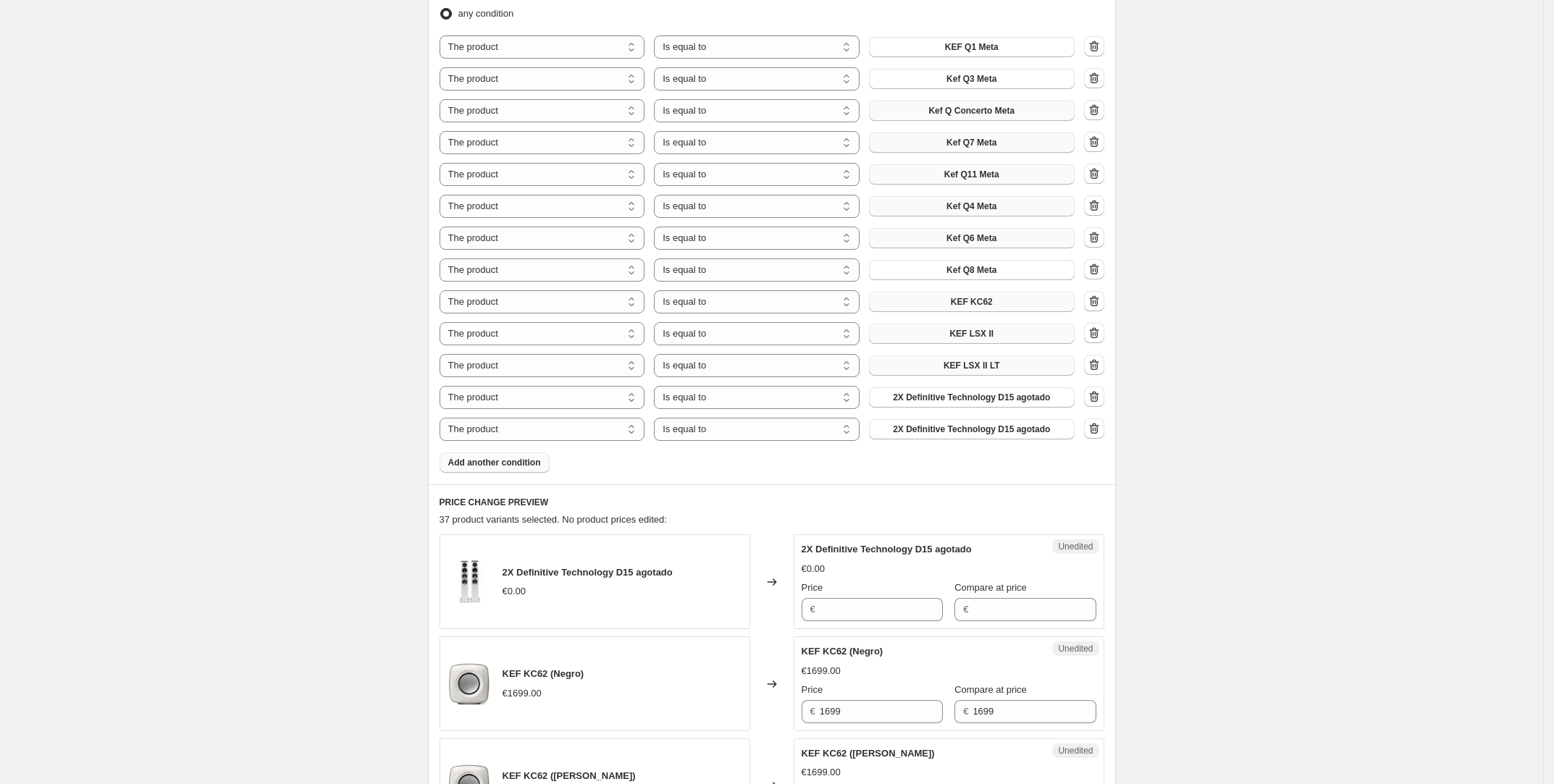
click at [925, 384] on div "The product The product's collection The product's tag The product's vendor The…" at bounding box center [772, 238] width 665 height 405
click at [929, 392] on span "2X Definitive Technology D15 agotado" at bounding box center [971, 397] width 158 height 11
click at [545, 472] on div "Product filters Products must match: all conditions any condition The product T…" at bounding box center [771, 211] width 688 height 545
drag, startPoint x: 550, startPoint y: 472, endPoint x: 635, endPoint y: 472, distance: 85.0
click at [550, 472] on div "Products must match: all conditions any condition The product The product's col…" at bounding box center [772, 219] width 665 height 507
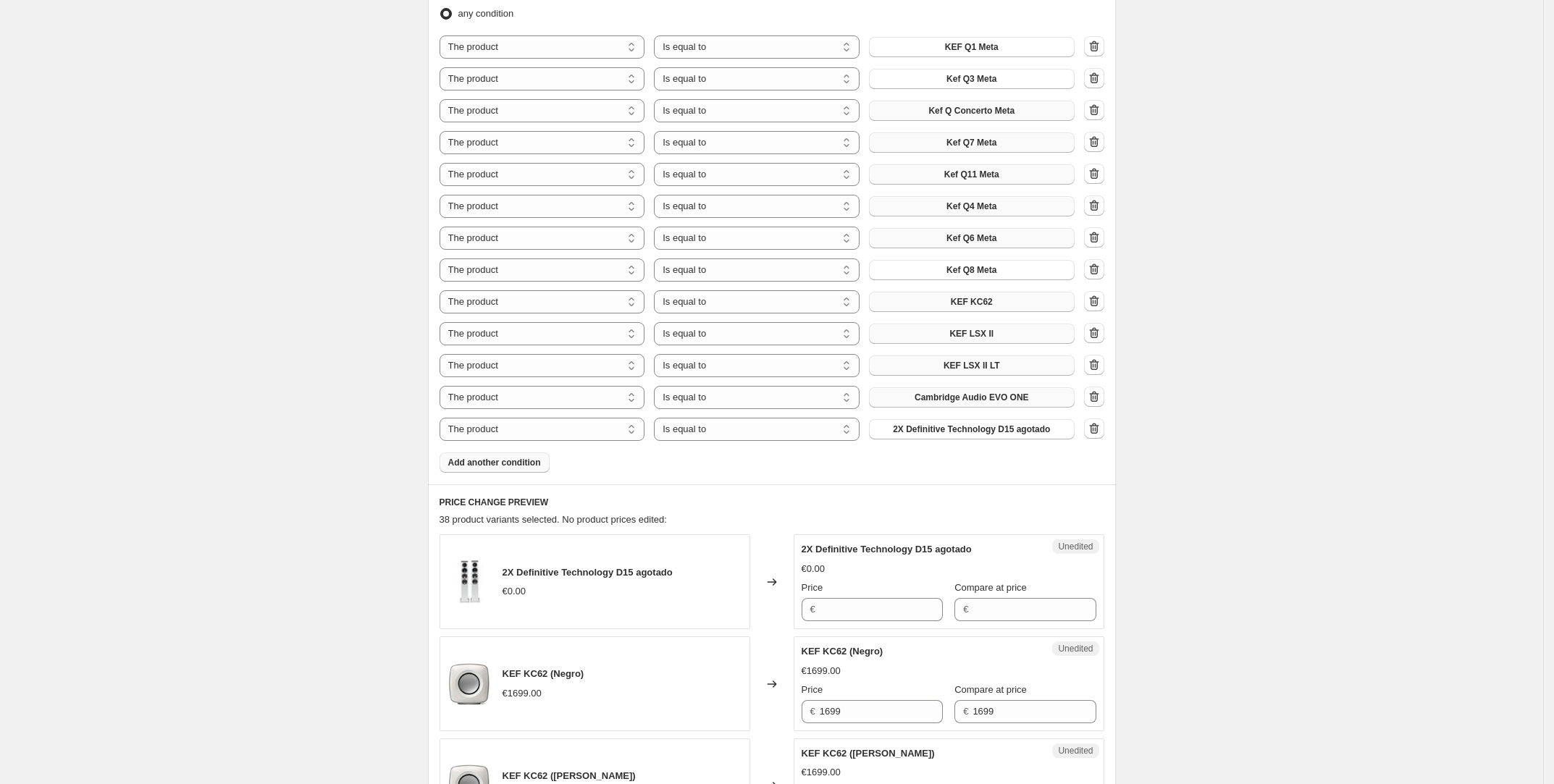
click at [512, 468] on button "Add another condition" at bounding box center [495, 463] width 110 height 21
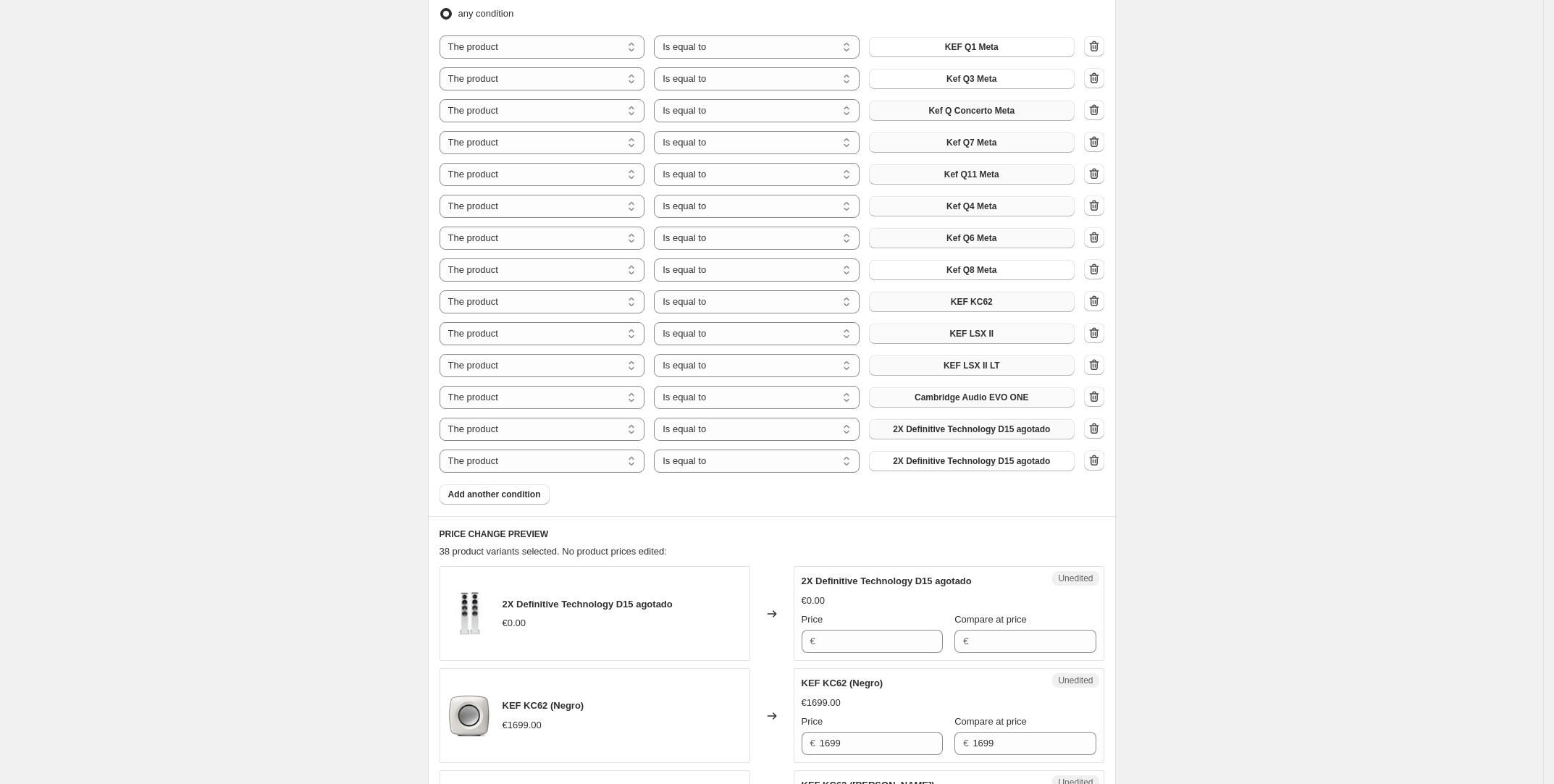
click at [981, 432] on span "2X Definitive Technology D15 agotado" at bounding box center [971, 429] width 158 height 11
click at [1034, 460] on span "2X Definitive Technology D15 agotado" at bounding box center [971, 460] width 158 height 11
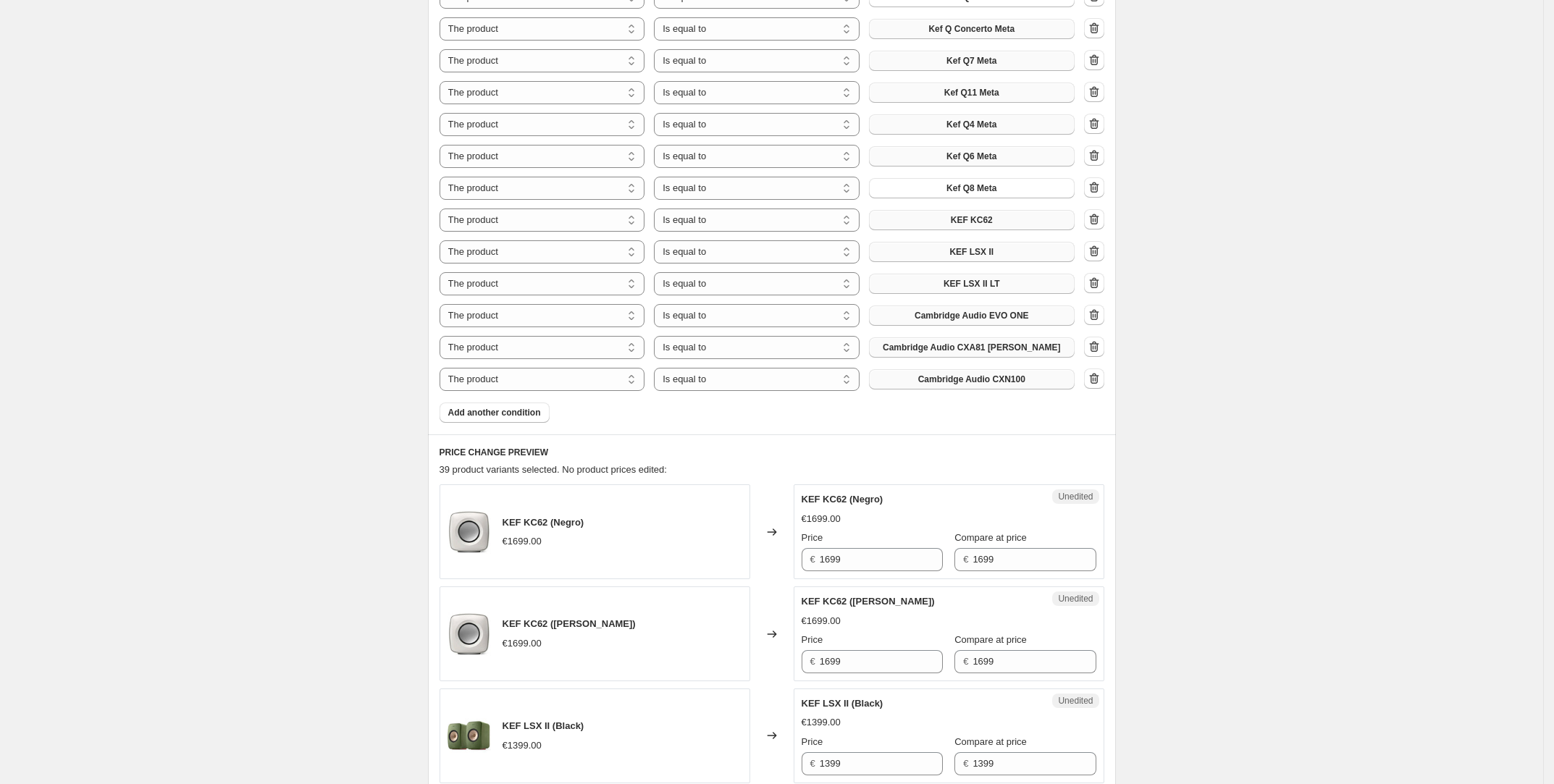
scroll to position [772, 0]
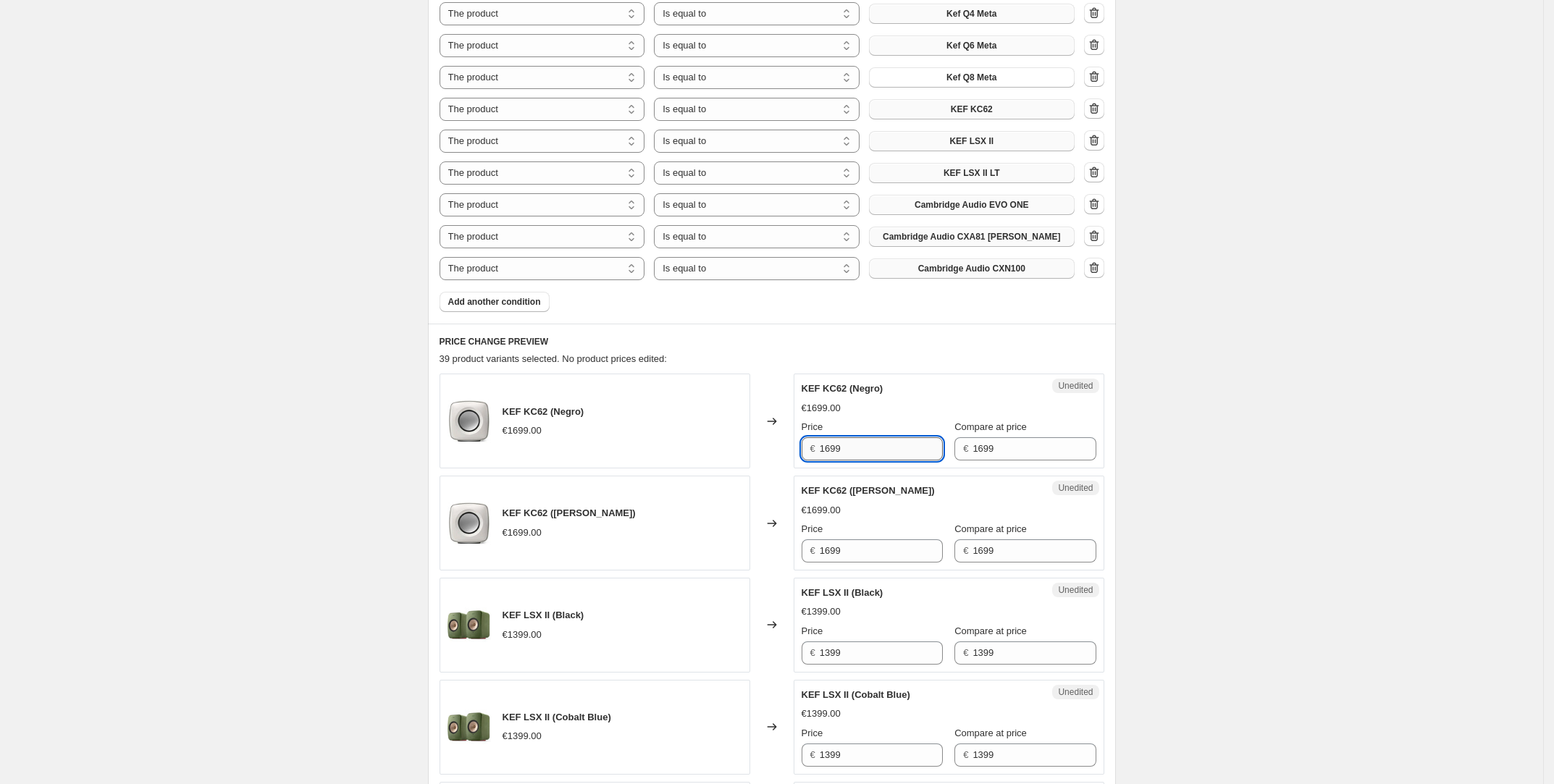
click at [922, 445] on input "1699" at bounding box center [881, 448] width 123 height 23
click at [863, 452] on input "1499" at bounding box center [881, 448] width 123 height 23
type input "1400"
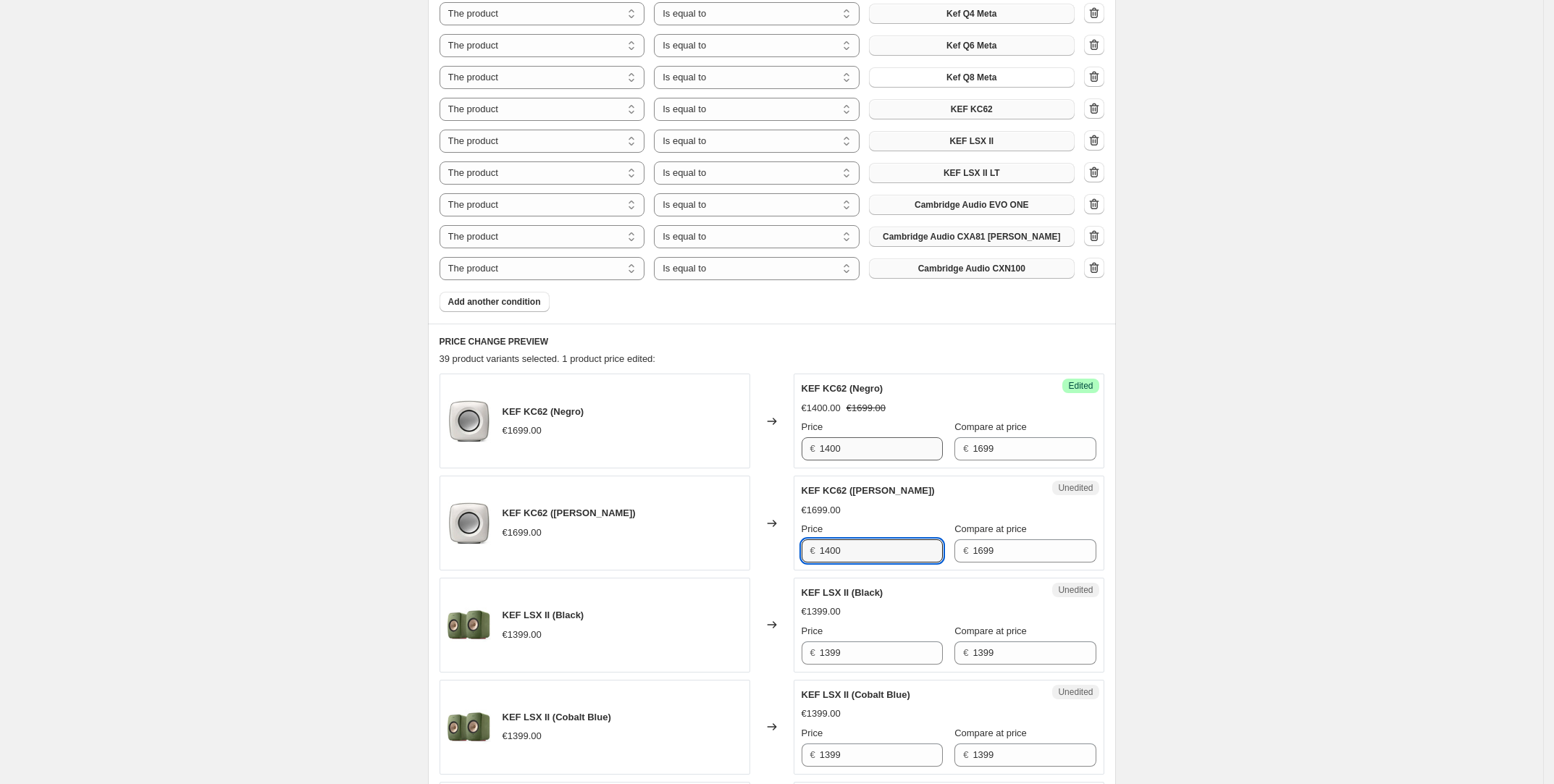
type input "1400"
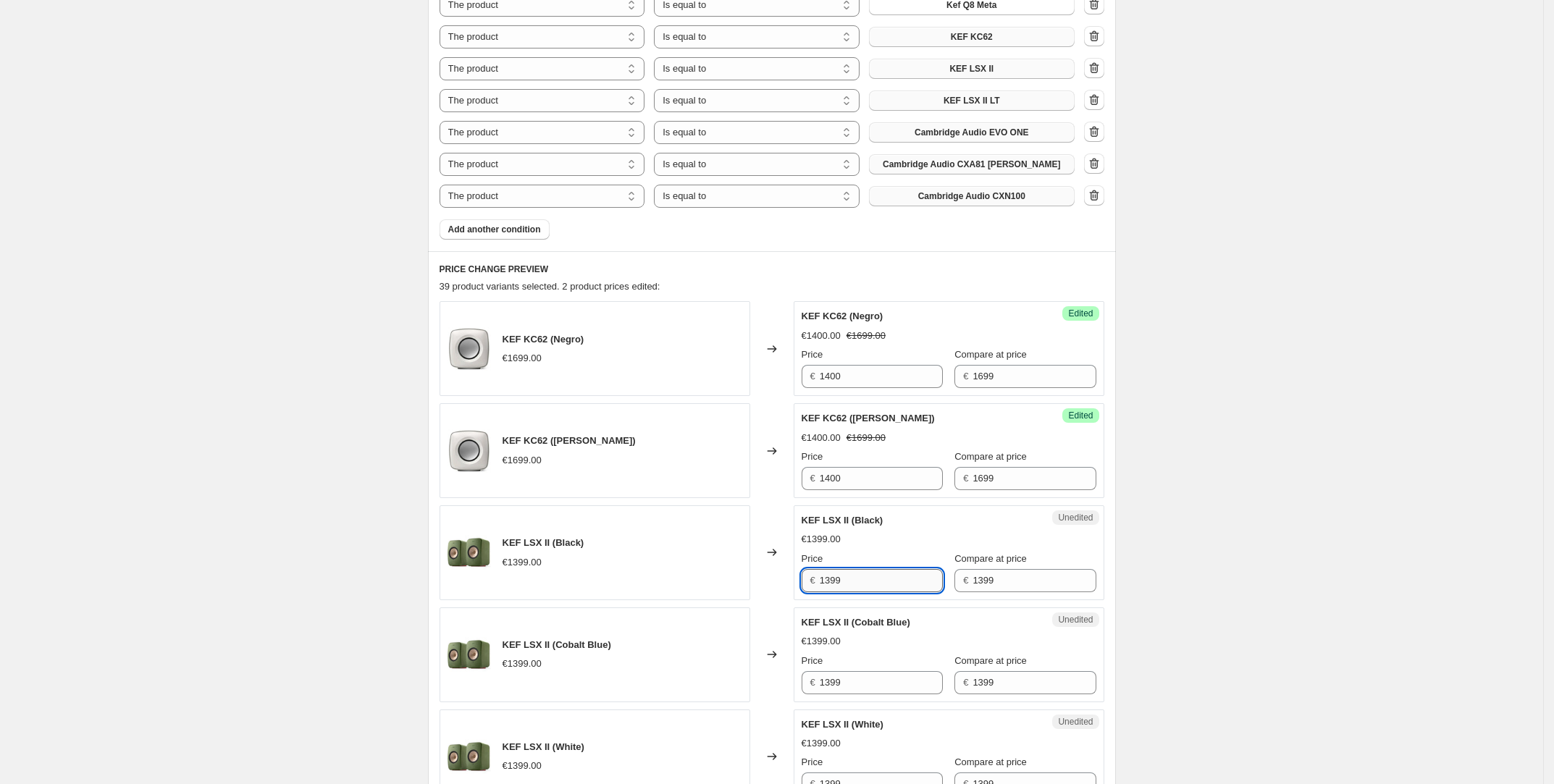
scroll to position [855, 0]
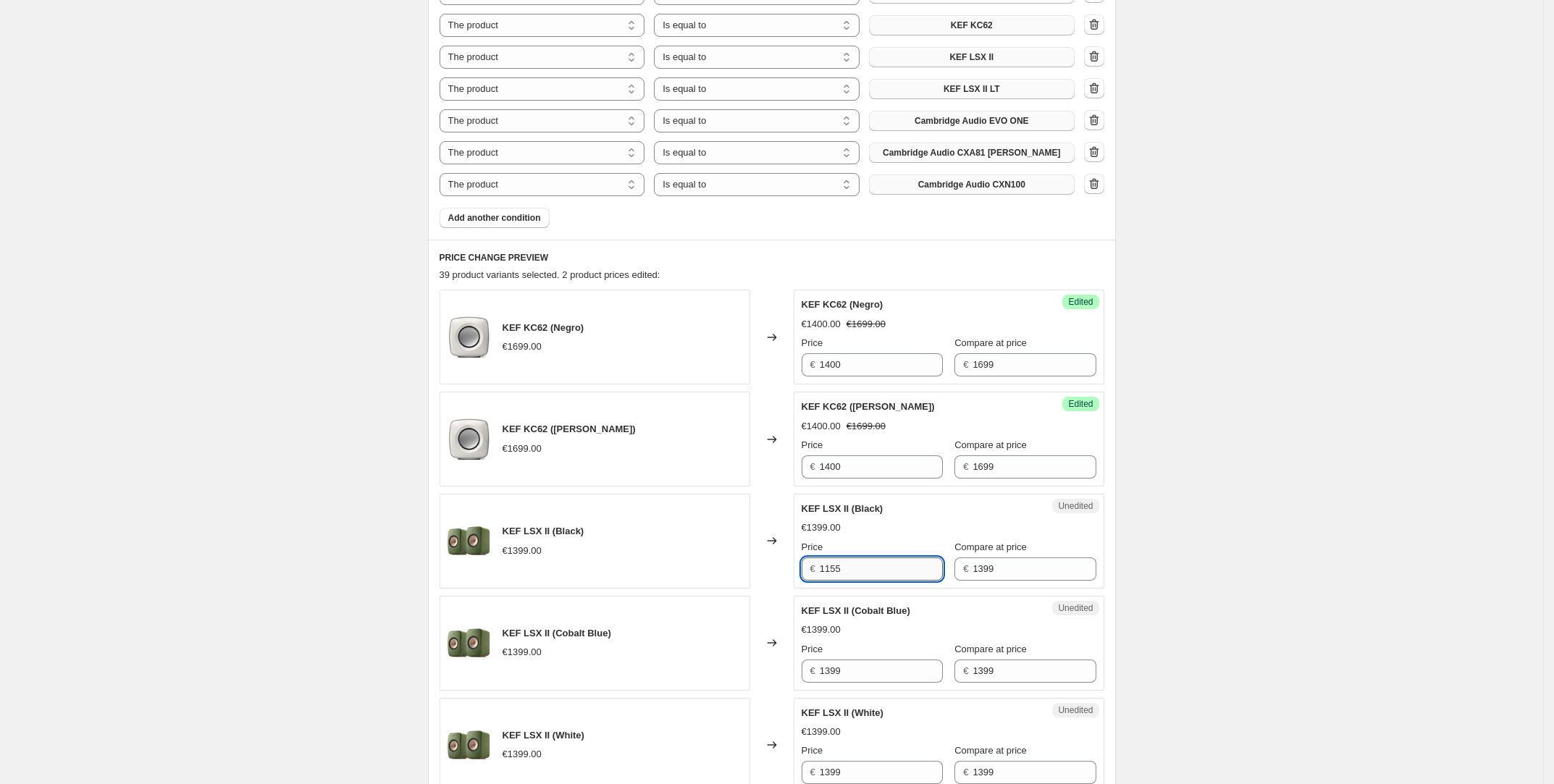
type input "1155"
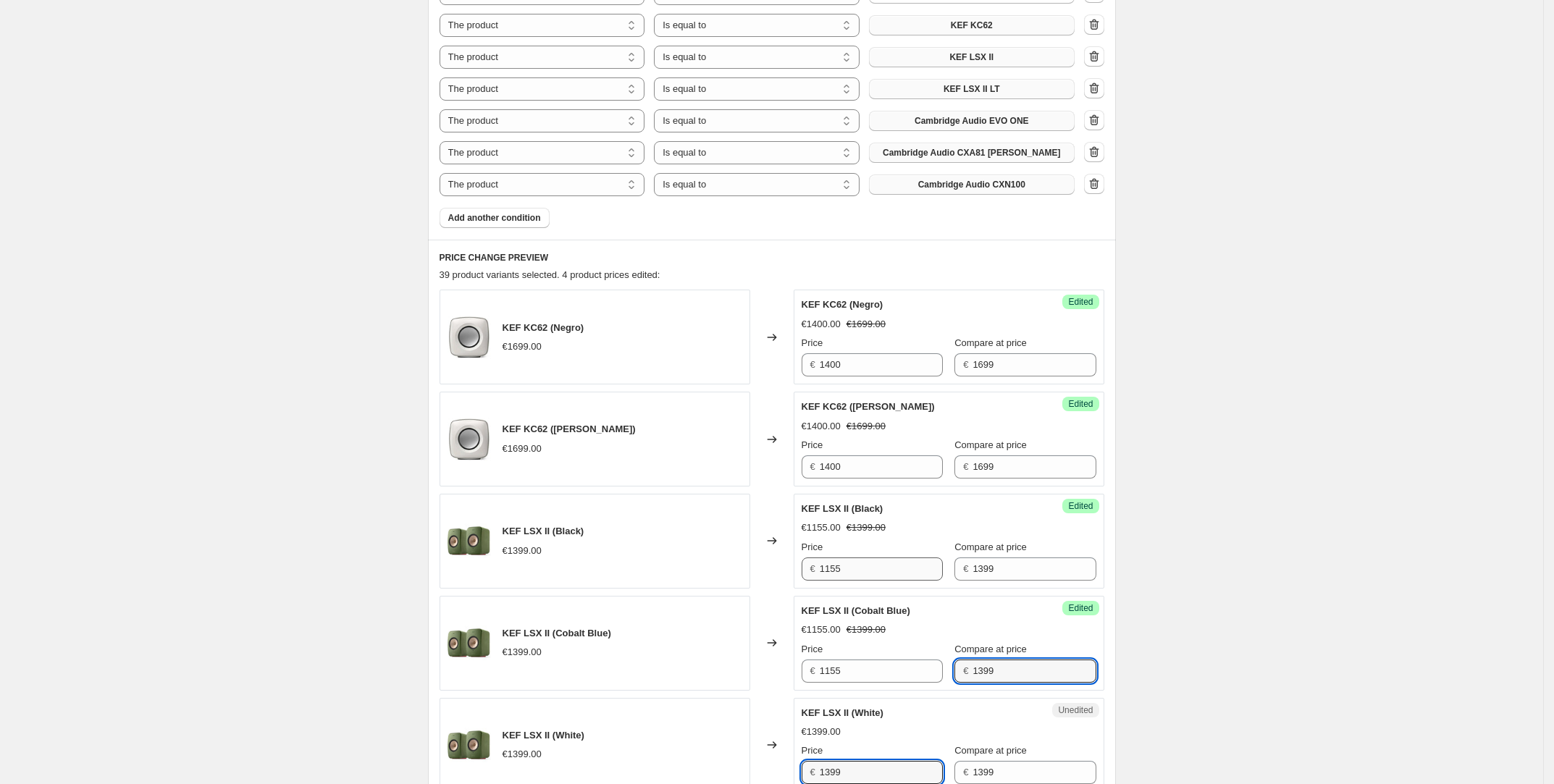
scroll to position [856, 0]
type input "1155"
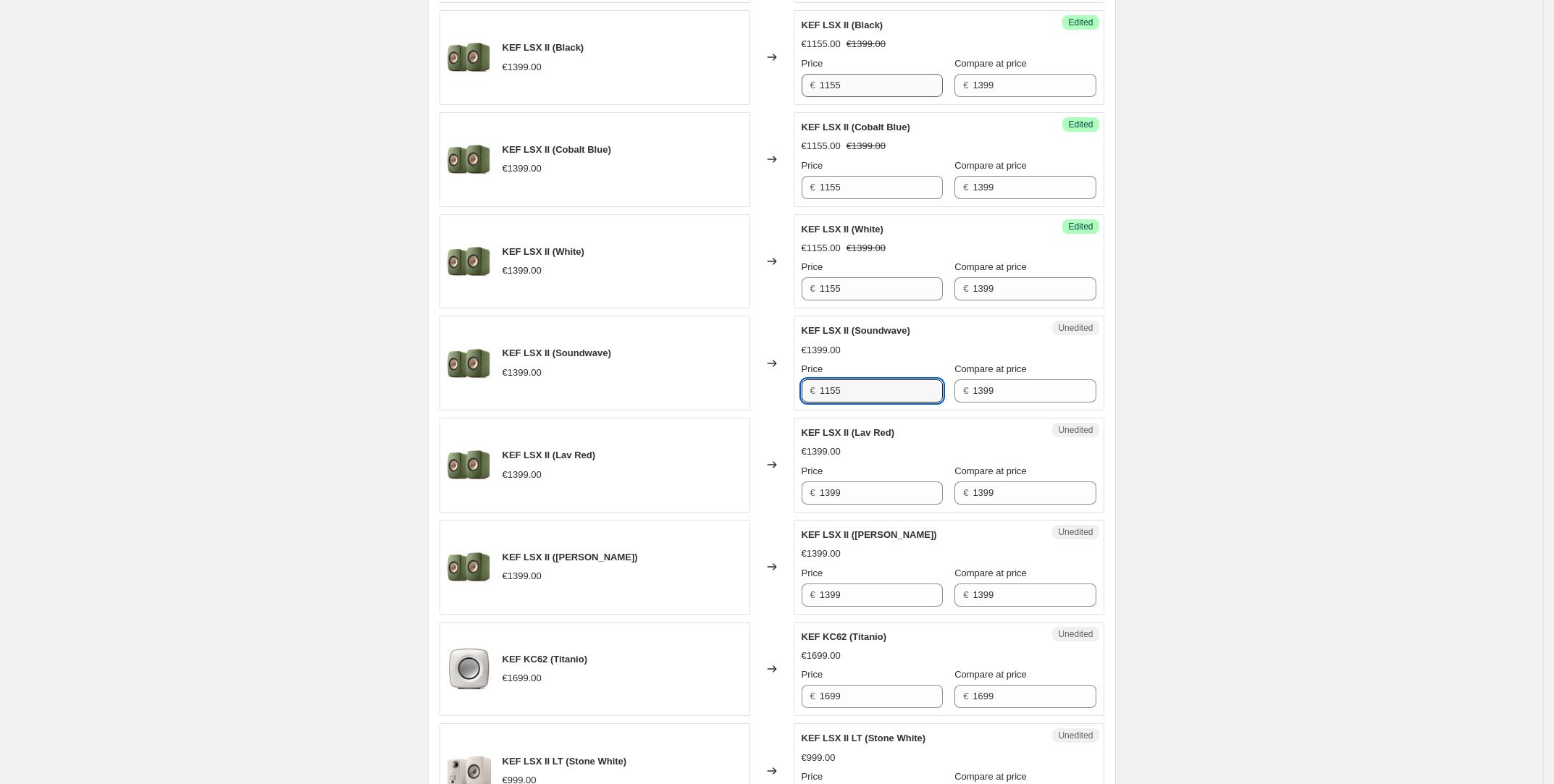
type input "1155"
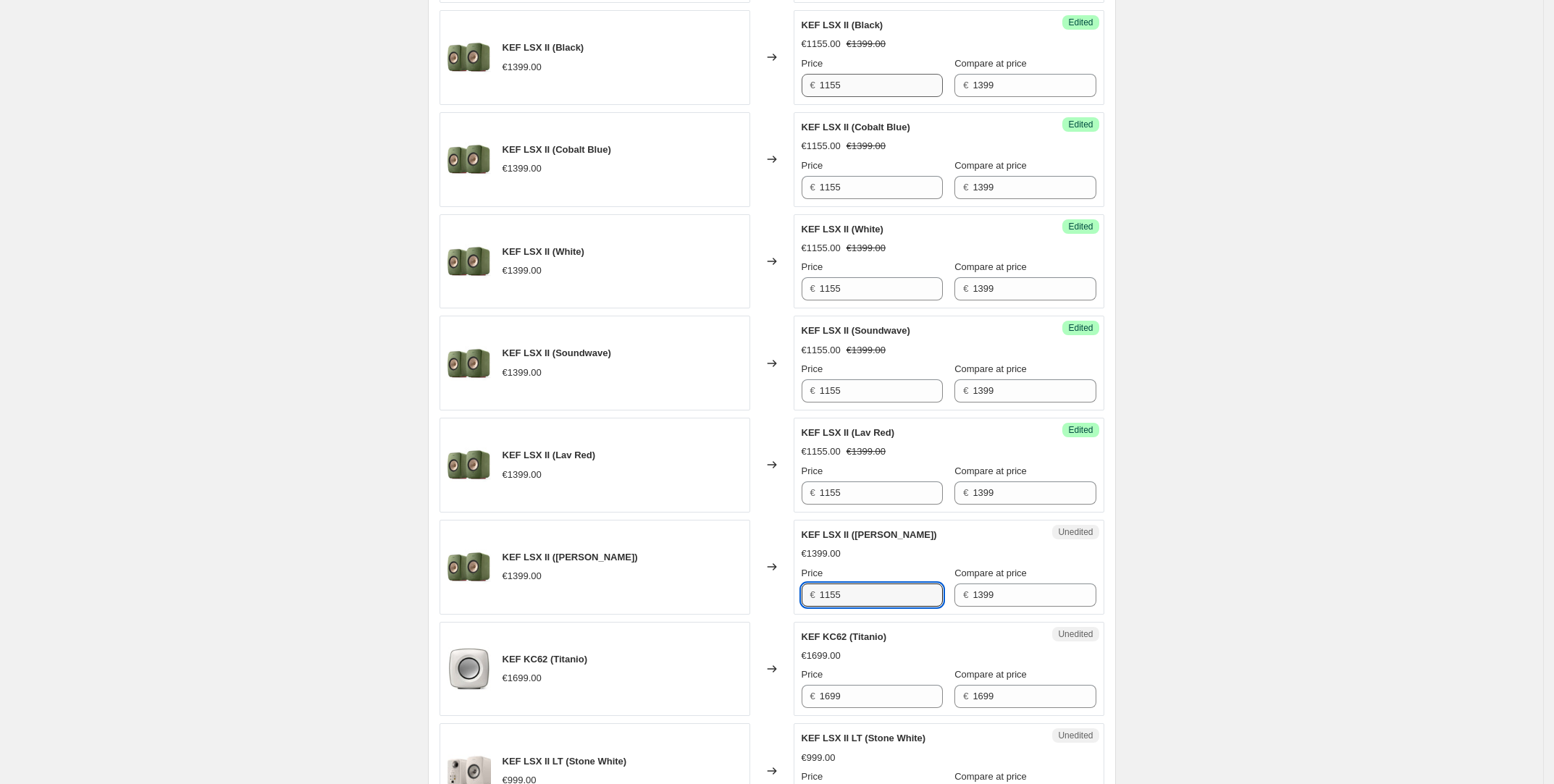
type input "1155"
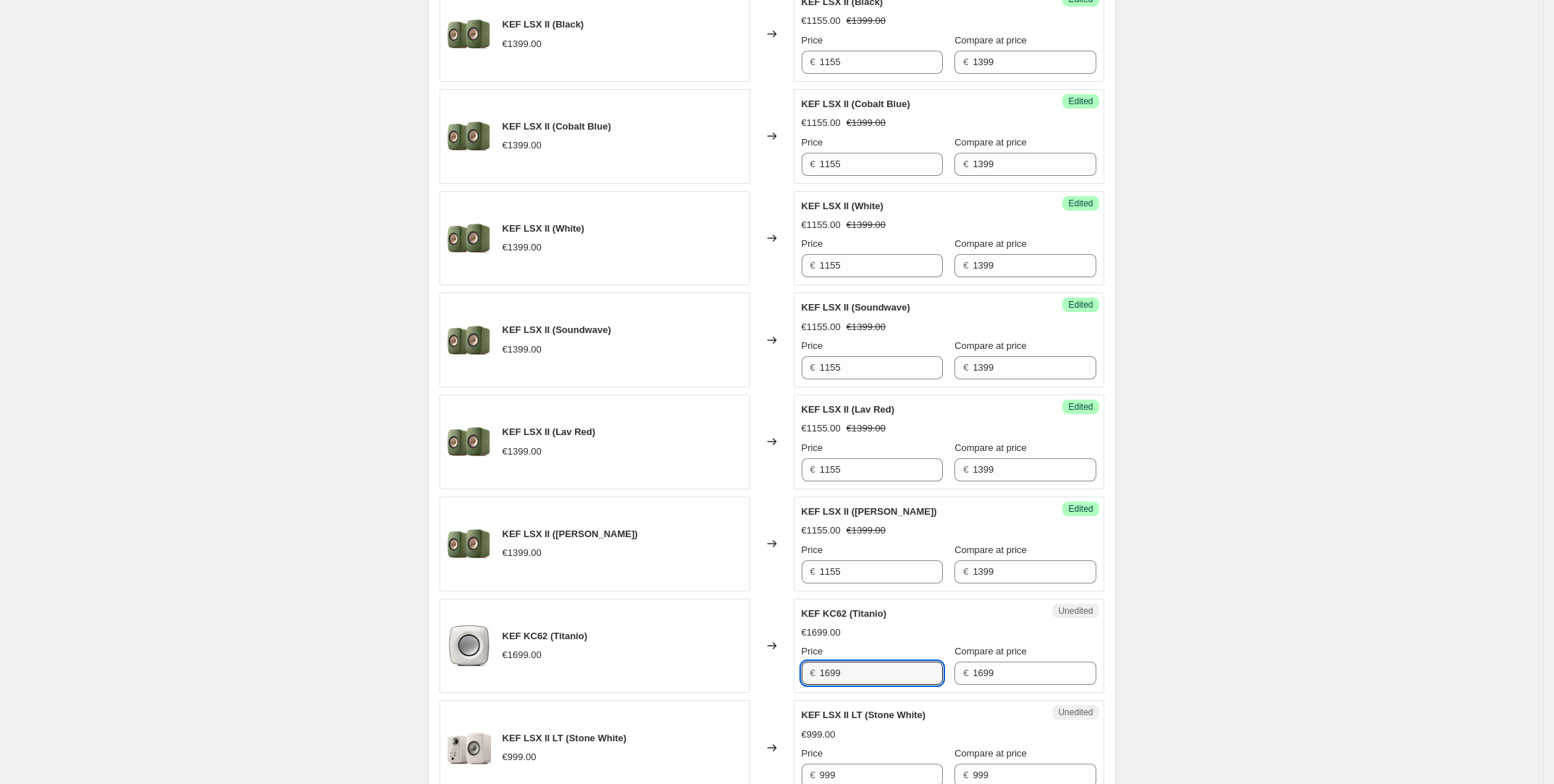
scroll to position [1386, 0]
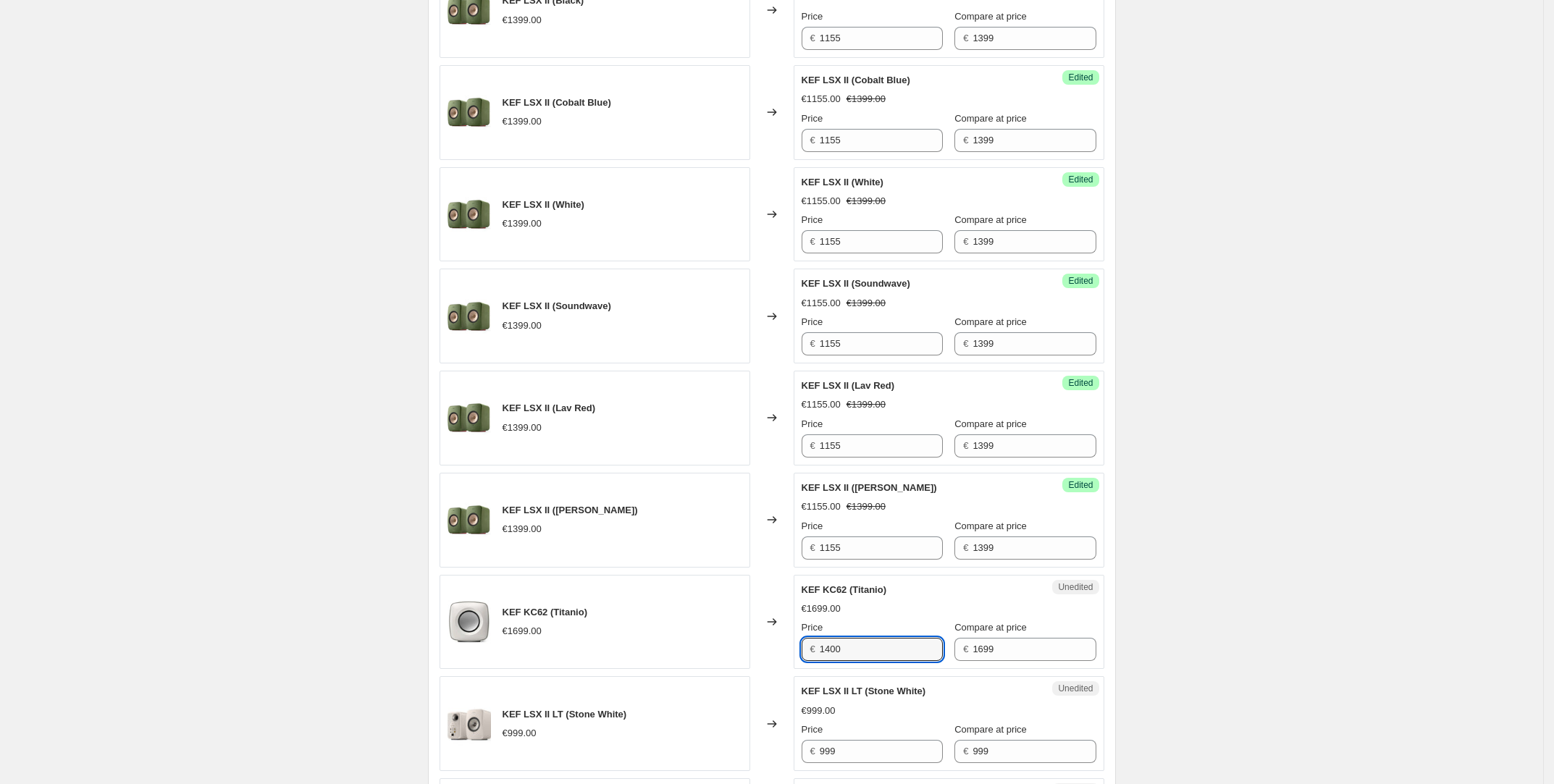
type input "1400"
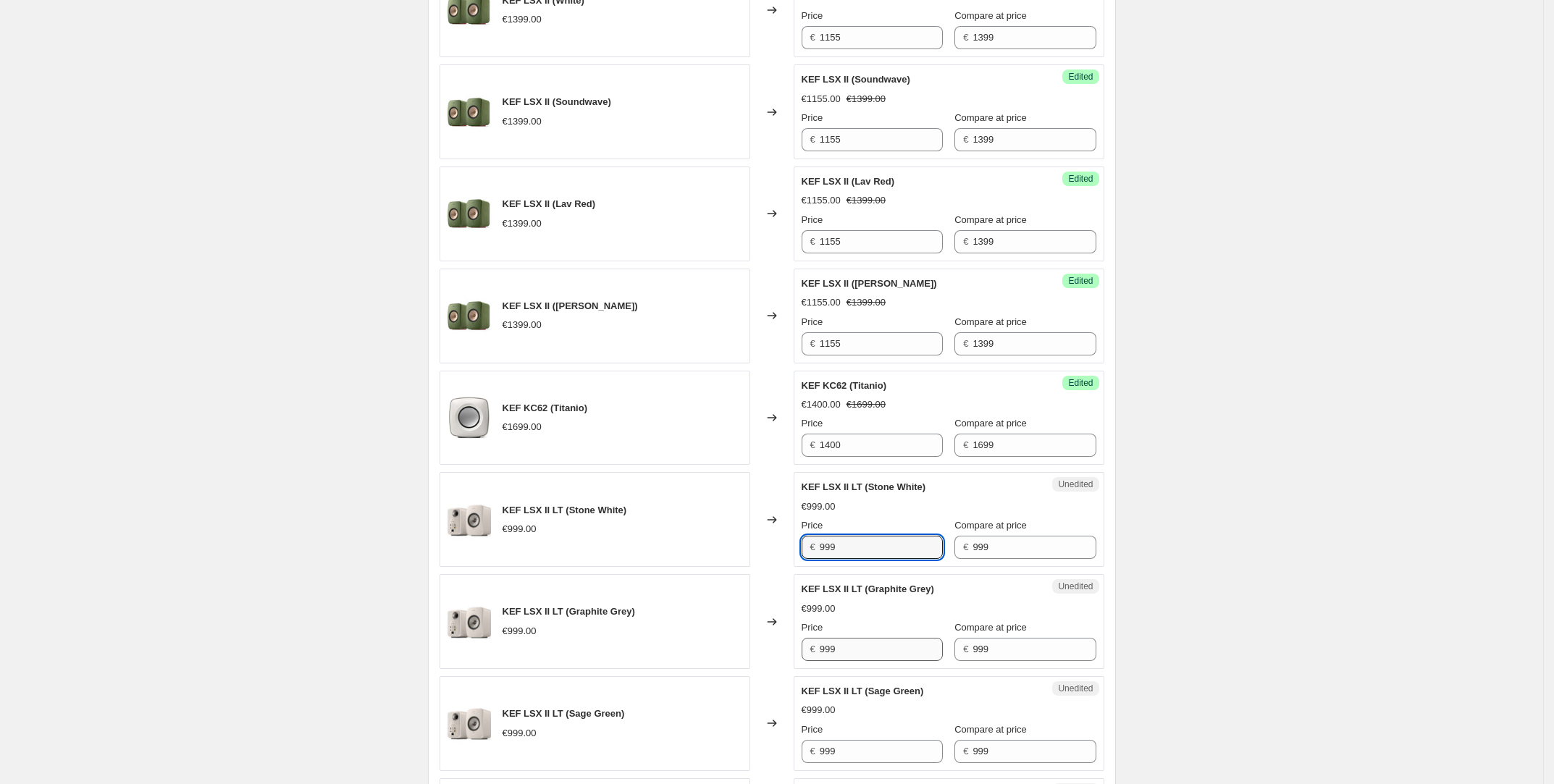
scroll to position [1829, 0]
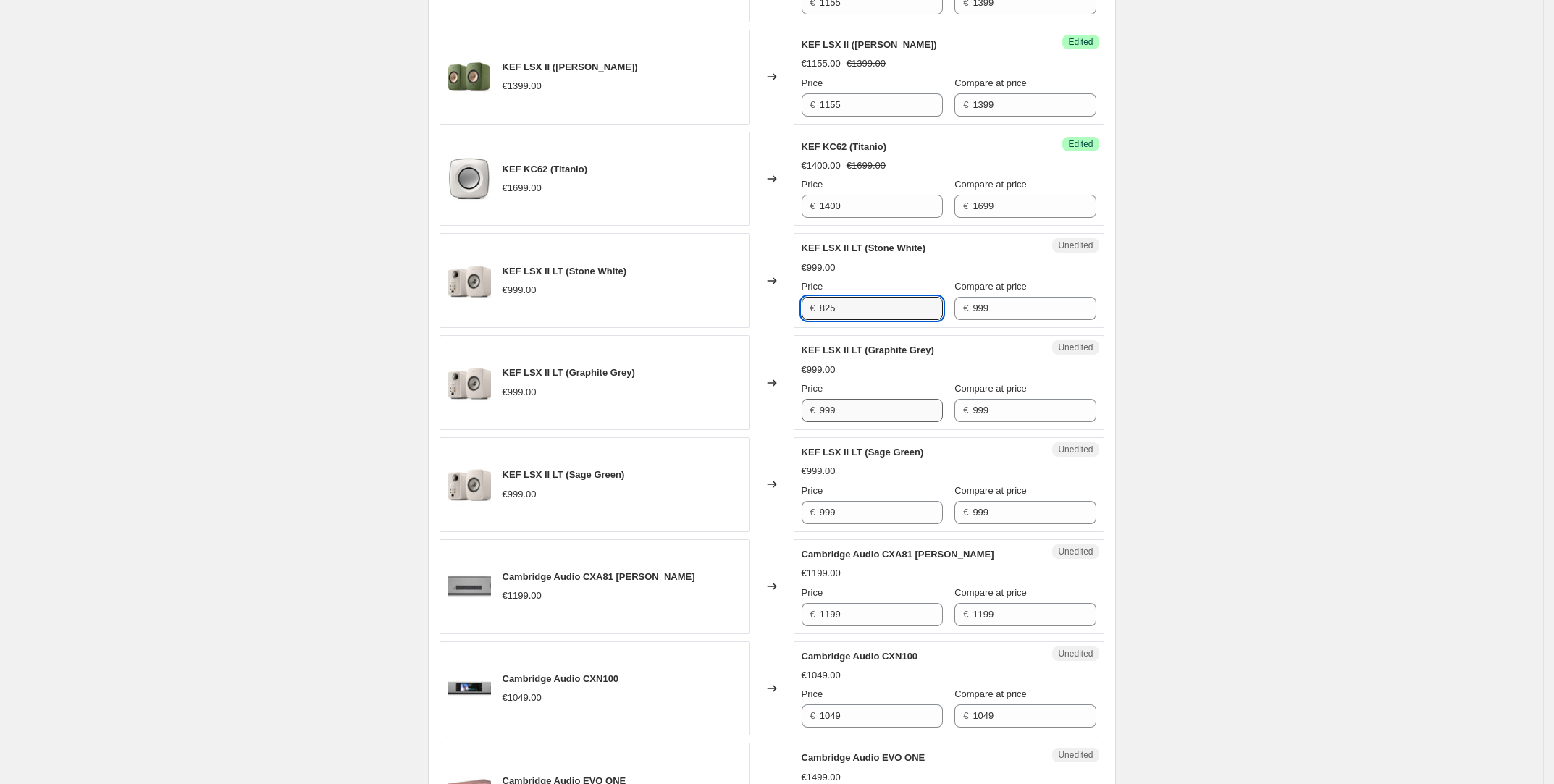
type input "825"
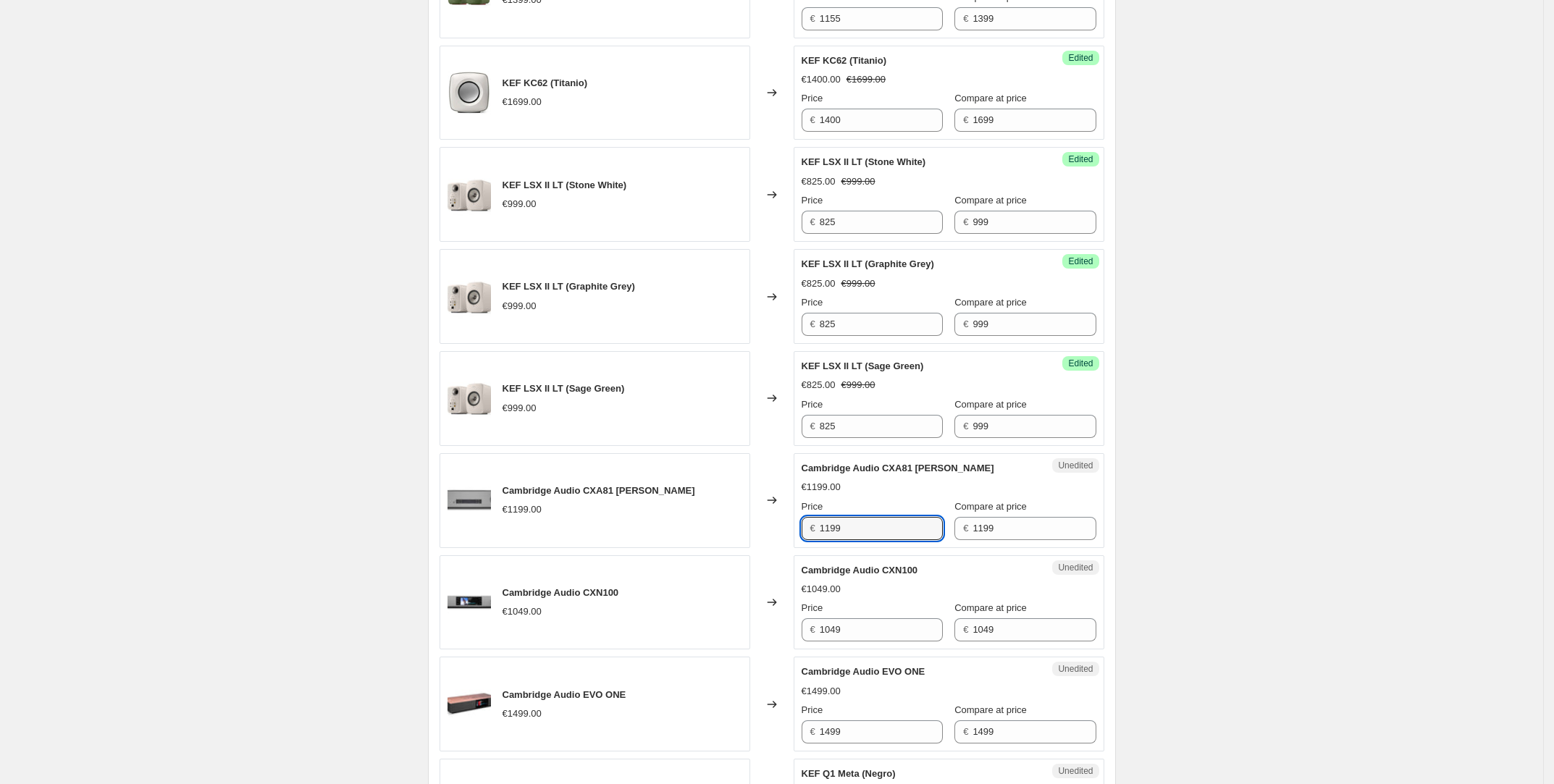
scroll to position [1927, 0]
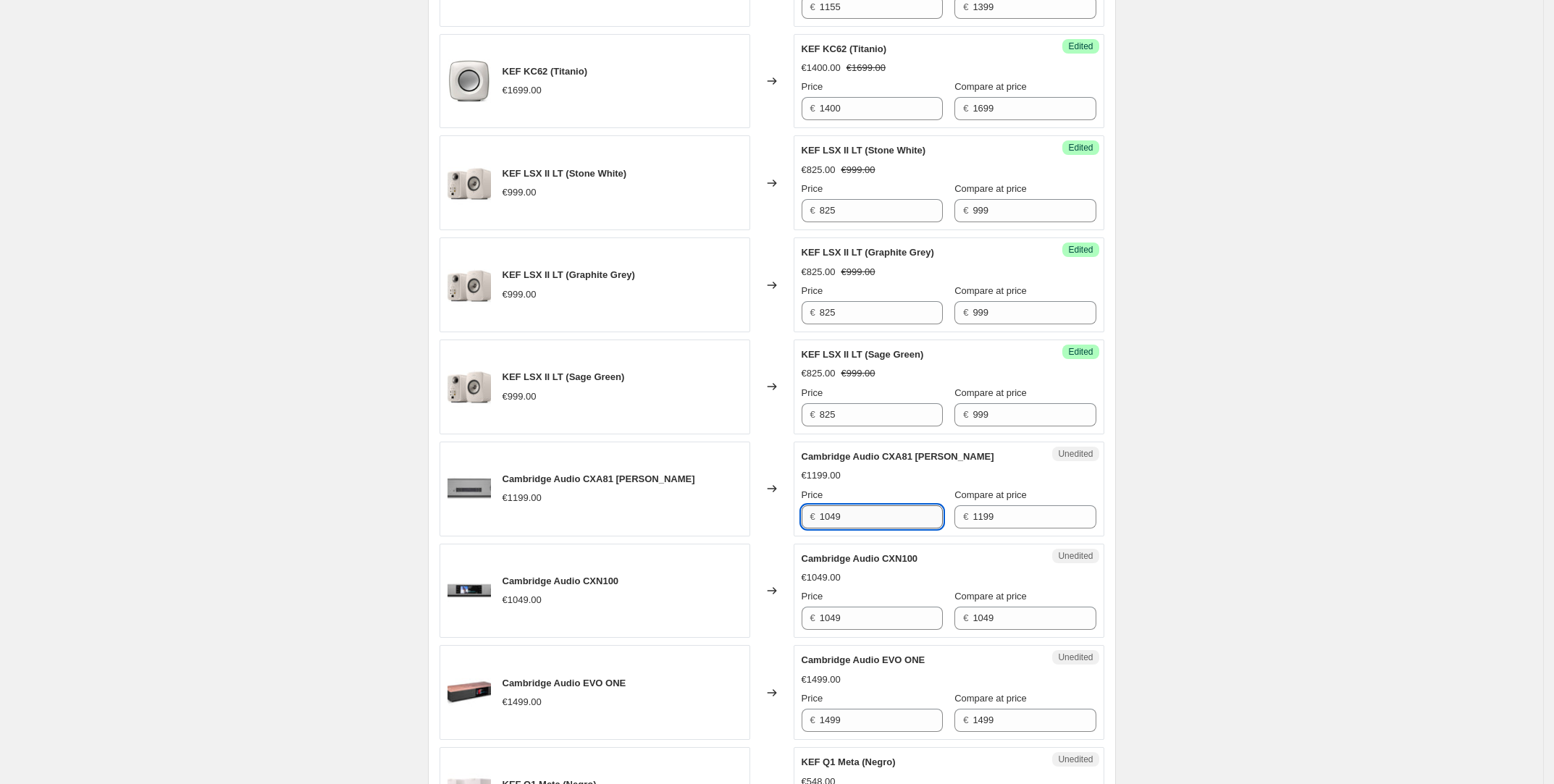
type input "1049"
type input "899"
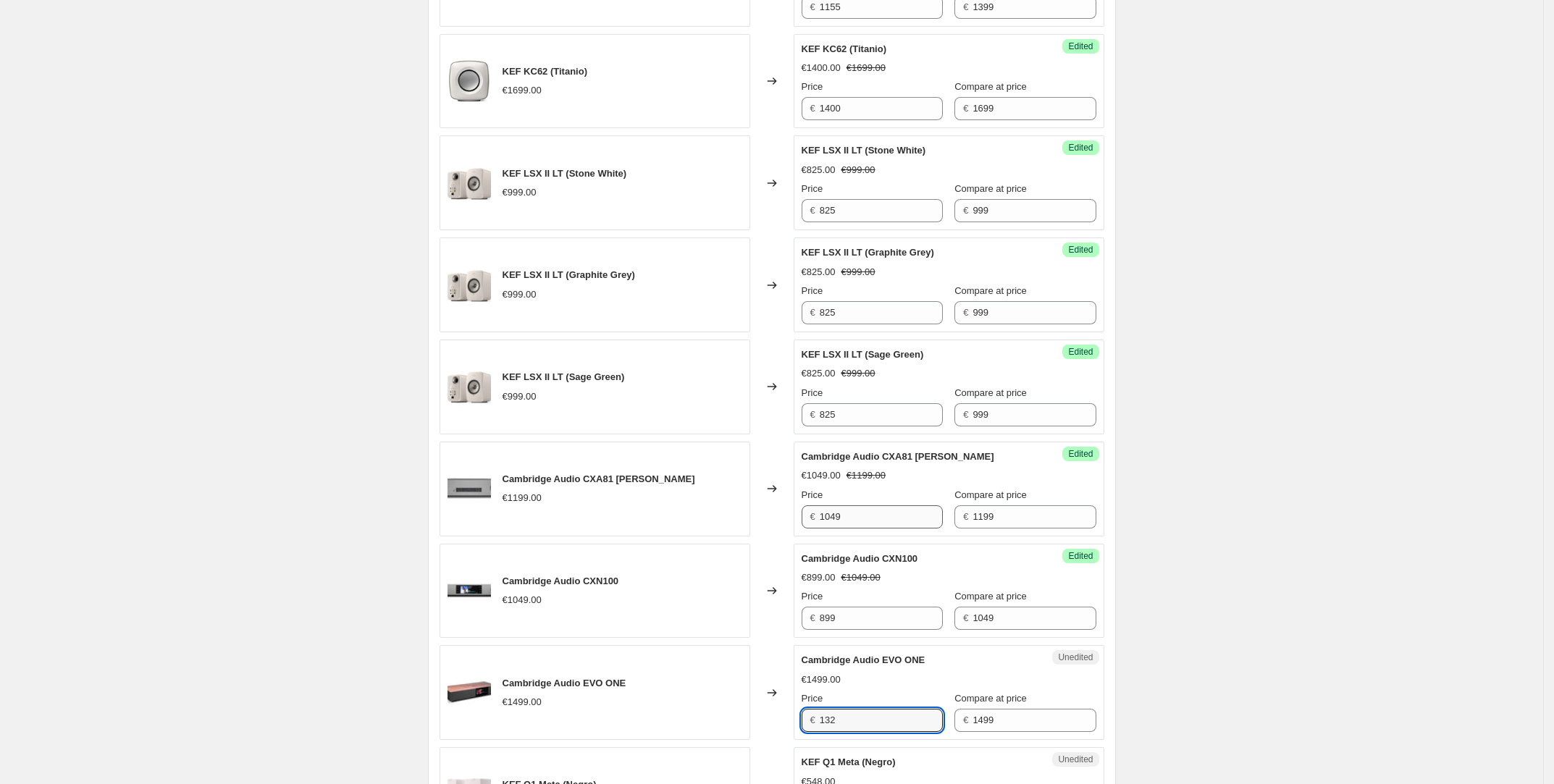
type input "1325"
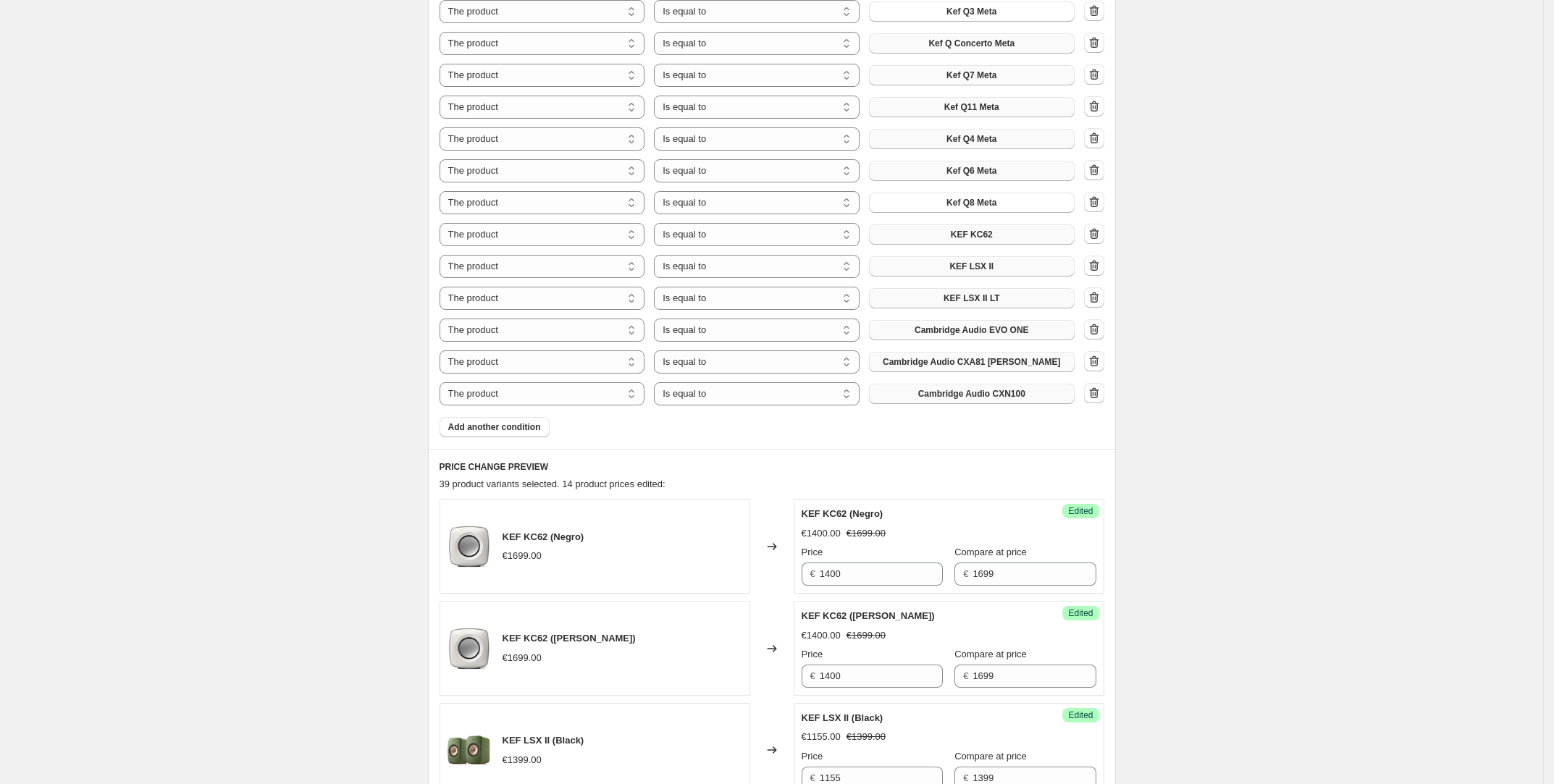
scroll to position [623, 0]
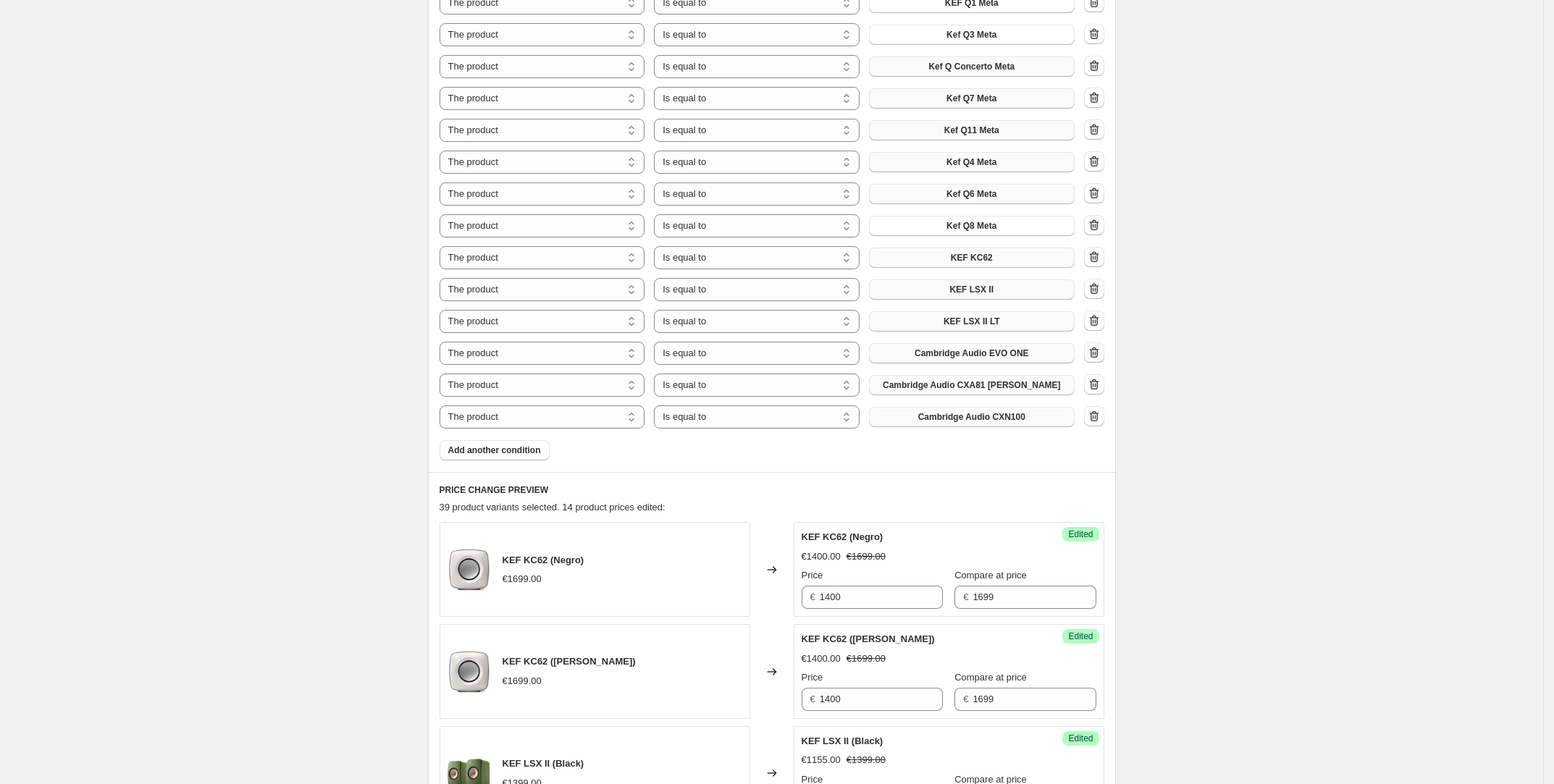
click at [1094, 352] on icon "button" at bounding box center [1093, 352] width 15 height 15
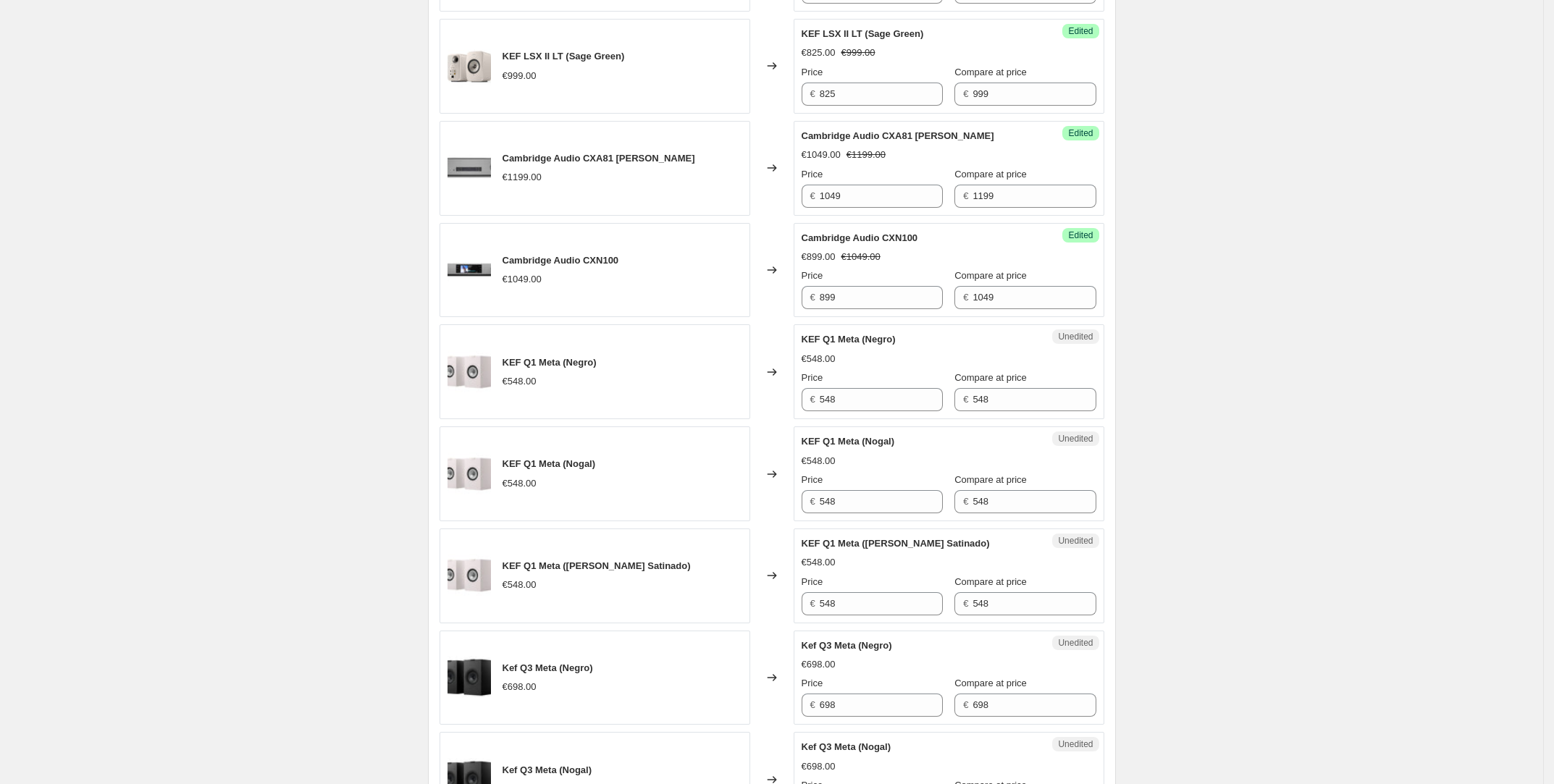
scroll to position [2227, 0]
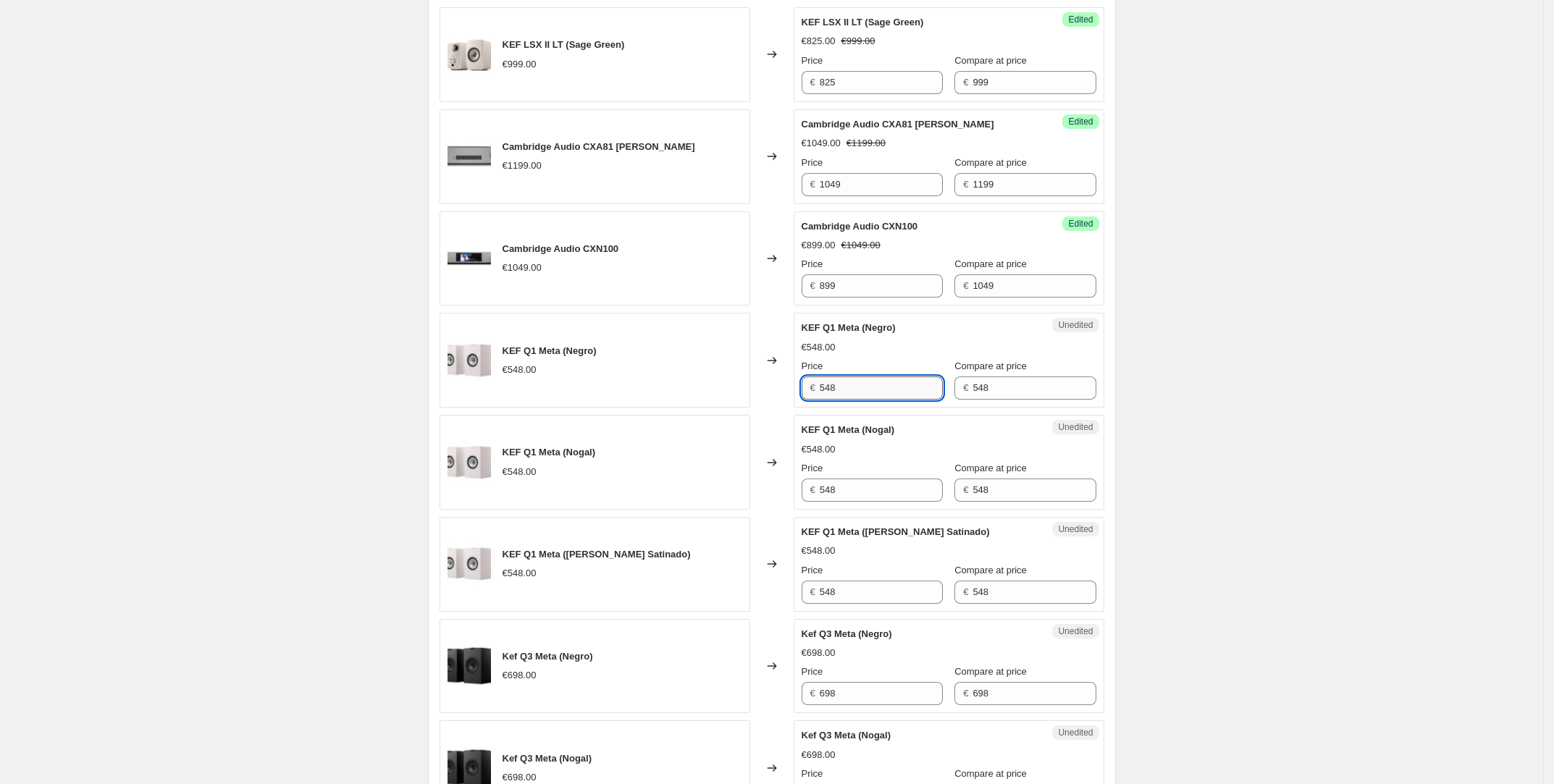
click at [845, 396] on input "548" at bounding box center [881, 387] width 123 height 23
click at [849, 394] on input "548" at bounding box center [881, 387] width 123 height 23
type input "495"
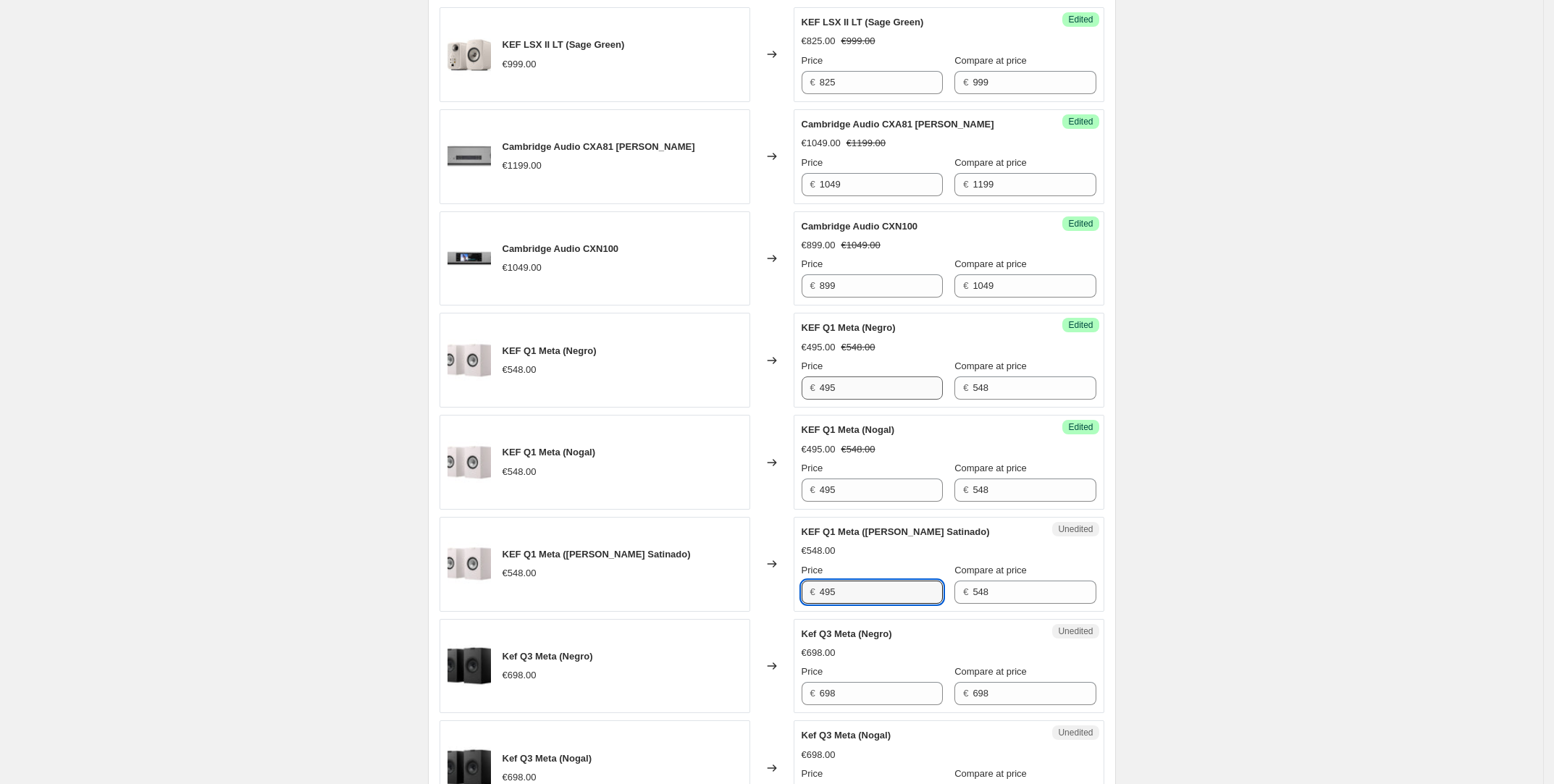
type input "495"
type input "625"
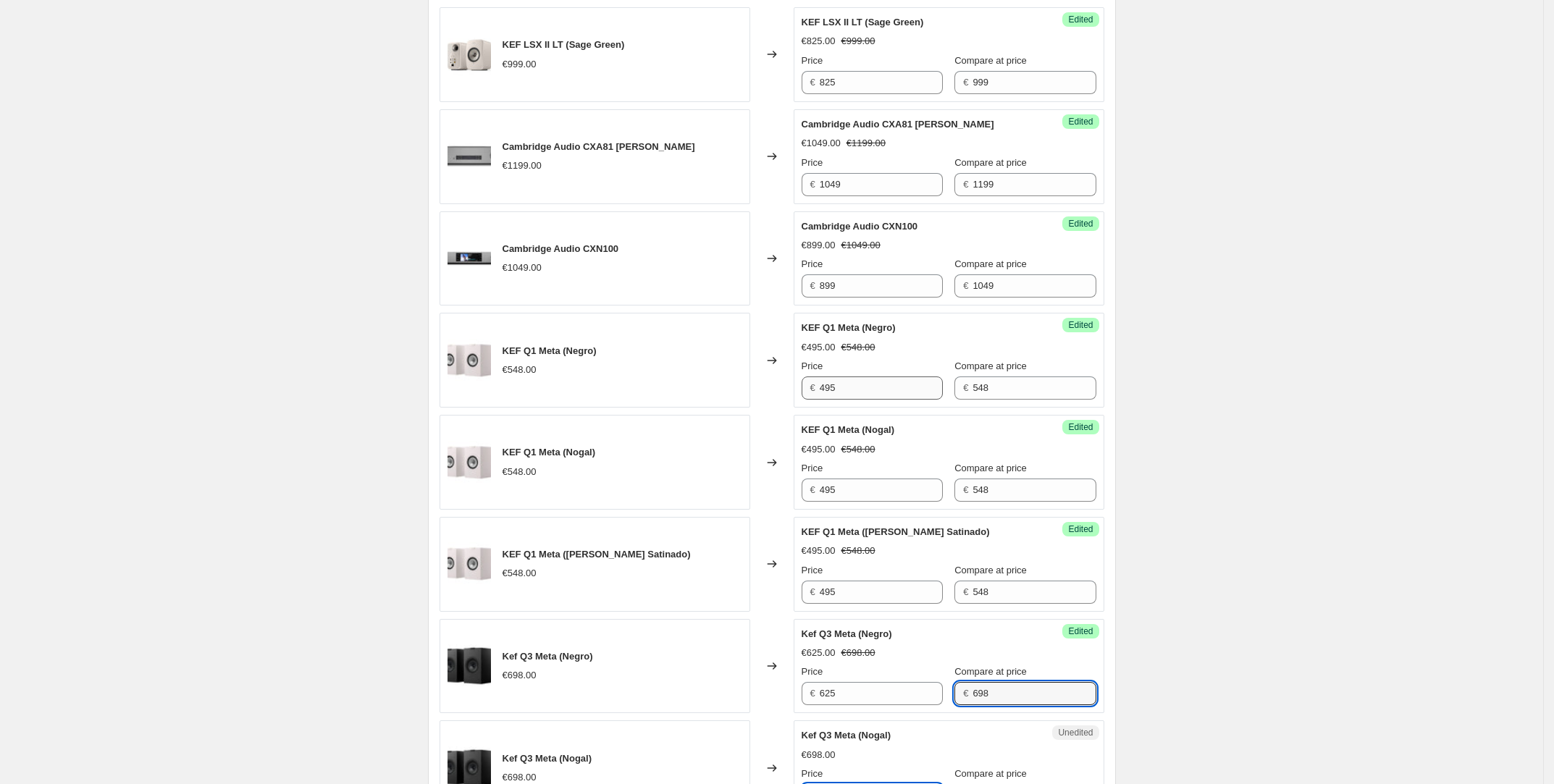
scroll to position [2634, 0]
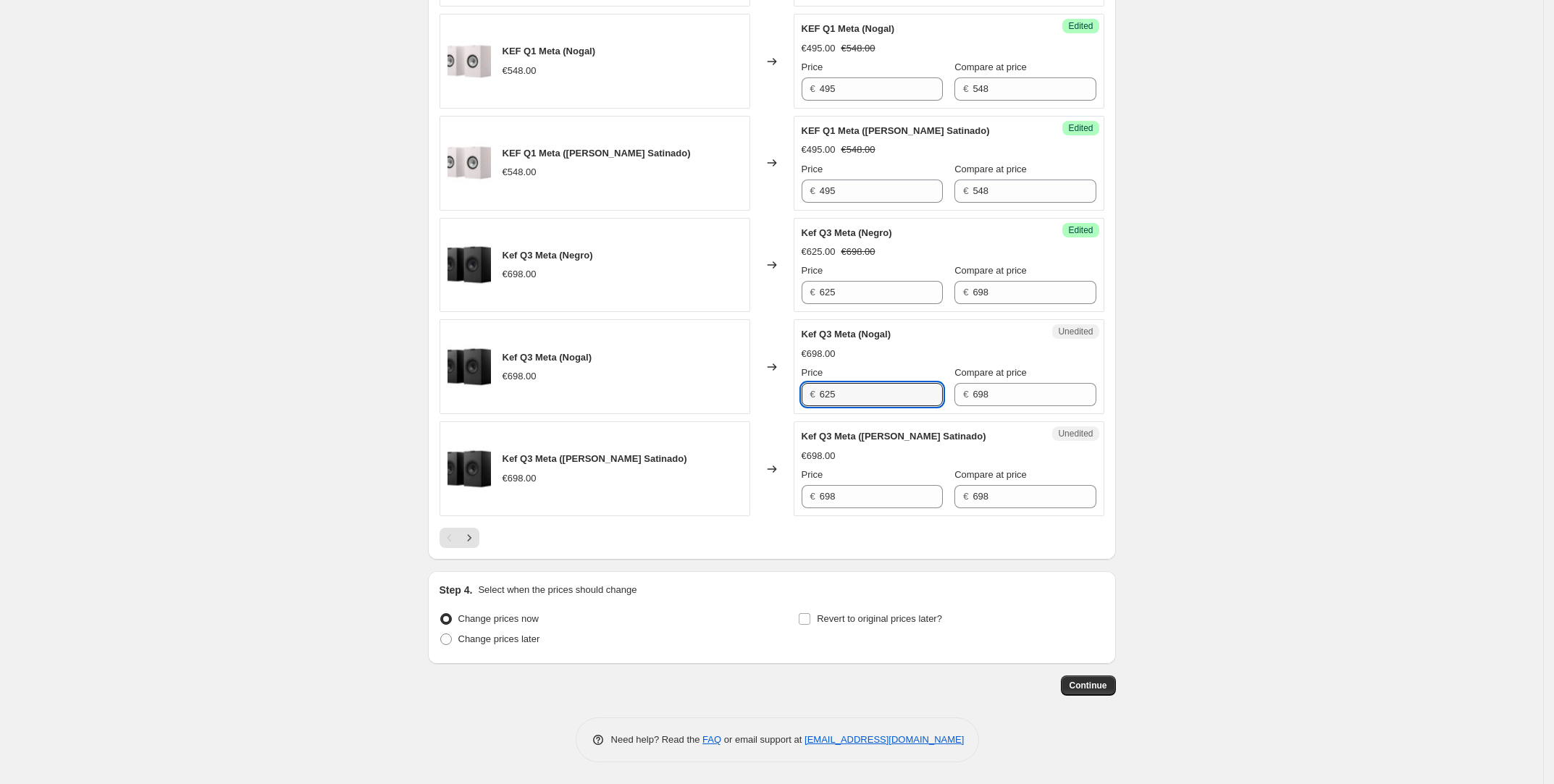
type input "625"
drag, startPoint x: 669, startPoint y: 553, endPoint x: 649, endPoint y: 543, distance: 22.4
click at [472, 540] on icon "Next" at bounding box center [469, 538] width 15 height 15
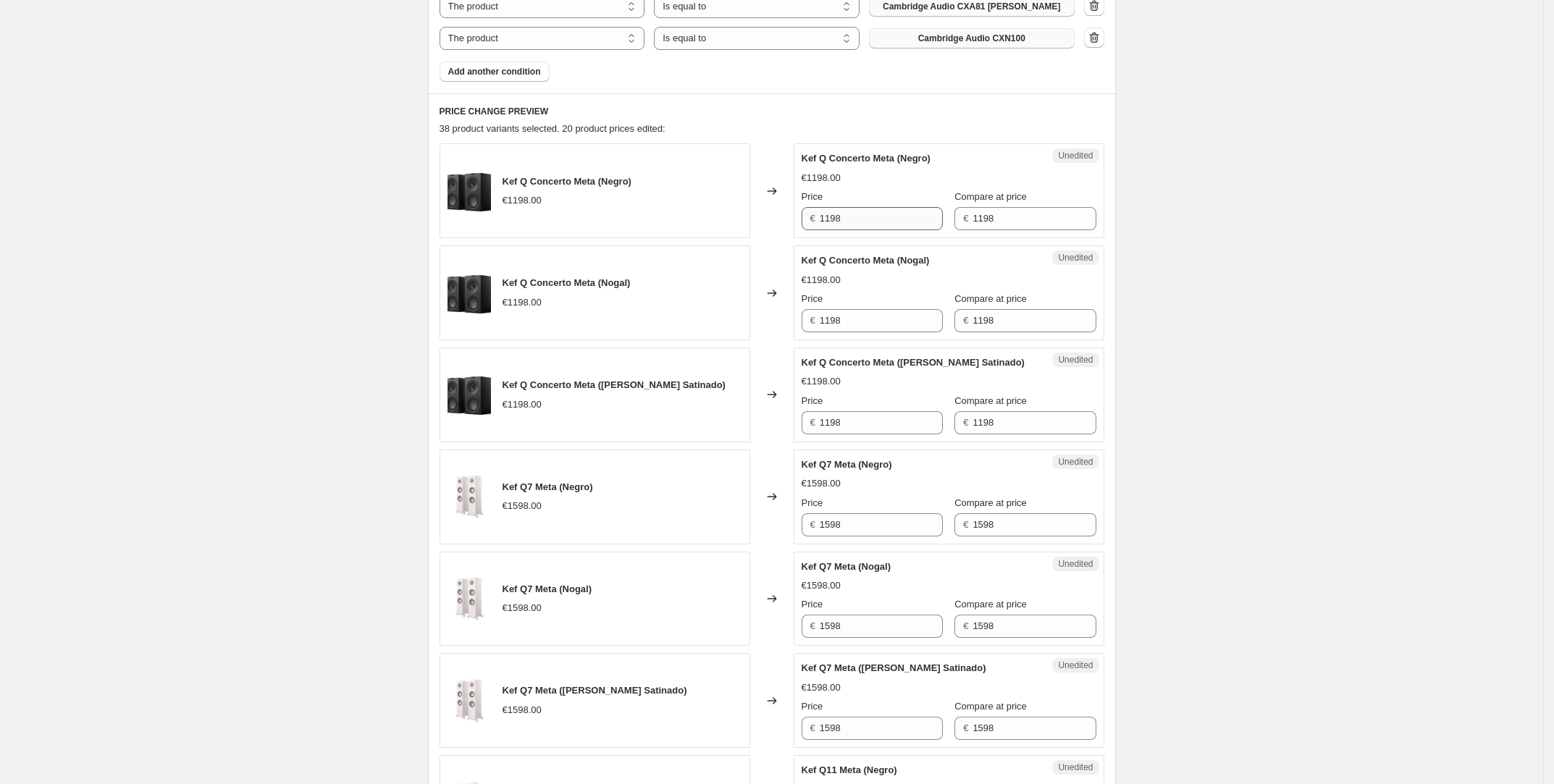
scroll to position [958, 0]
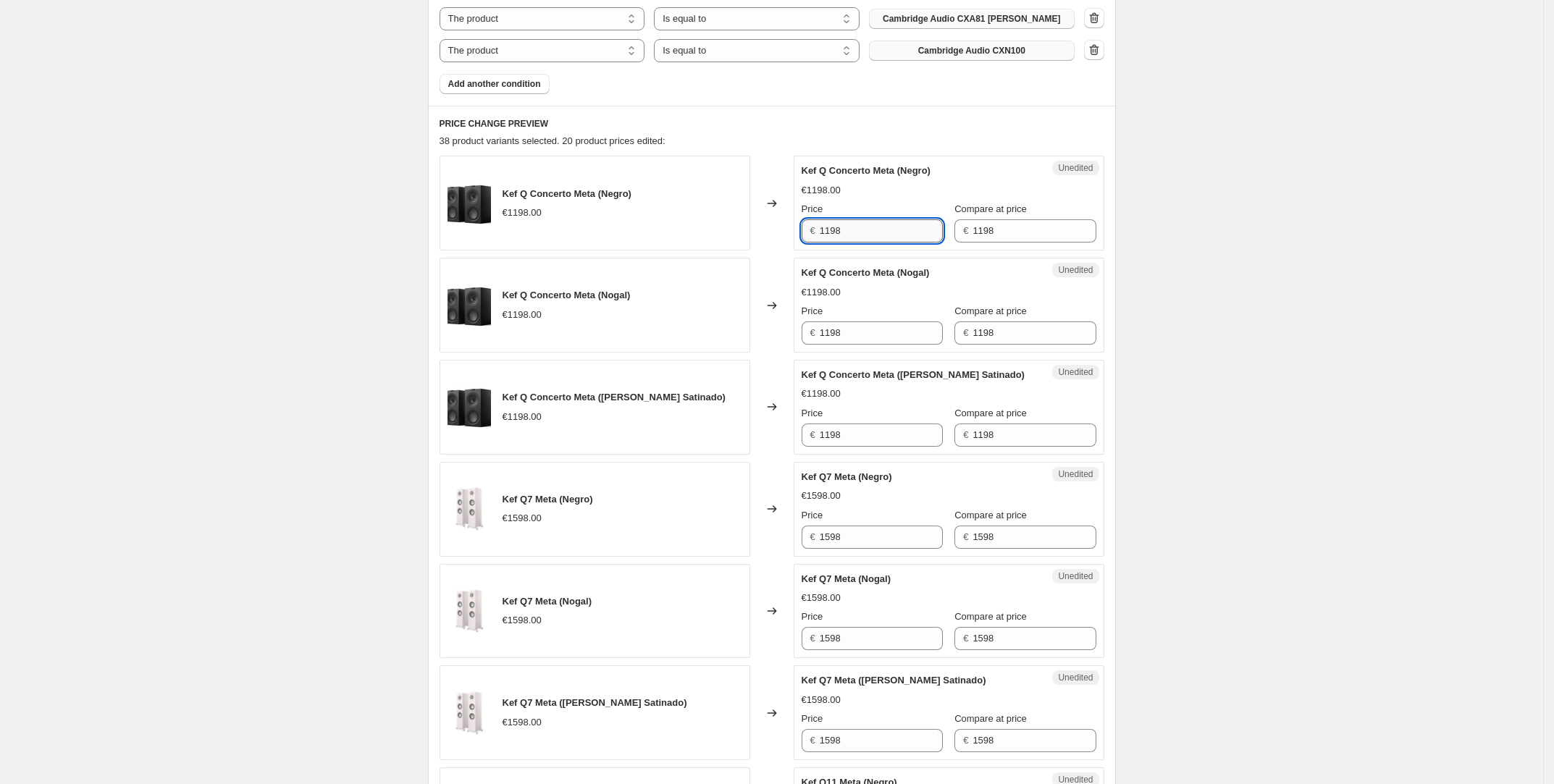
click at [858, 231] on input "1198" at bounding box center [881, 231] width 123 height 23
type input "1075"
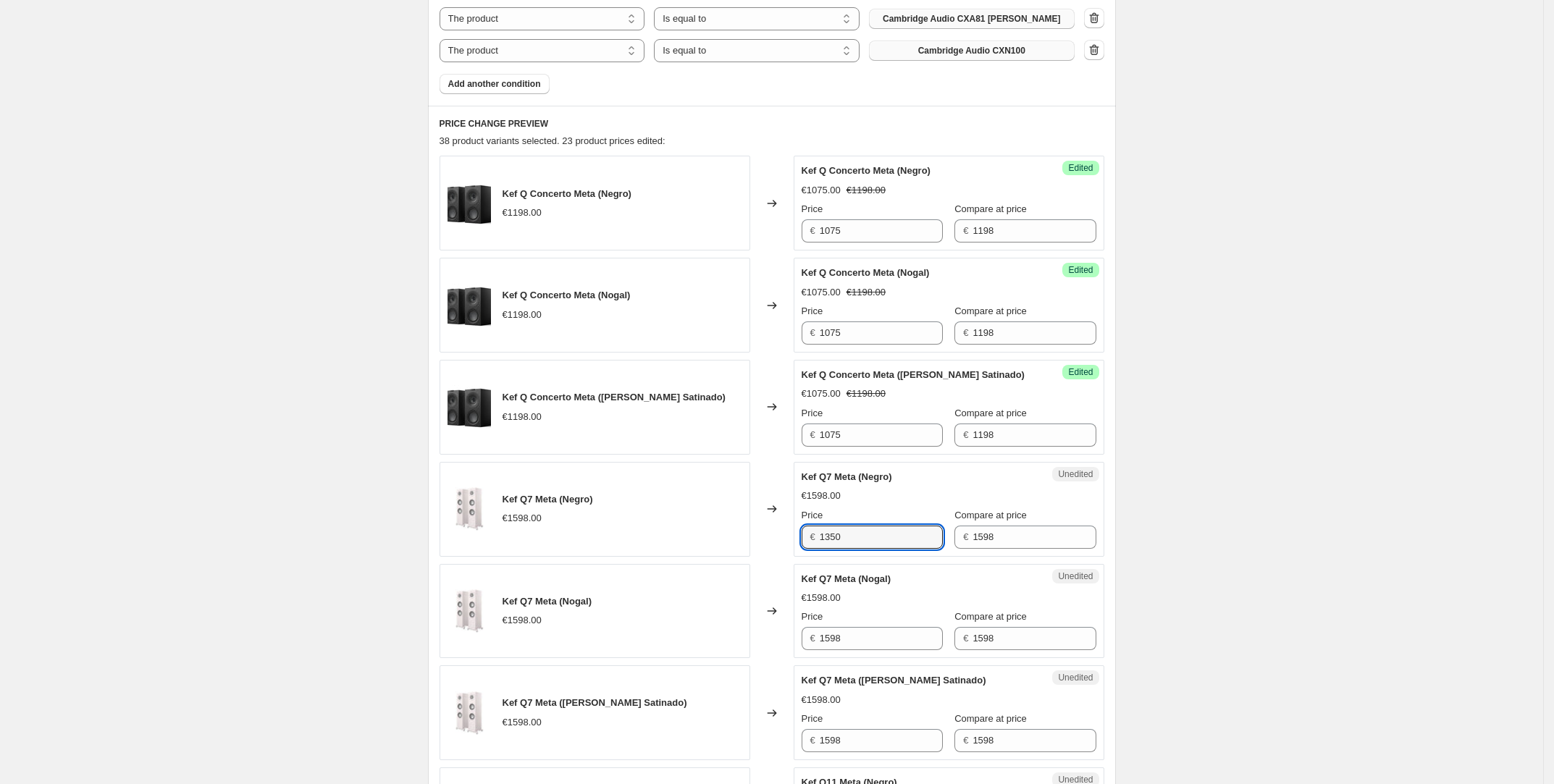
type input "1350"
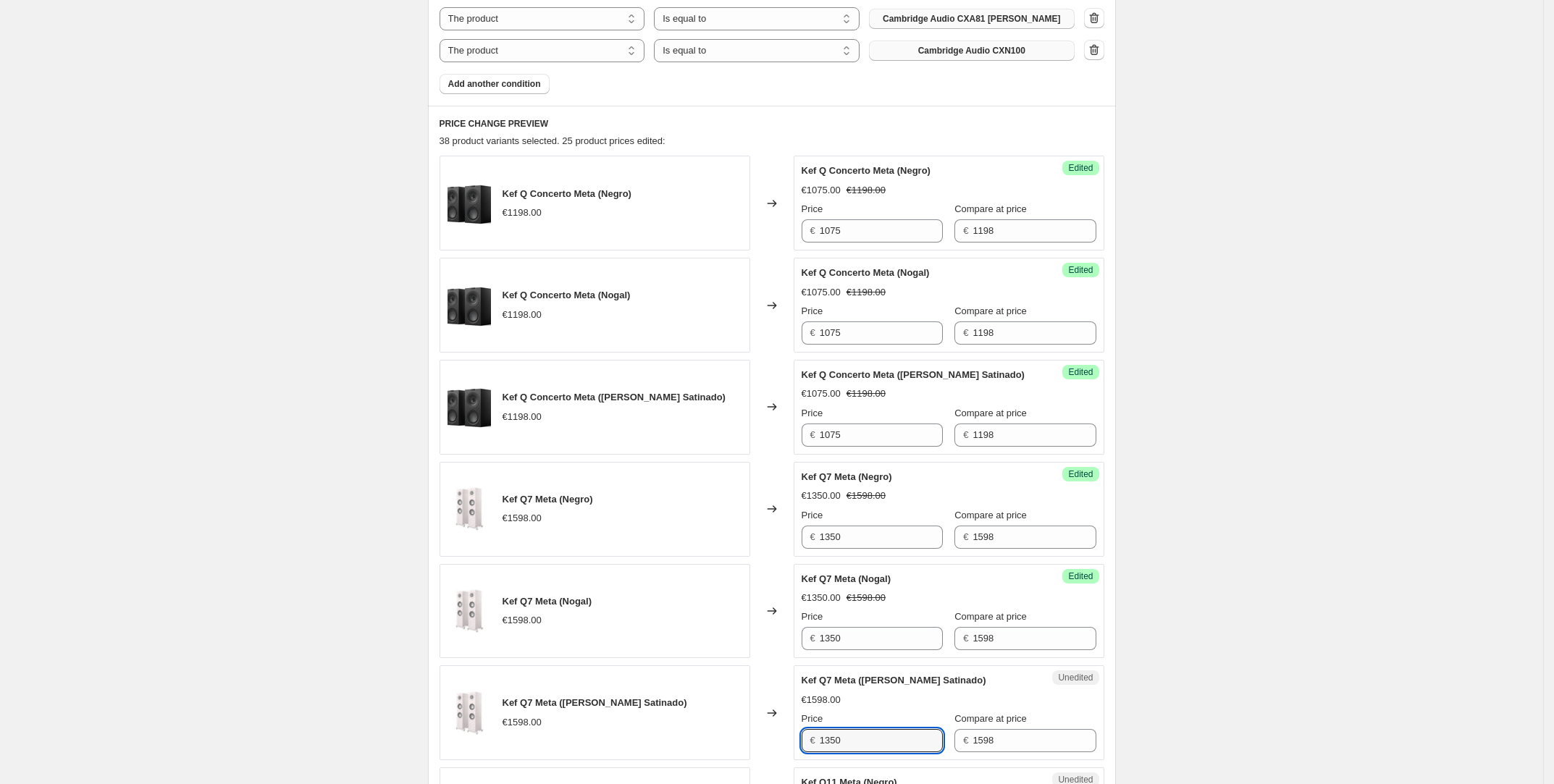
type input "1350"
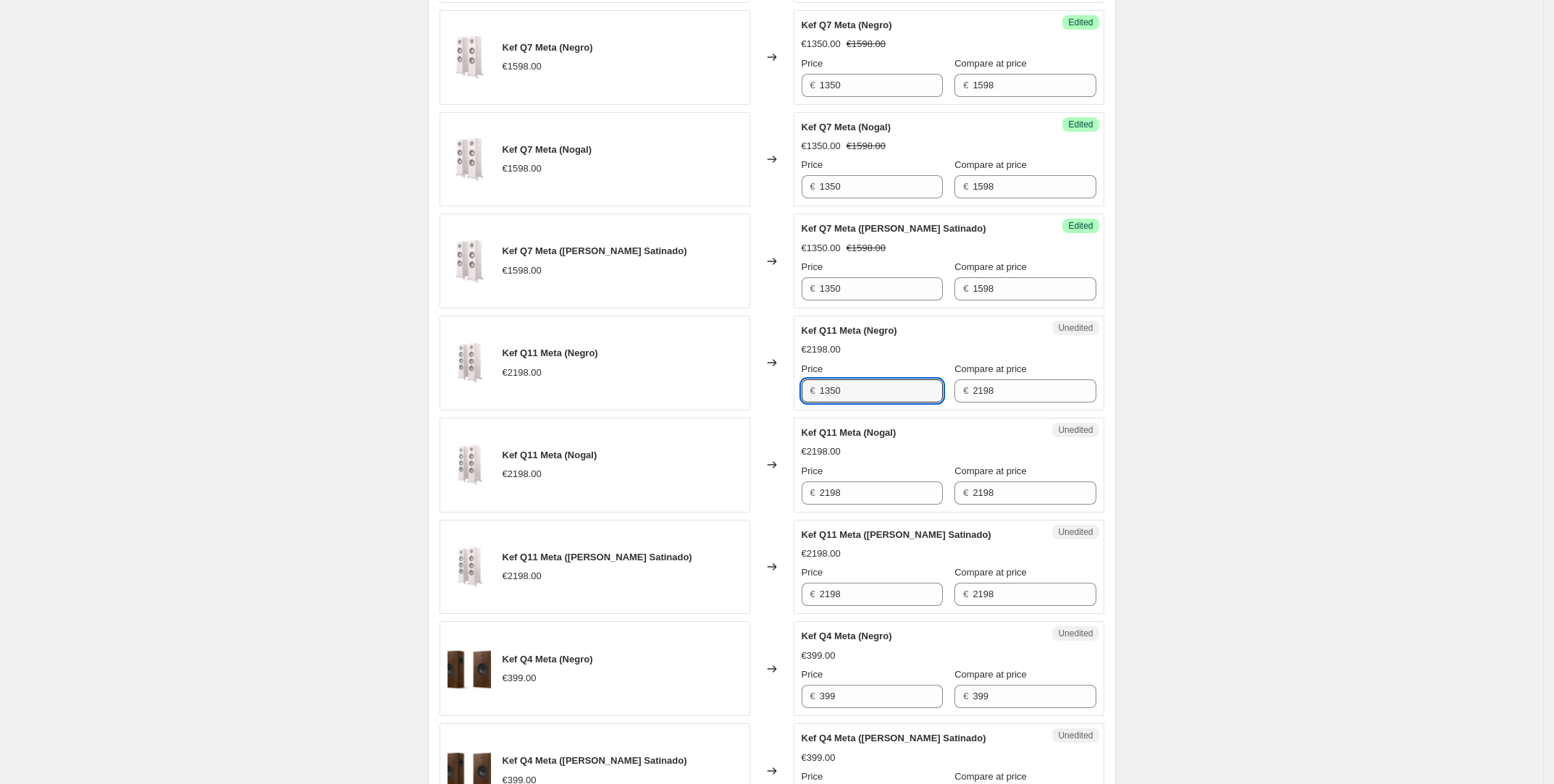
type input "1350"
click at [870, 387] on input "1350" at bounding box center [881, 391] width 123 height 23
click at [870, 388] on input "1350" at bounding box center [881, 391] width 123 height 23
type input "1980"
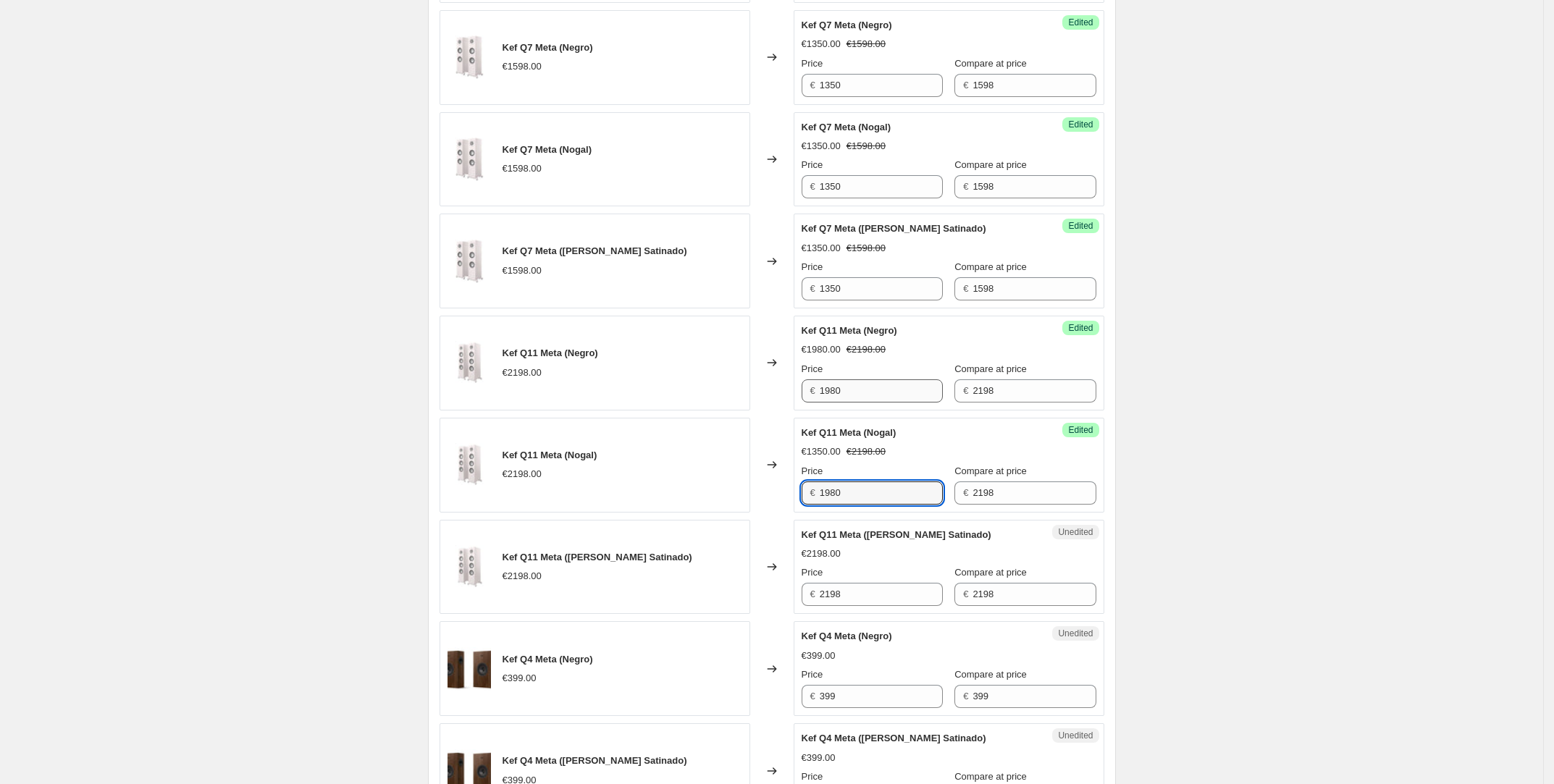
type input "1980"
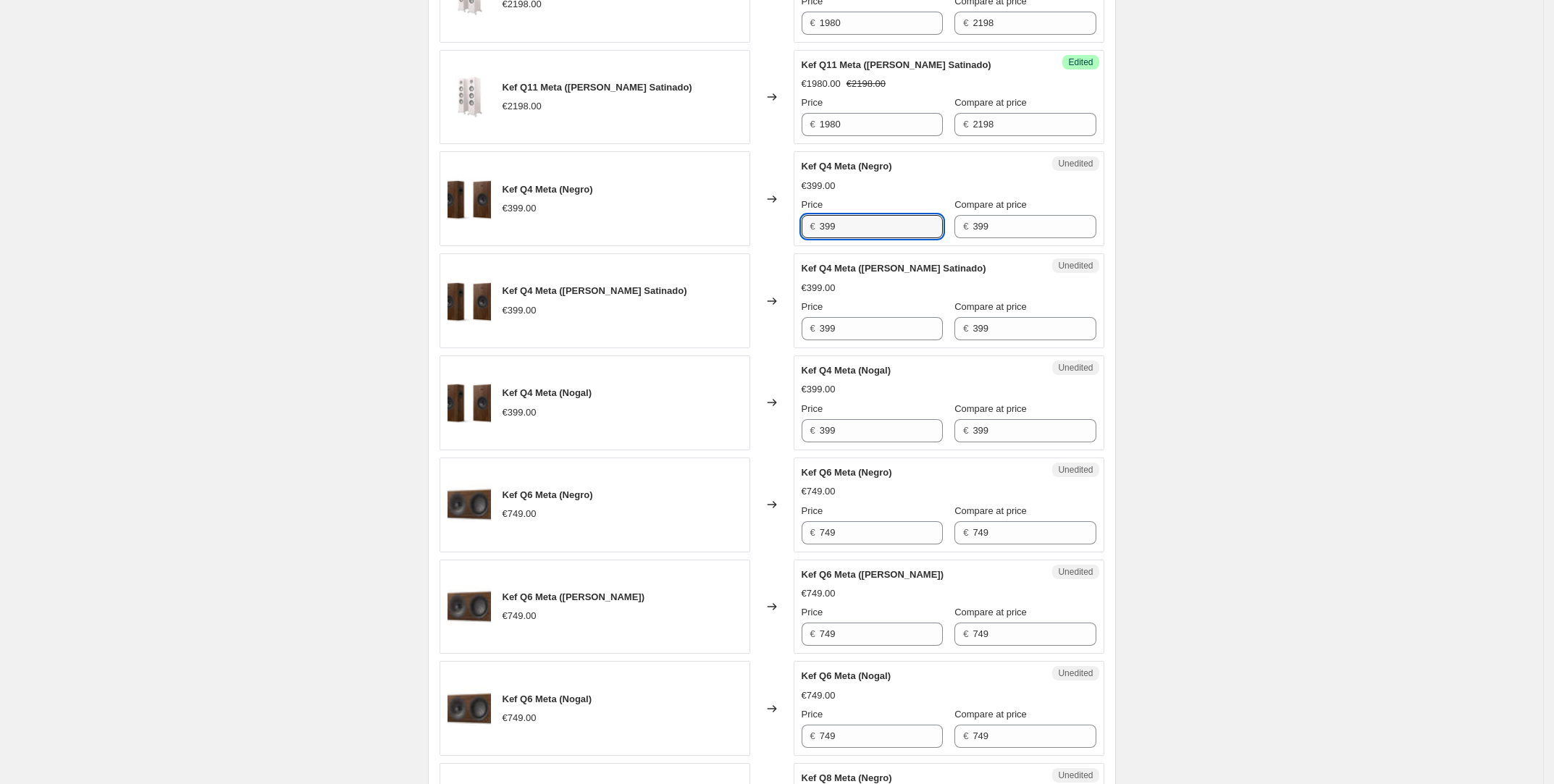
scroll to position [1891, 0]
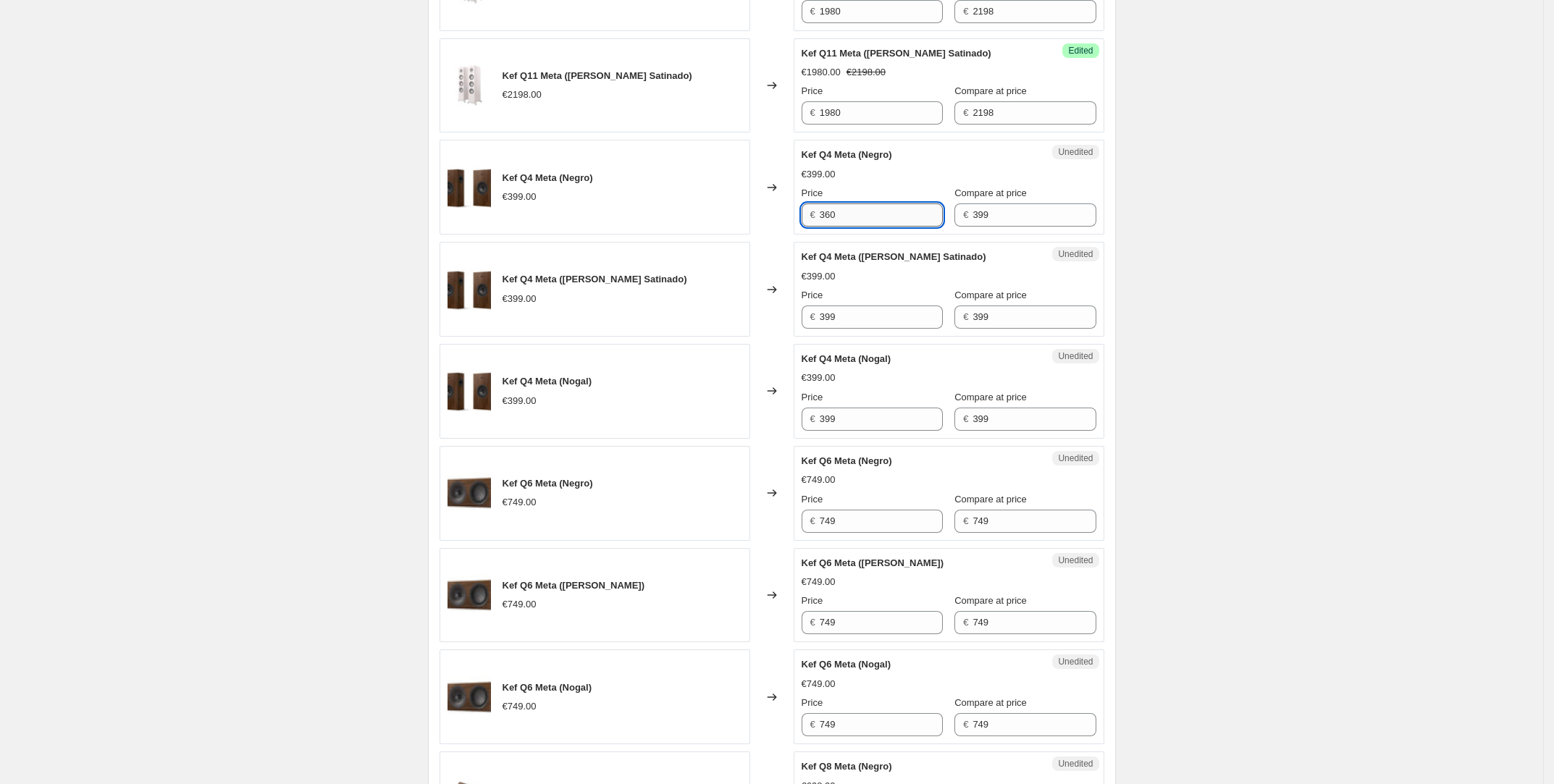
type input "360"
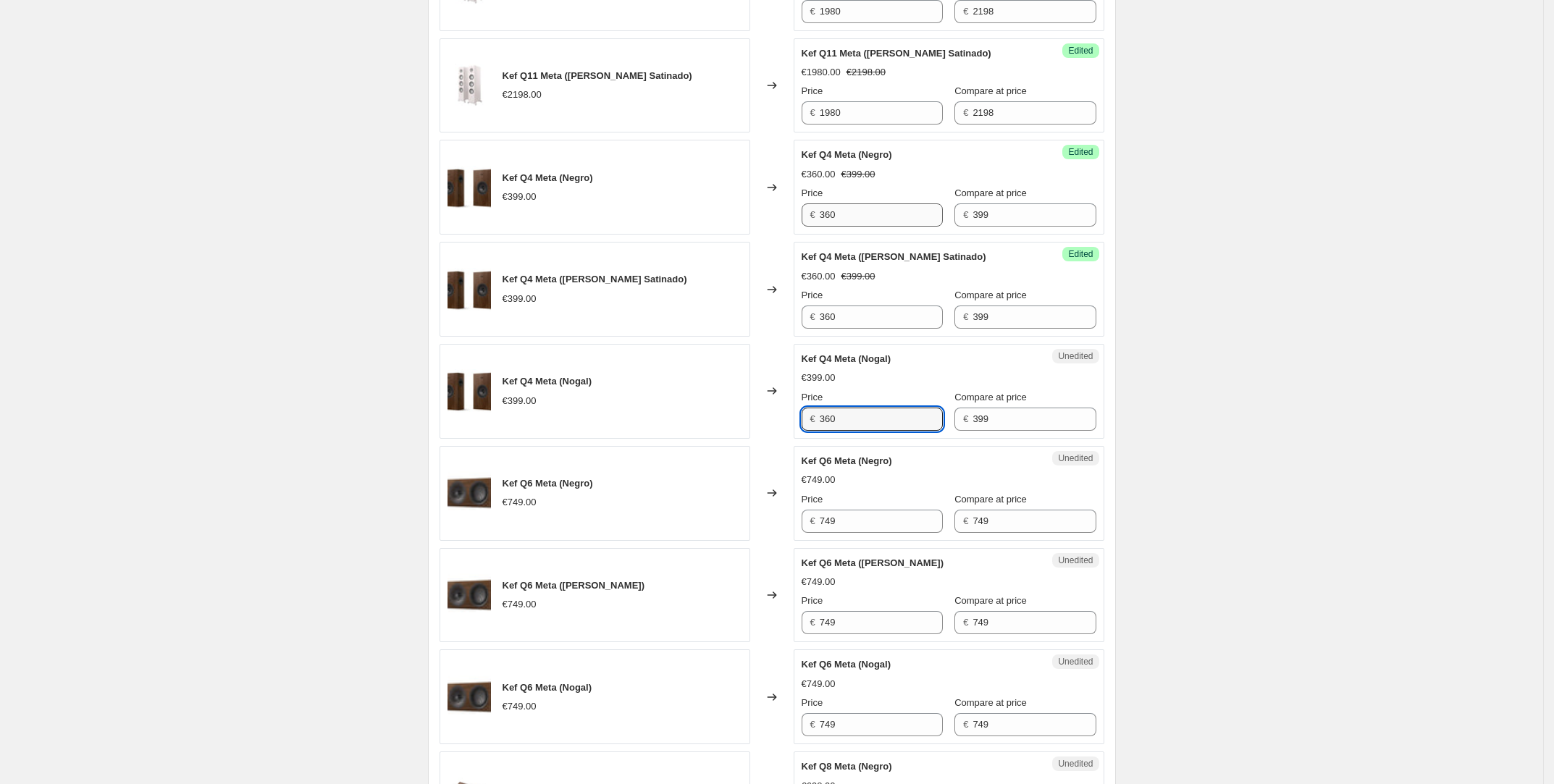
type input "360"
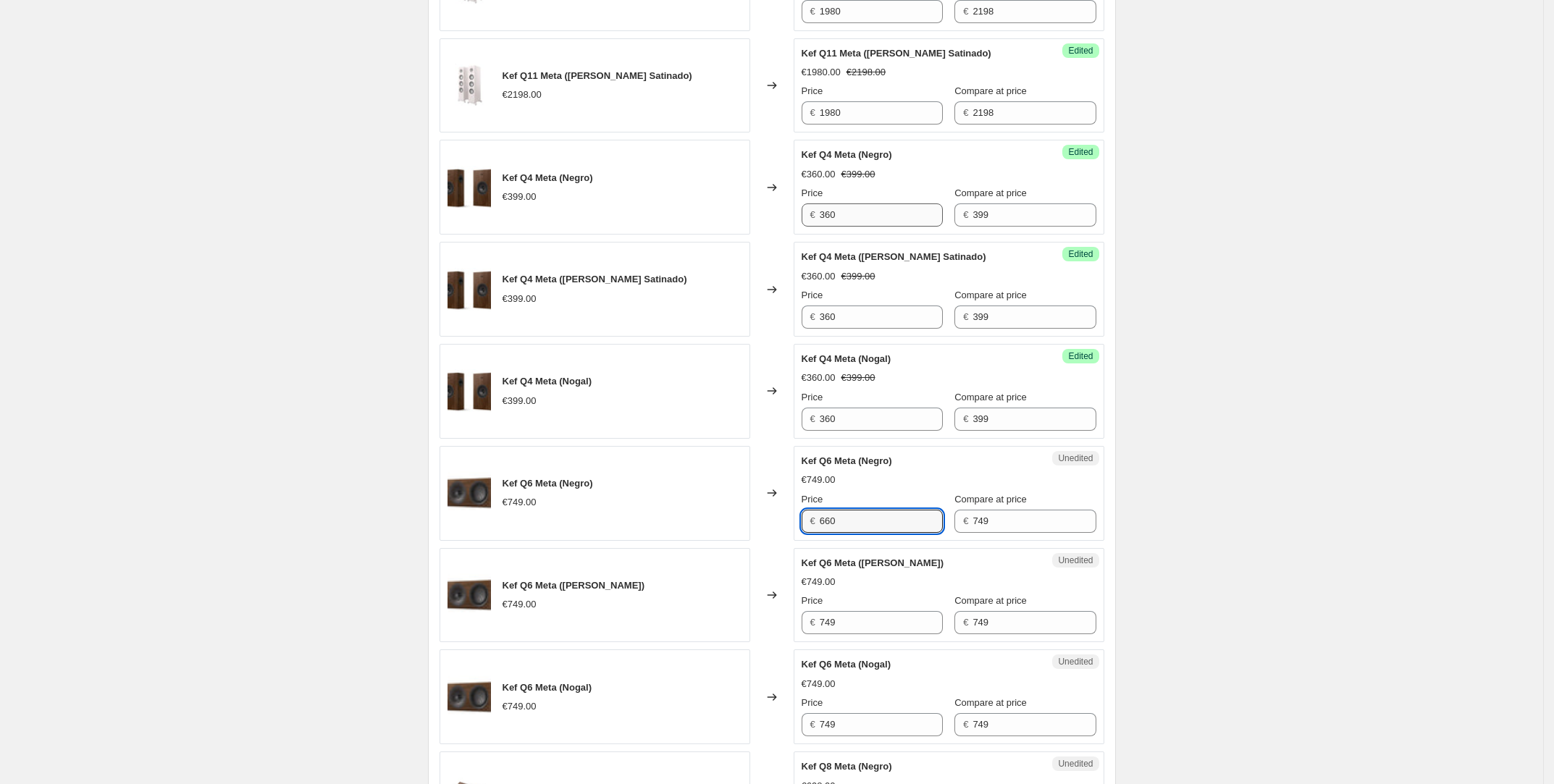
type input "660"
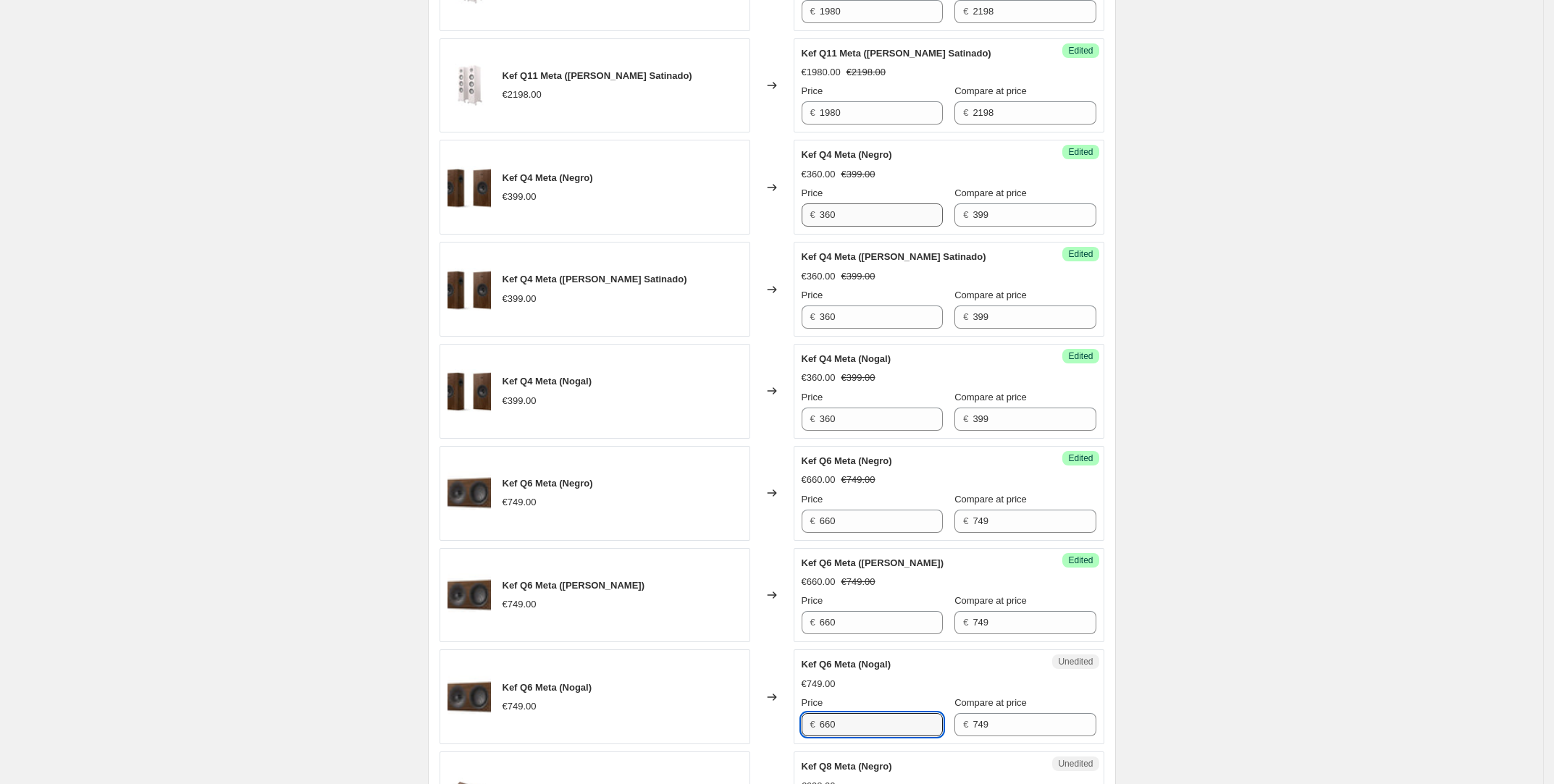
type input "660"
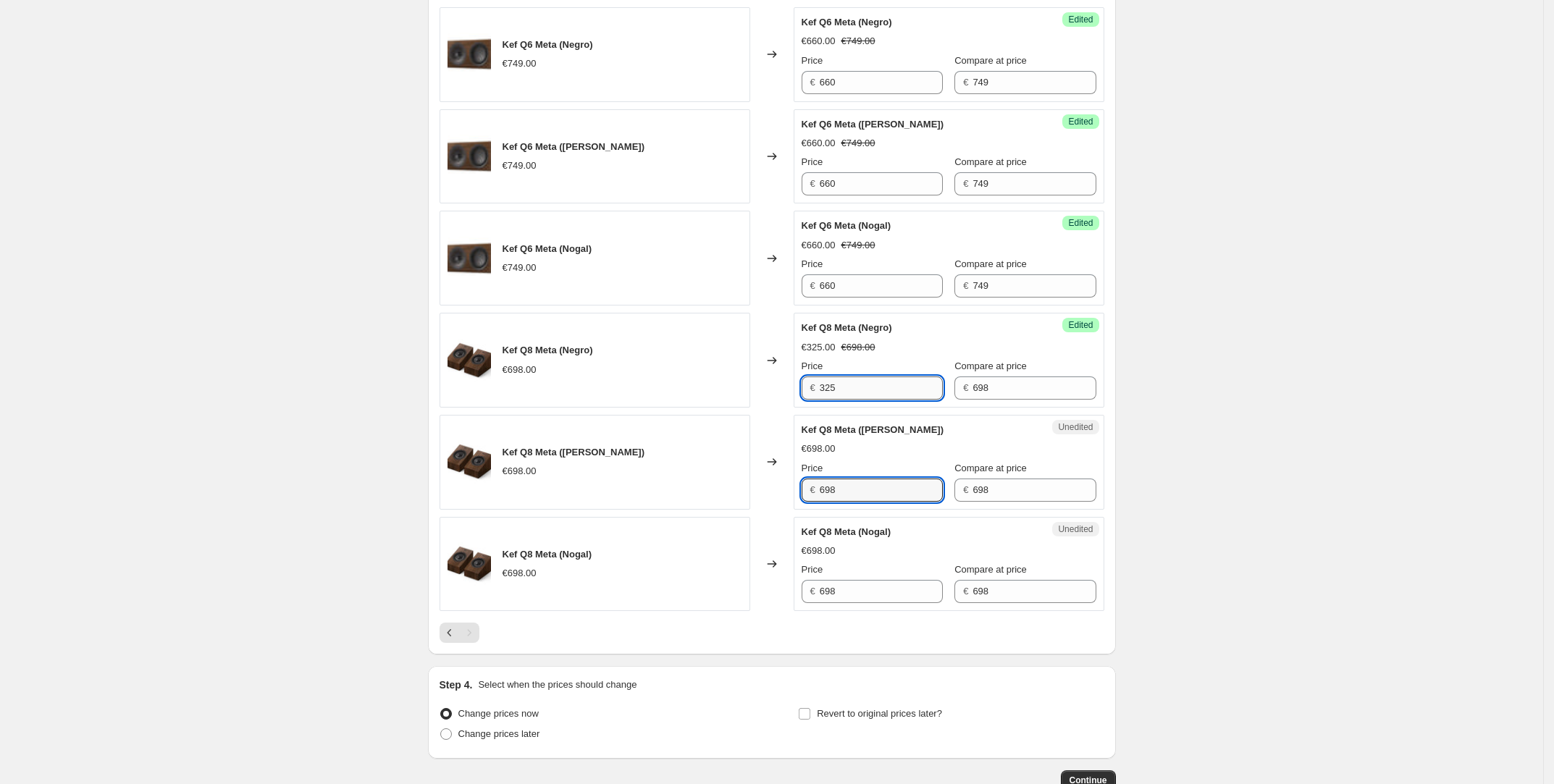
click at [857, 394] on input "325" at bounding box center [881, 387] width 123 height 23
type input "625"
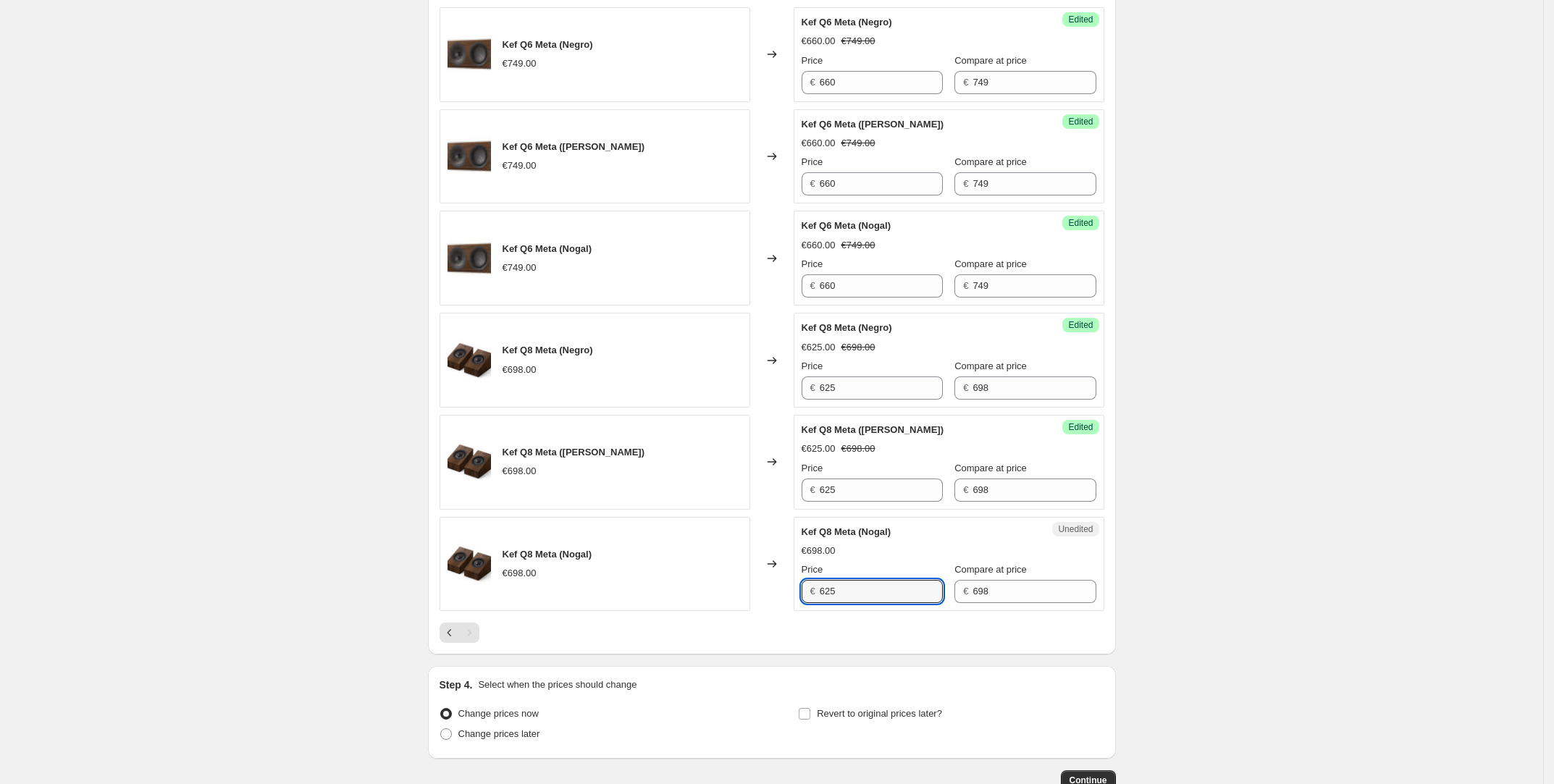
type input "625"
click at [685, 635] on div at bounding box center [772, 633] width 665 height 21
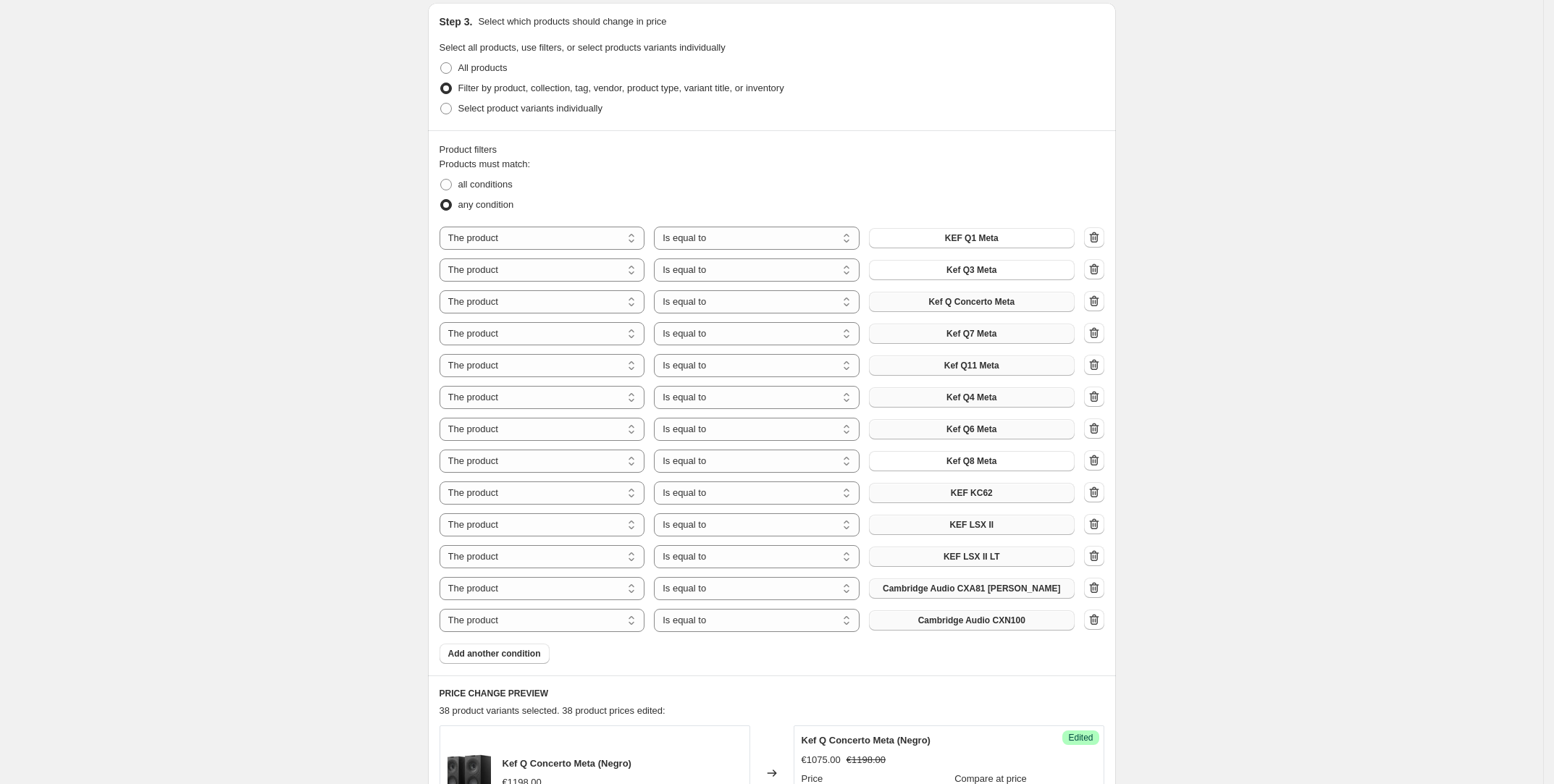
scroll to position [489, 0]
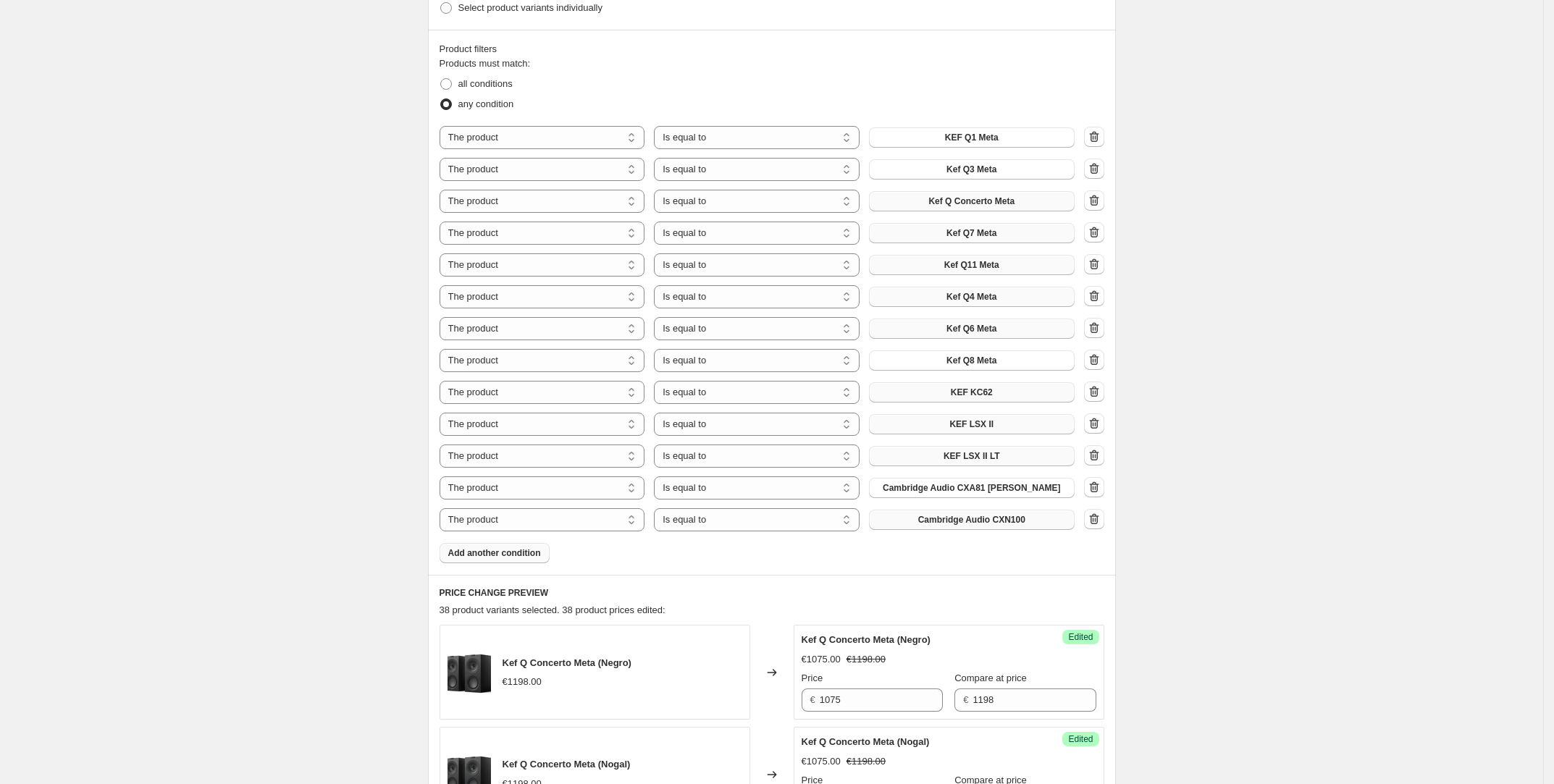
click at [541, 550] on span "Add another condition" at bounding box center [495, 553] width 93 height 11
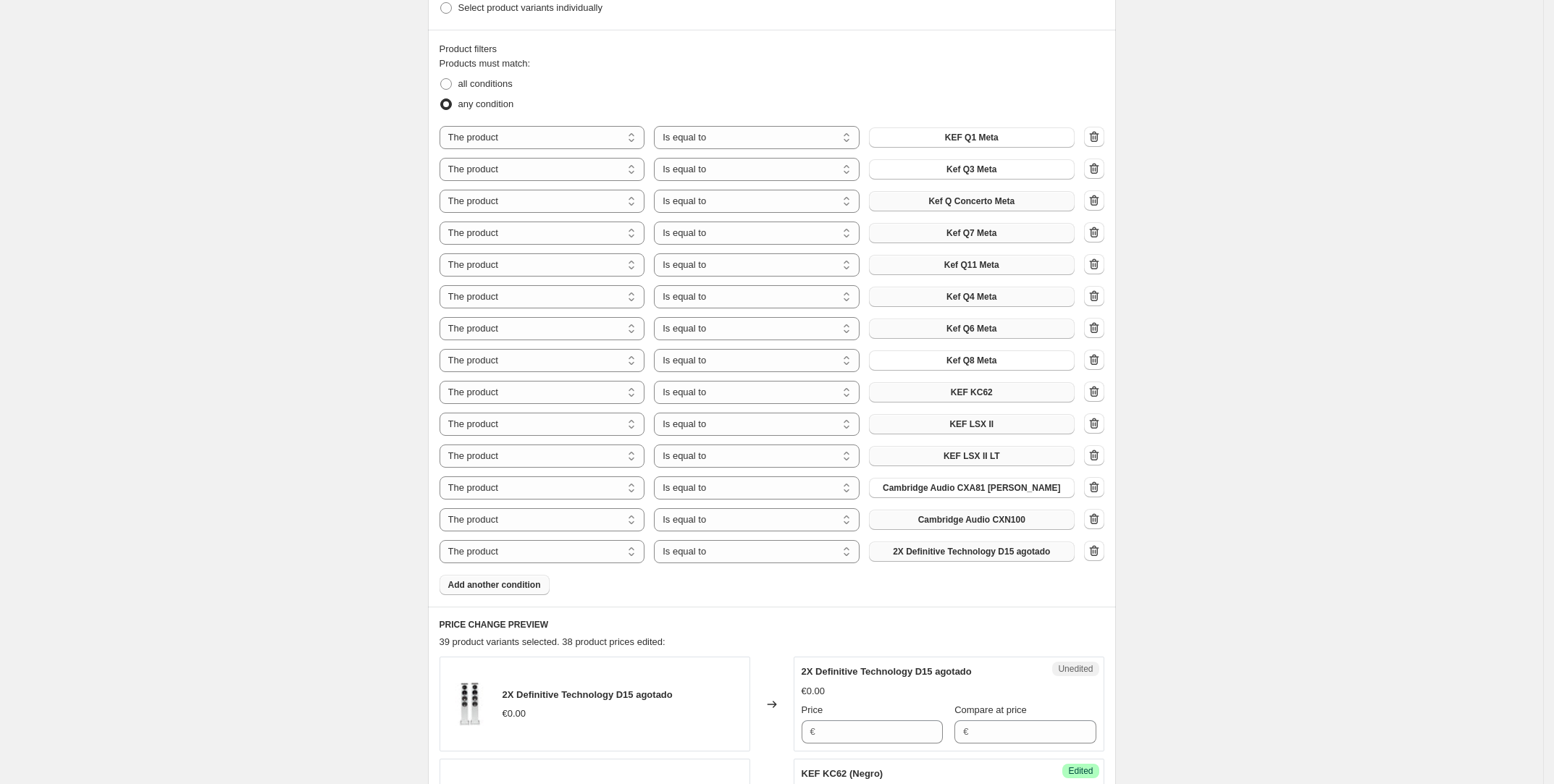
click at [878, 545] on button "2X Definitive Technology D15 agotado" at bounding box center [971, 552] width 206 height 21
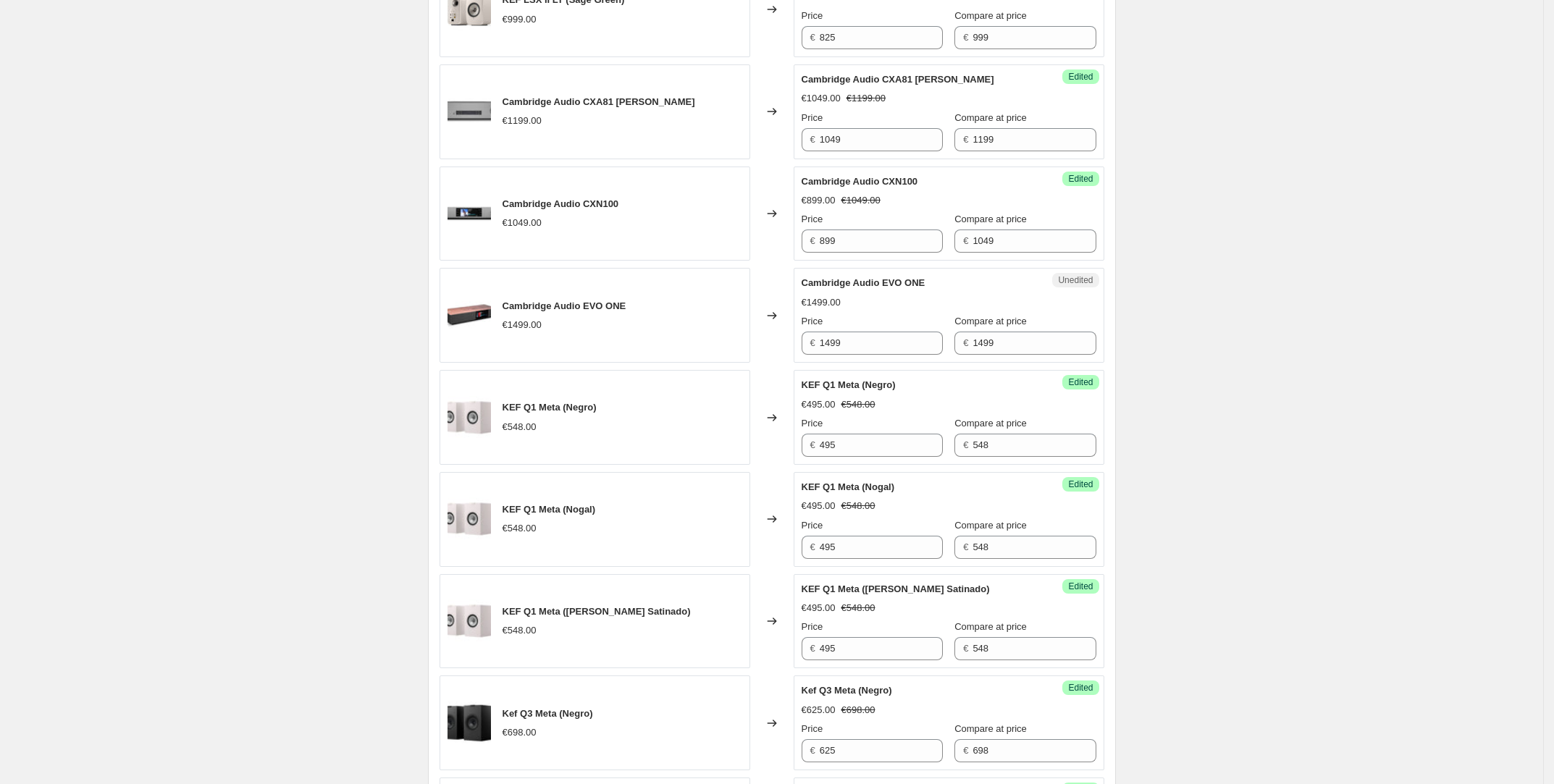
scroll to position [2666, 0]
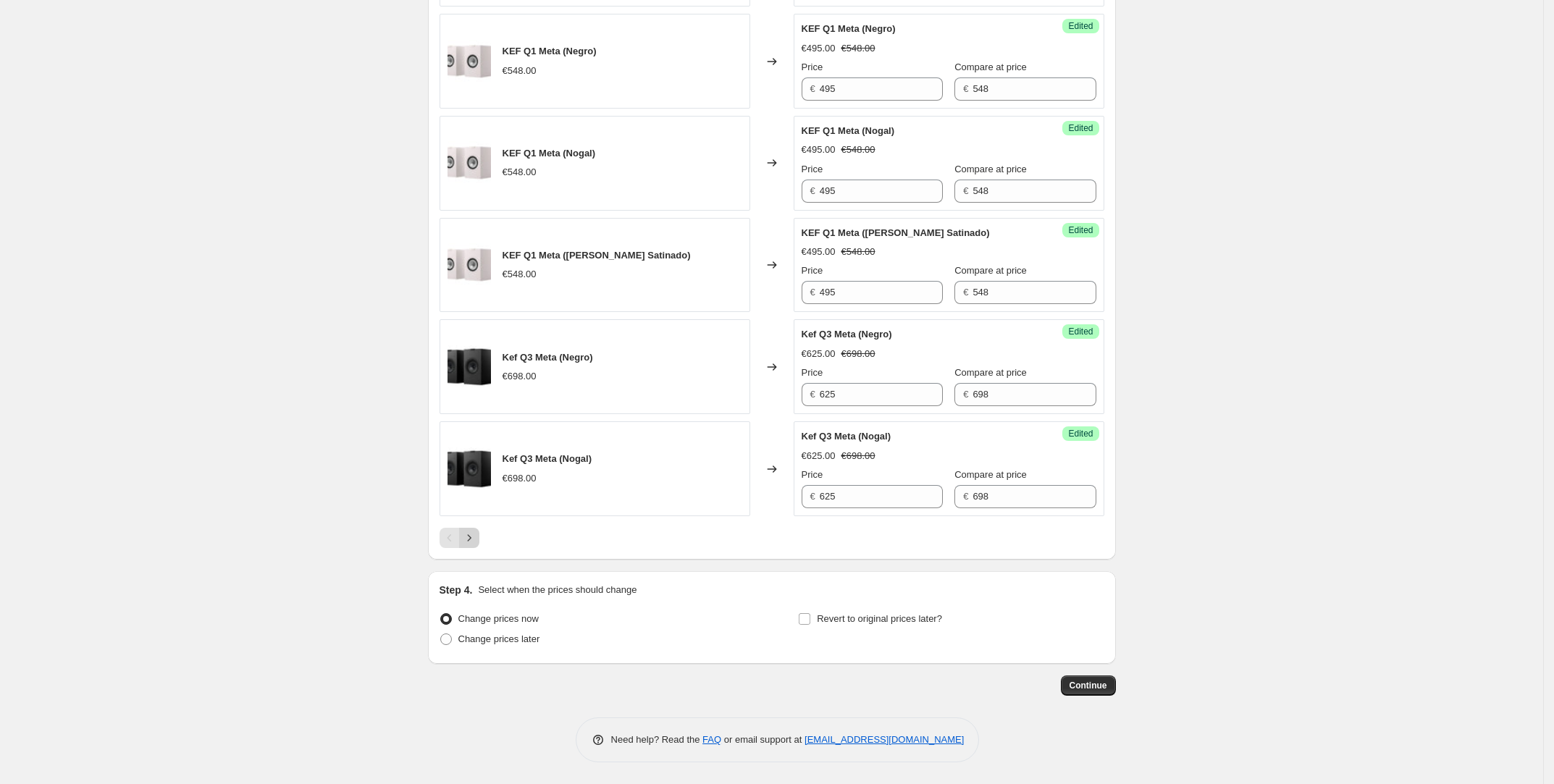
click at [466, 542] on icon "Next" at bounding box center [469, 538] width 15 height 15
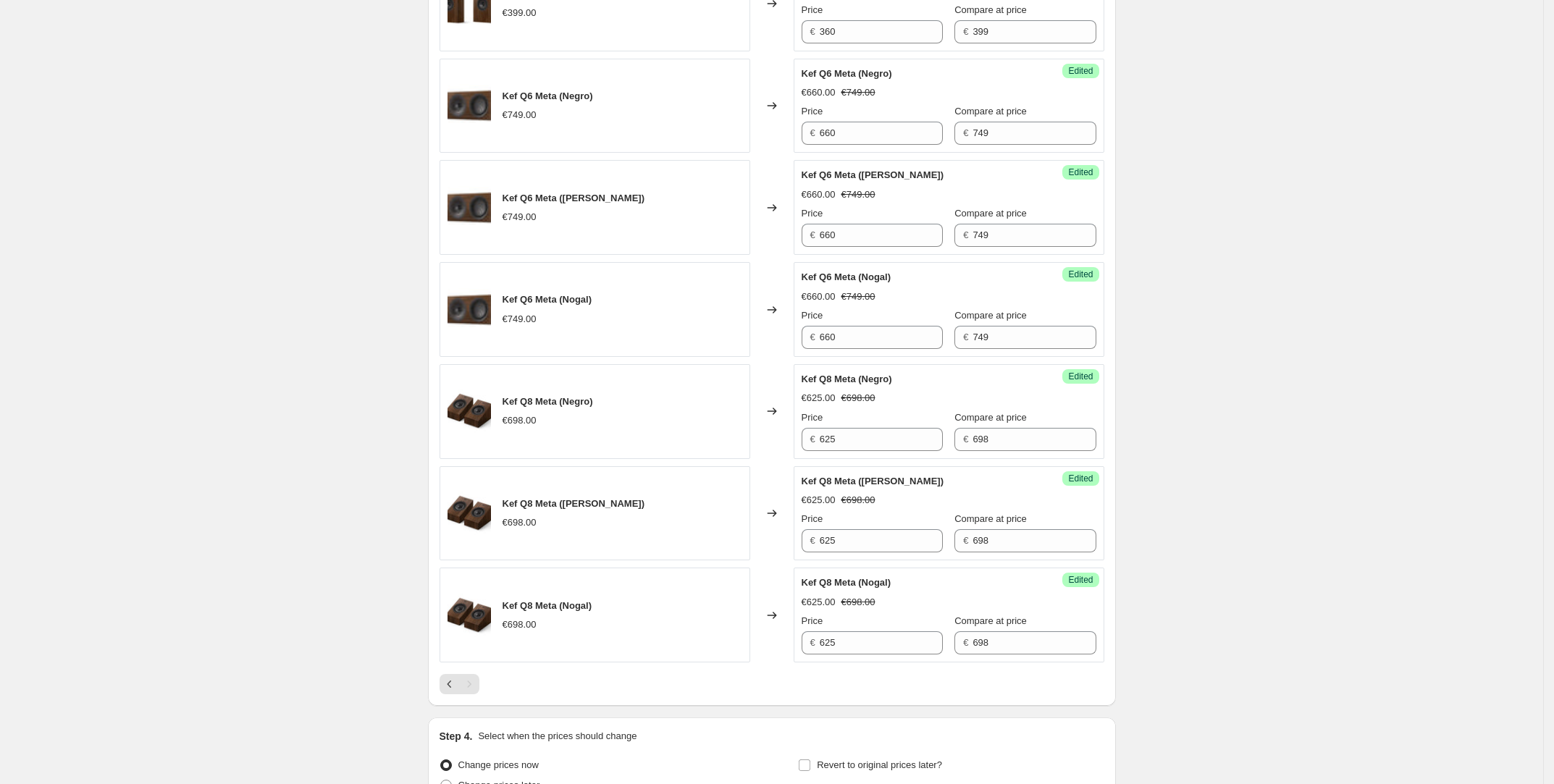
scroll to position [2564, 0]
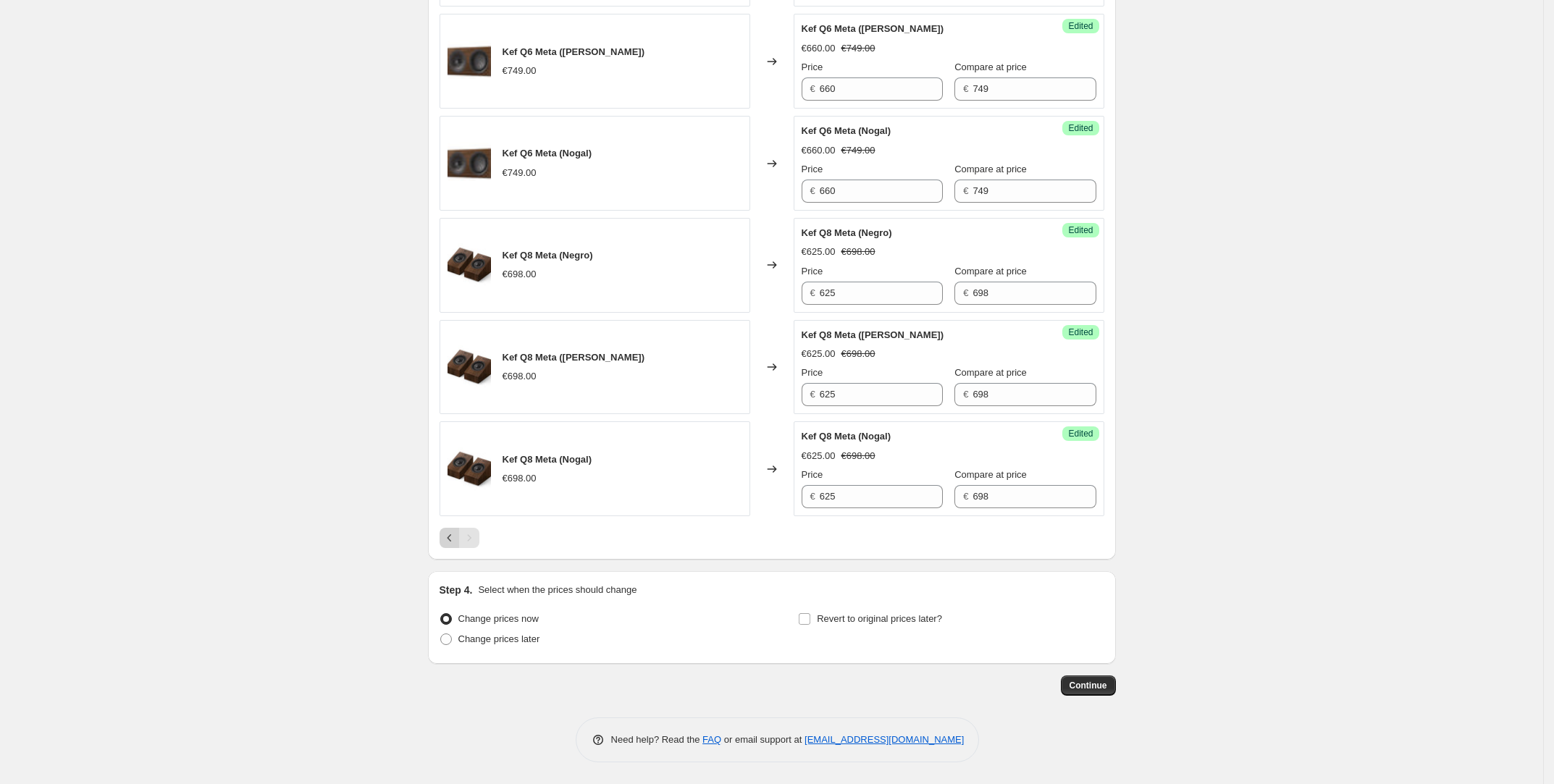
click at [458, 548] on button "Previous" at bounding box center [450, 538] width 21 height 21
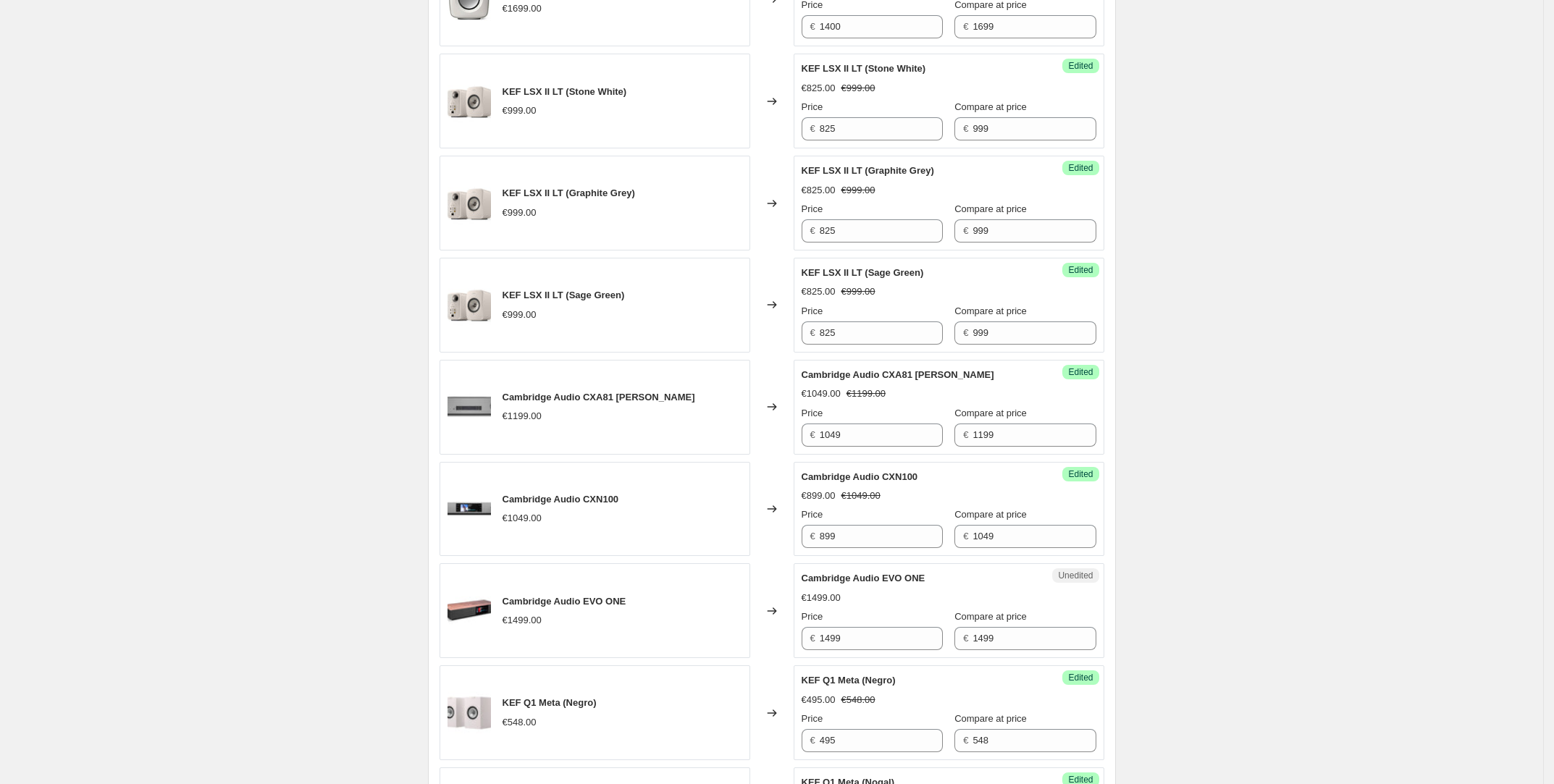
scroll to position [2020, 0]
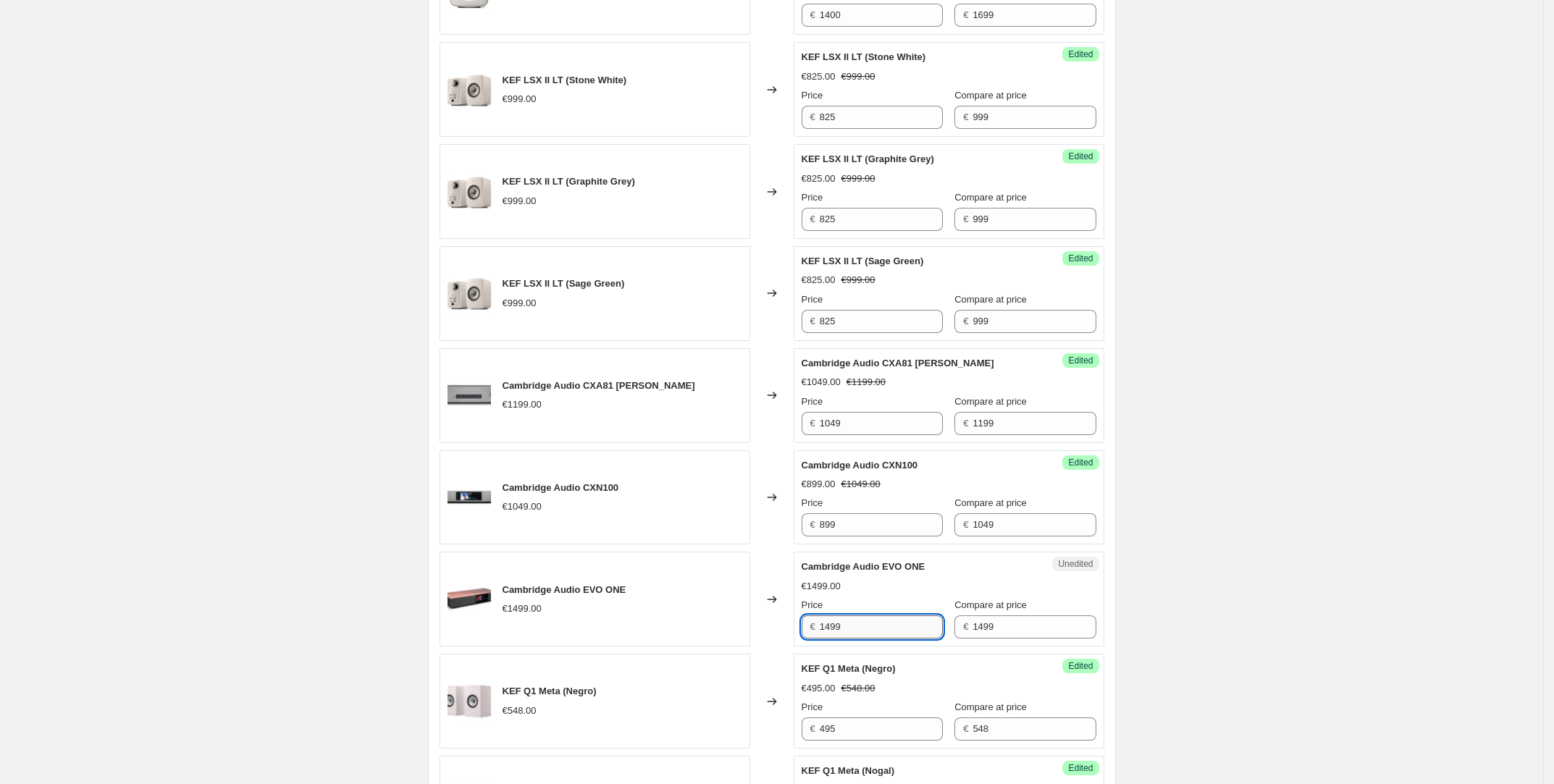
click at [865, 629] on input "1499" at bounding box center [881, 627] width 123 height 23
type input "1325"
click at [777, 651] on div "KEF KC62 (Negro) €1699.00 Changed to Success Edited KEF KC62 (Negro) €1400.00 €…" at bounding box center [772, 140] width 665 height 2031
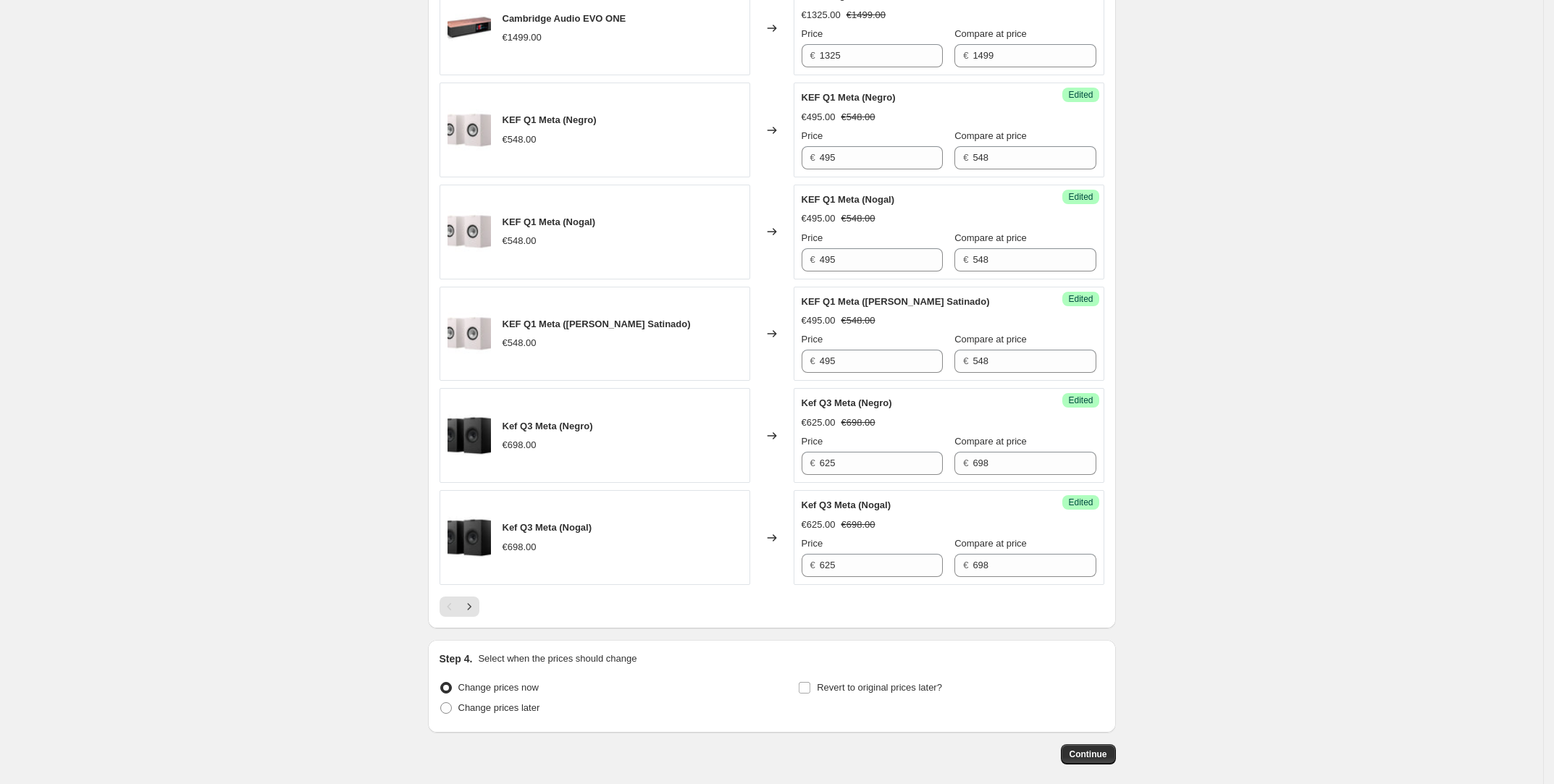
scroll to position [2602, 0]
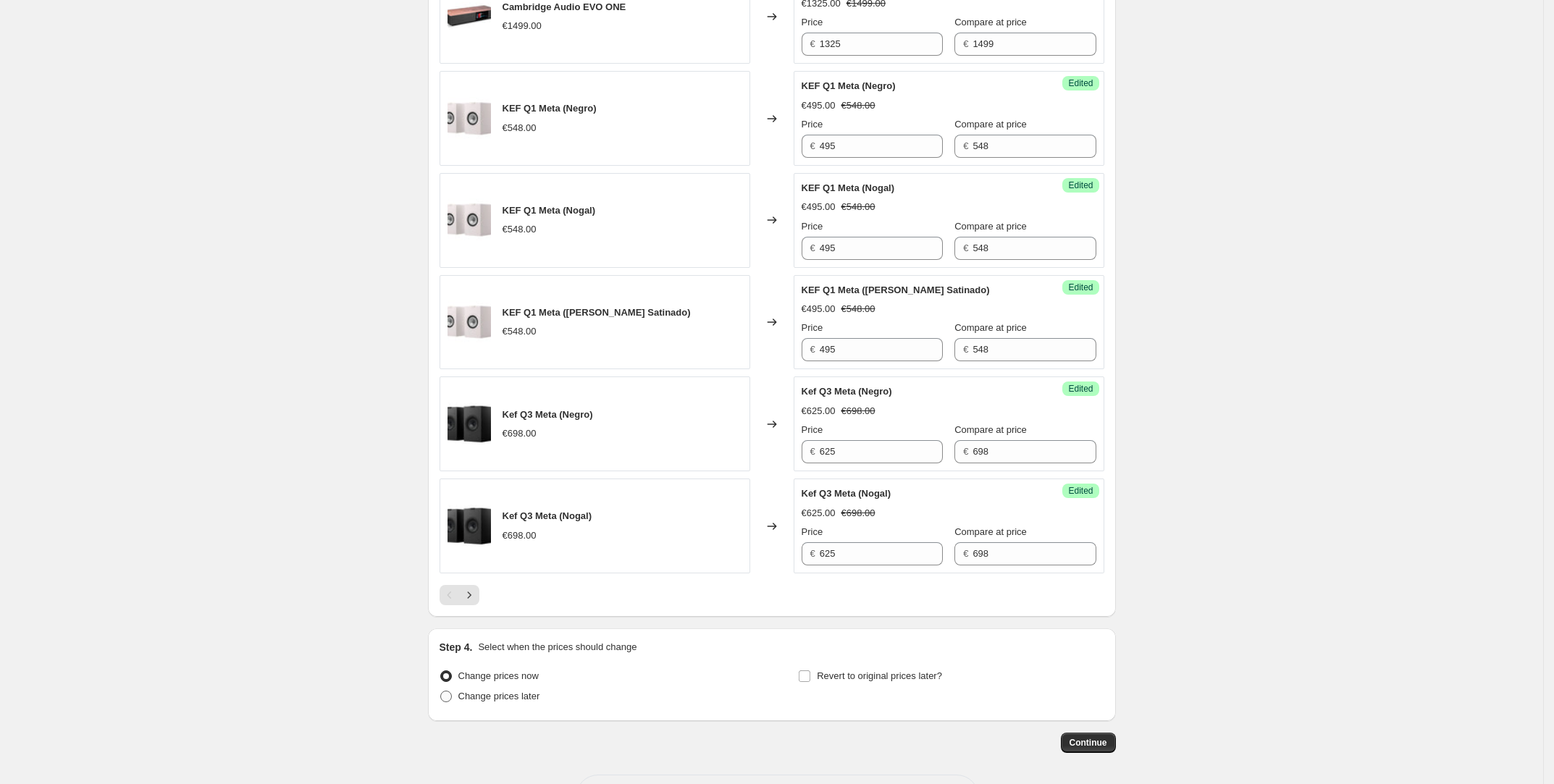
click at [527, 701] on span "Change prices later" at bounding box center [498, 695] width 82 height 11
click at [441, 691] on input "Change prices later" at bounding box center [440, 690] width 1 height 1
radio input "true"
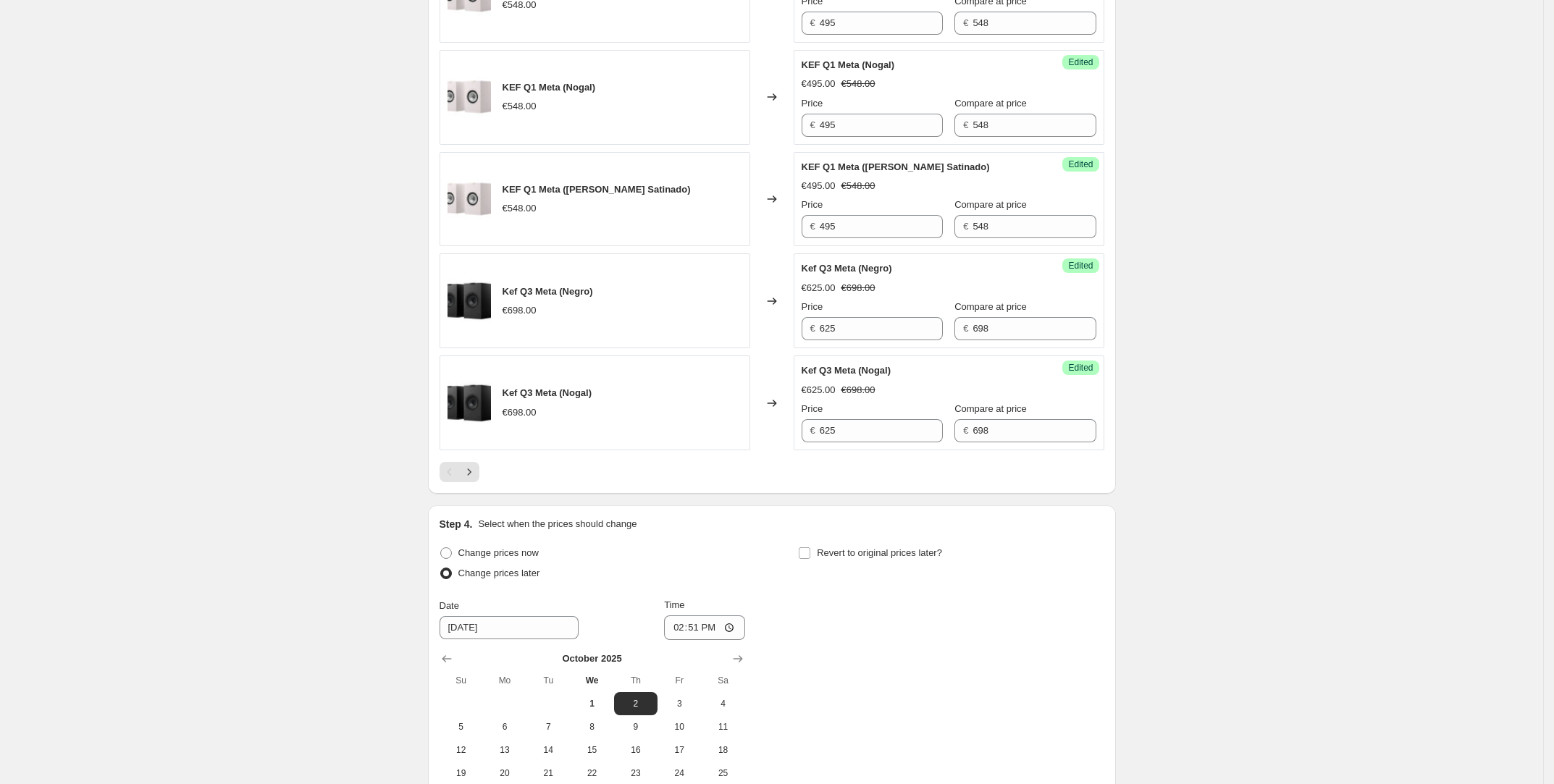
scroll to position [2914, 0]
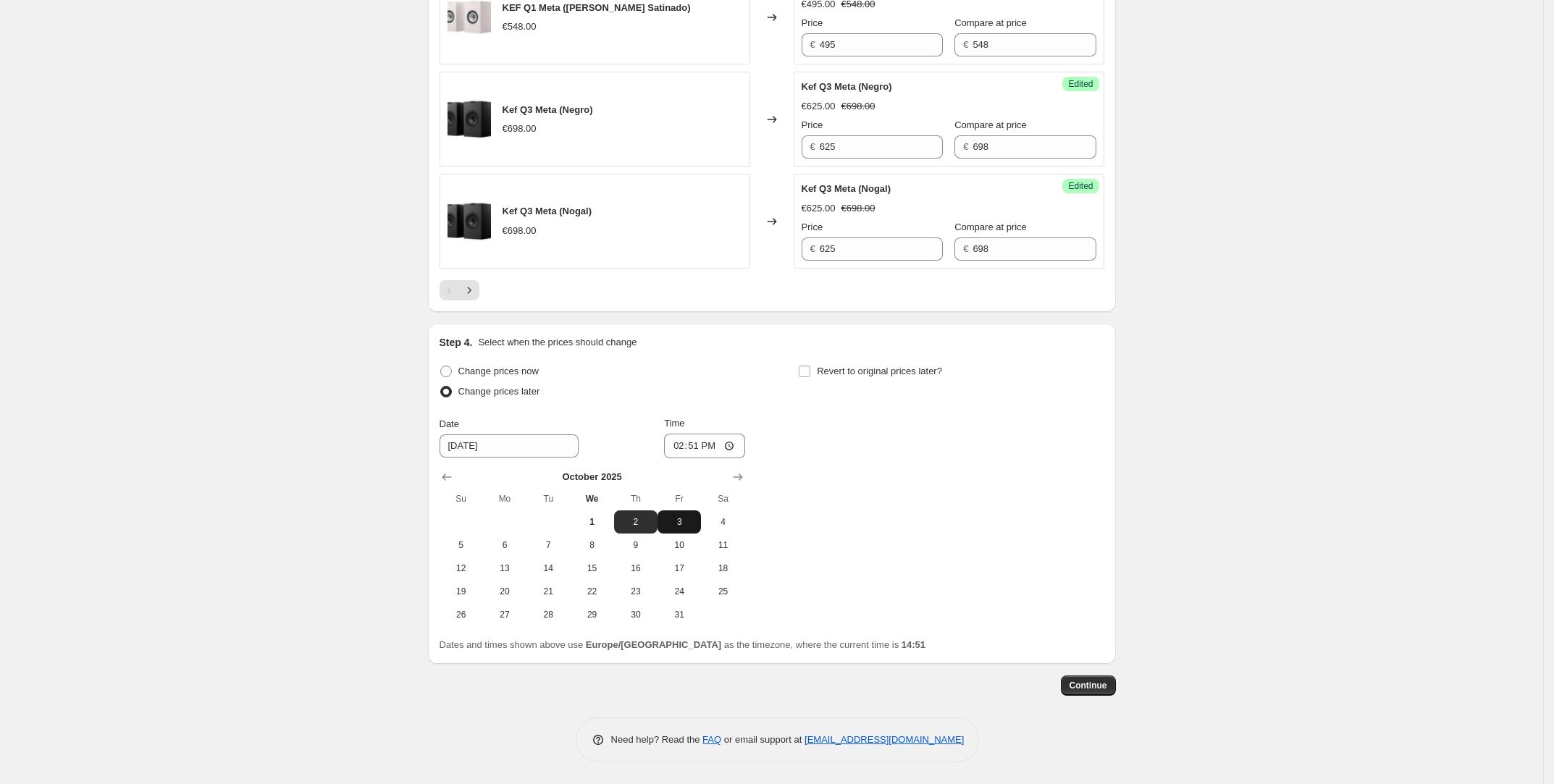
click at [677, 527] on span "3" at bounding box center [678, 522] width 32 height 11
type input "[DATE]"
click at [697, 450] on input "14:51" at bounding box center [704, 446] width 81 height 25
type input "00:00"
click at [810, 367] on input "Revert to original prices later?" at bounding box center [804, 371] width 11 height 11
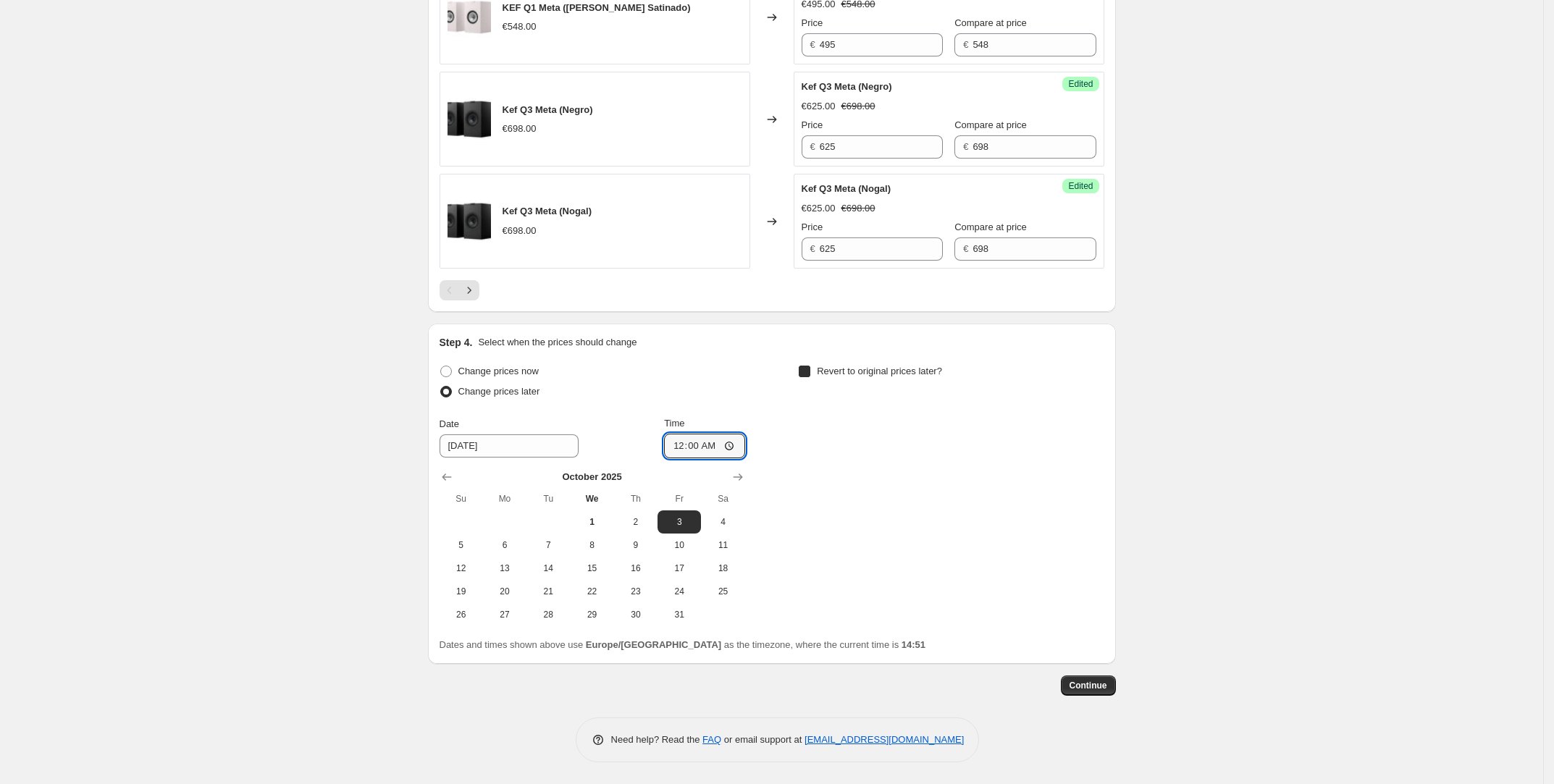
checkbox input "true"
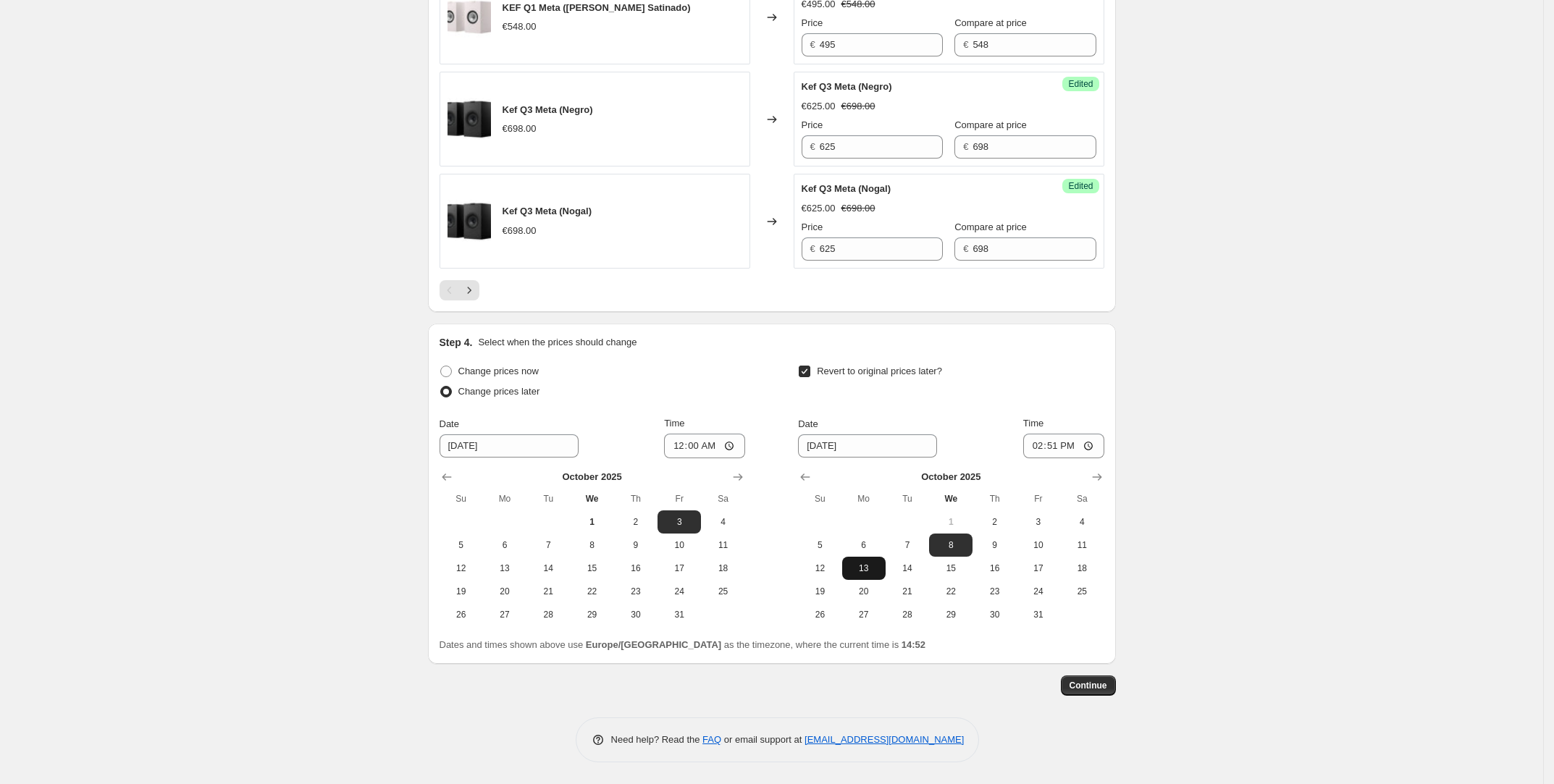
click at [867, 564] on span "13" at bounding box center [864, 568] width 32 height 11
type input "[DATE]"
click at [1056, 441] on input "14:51" at bounding box center [1063, 446] width 81 height 25
type input "00:00"
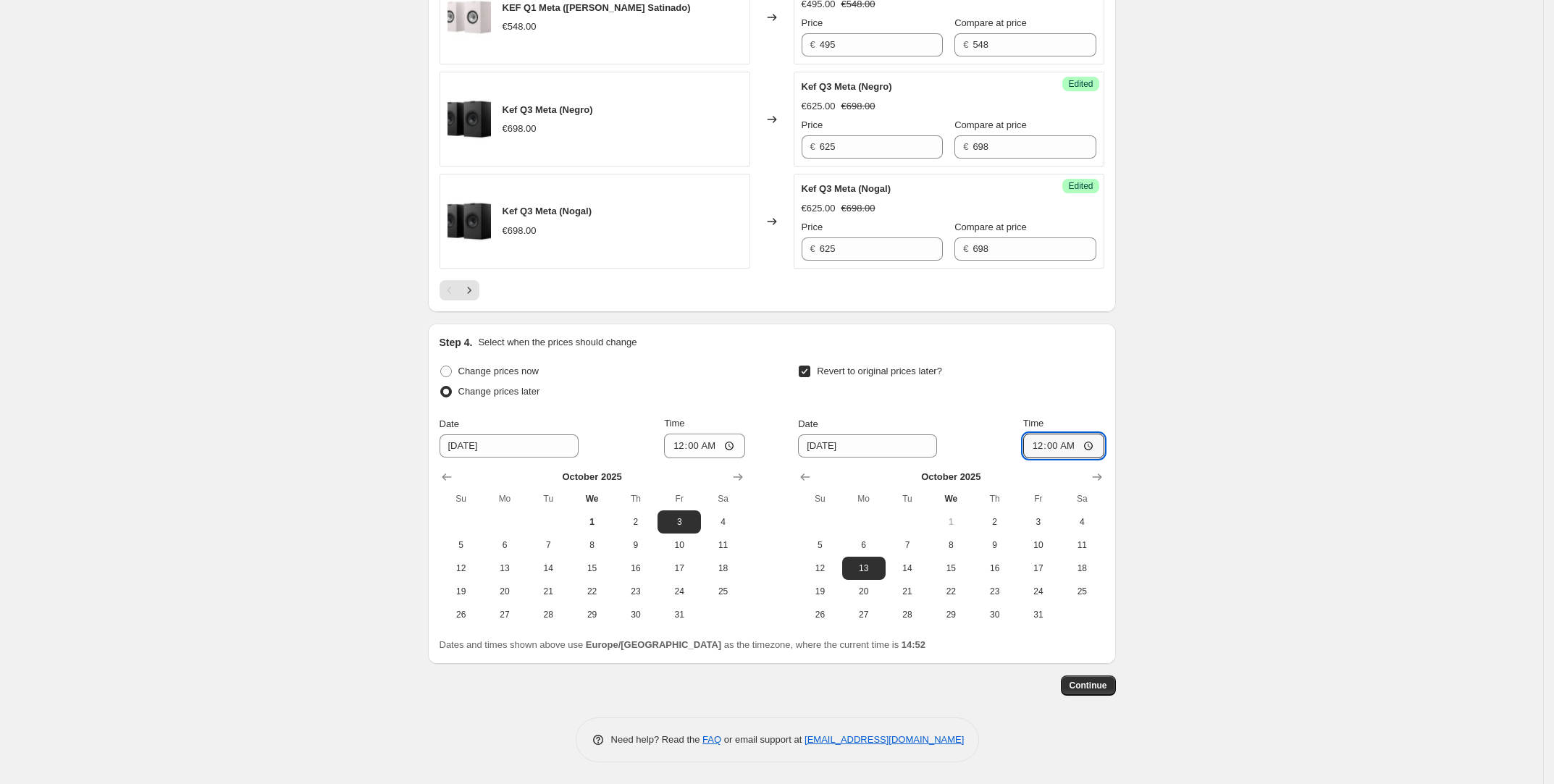
click at [1087, 693] on button "Continue" at bounding box center [1088, 686] width 55 height 21
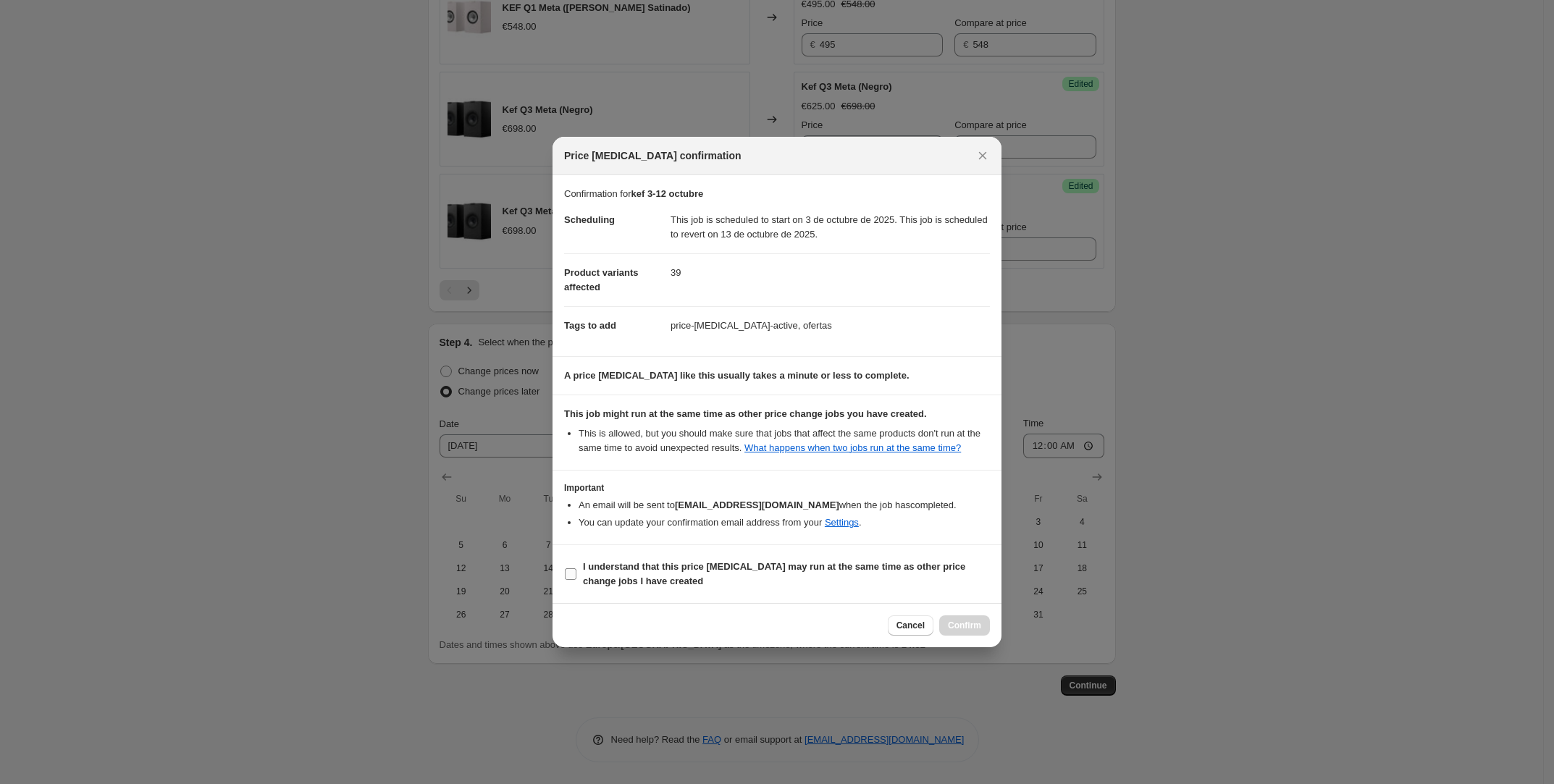
click at [771, 578] on b "I understand that this price [MEDICAL_DATA] may run at the same time as other p…" at bounding box center [774, 573] width 382 height 25
click at [576, 578] on input "I understand that this price [MEDICAL_DATA] may run at the same time as other p…" at bounding box center [570, 573] width 11 height 11
checkbox input "true"
click at [957, 631] on span "Confirm" at bounding box center [964, 625] width 34 height 11
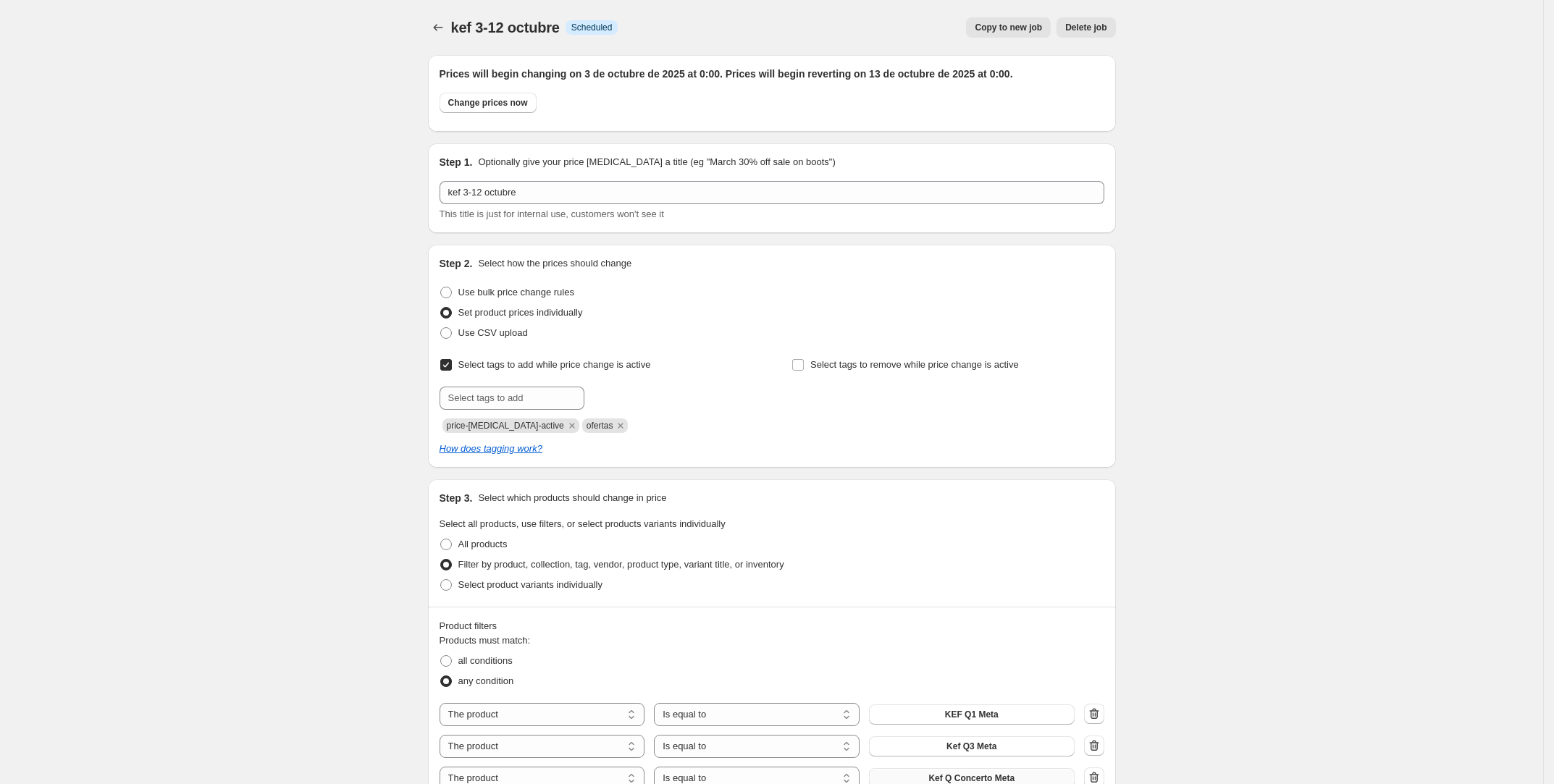
scroll to position [2914, 0]
